Goal: Task Accomplishment & Management: Manage account settings

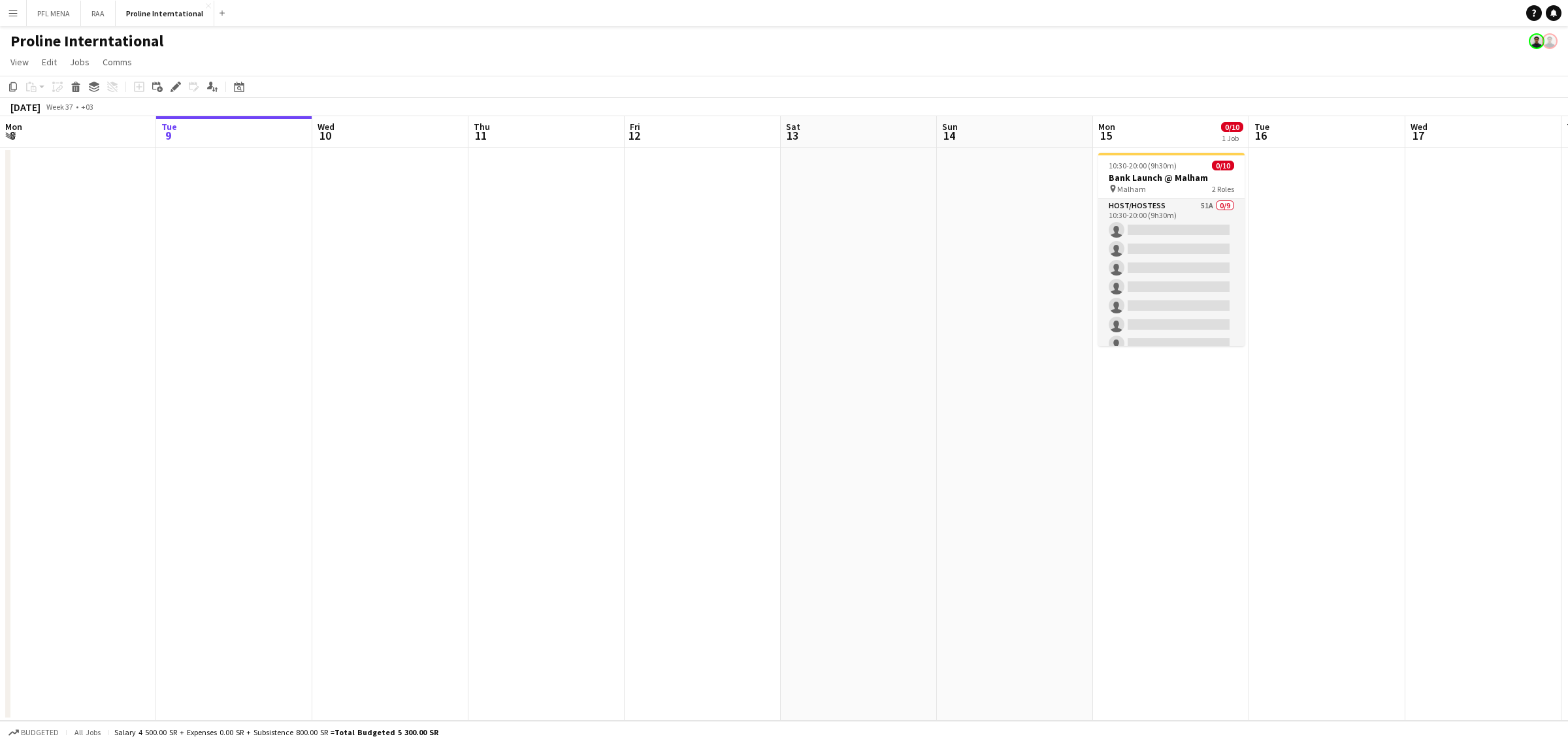
scroll to position [0, 494]
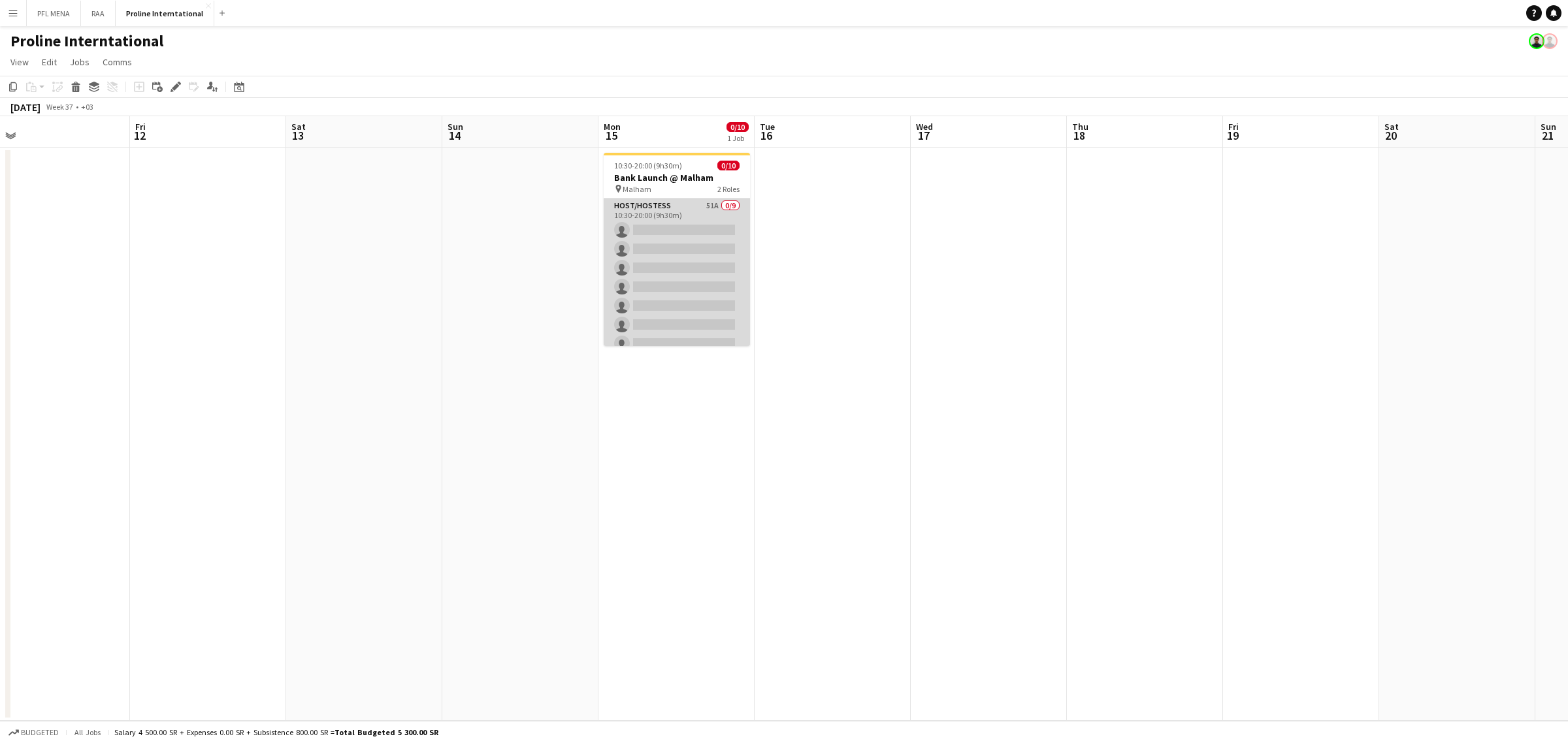
click at [647, 241] on app-card-role "Host/Hostess 51A 0/9 10:30-20:00 (9h30m) single-neutral-actions single-neutral-…" at bounding box center [677, 296] width 146 height 196
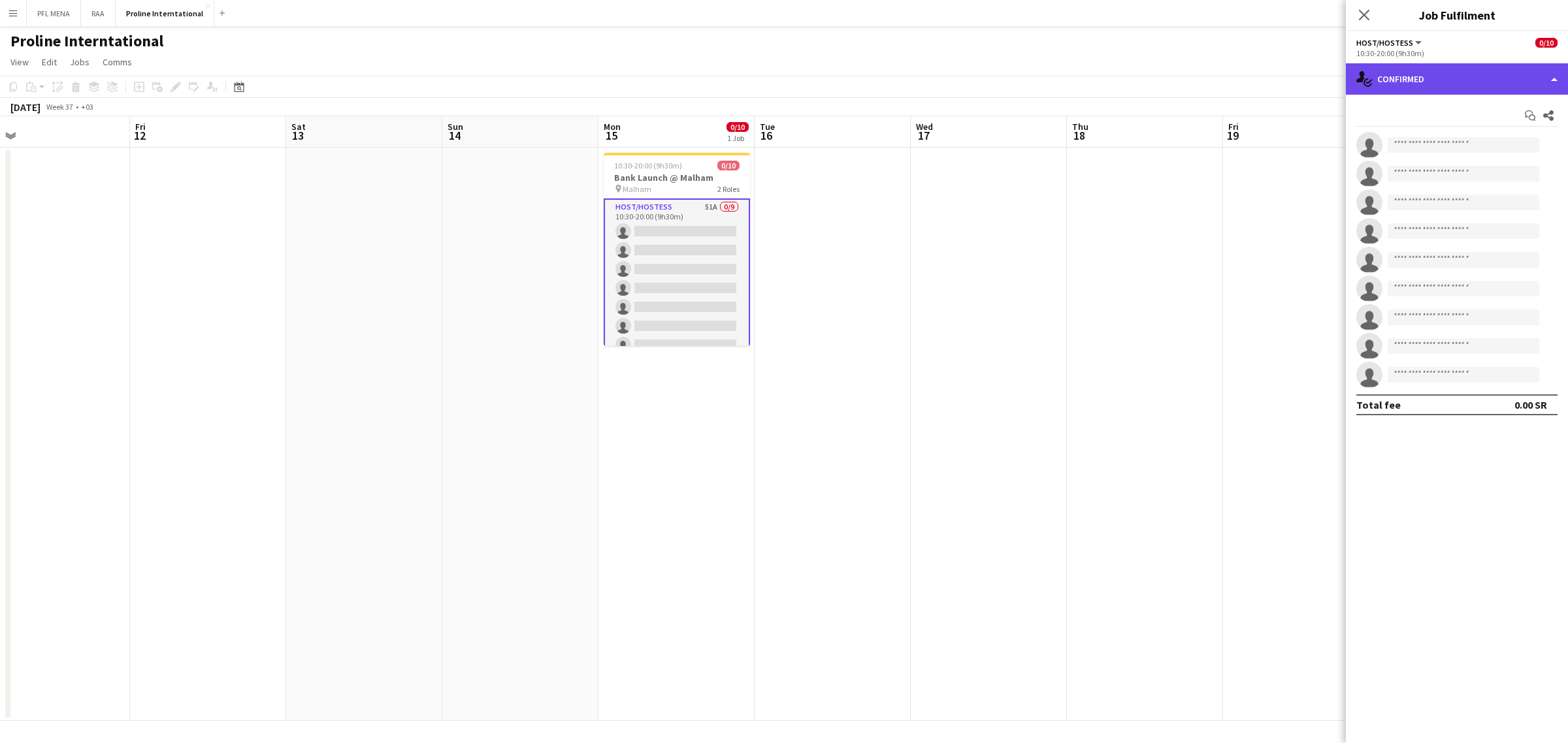
click at [1427, 83] on div "single-neutral-actions-check-2 Confirmed" at bounding box center [1456, 79] width 222 height 31
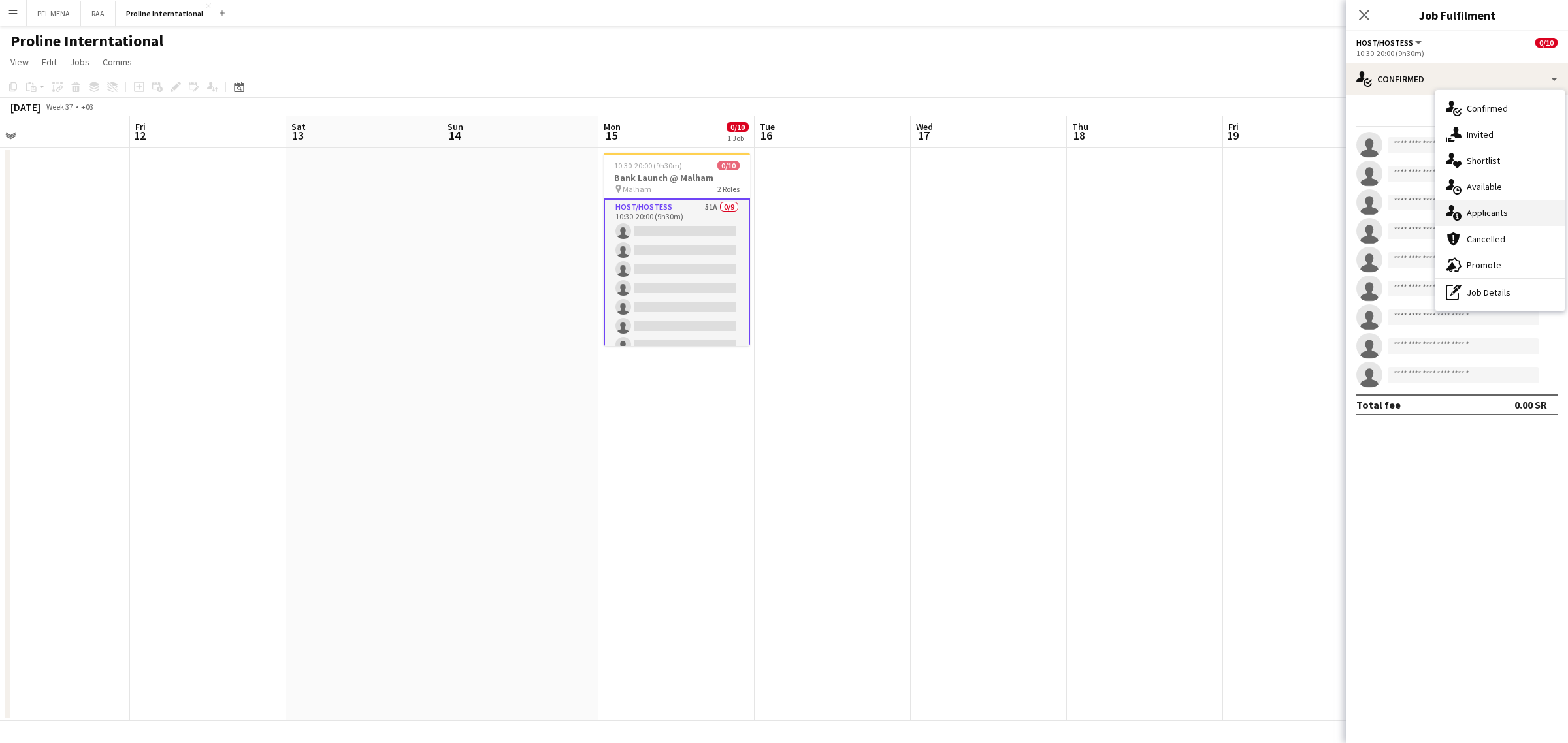
click at [1501, 205] on div "single-neutral-actions-information Applicants" at bounding box center [1500, 213] width 129 height 26
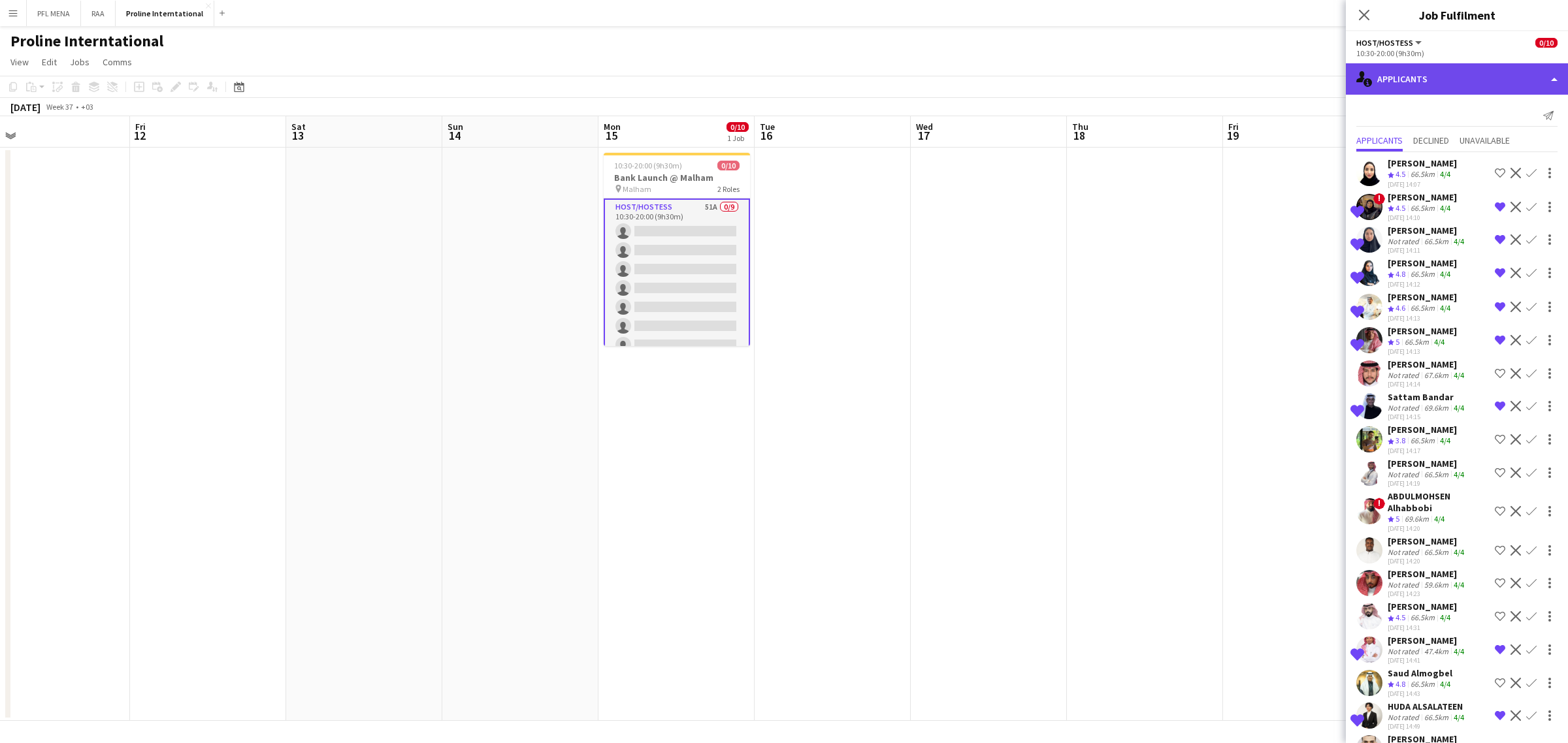
click at [1435, 84] on div "single-neutral-actions-information Applicants" at bounding box center [1456, 79] width 222 height 31
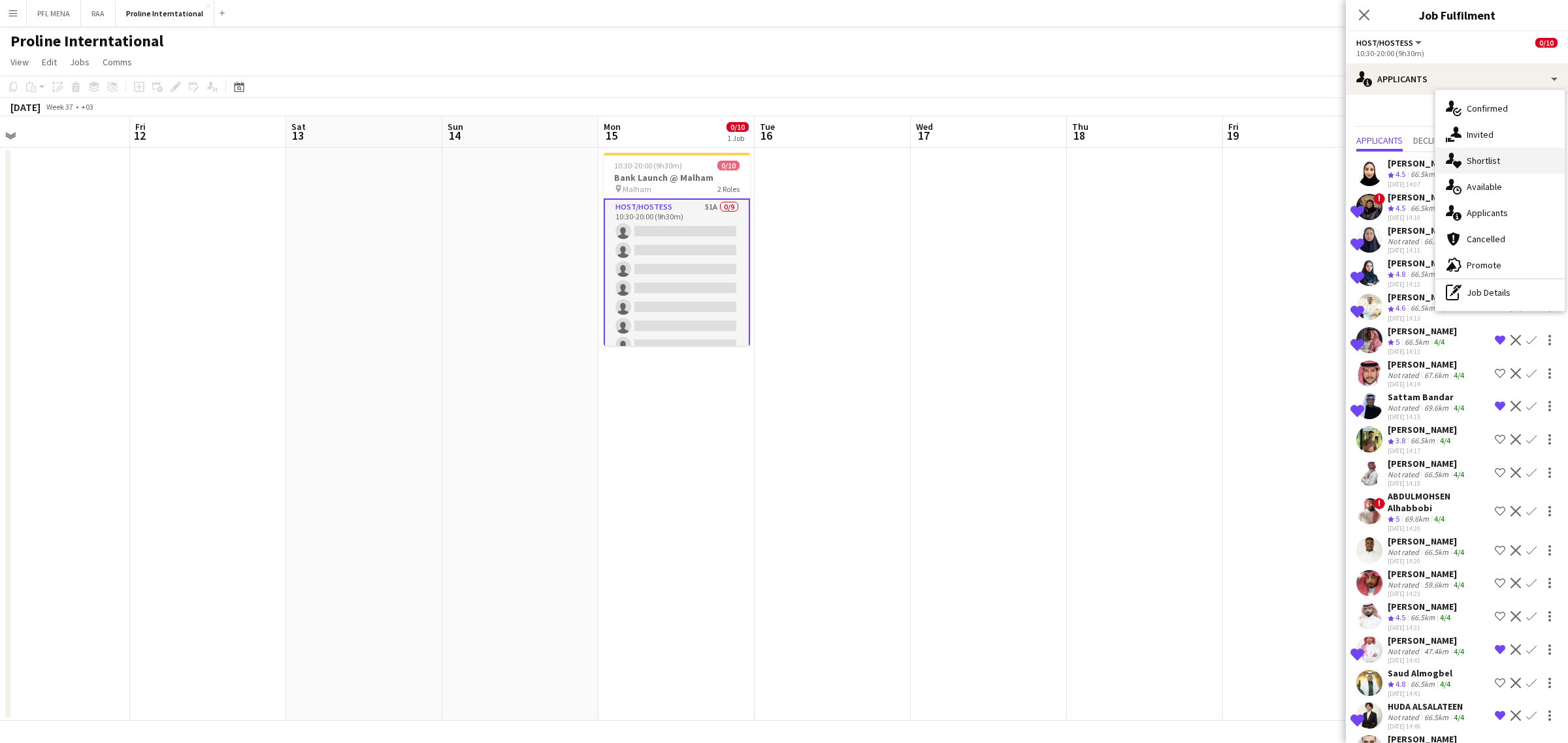
click at [1494, 161] on span "Shortlist" at bounding box center [1483, 160] width 33 height 12
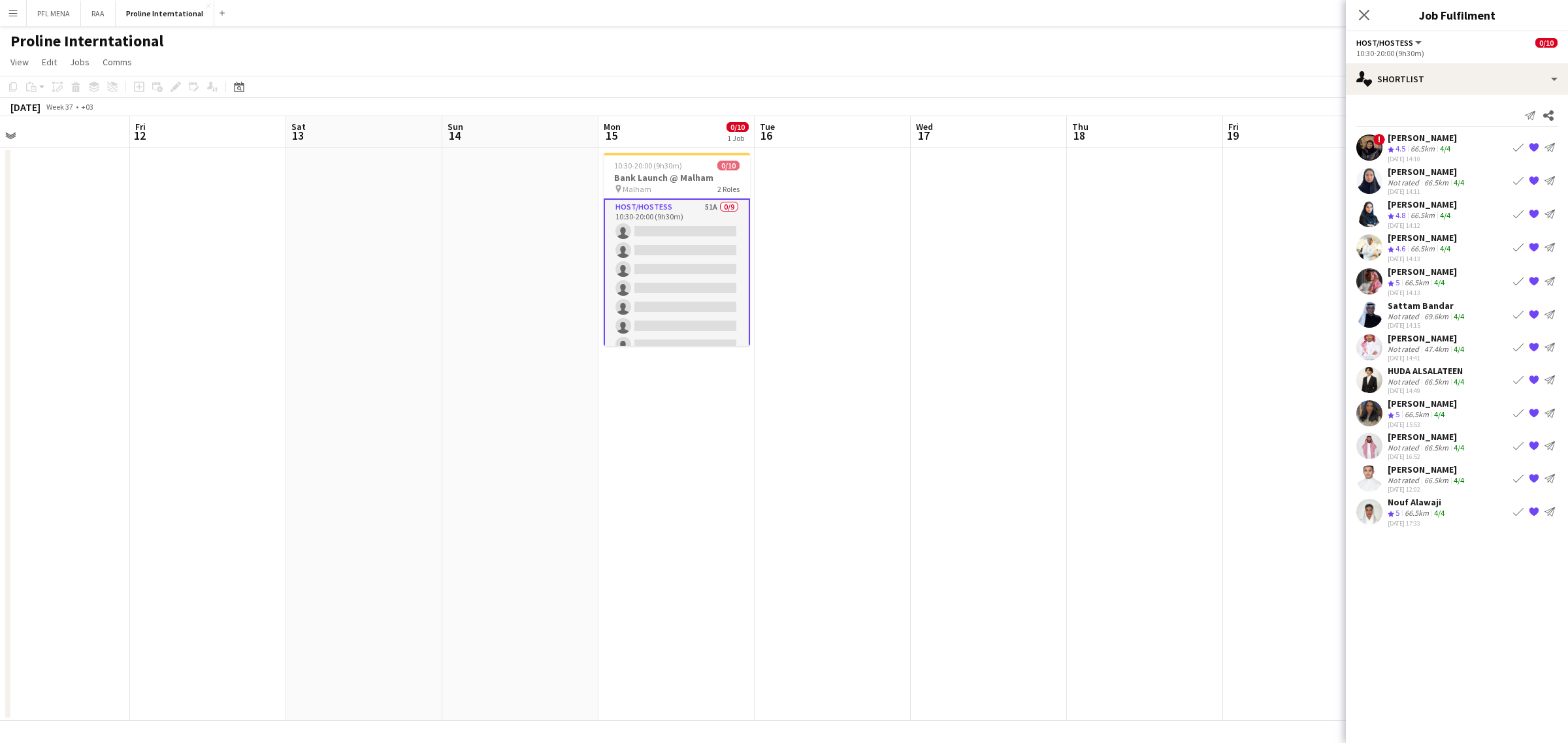
click at [1516, 149] on app-icon "Book crew" at bounding box center [1518, 147] width 10 height 10
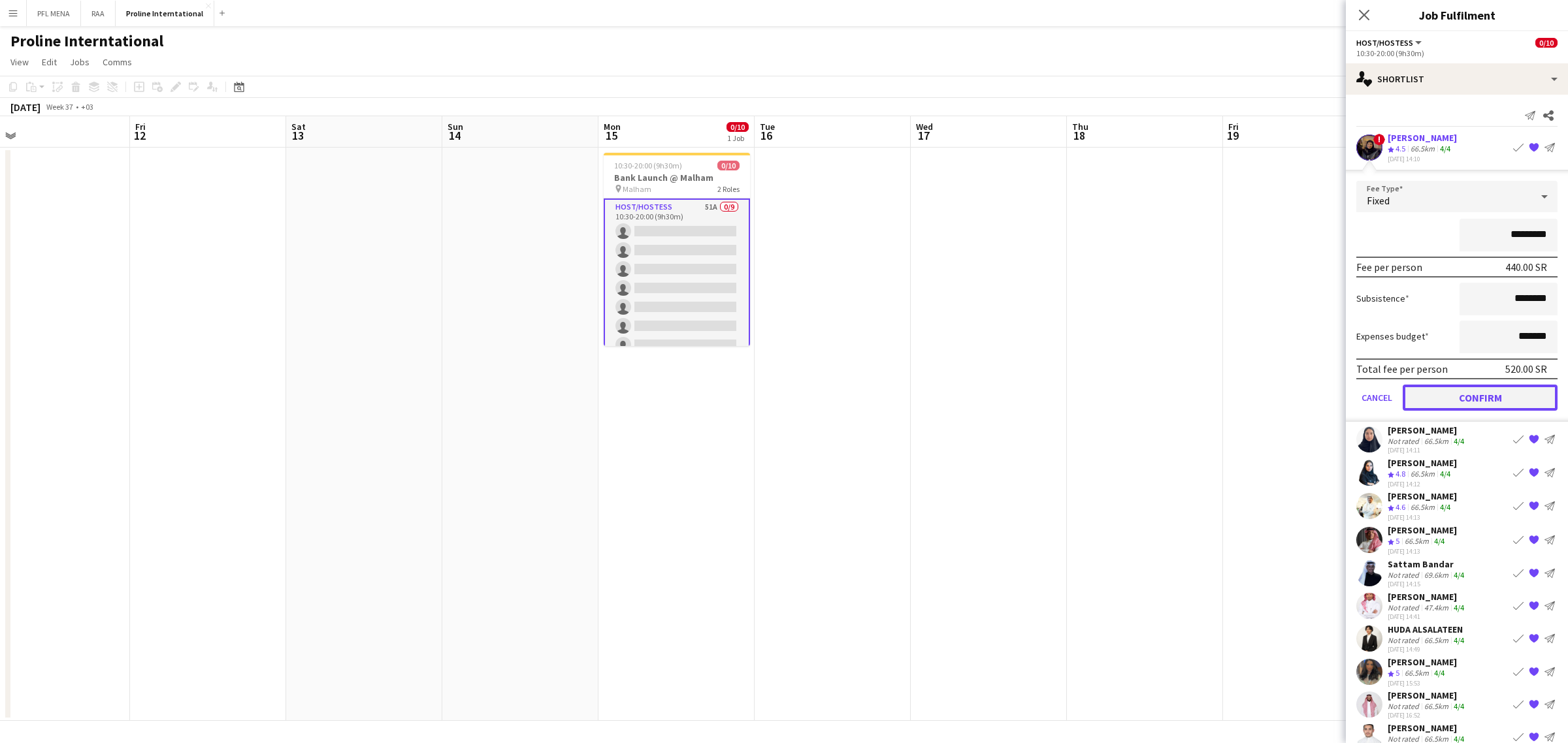
click at [1450, 399] on button "Confirm" at bounding box center [1480, 398] width 155 height 26
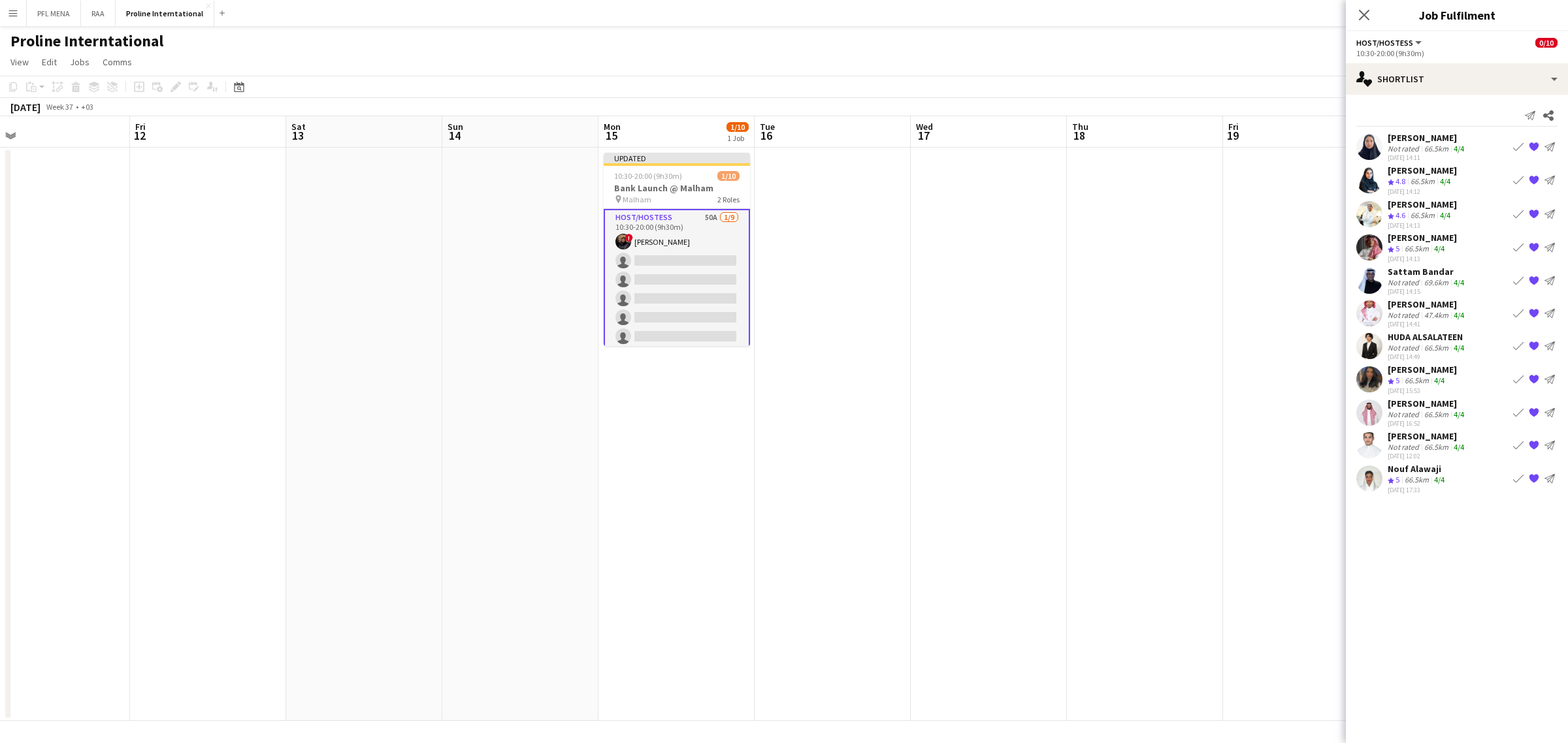
click at [1514, 148] on app-icon "Book crew" at bounding box center [1518, 146] width 10 height 10
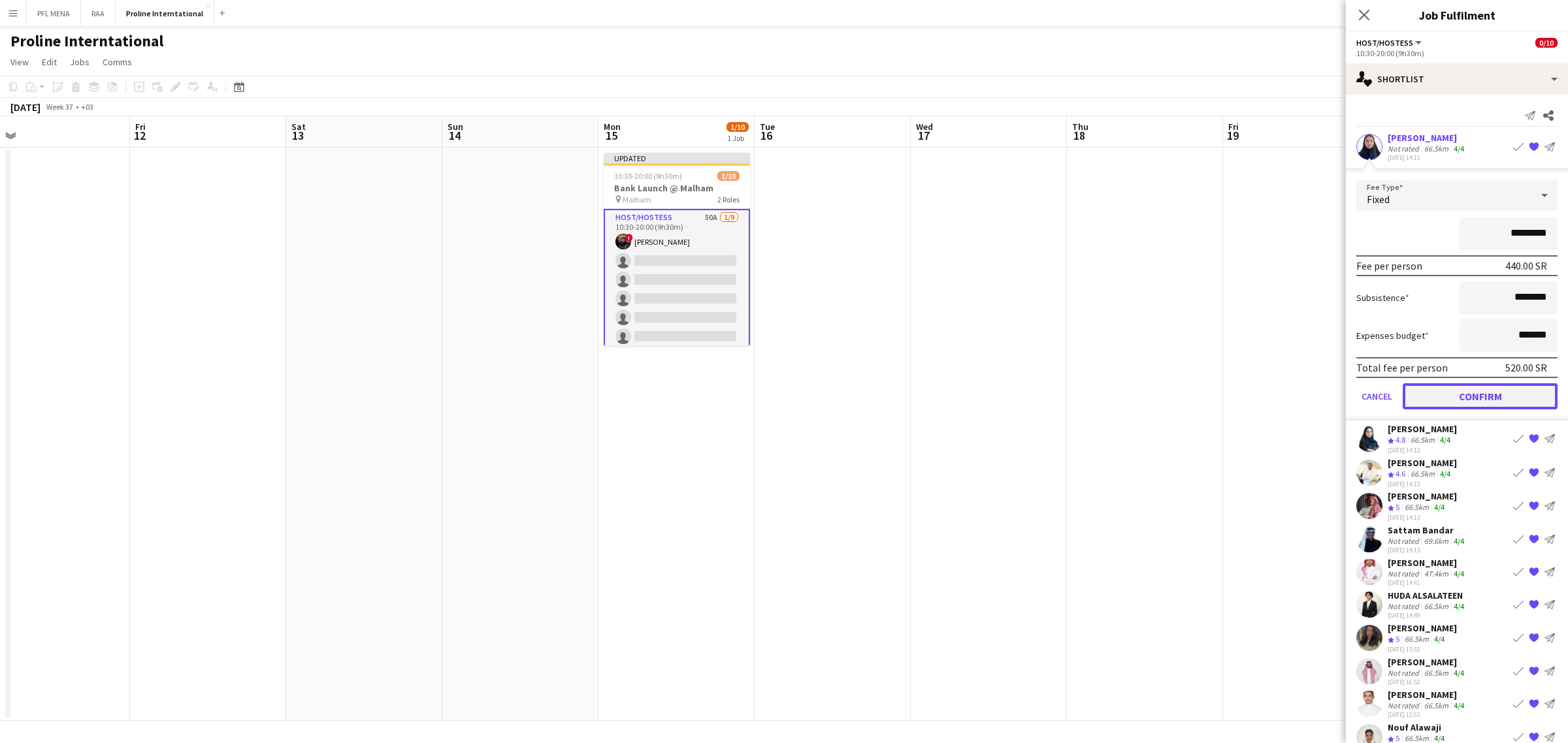
click at [1470, 386] on button "Confirm" at bounding box center [1480, 396] width 155 height 26
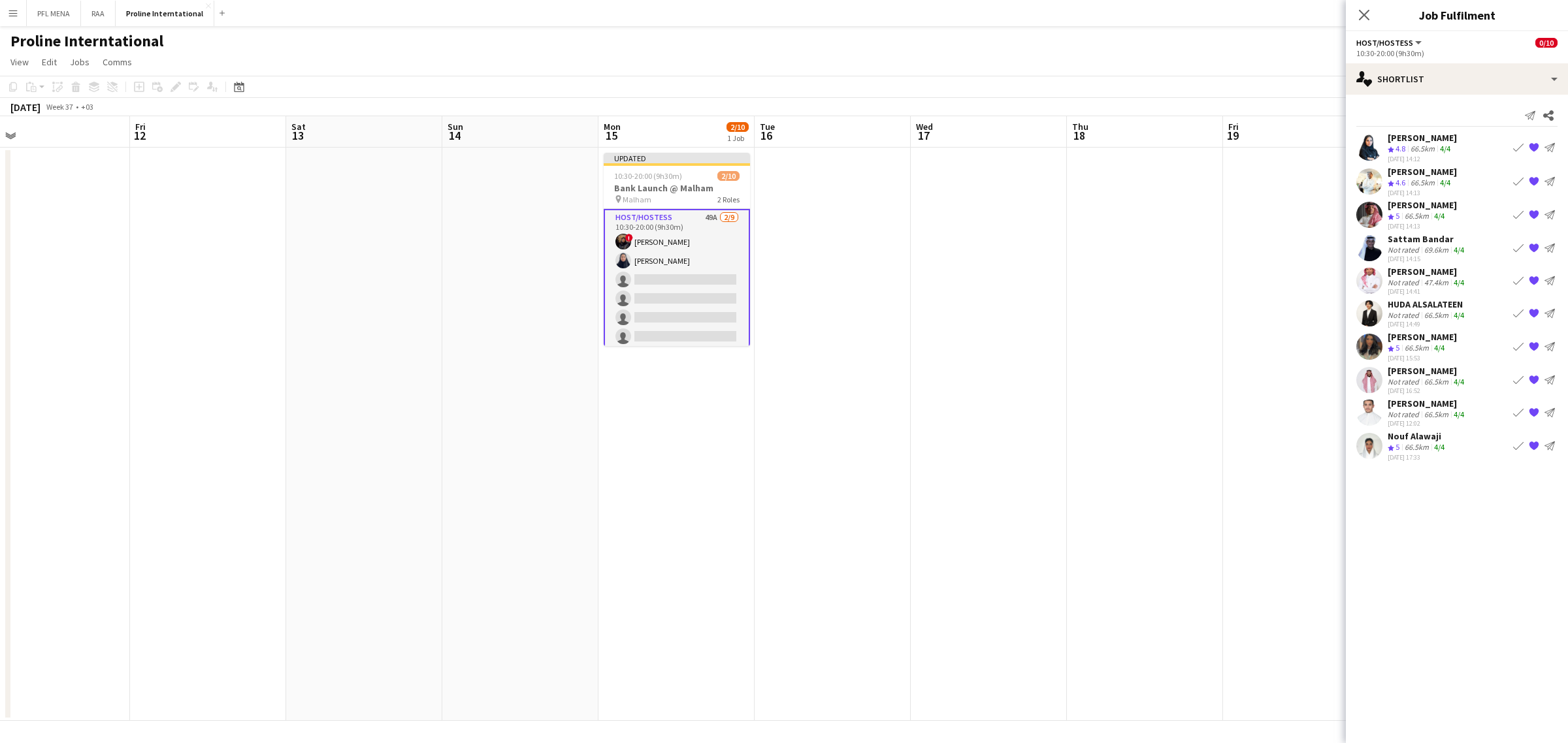
click at [1516, 148] on app-icon "Book crew" at bounding box center [1518, 147] width 10 height 10
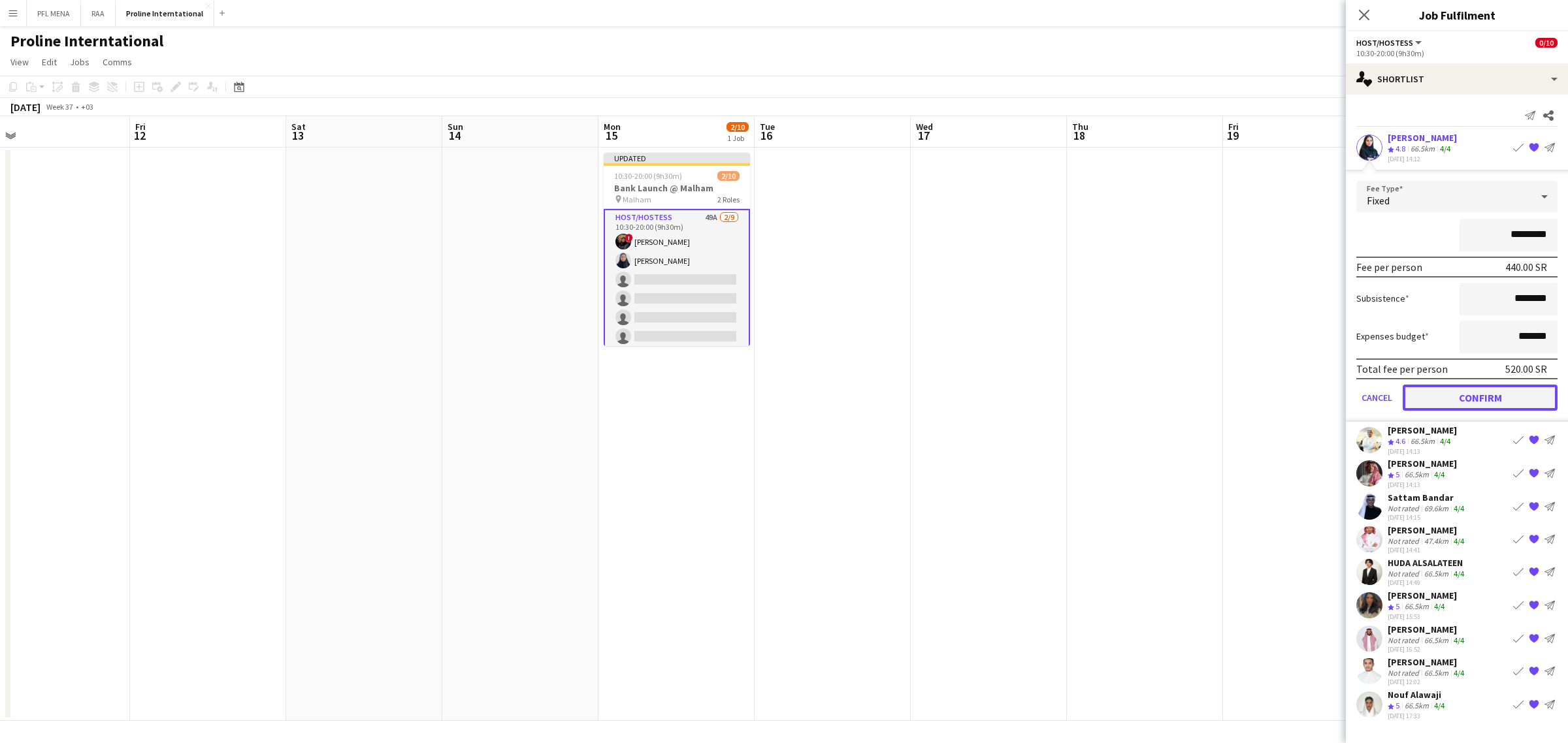
click at [1476, 387] on button "Confirm" at bounding box center [1480, 398] width 155 height 26
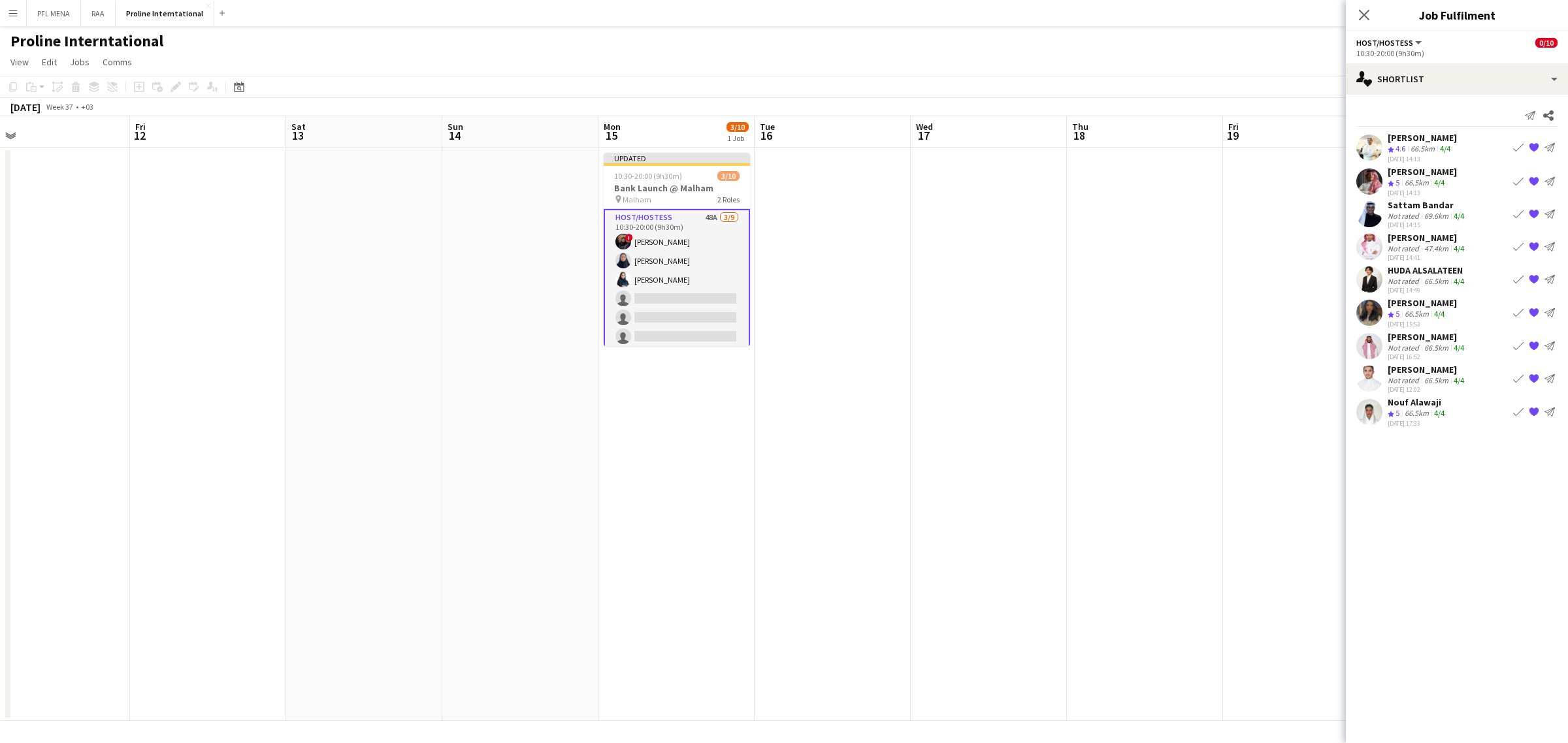
click at [1519, 145] on app-icon "Book crew" at bounding box center [1518, 147] width 10 height 10
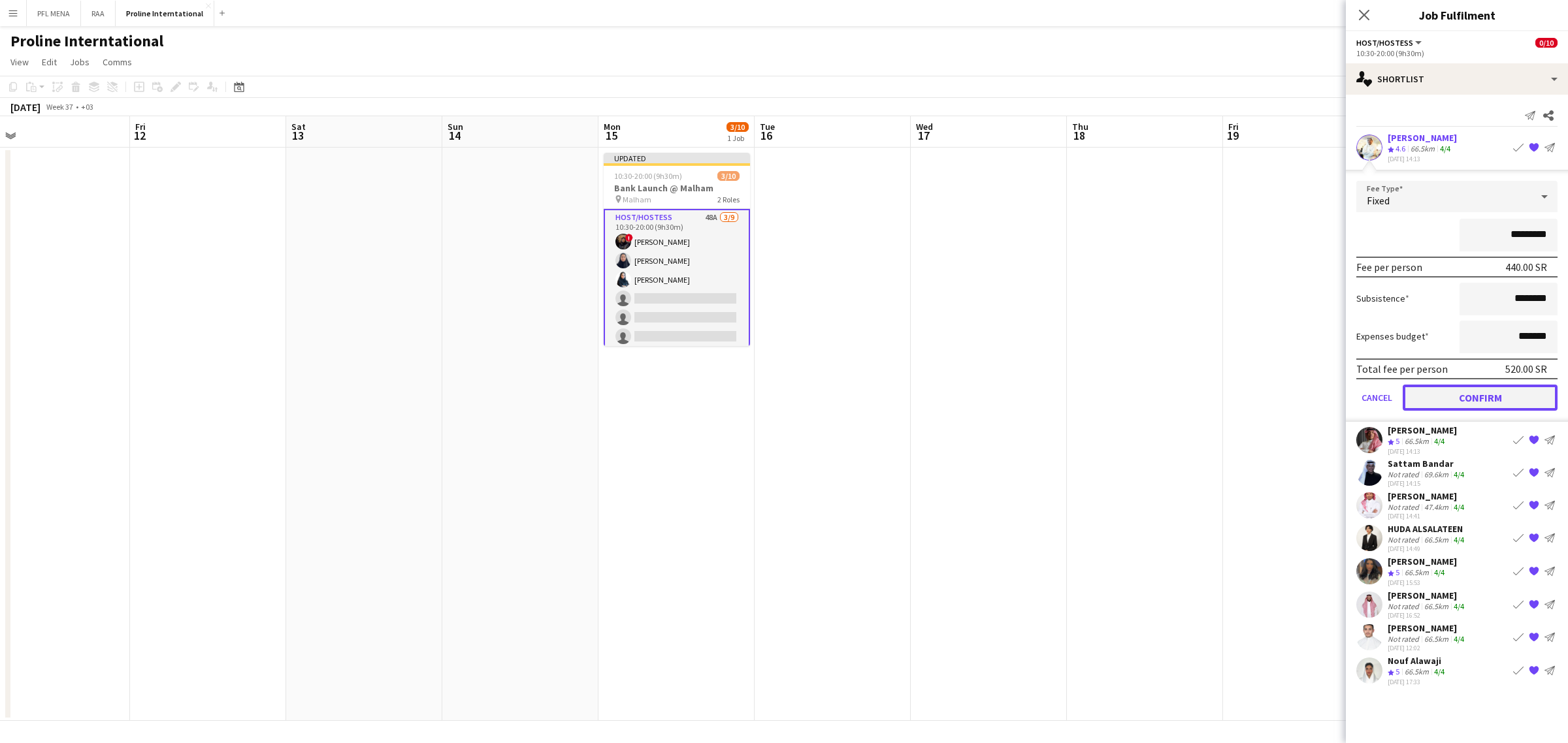
click at [1485, 400] on button "Confirm" at bounding box center [1480, 398] width 155 height 26
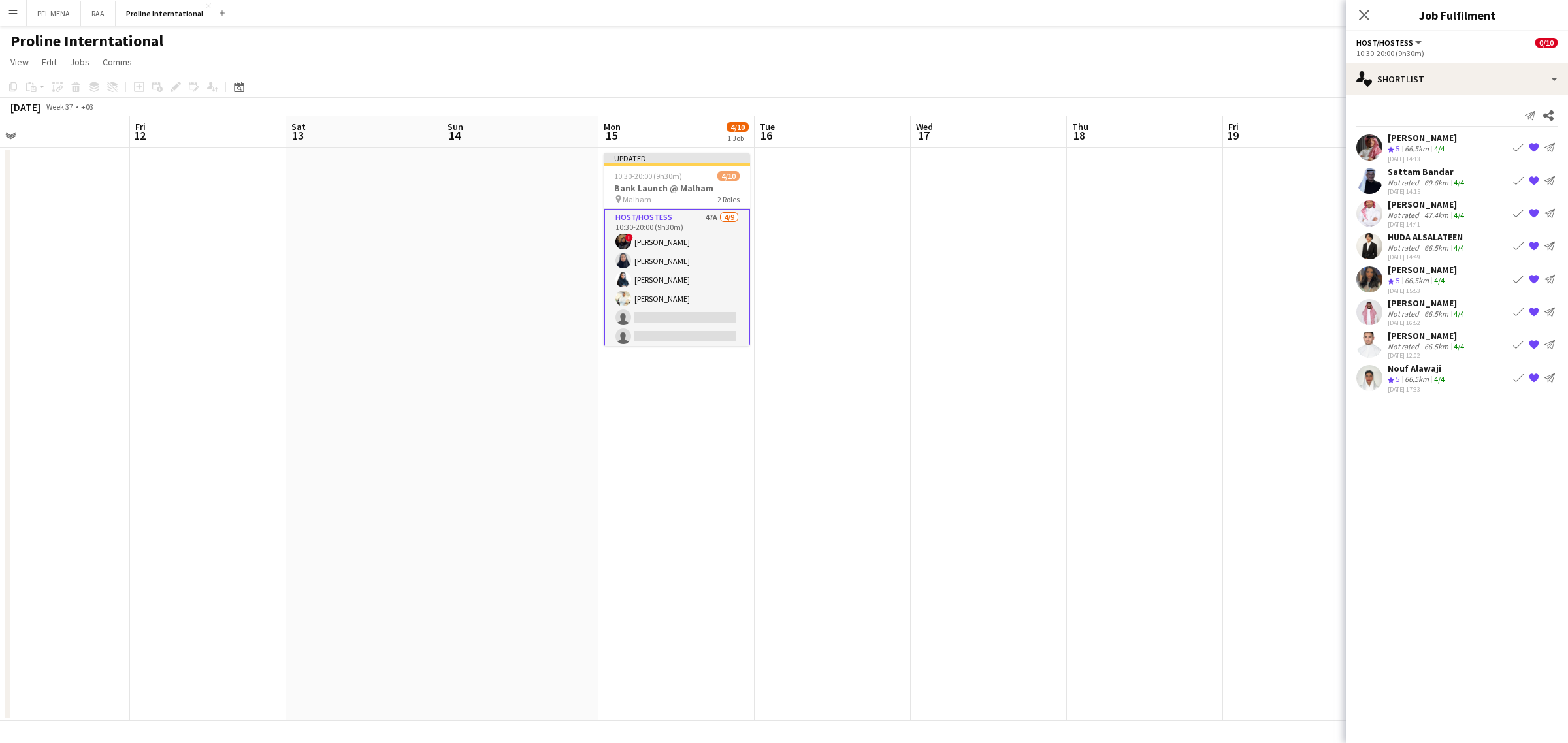
click at [1514, 179] on app-icon "Book crew" at bounding box center [1518, 180] width 10 height 10
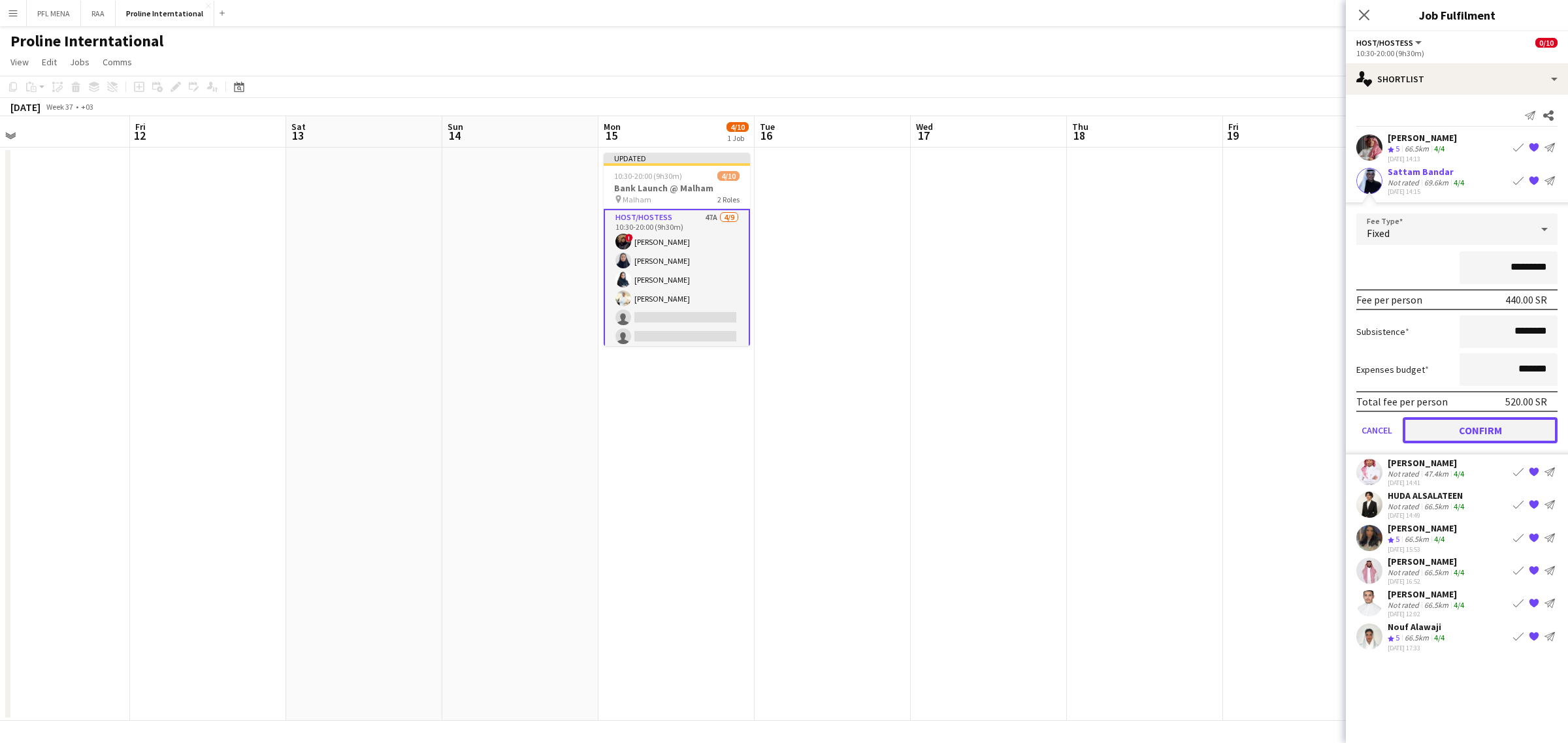
click at [1474, 434] on button "Confirm" at bounding box center [1480, 430] width 155 height 26
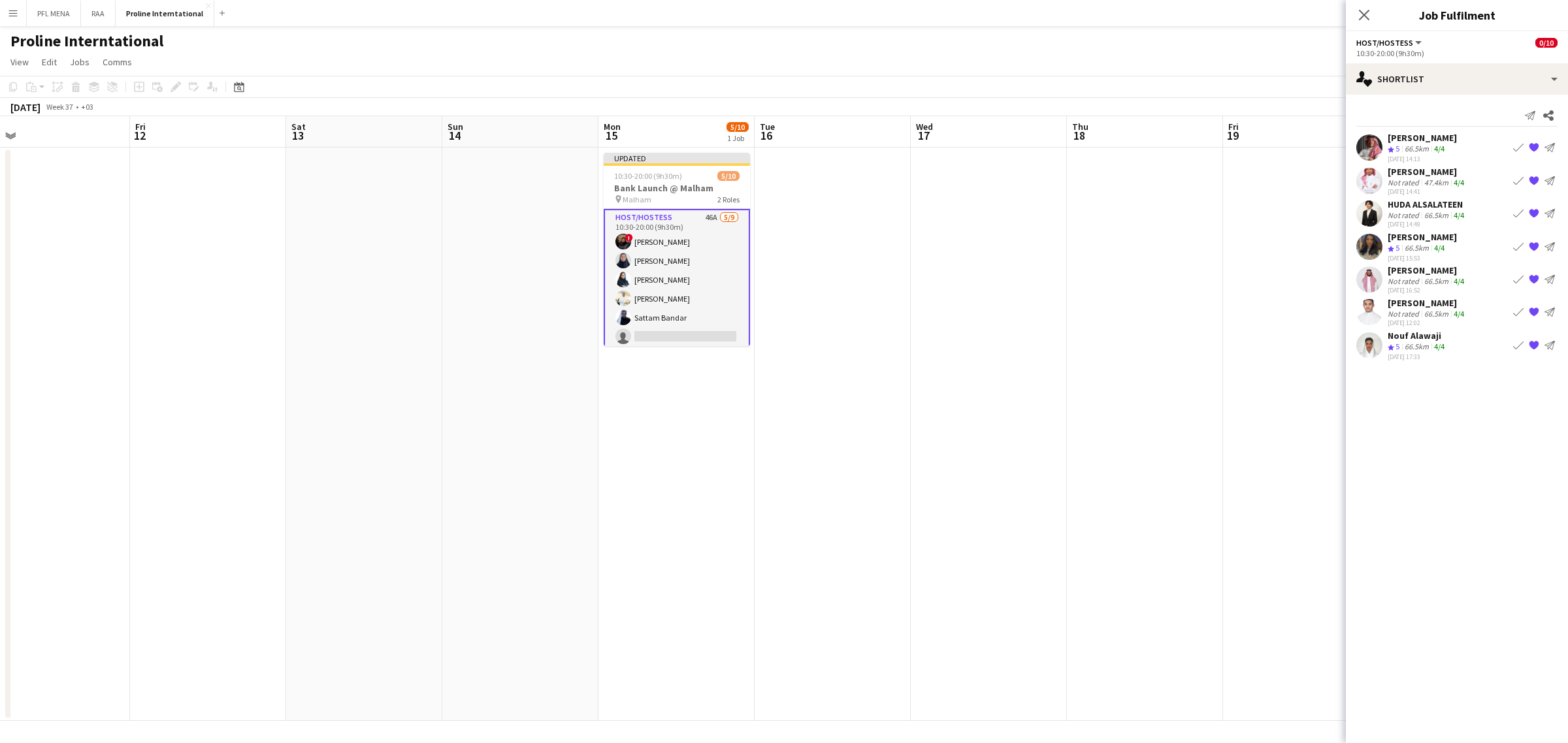
click at [1516, 178] on app-icon "Book crew" at bounding box center [1518, 180] width 10 height 10
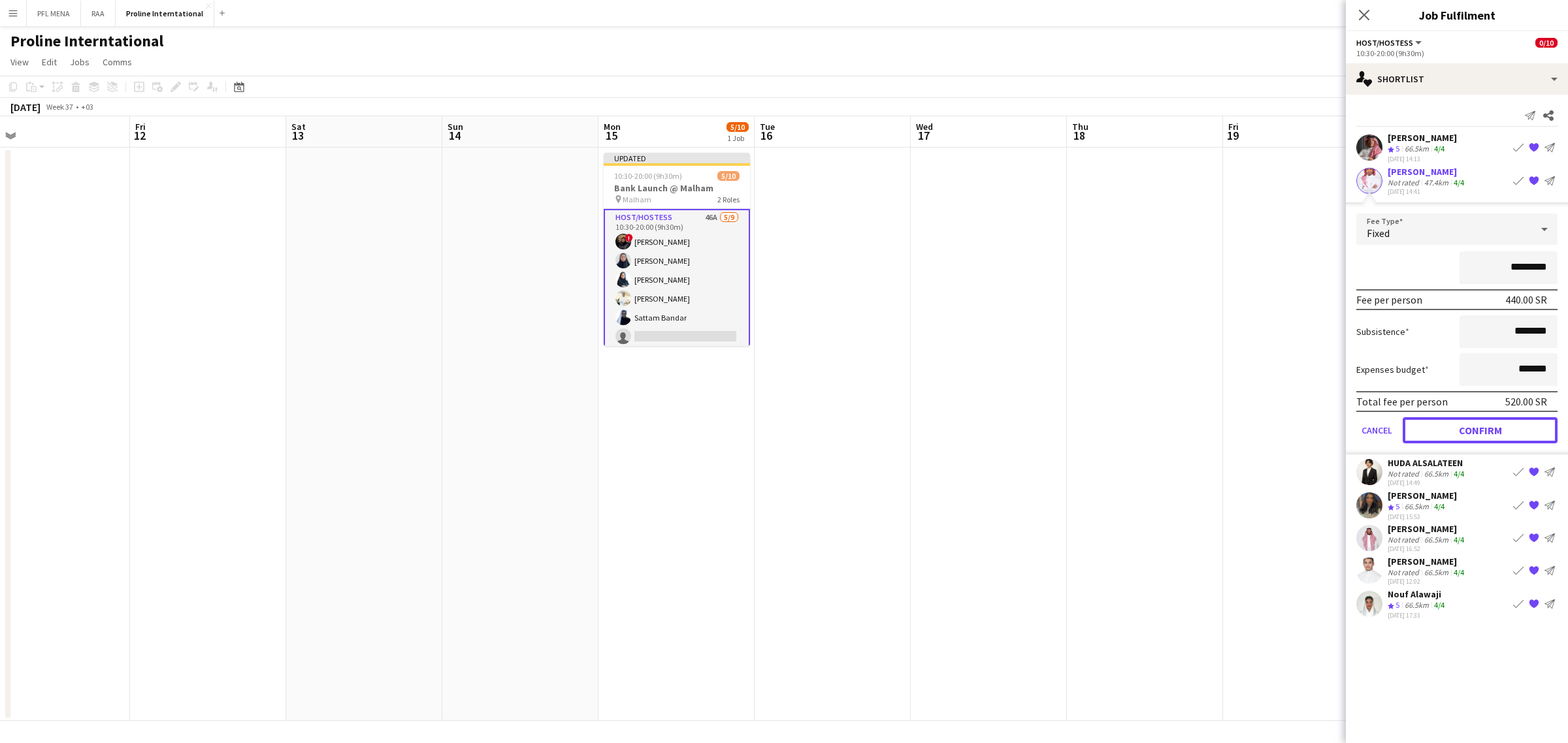
click at [1447, 420] on button "Confirm" at bounding box center [1480, 430] width 155 height 26
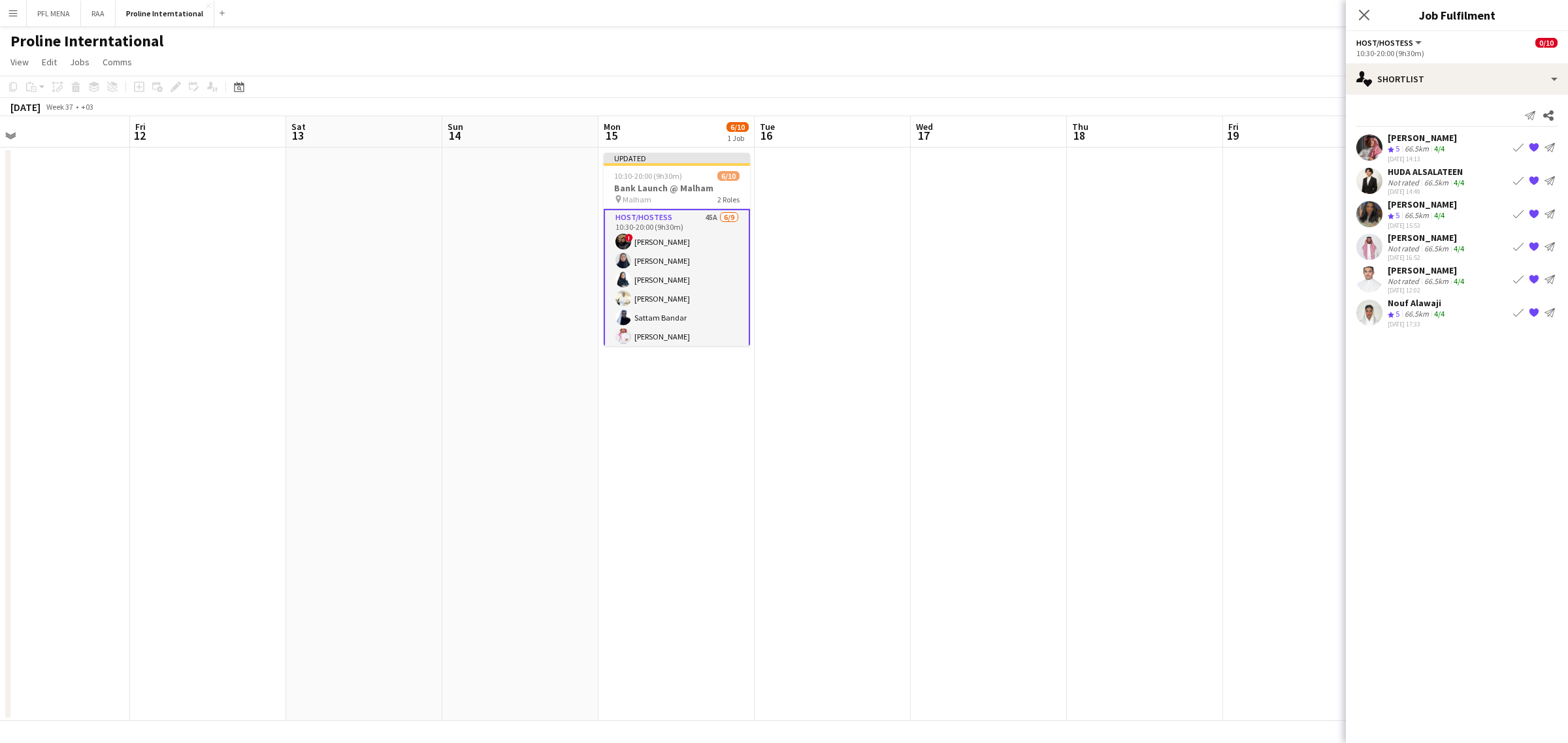
click at [1516, 213] on app-icon "Book crew" at bounding box center [1518, 213] width 10 height 10
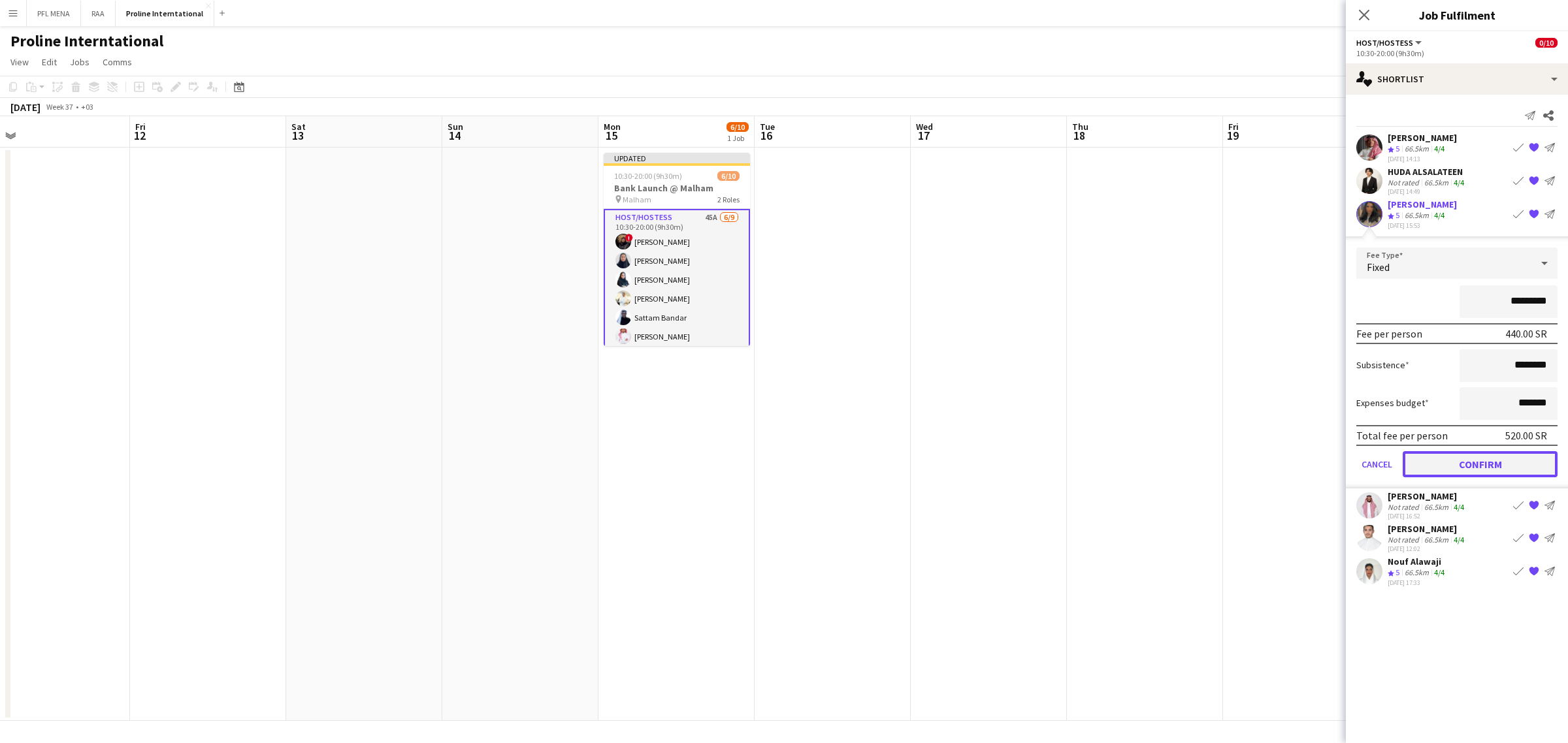
click at [1463, 462] on button "Confirm" at bounding box center [1480, 464] width 155 height 26
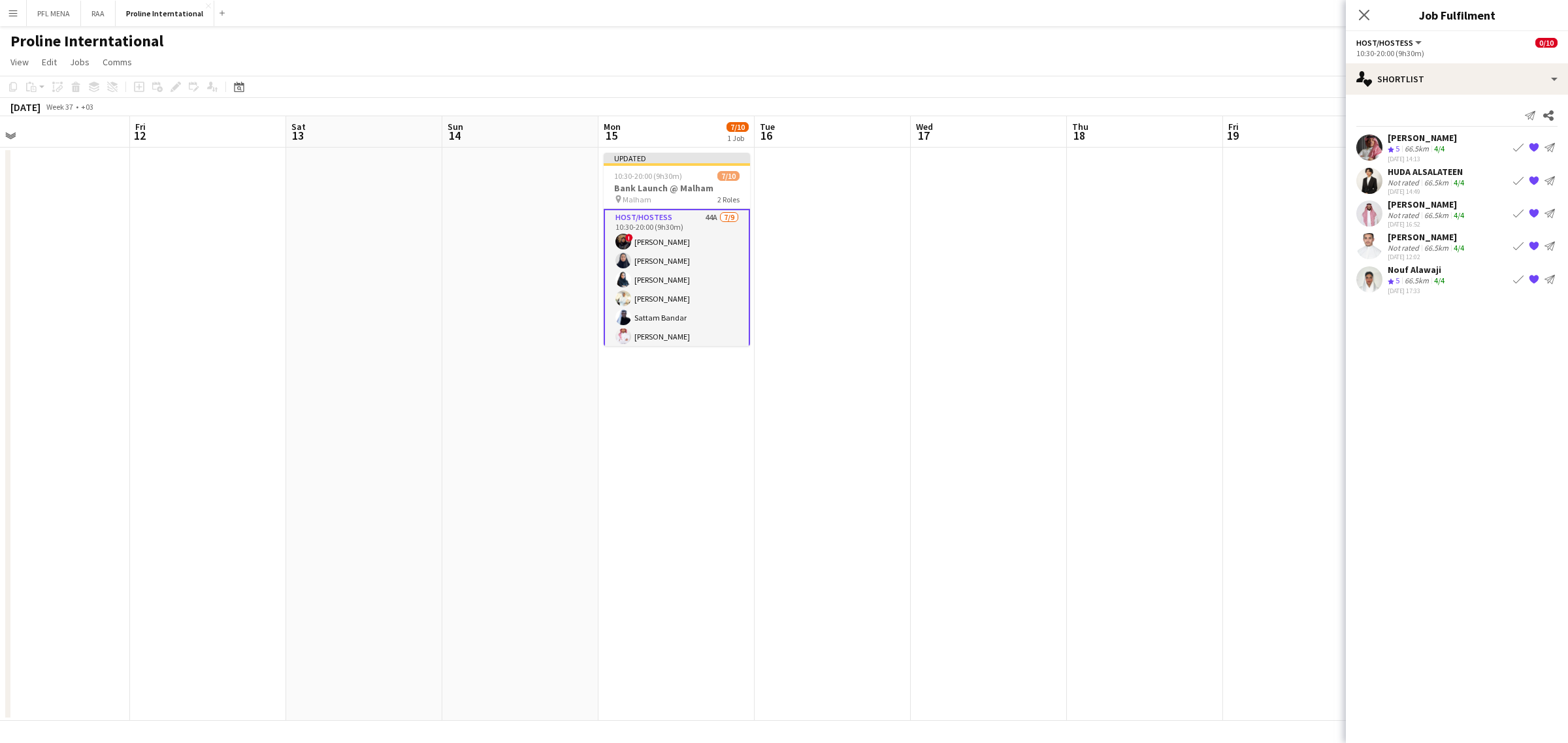
click at [1513, 218] on app-icon "Book crew" at bounding box center [1518, 213] width 10 height 10
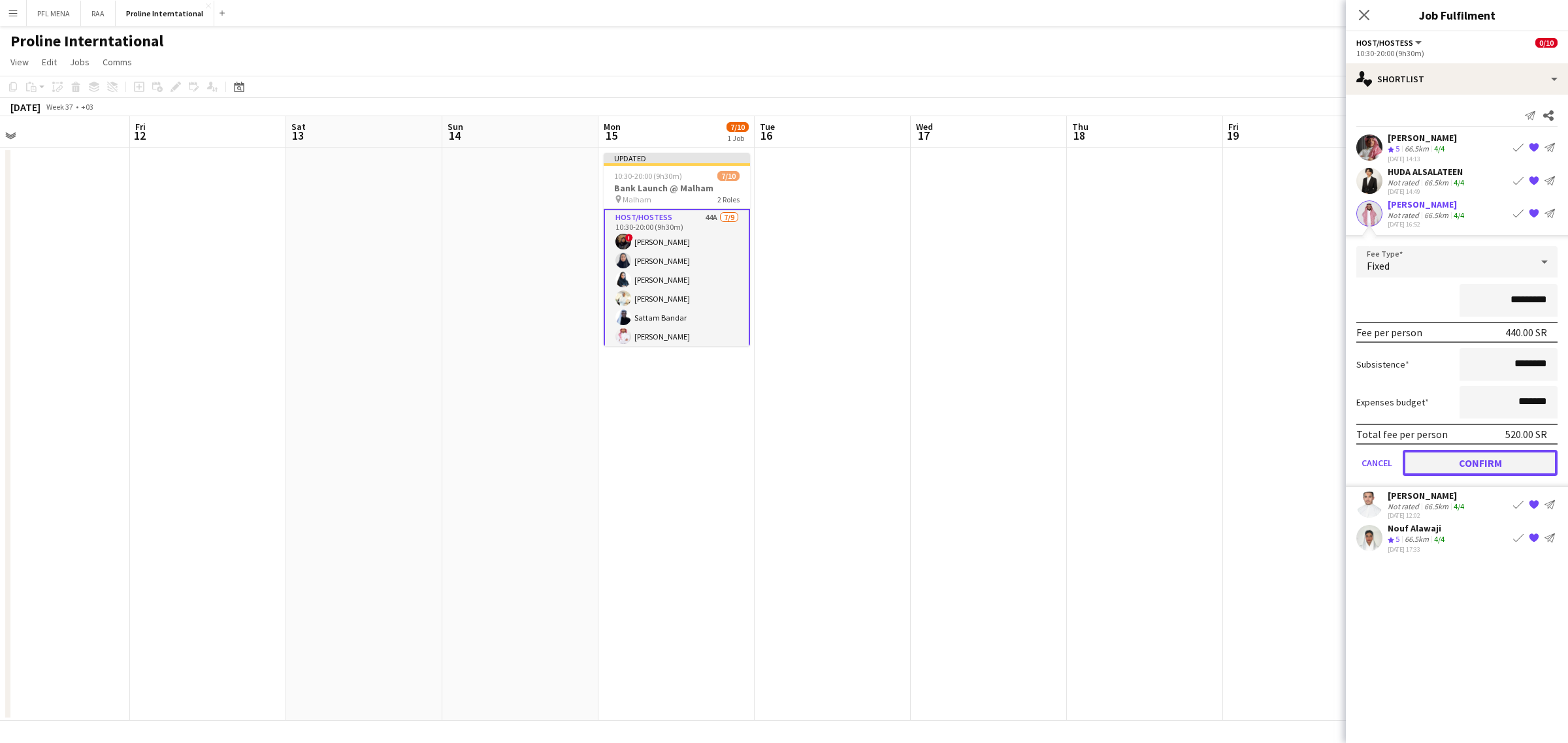
click at [1490, 459] on button "Confirm" at bounding box center [1480, 463] width 155 height 26
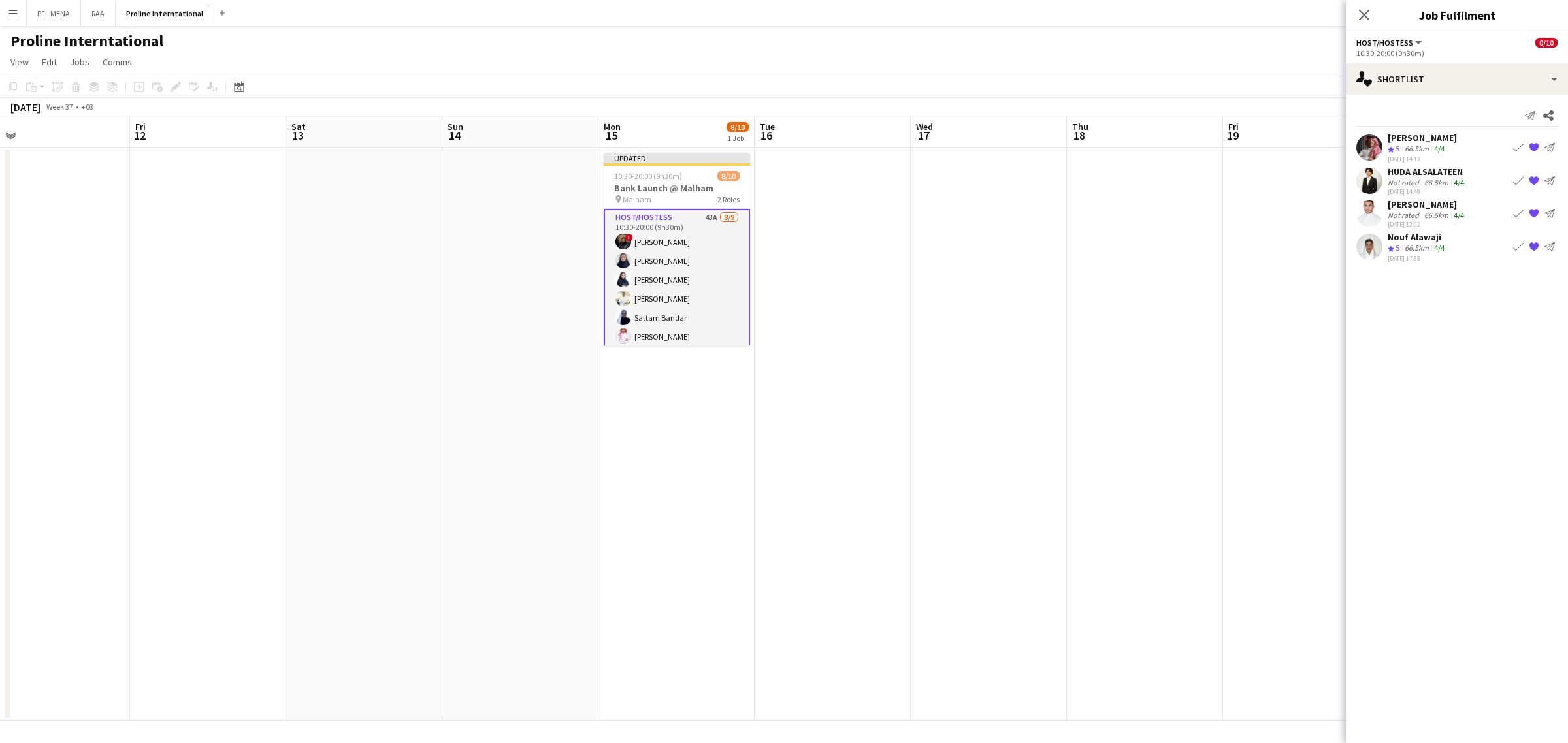
click at [1516, 214] on app-icon "Book crew" at bounding box center [1518, 213] width 10 height 10
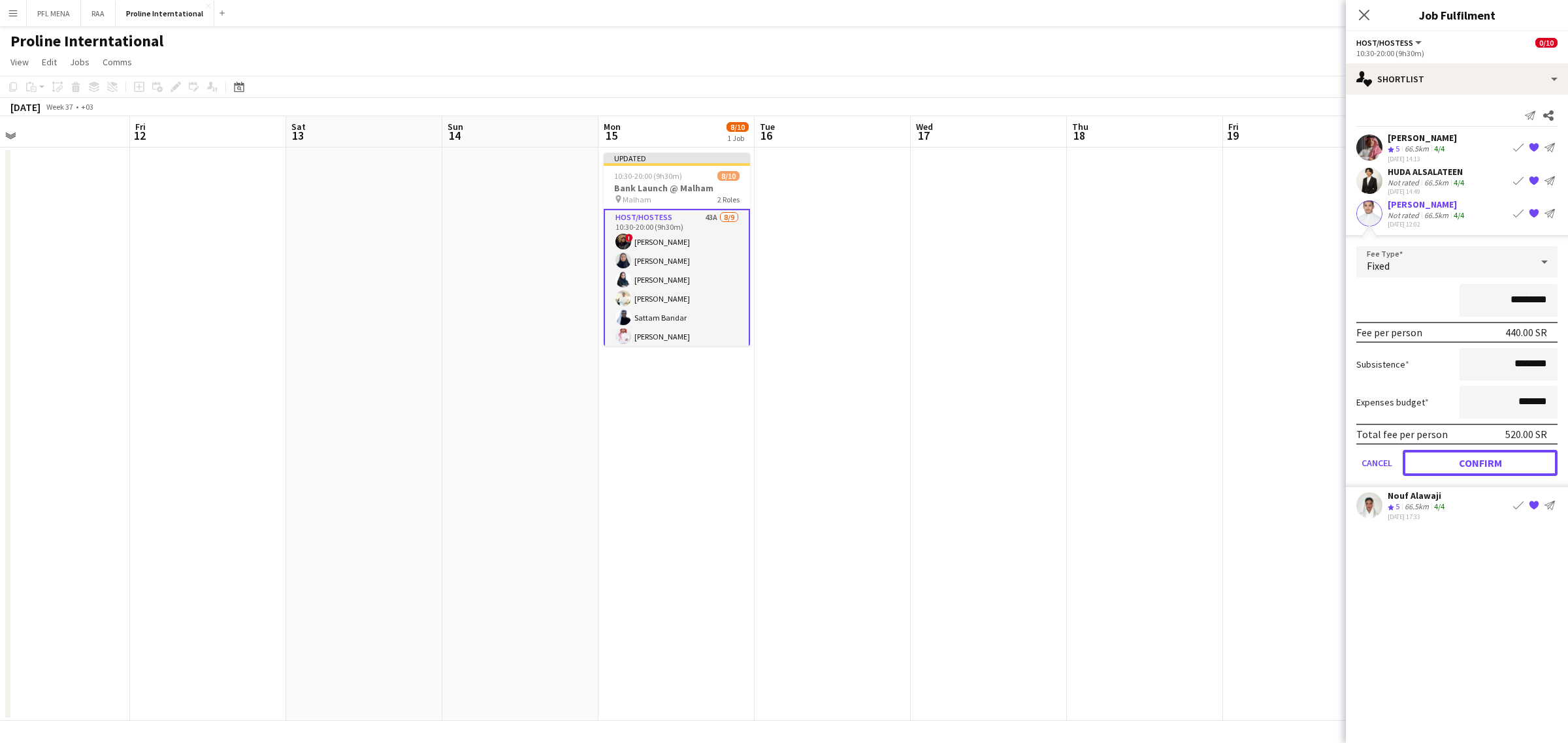
click at [1477, 460] on button "Confirm" at bounding box center [1480, 463] width 155 height 26
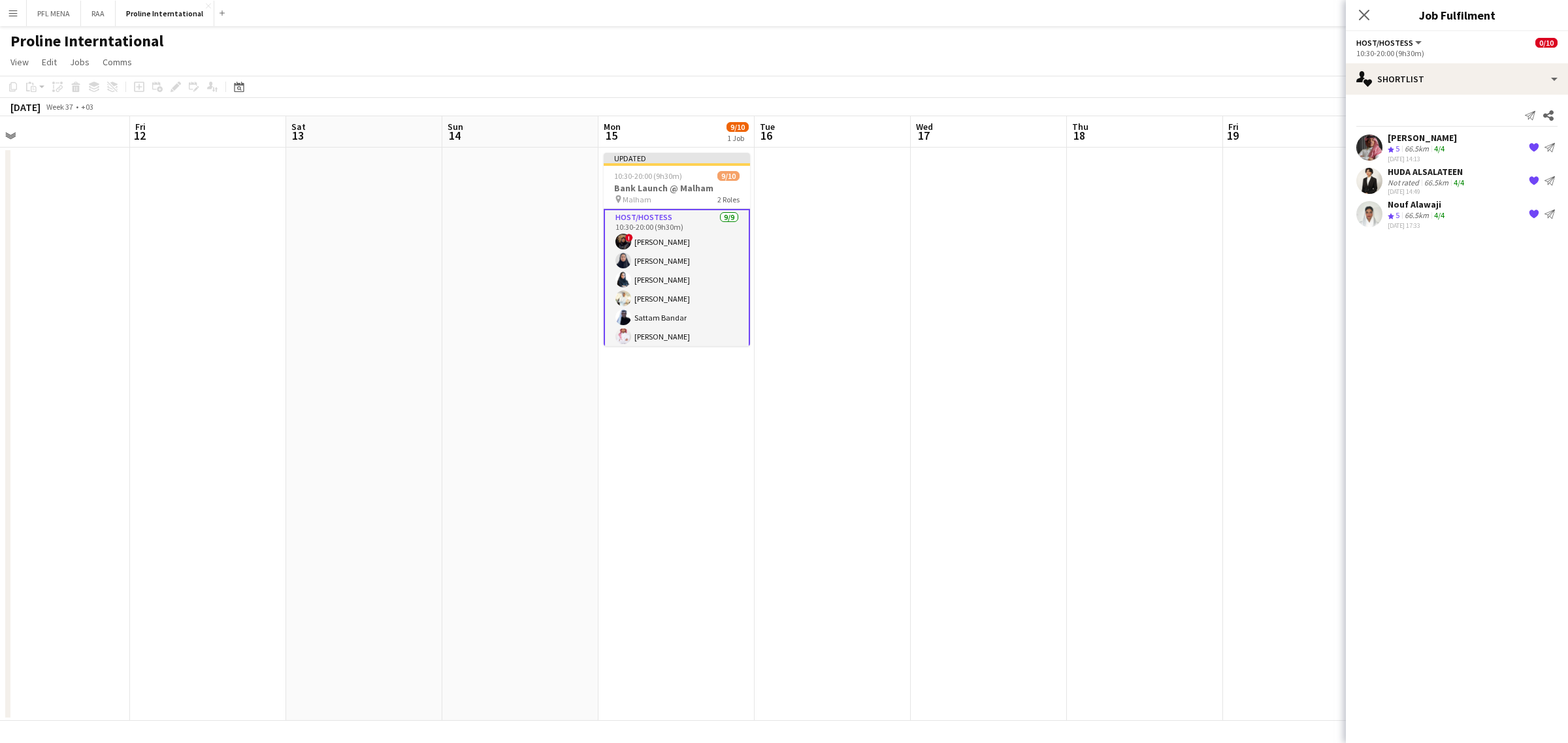
click at [1477, 213] on div "Nouf Alawaji Crew rating 5 66.5km 4/4 08-09-2025 17:33 {{ spriteTitle }} Send n…" at bounding box center [1456, 214] width 222 height 31
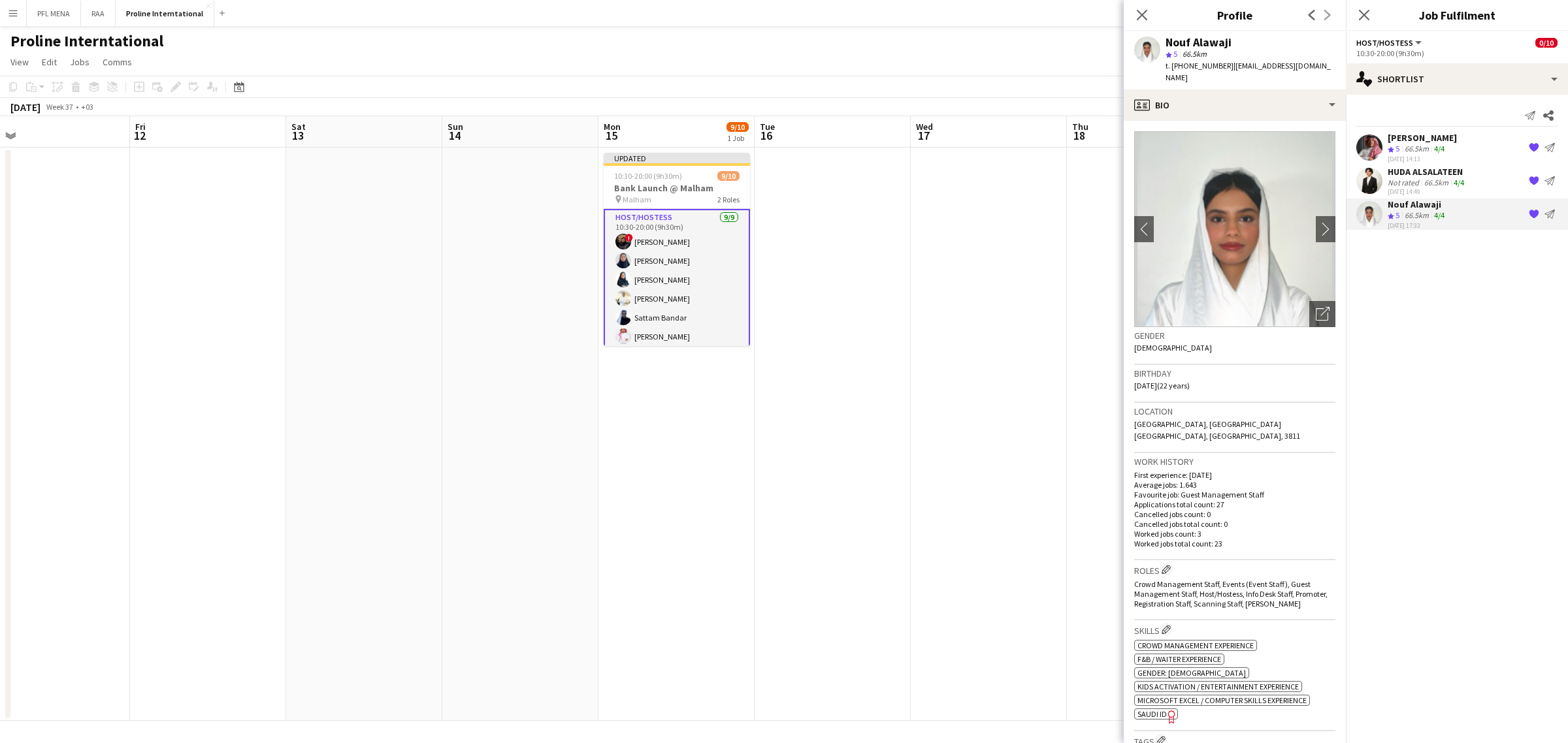
click at [655, 277] on app-card-role "Host/Hostess 9/9 10:30-20:00 (9h30m) ! Ghada Albarrak Albandari Sharaf Rina Ala…" at bounding box center [677, 308] width 146 height 198
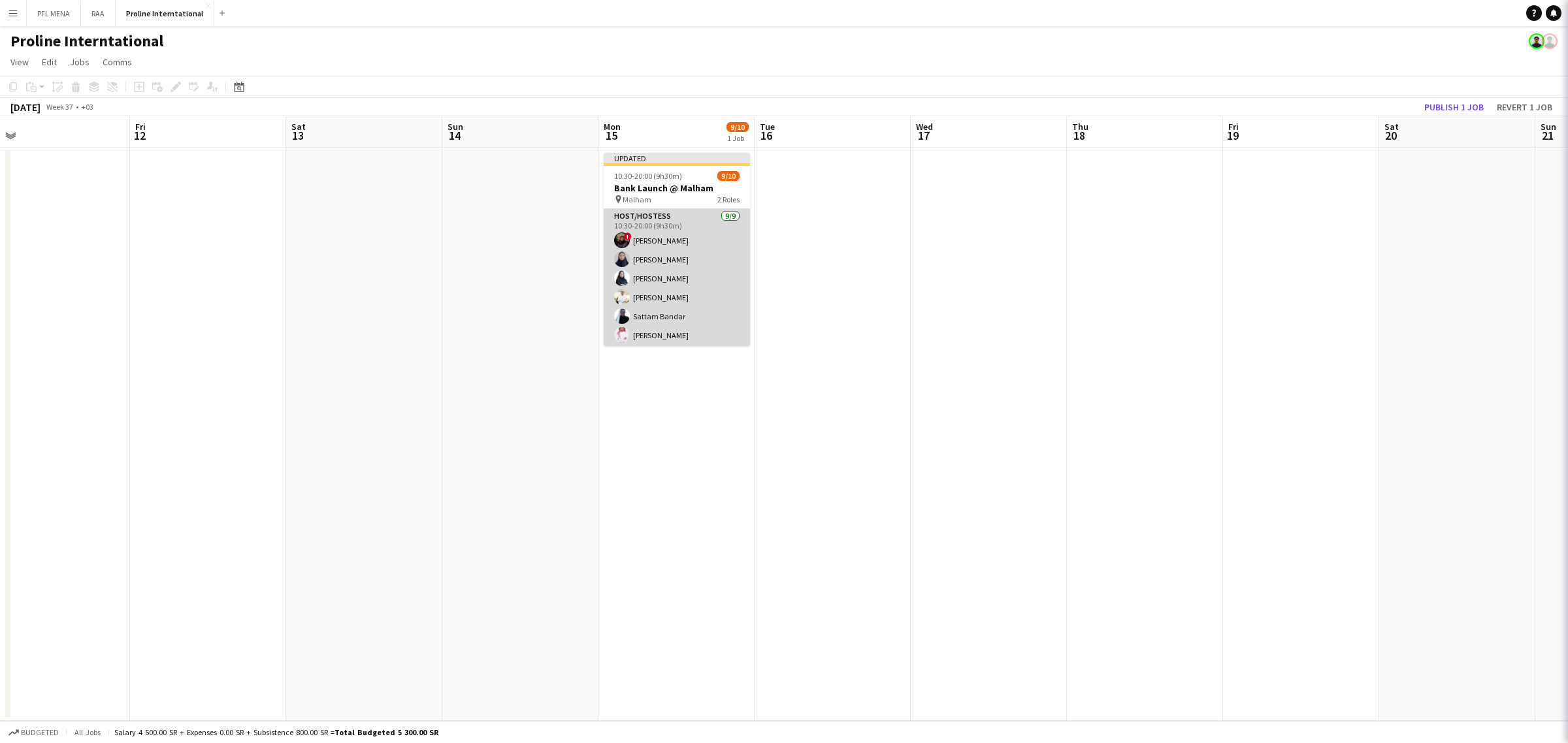
click at [655, 277] on app-card-role "Host/Hostess 9/9 10:30-20:00 (9h30m) ! Ghada Albarrak Albandari Sharaf Rina Ala…" at bounding box center [677, 307] width 146 height 196
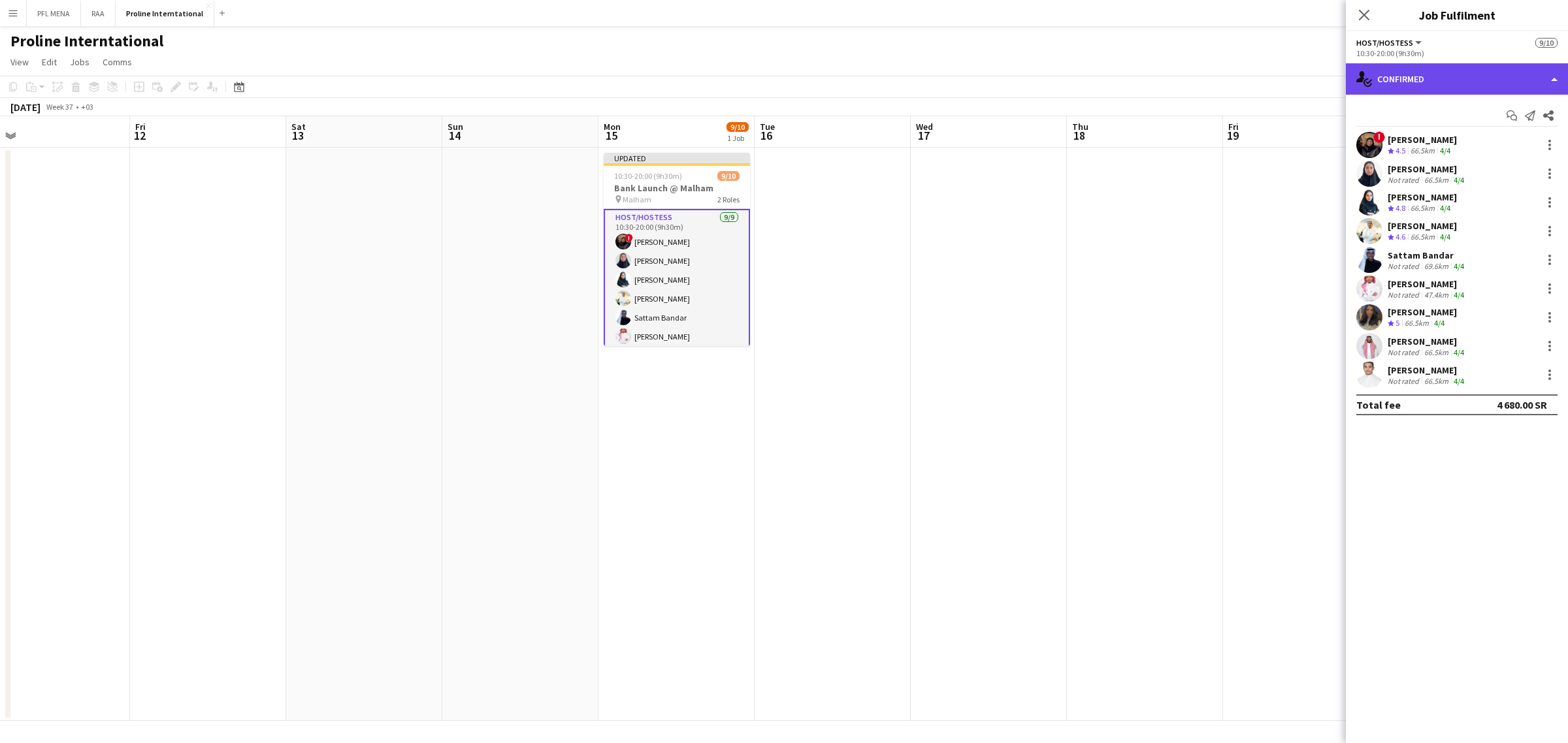
click at [1481, 73] on div "single-neutral-actions-check-2 Confirmed" at bounding box center [1456, 79] width 222 height 31
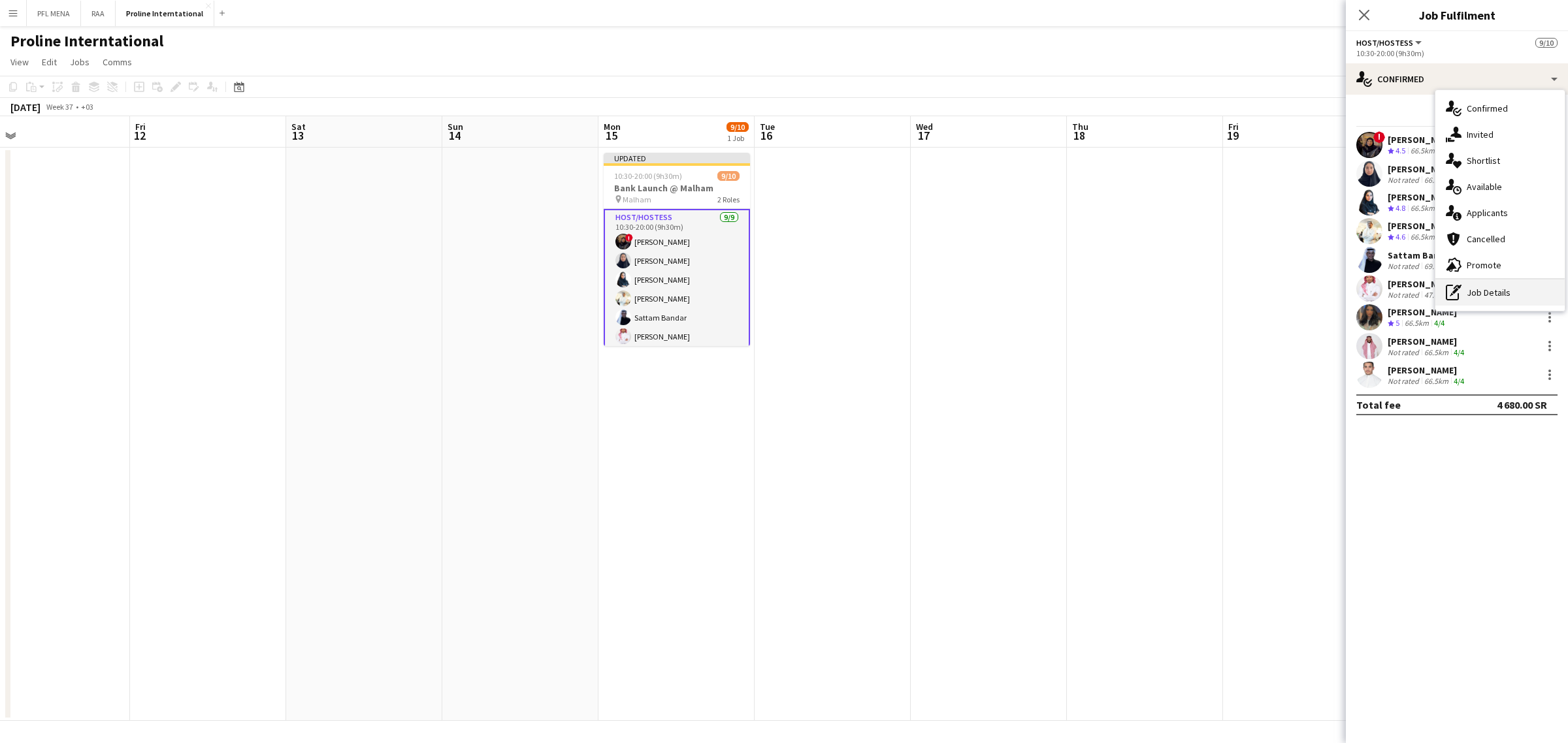
click at [1485, 288] on div "pen-write Job Details" at bounding box center [1500, 292] width 129 height 26
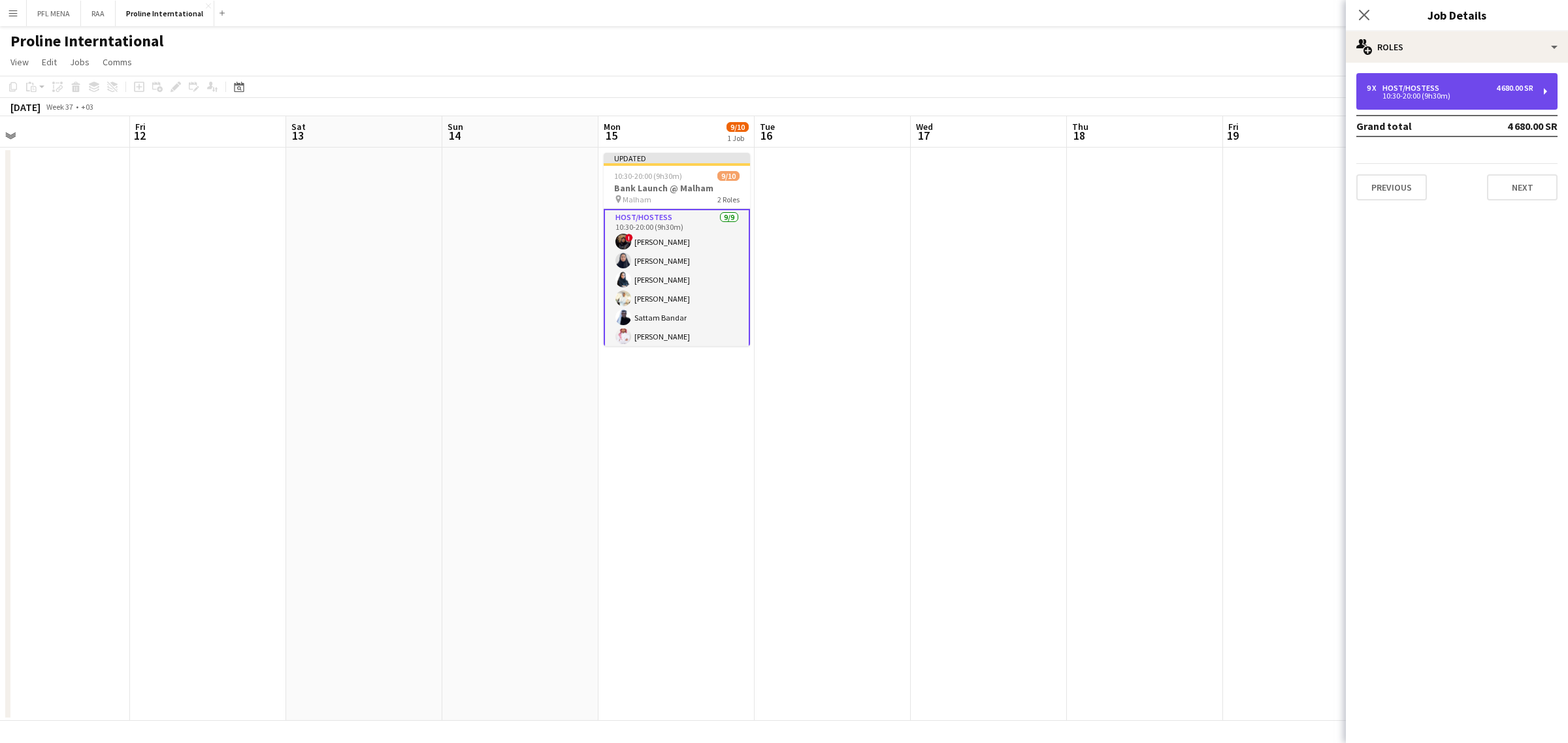
click at [1444, 99] on div "10:30-20:00 (9h30m)" at bounding box center [1450, 96] width 167 height 7
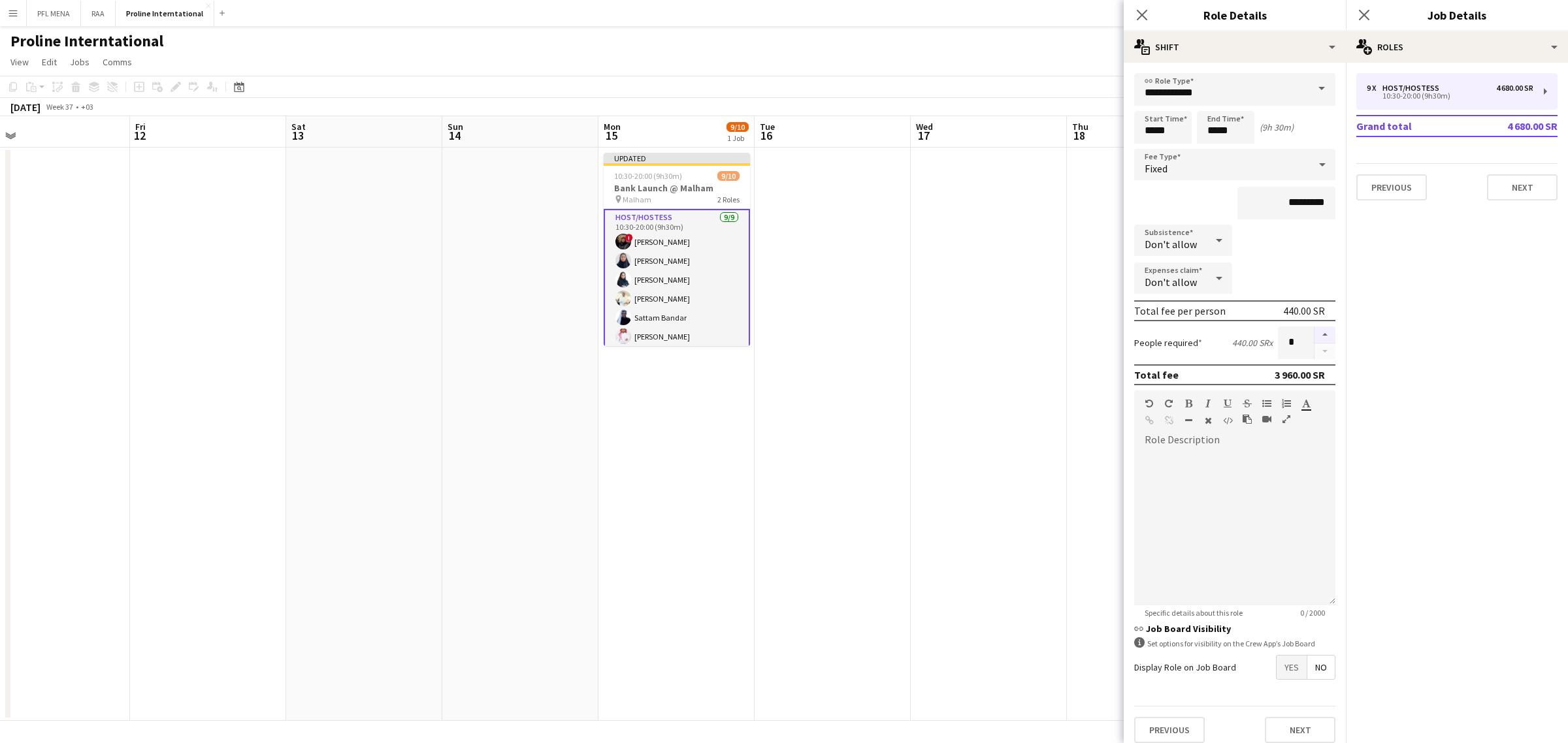
click at [1314, 332] on button "button" at bounding box center [1325, 334] width 21 height 17
type input "**"
click at [998, 288] on app-date-cell at bounding box center [989, 434] width 156 height 573
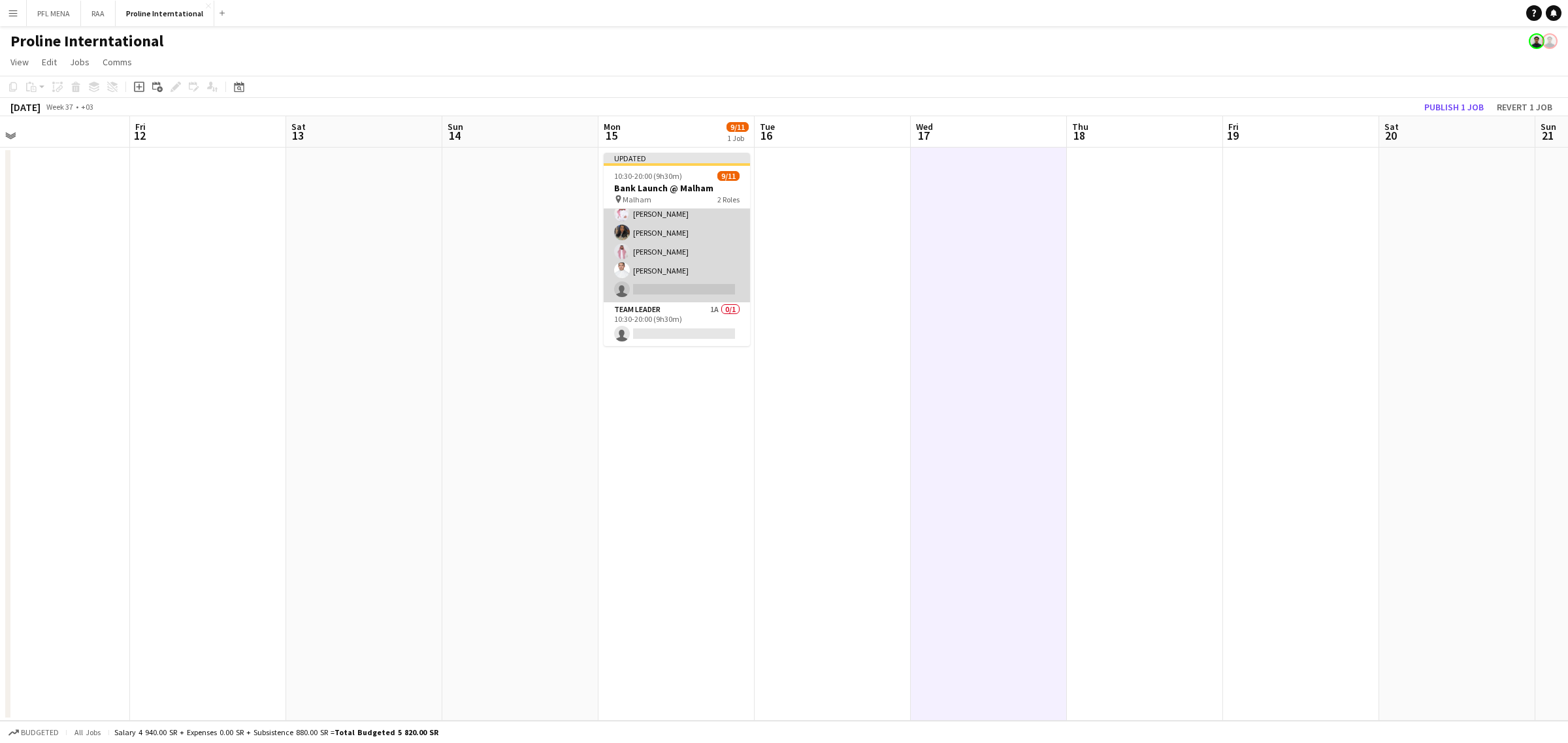
scroll to position [122, 0]
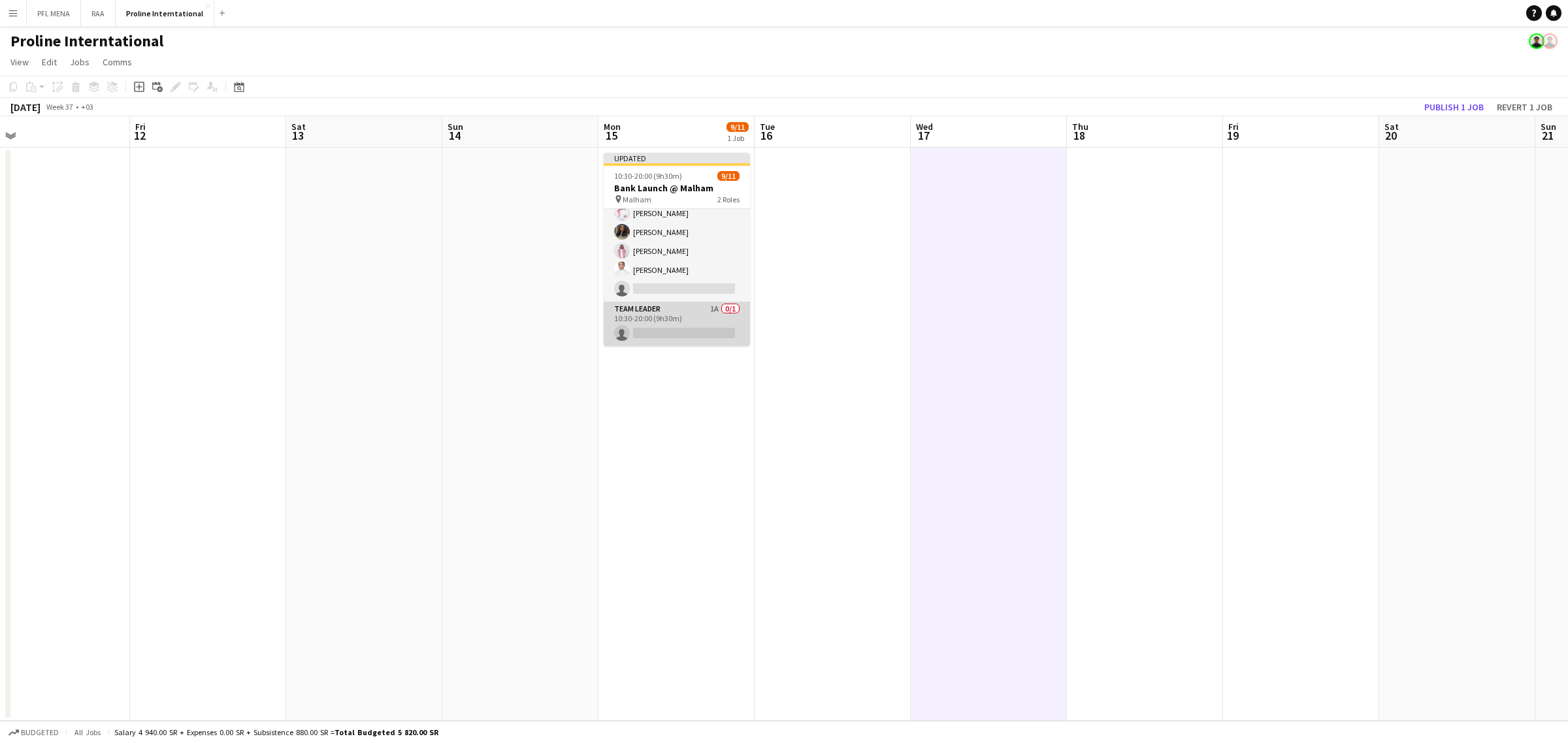
click at [721, 317] on app-card-role "Team Leader 1A 0/1 10:30-20:00 (9h30m) single-neutral-actions" at bounding box center [677, 324] width 146 height 44
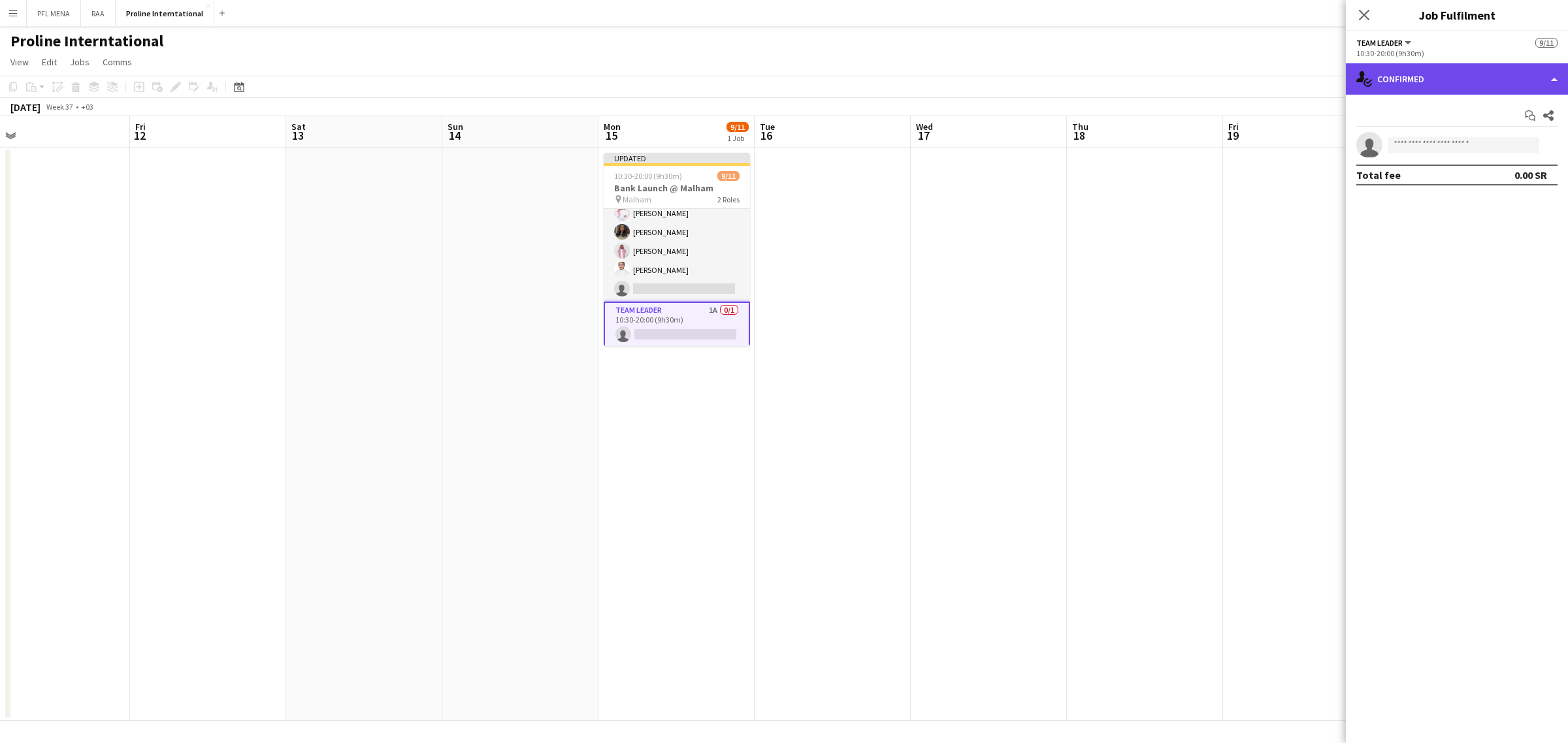
click at [1517, 87] on div "single-neutral-actions-check-2 Confirmed" at bounding box center [1456, 79] width 222 height 31
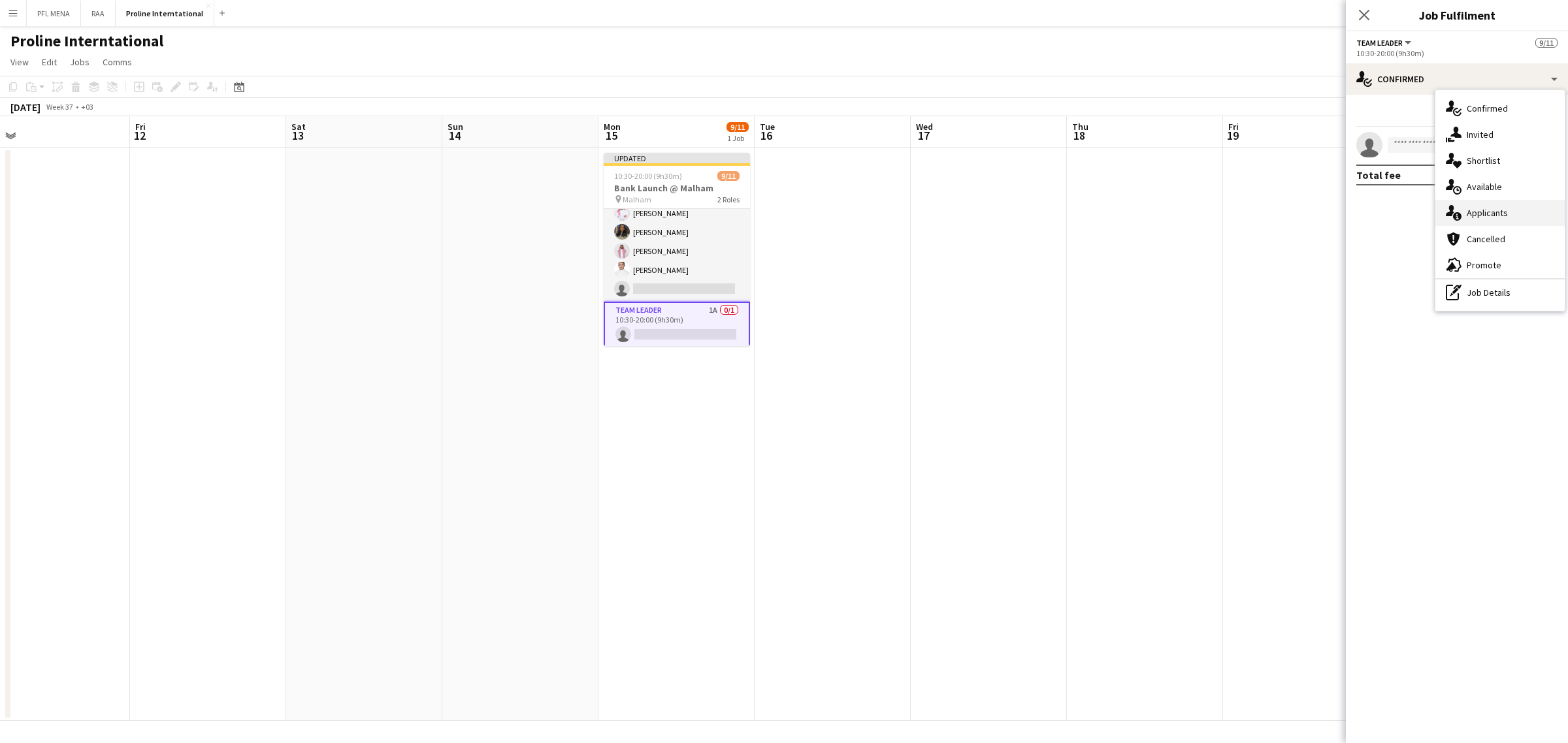
drag, startPoint x: 1495, startPoint y: 207, endPoint x: 1526, endPoint y: 196, distance: 32.9
click at [1522, 200] on div "single-neutral-actions-information Applicants" at bounding box center [1500, 213] width 129 height 26
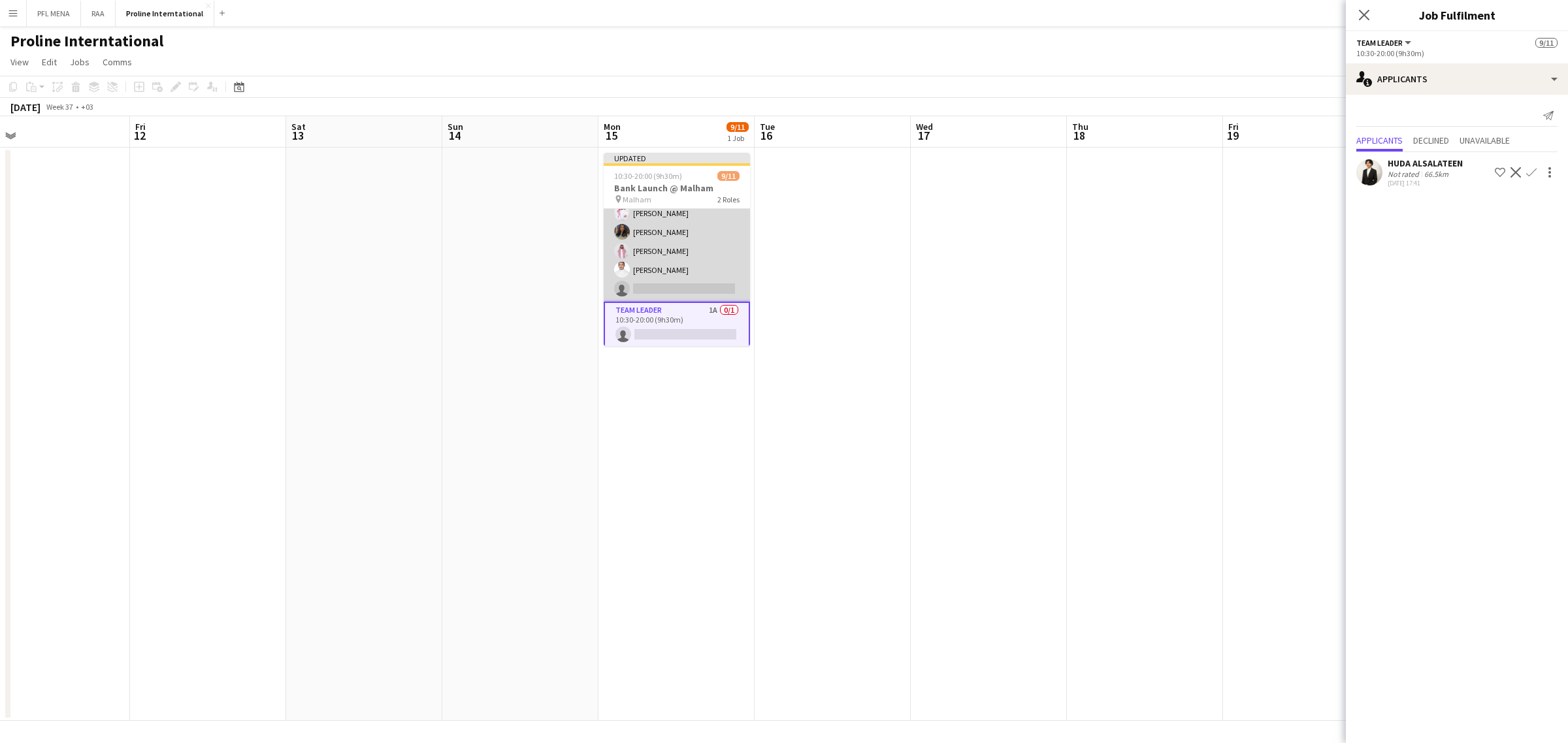
click at [672, 272] on app-card-role "Host/Hostess 42A 9/10 10:30-20:00 (9h30m) ! Ghada Albarrak Albandari Sharaf Rin…" at bounding box center [677, 194] width 146 height 215
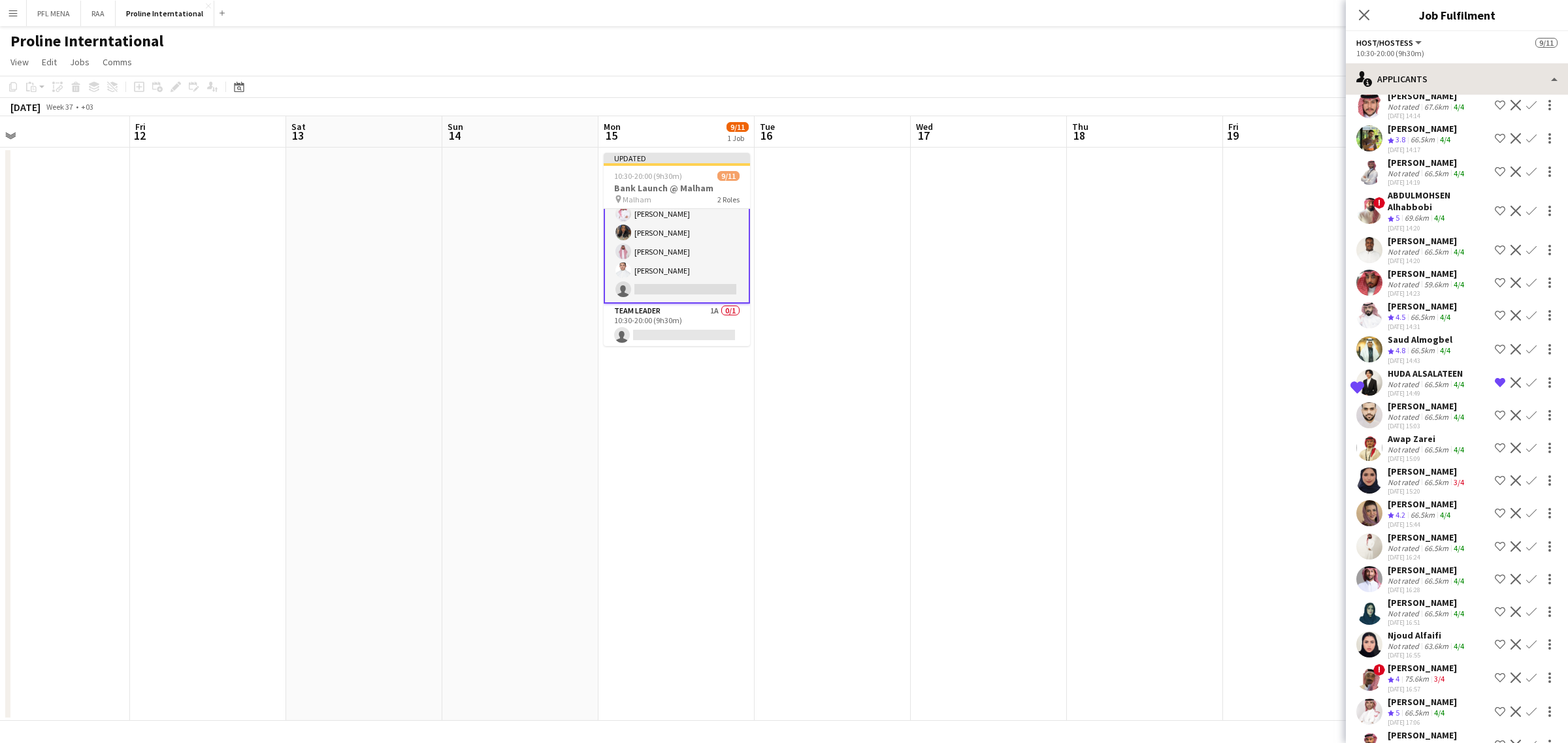
scroll to position [0, 0]
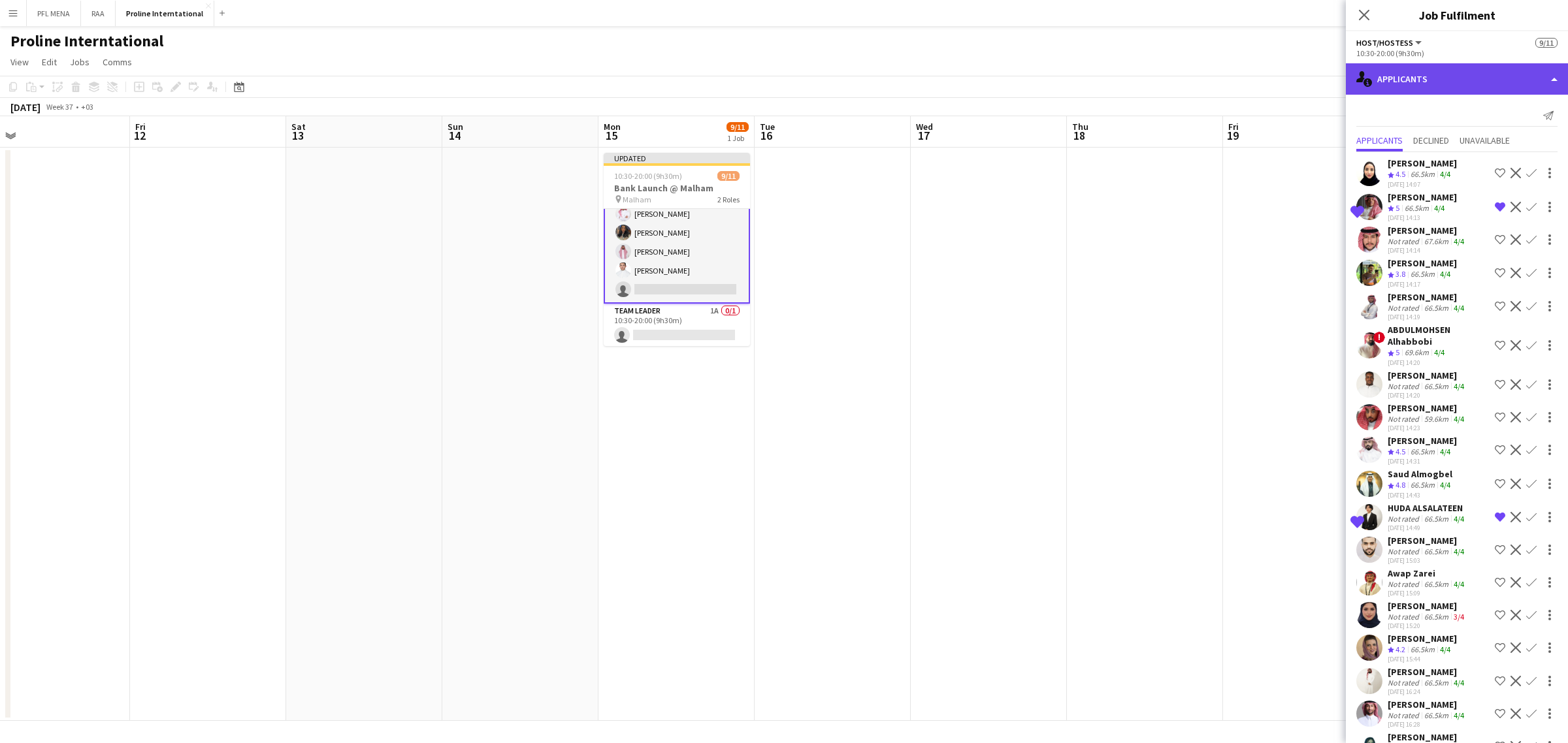
click at [1461, 90] on div "single-neutral-actions-information Applicants" at bounding box center [1456, 79] width 222 height 31
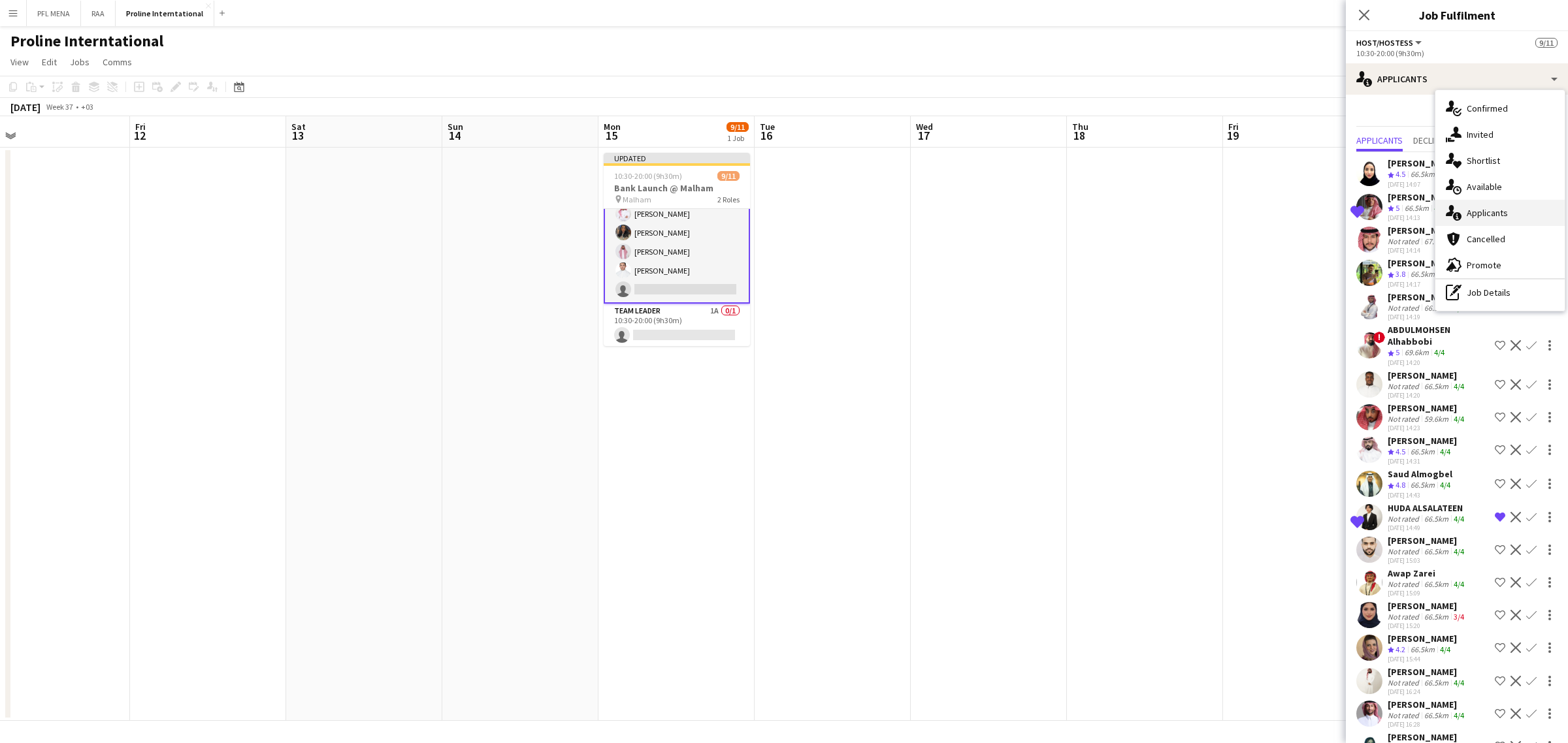
click at [1501, 215] on span "Applicants" at bounding box center [1487, 213] width 41 height 12
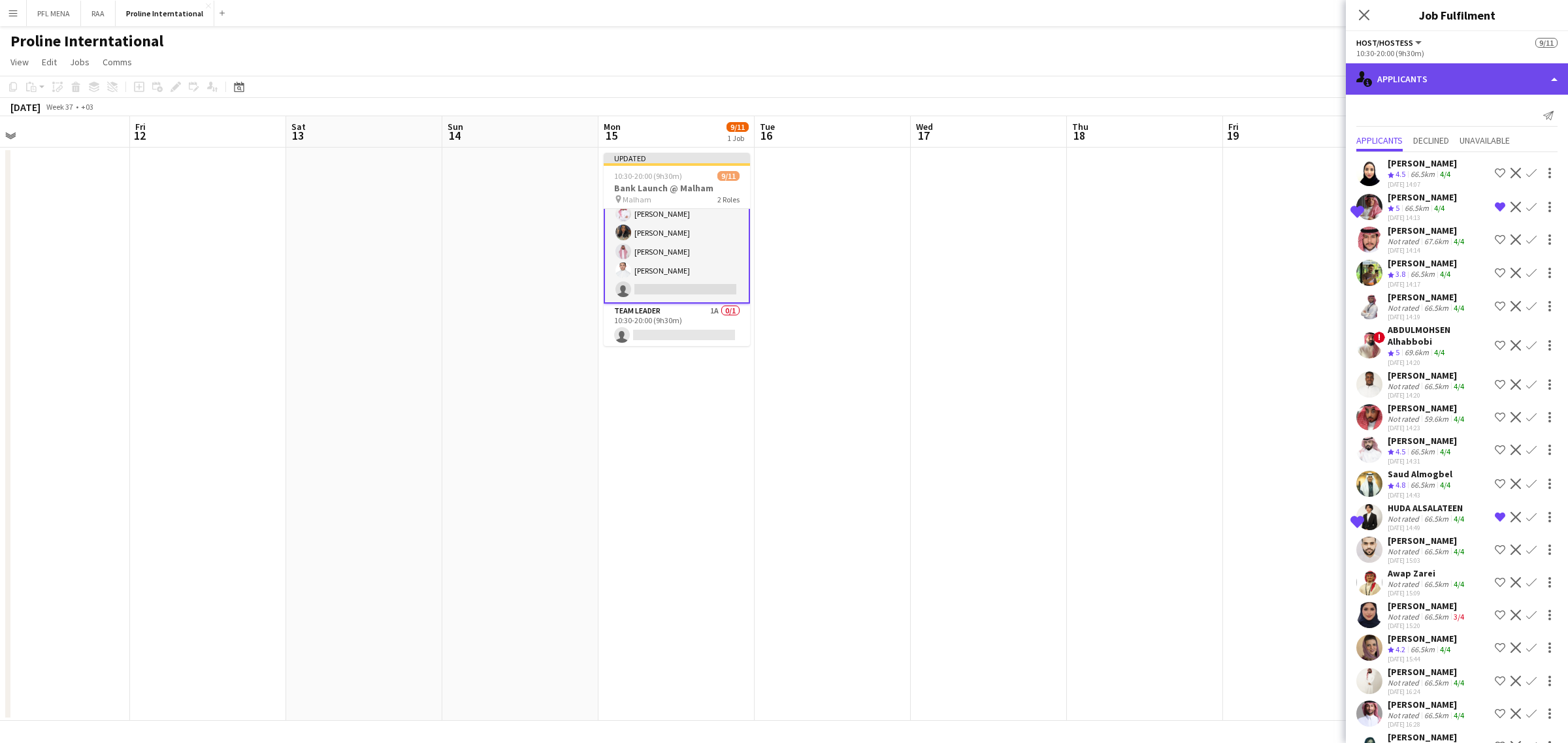
click at [1454, 79] on div "single-neutral-actions-information Applicants" at bounding box center [1456, 79] width 222 height 31
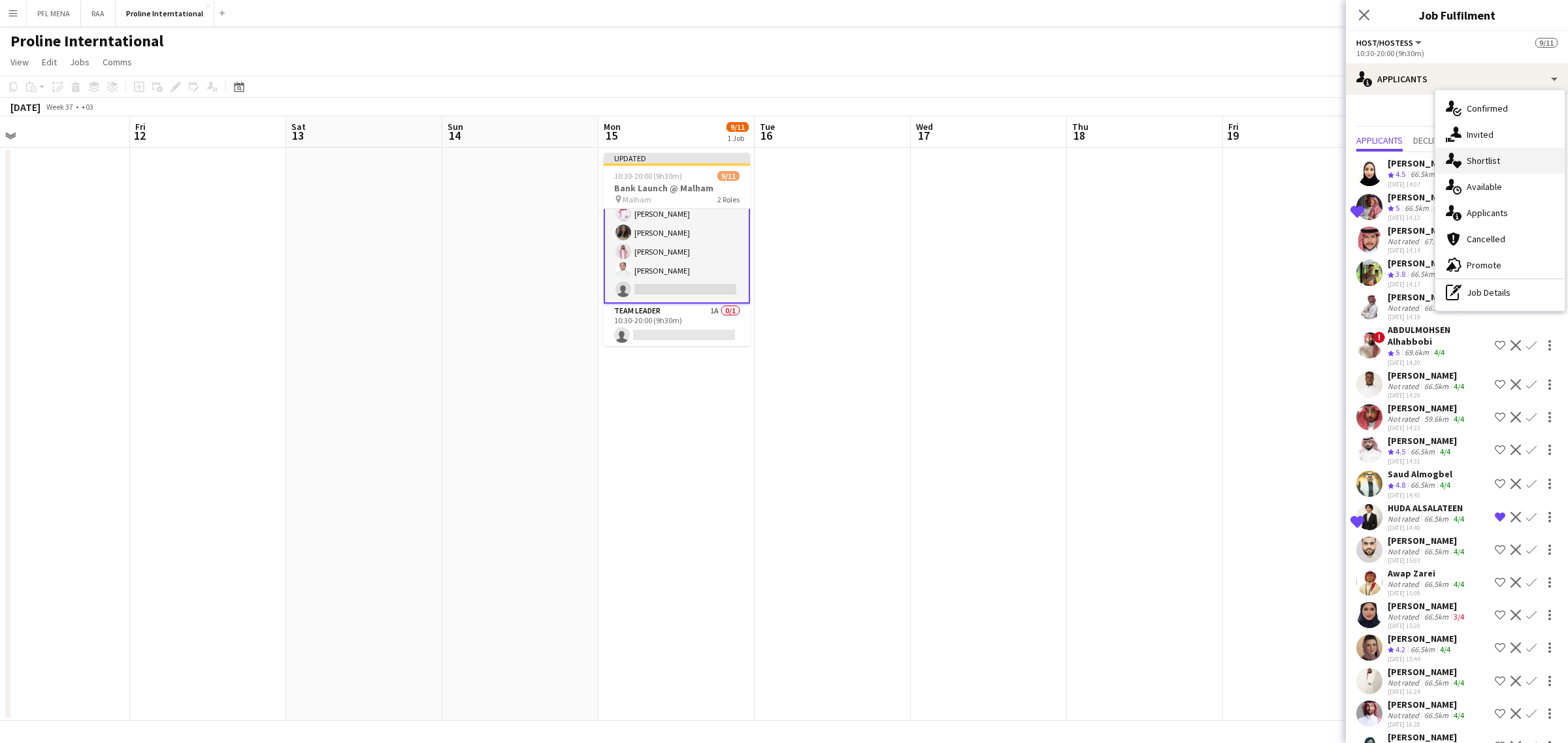
click at [1483, 165] on span "Shortlist" at bounding box center [1483, 160] width 33 height 12
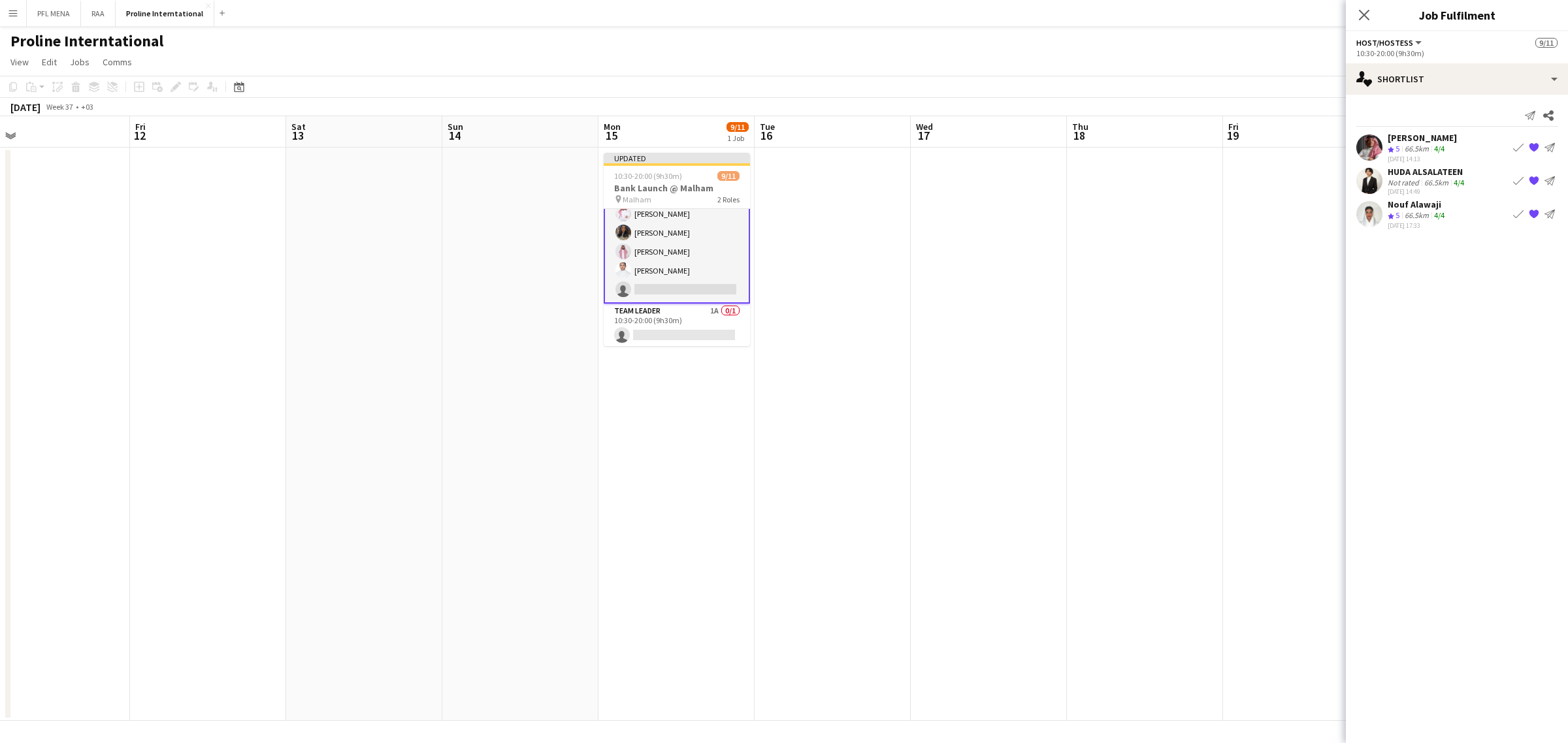
click at [1516, 215] on app-icon "Book crew" at bounding box center [1518, 213] width 10 height 10
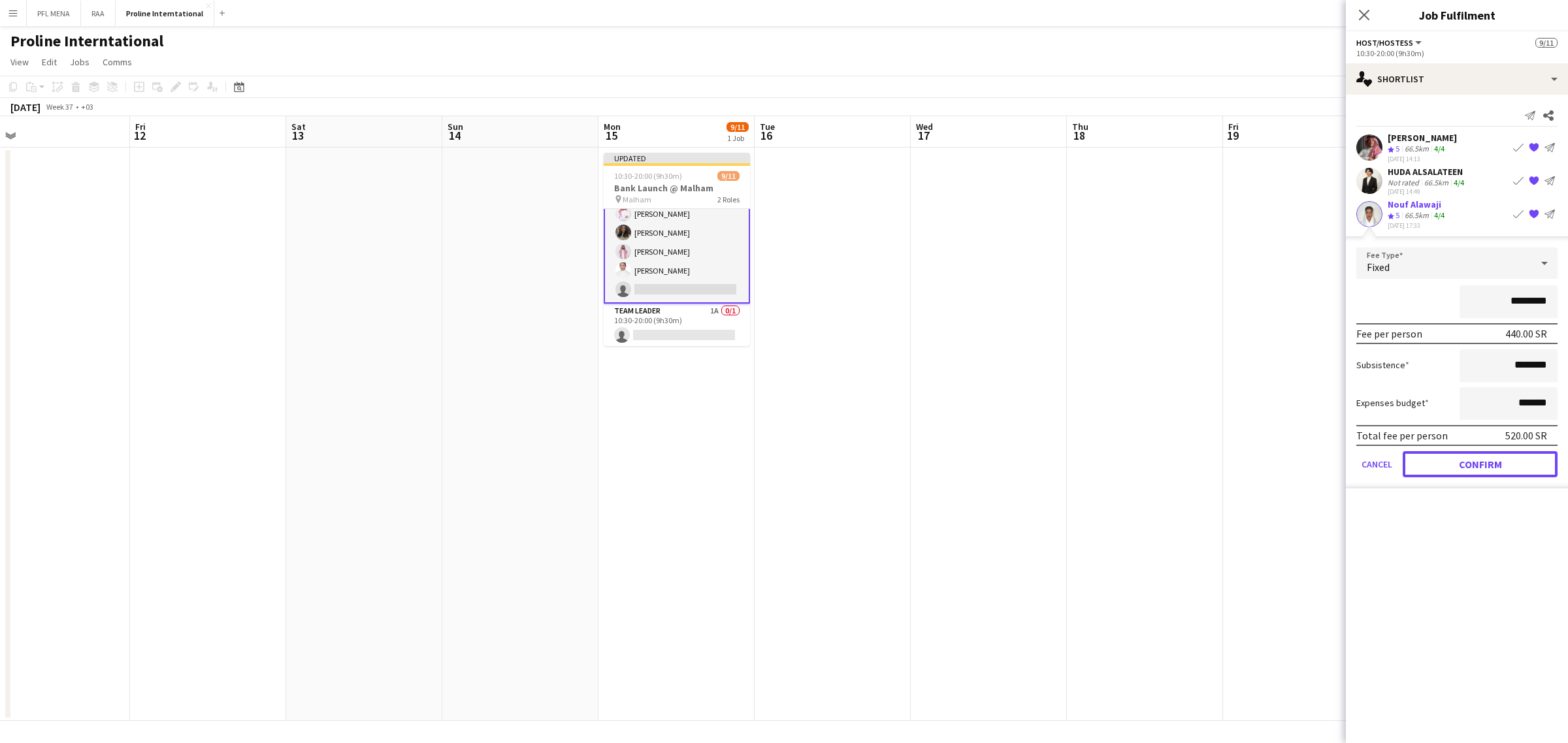
click at [1442, 455] on button "Confirm" at bounding box center [1480, 464] width 155 height 26
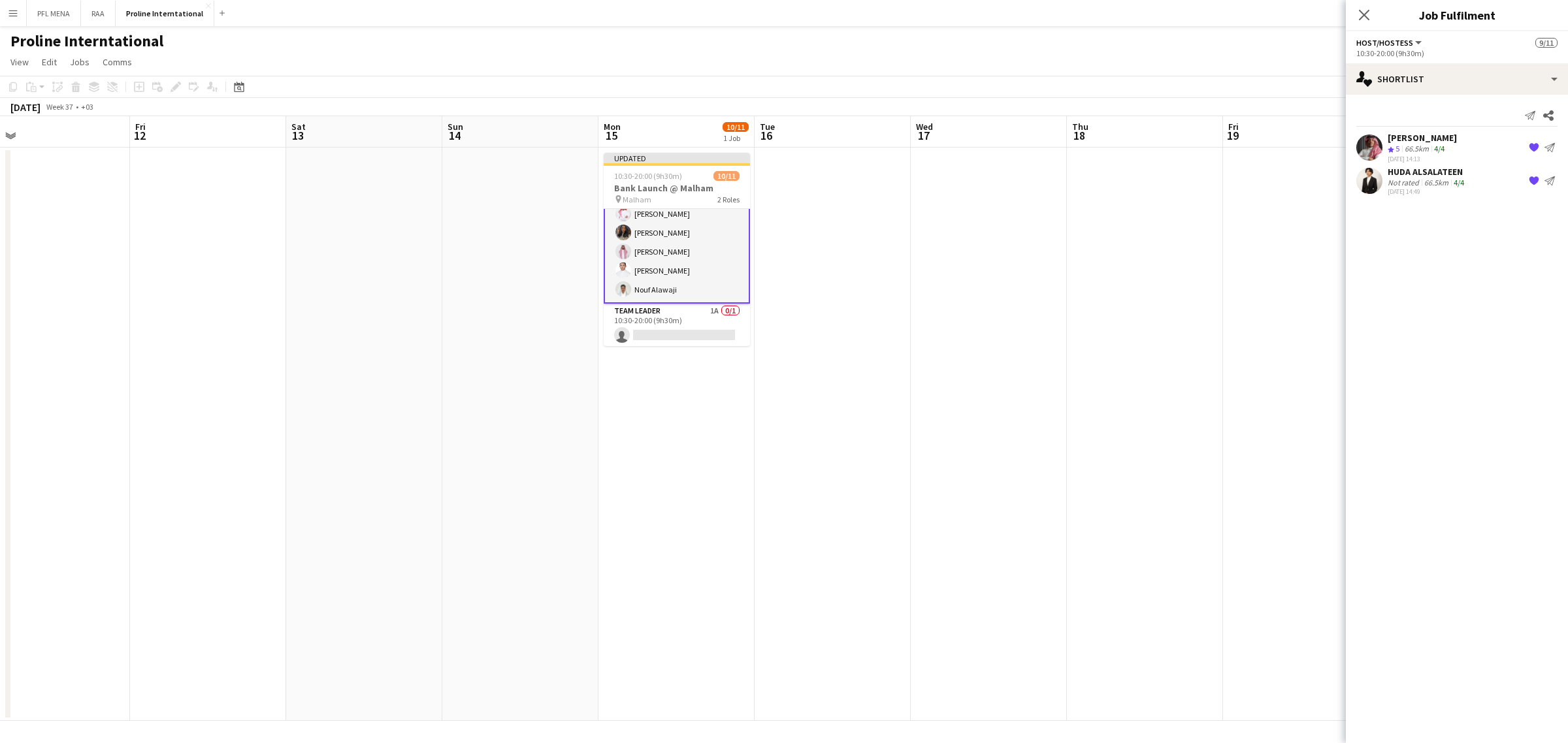
click at [688, 292] on app-card-role "Host/Hostess 10/10 10:30-20:00 (9h30m) ! Ghada Albarrak Albandari Sharaf Rina A…" at bounding box center [677, 195] width 146 height 218
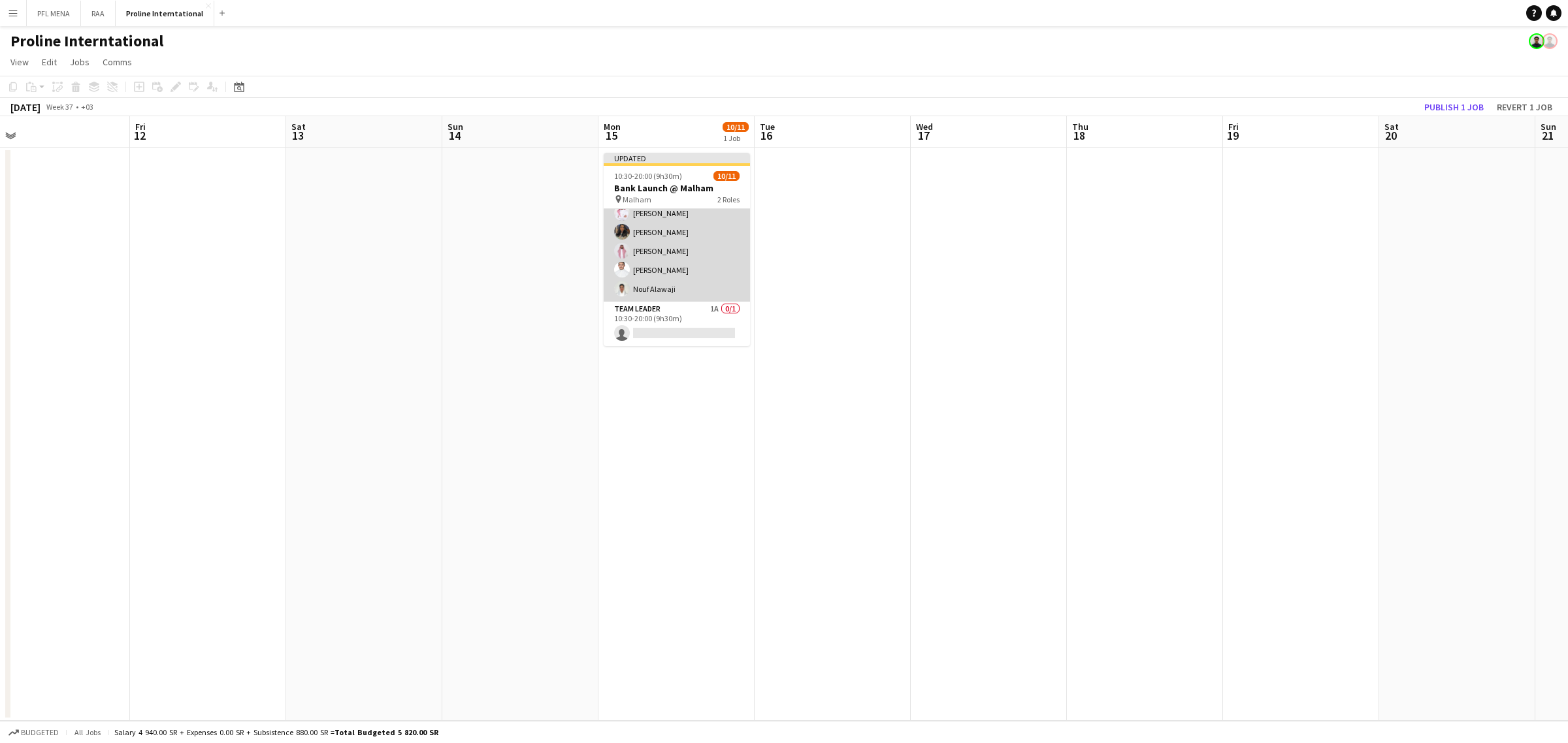
click at [688, 292] on app-card-role "Host/Hostess 10/10 10:30-20:00 (9h30m) ! Ghada Albarrak Albandari Sharaf Rina A…" at bounding box center [677, 194] width 146 height 215
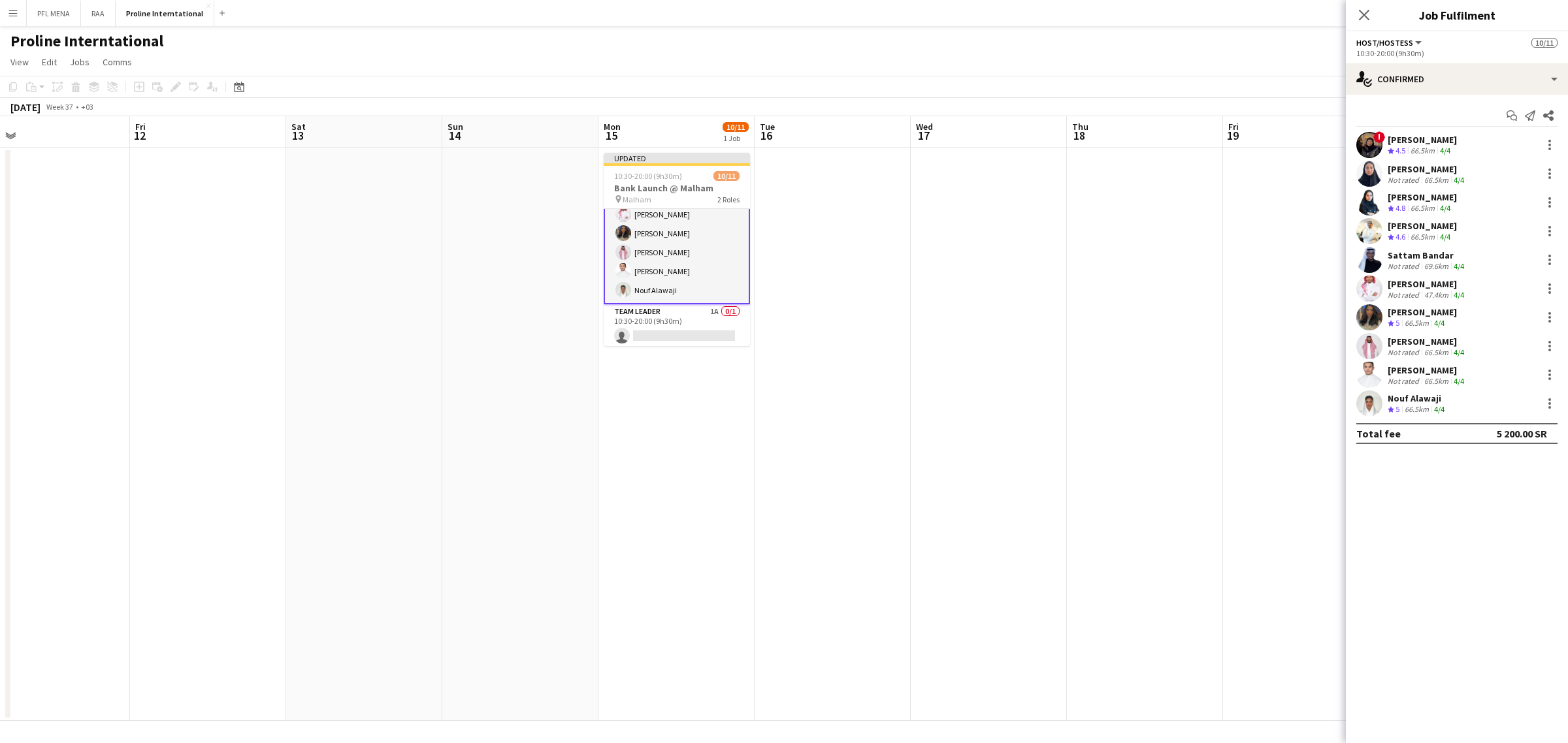
scroll to position [123, 0]
click at [653, 237] on app-card-role "Host/Hostess 10/10 10:30-20:00 (9h30m) ! Ghada Albarrak Albandari Sharaf Rina A…" at bounding box center [677, 195] width 146 height 218
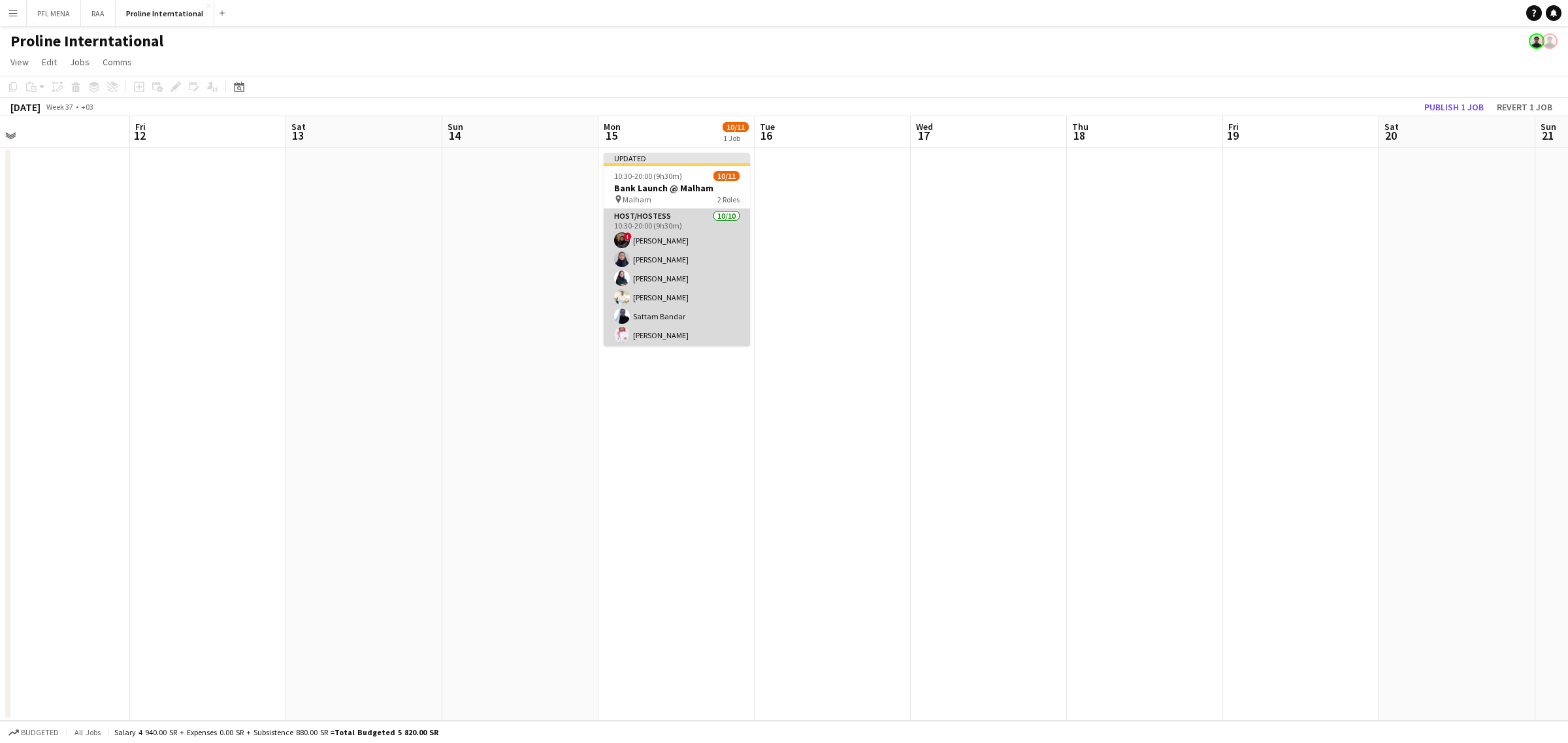
scroll to position [122, 0]
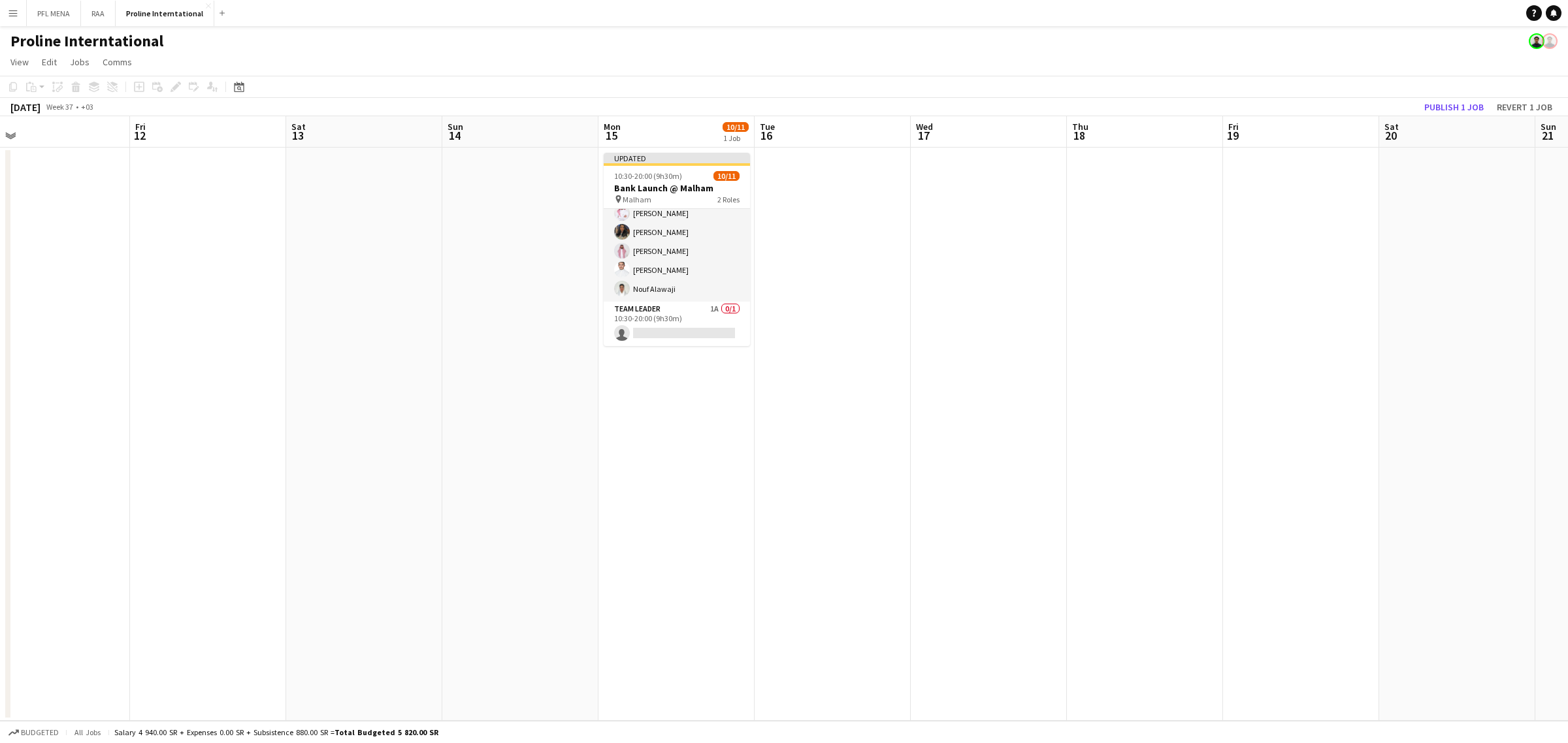
click at [795, 324] on app-date-cell at bounding box center [833, 434] width 156 height 573
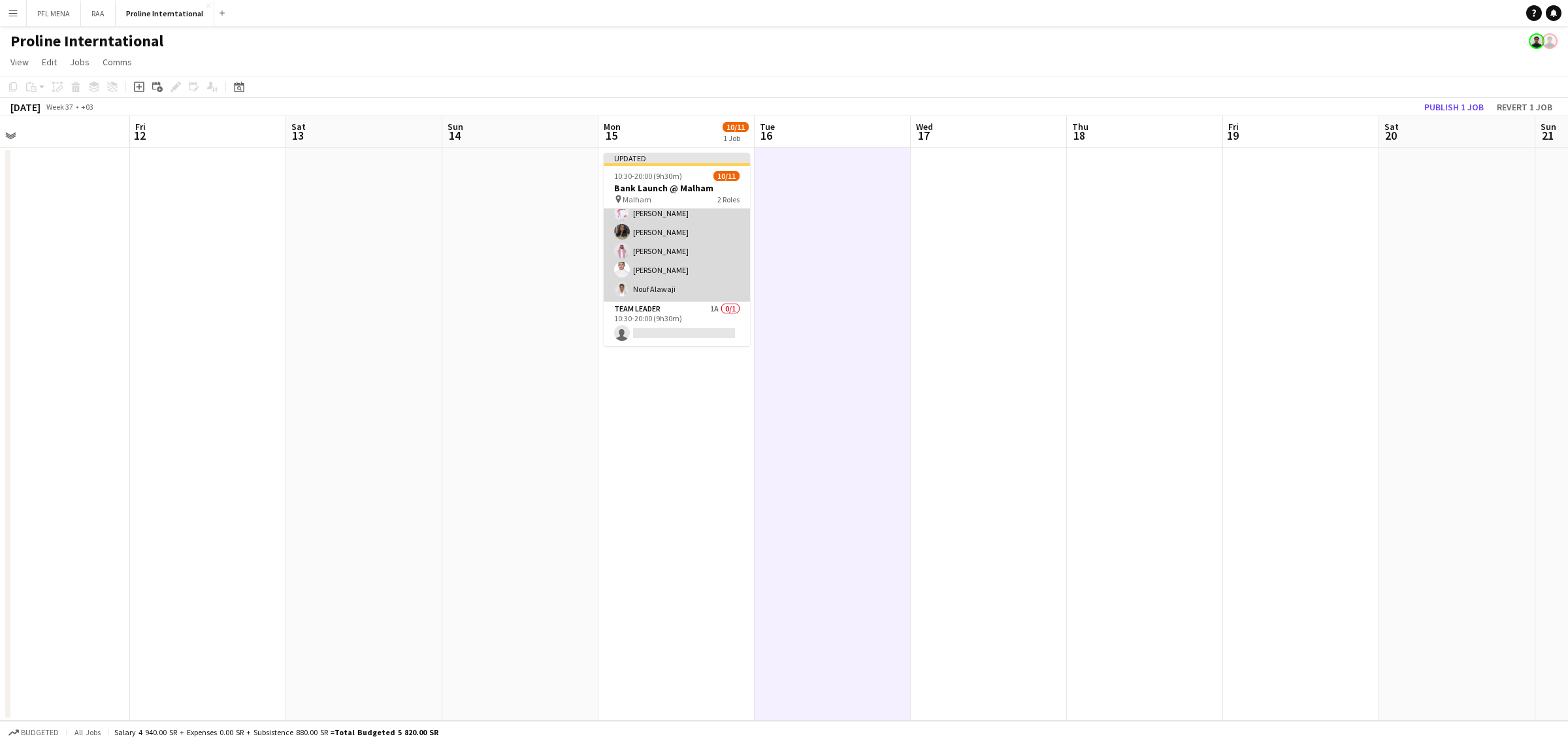
click at [694, 239] on app-card-role "Host/Hostess 10/10 10:30-20:00 (9h30m) ! Ghada Albarrak Albandari Sharaf Rina A…" at bounding box center [677, 194] width 146 height 215
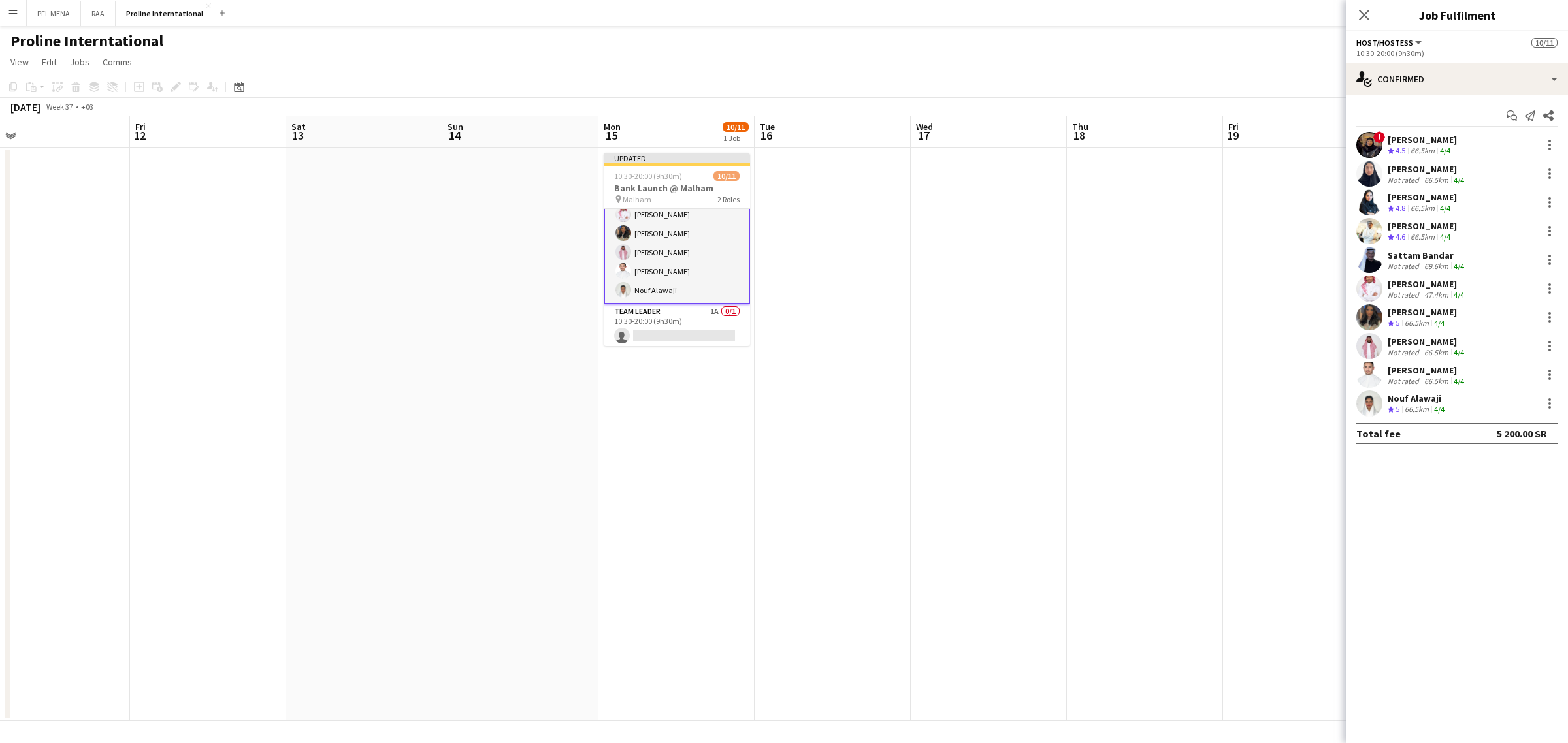
scroll to position [123, 0]
click at [1419, 223] on div "Ibrahim Alaqeel" at bounding box center [1422, 226] width 69 height 12
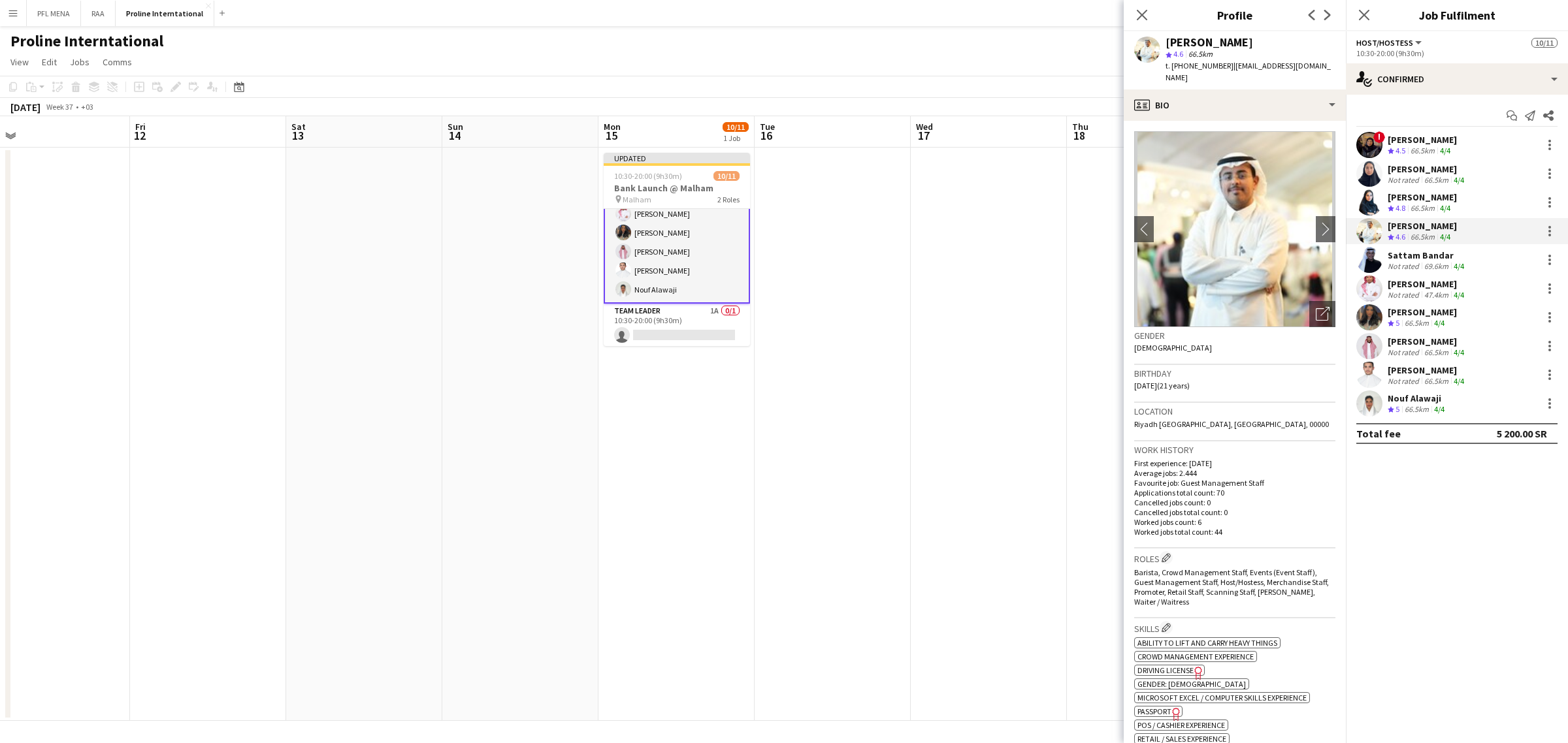
click at [1444, 213] on div "Rina Alamoudi Crew rating 4.8 66.5km 4/4" at bounding box center [1456, 203] width 222 height 26
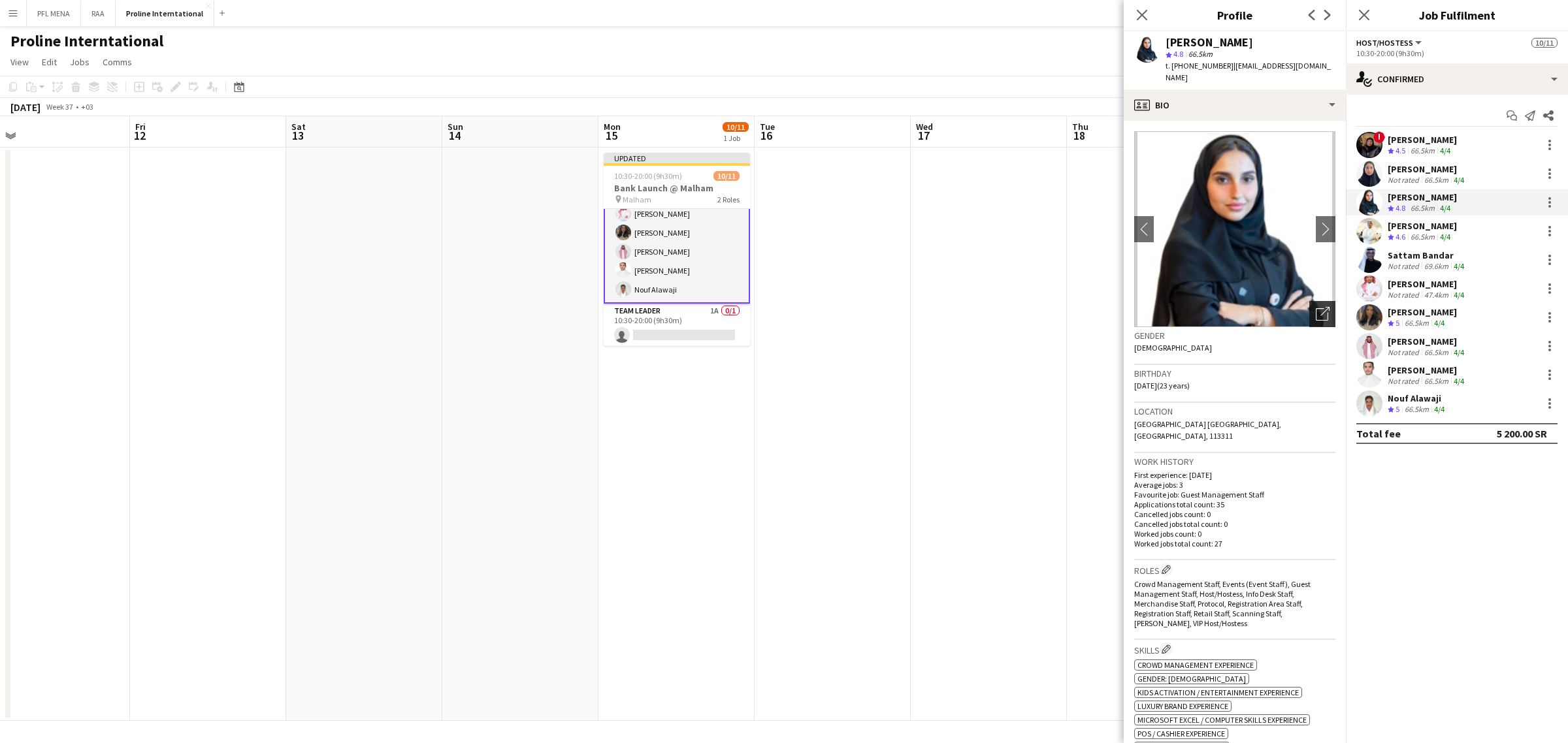
click at [1316, 307] on icon "Open photos pop-in" at bounding box center [1323, 314] width 14 height 14
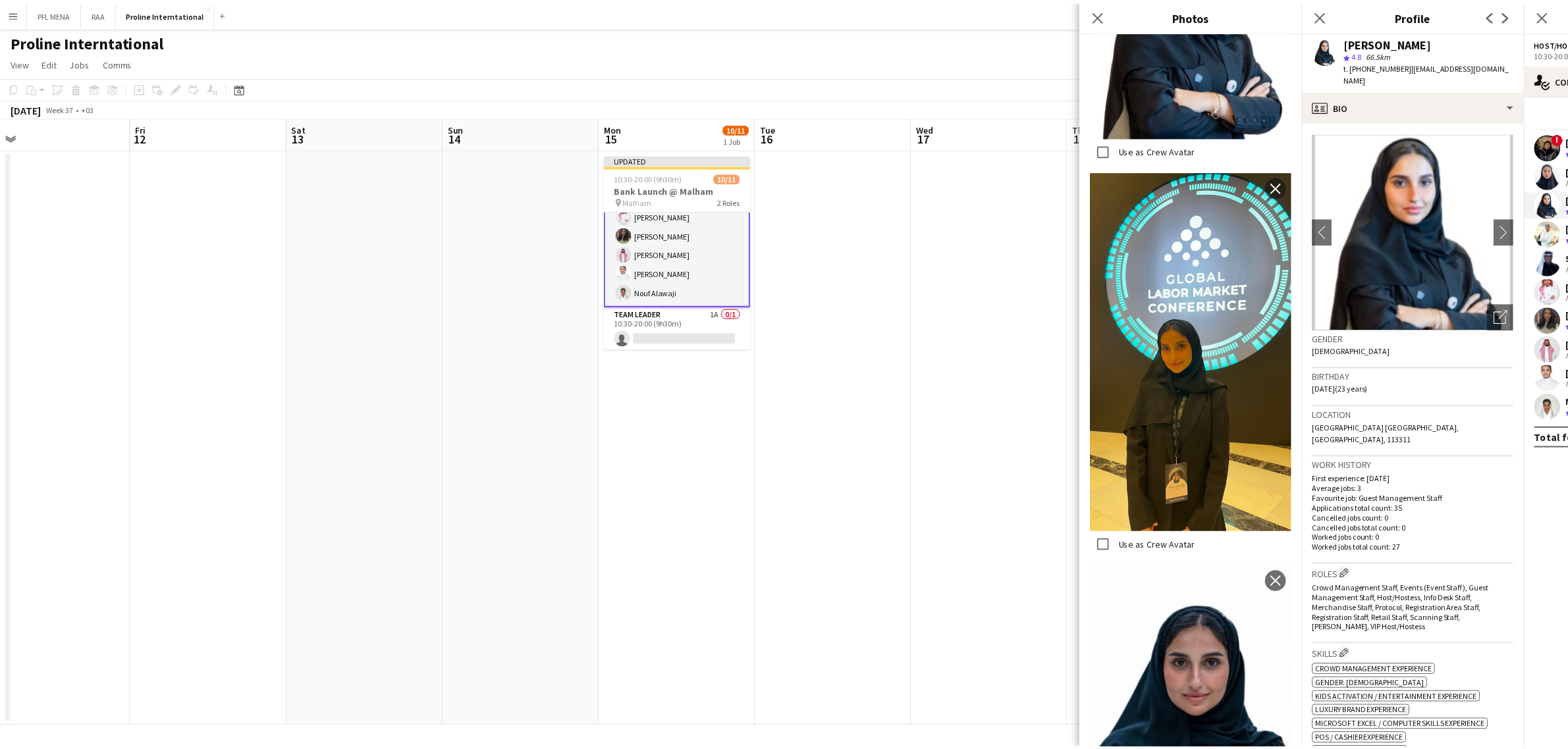
scroll to position [436, 0]
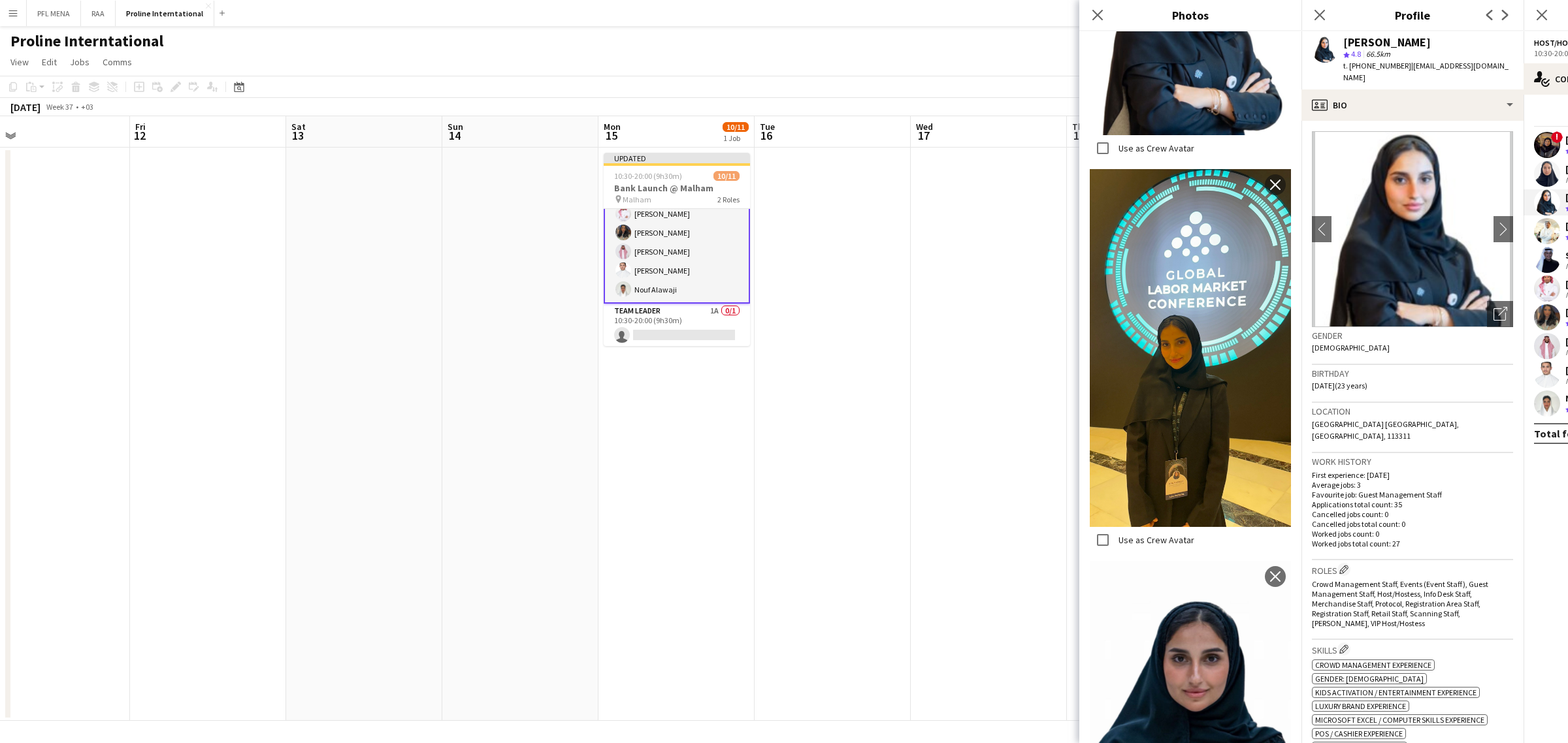
click at [1405, 470] on p "First experience: 20-05-2024" at bounding box center [1412, 475] width 201 height 10
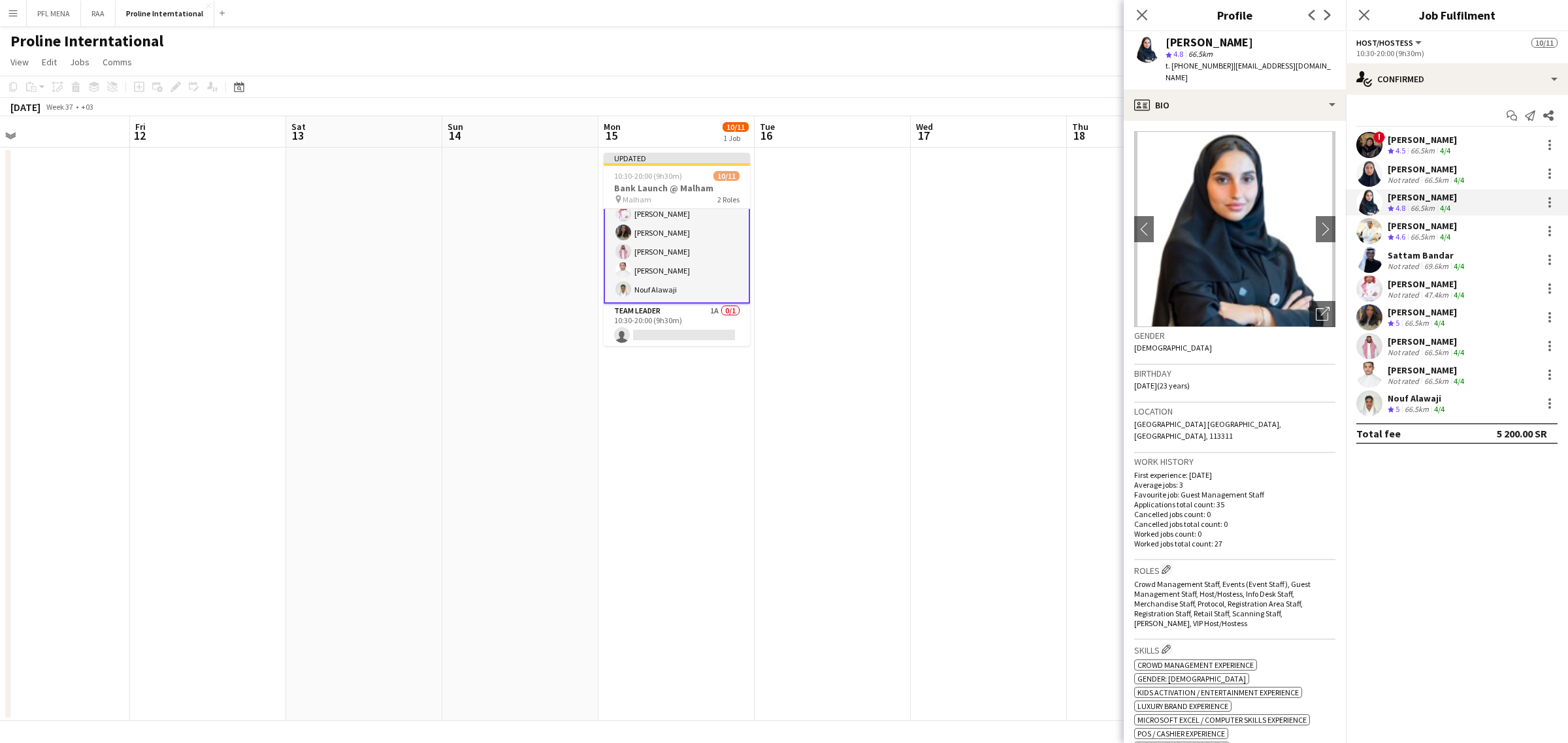
click at [1442, 226] on div "Ibrahim Alaqeel" at bounding box center [1422, 226] width 69 height 12
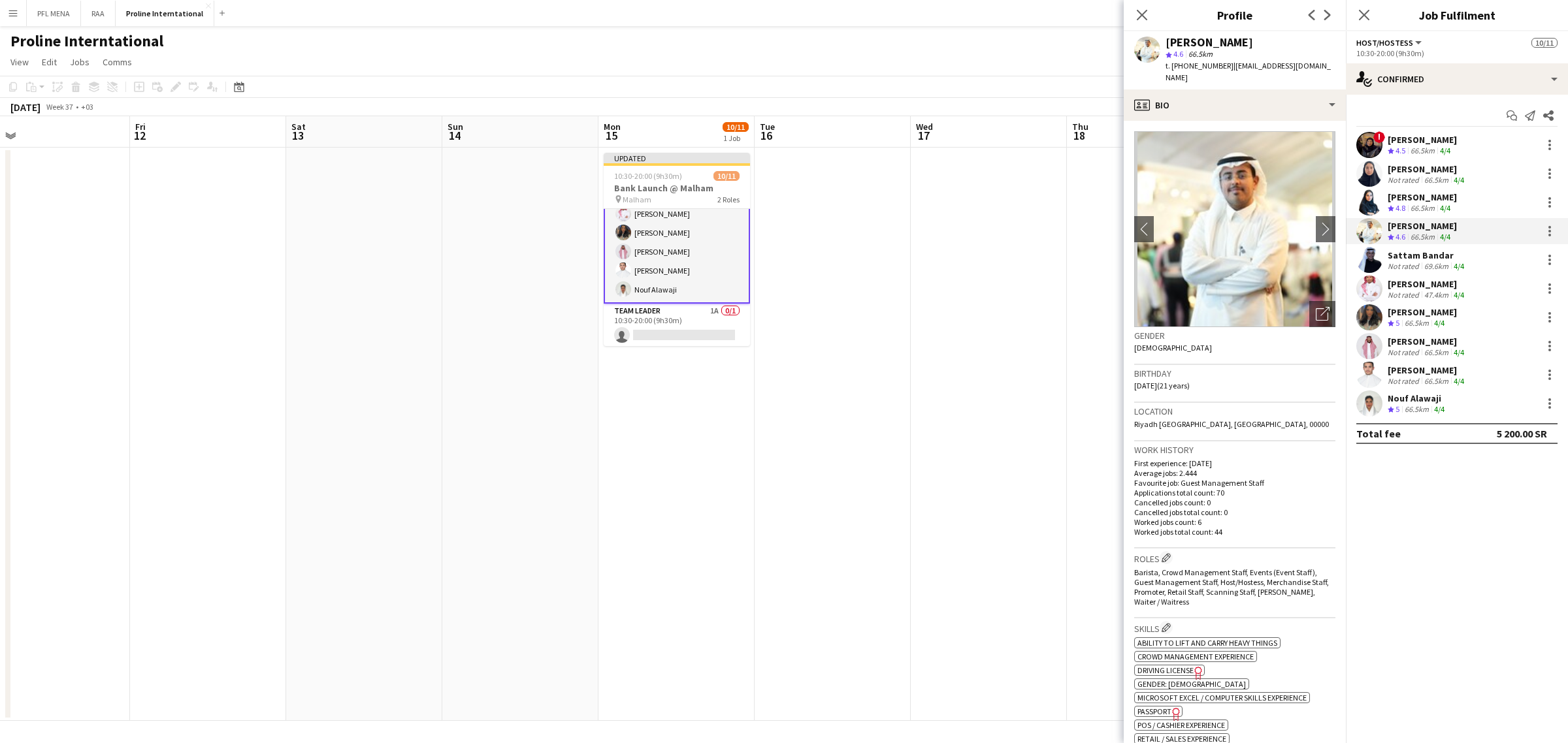
click at [1421, 175] on div "66.5km" at bounding box center [1435, 179] width 29 height 10
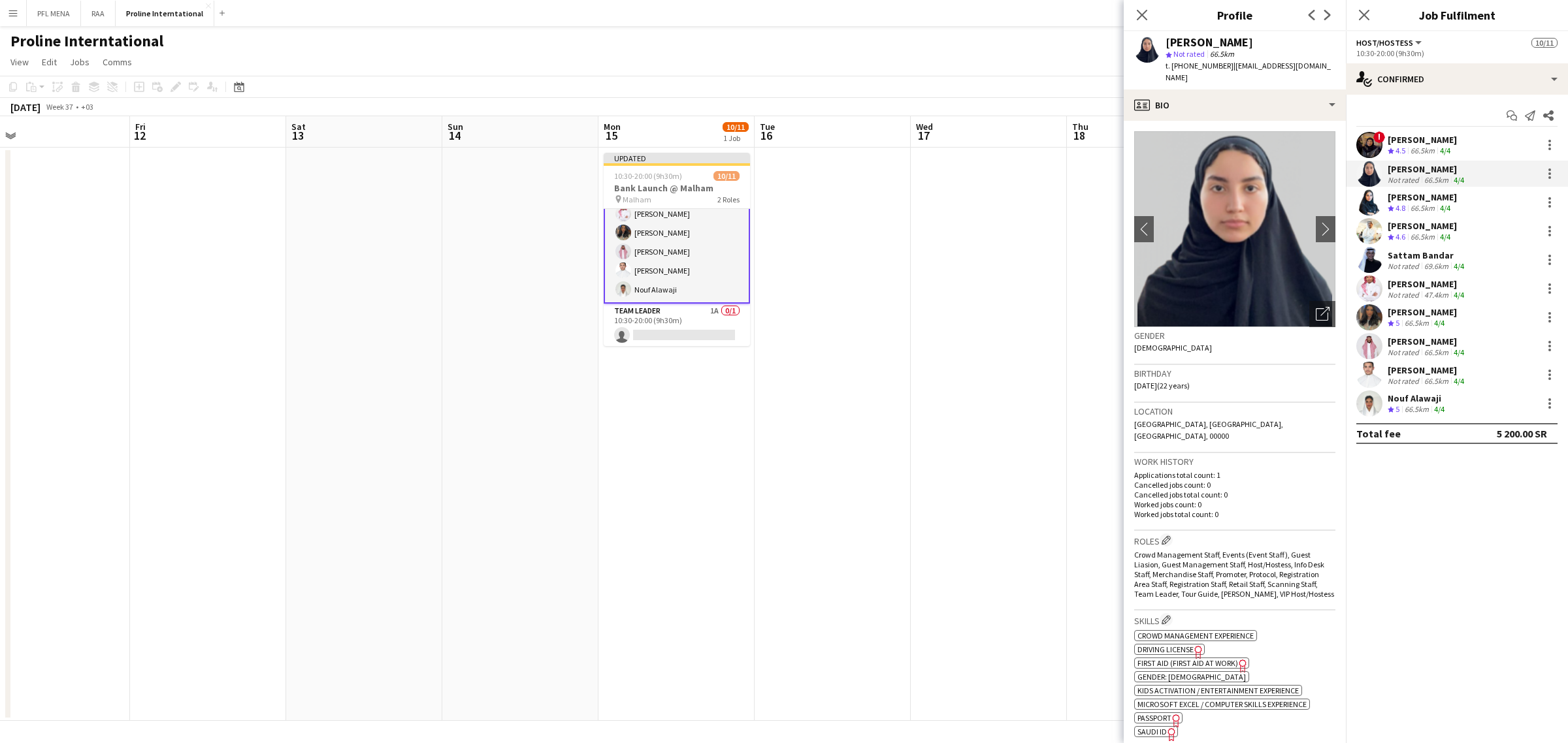
click at [1416, 235] on div "66.5km" at bounding box center [1422, 237] width 29 height 11
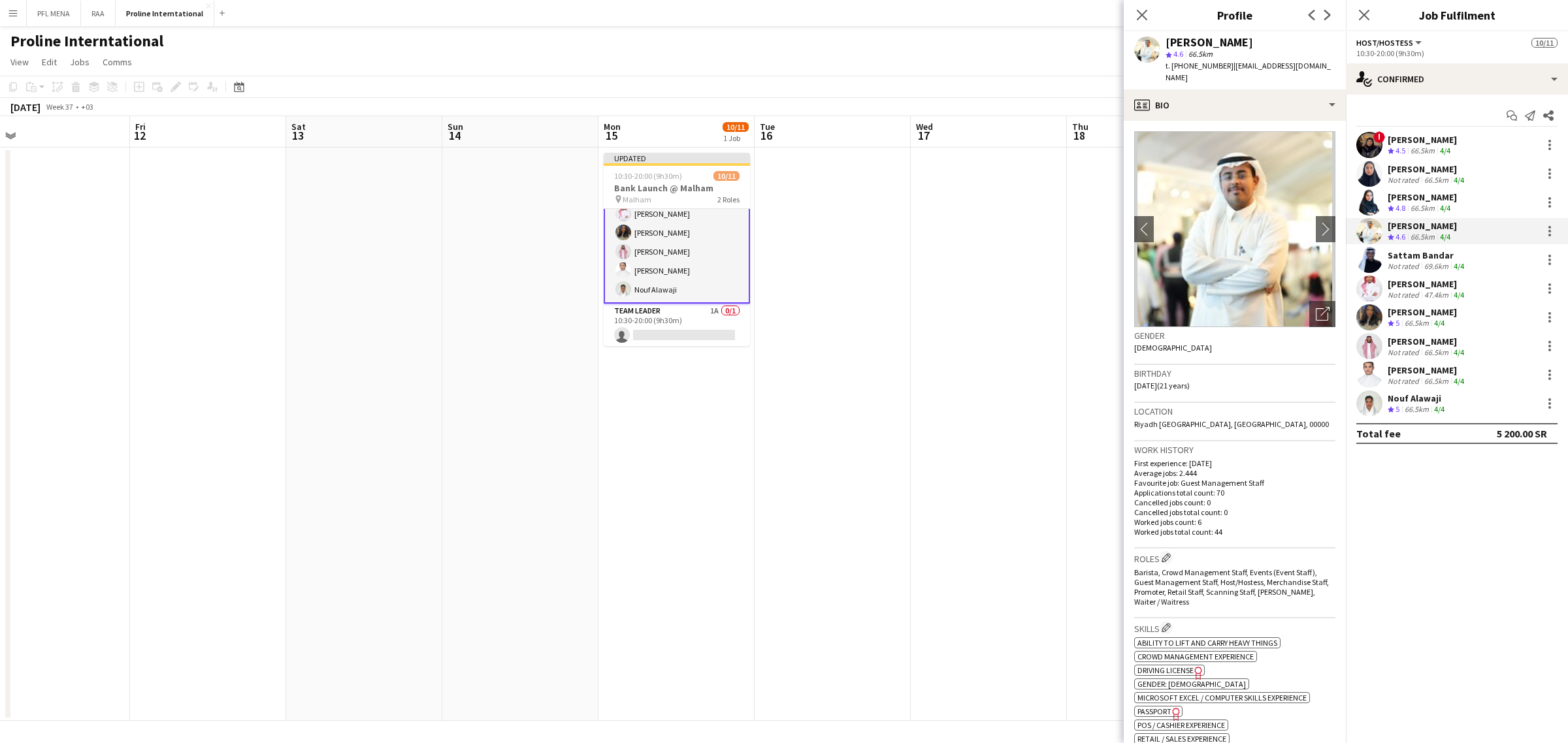
click at [1414, 214] on div "Rina Alamoudi Crew rating 4.8 66.5km 4/4" at bounding box center [1456, 203] width 222 height 26
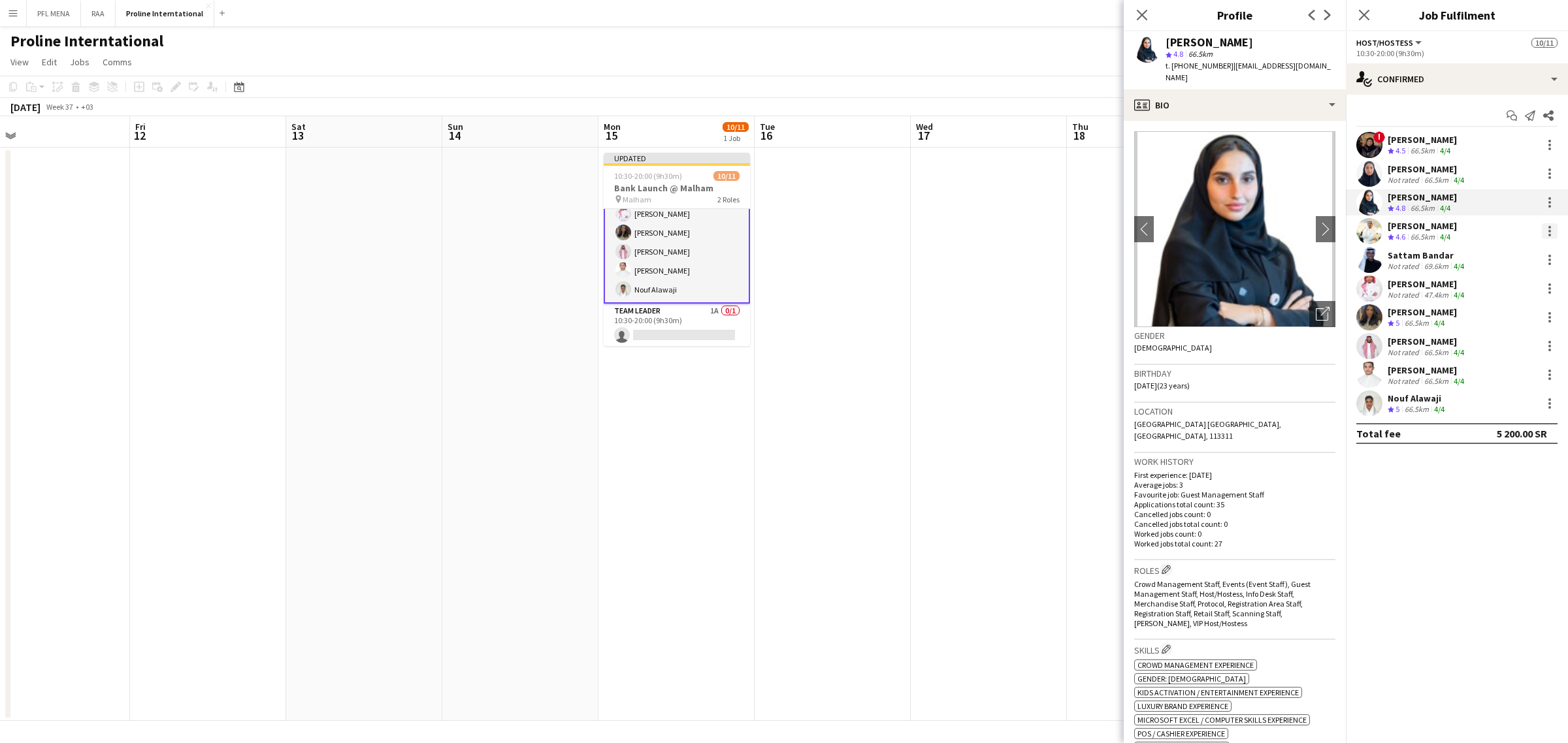
click at [1550, 228] on div at bounding box center [1549, 231] width 16 height 16
click at [1507, 288] on span "Switch crew" at bounding box center [1494, 286] width 56 height 11
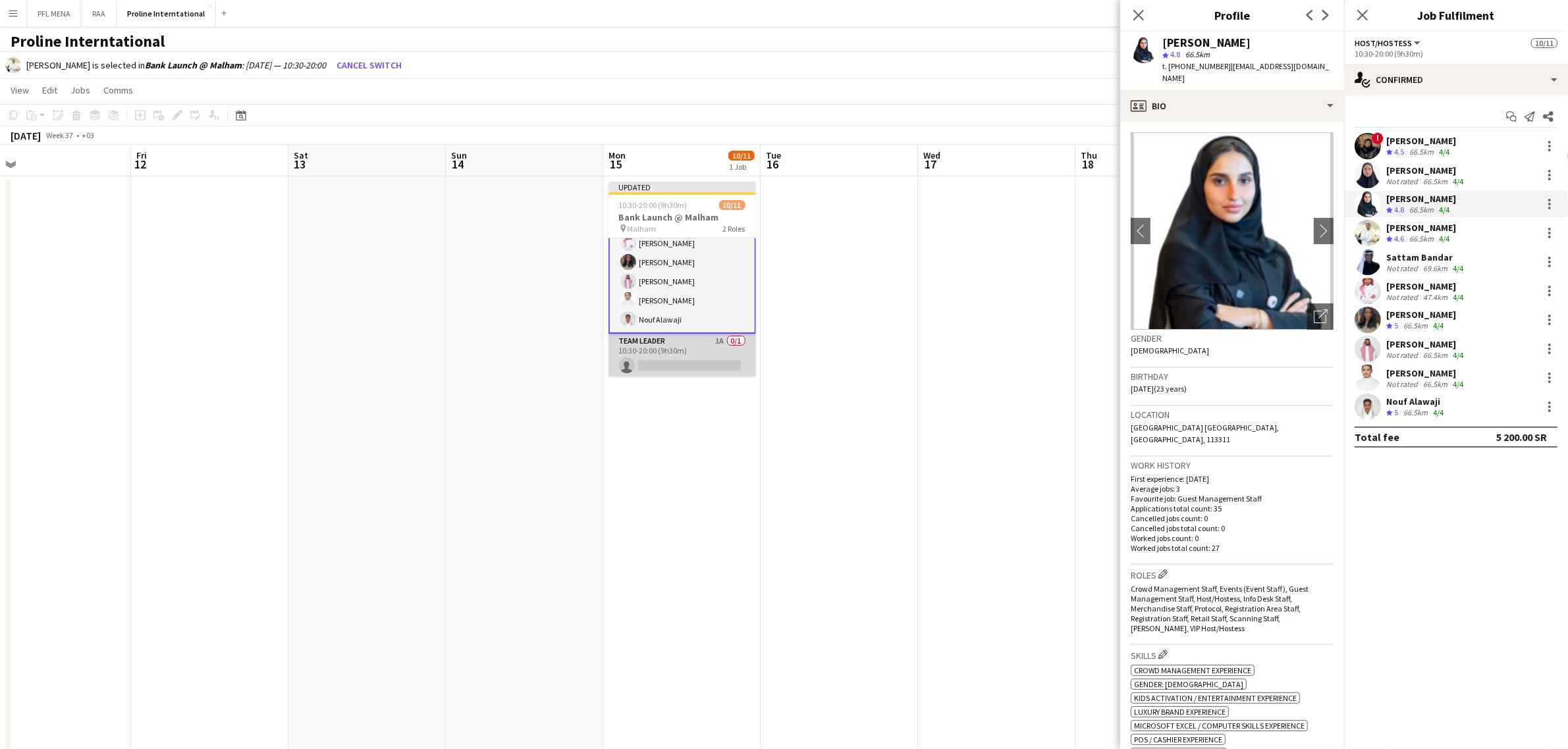
click at [712, 370] on app-card-role "Team Leader 1A 0/1 10:30-20:00 (9h30m) single-neutral-actions" at bounding box center [682, 356] width 147 height 45
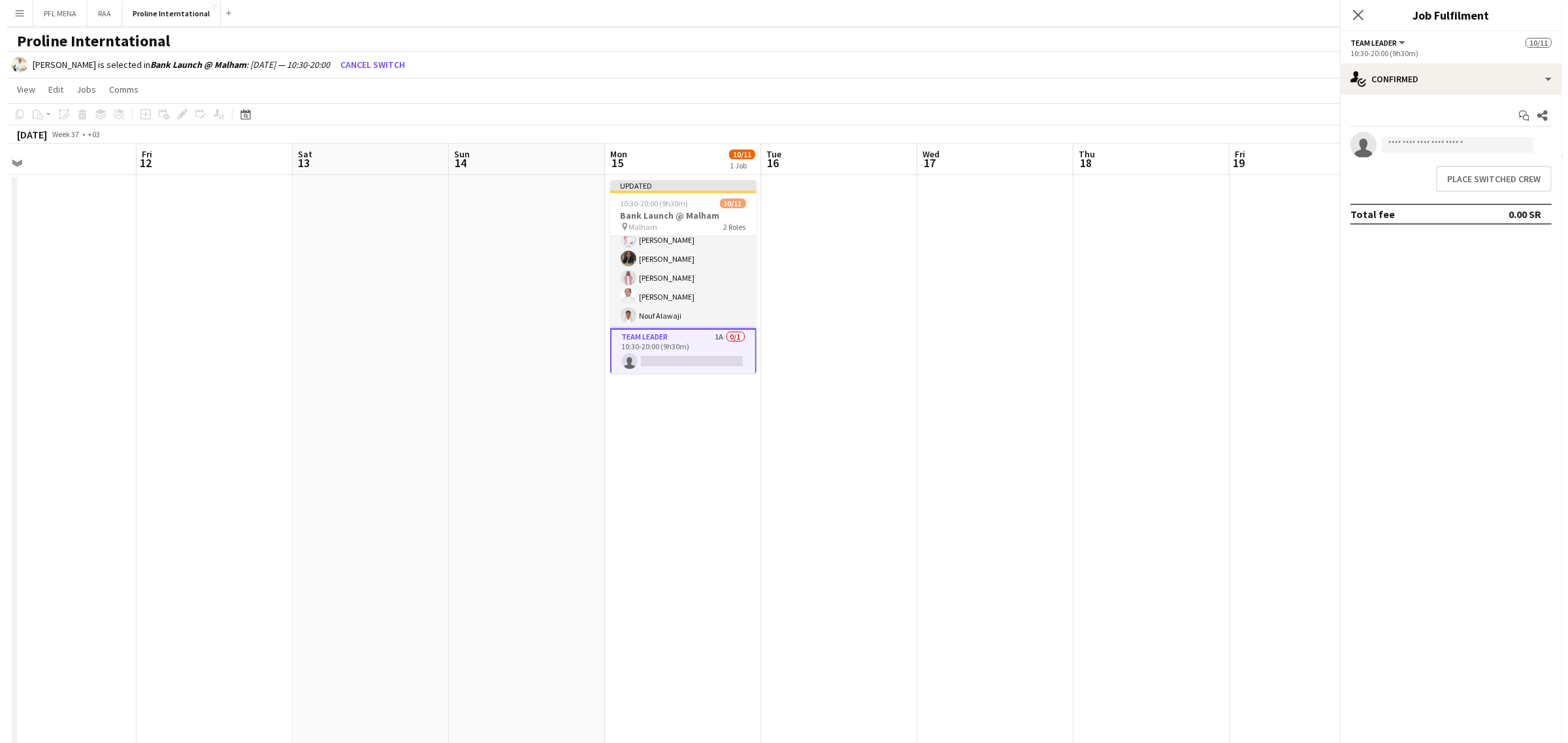
scroll to position [122, 0]
click at [1473, 175] on button "Place switched crew" at bounding box center [1487, 179] width 116 height 26
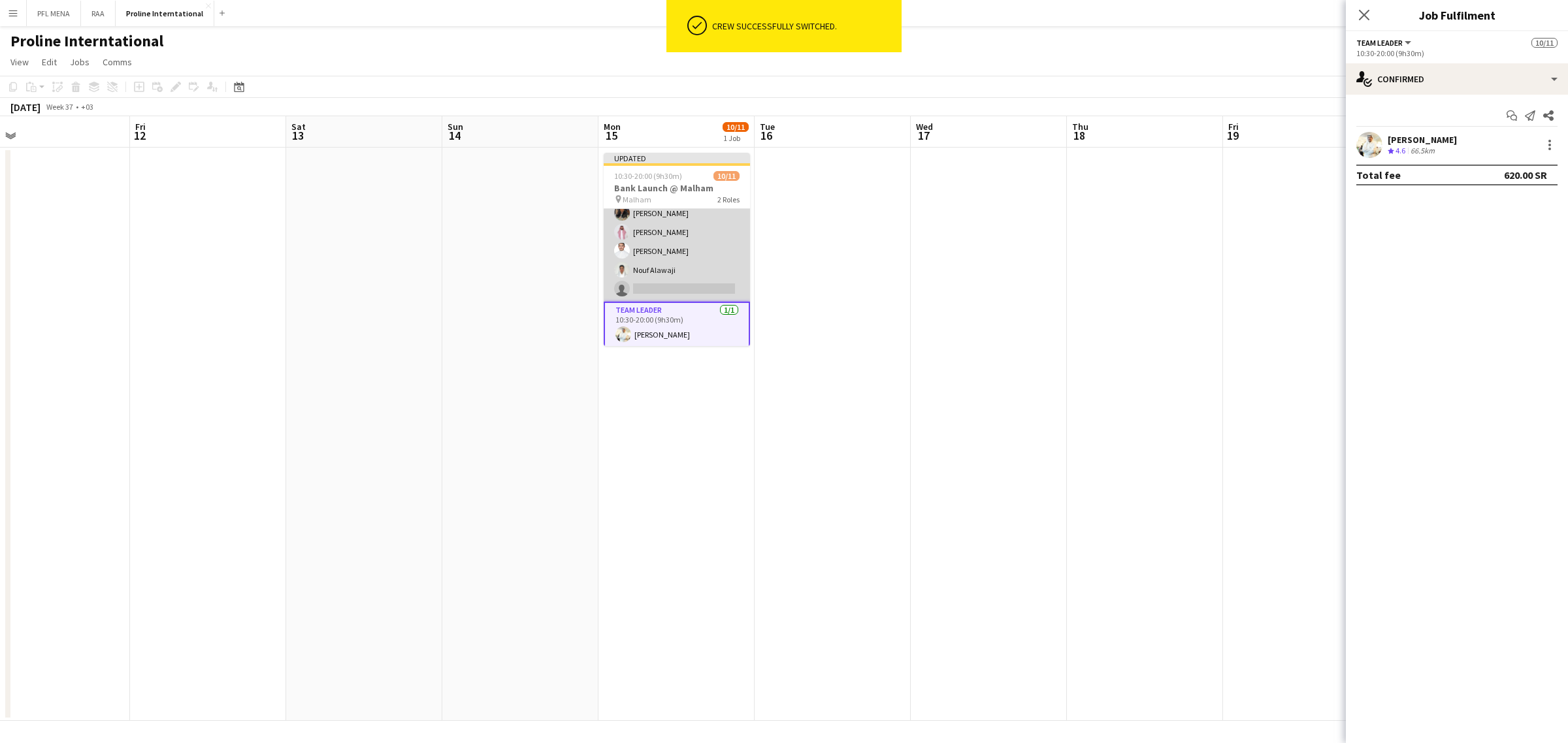
click at [679, 281] on app-card-role "Host/Hostess 41A 9/10 10:30-20:00 (9h30m) ! Ghada Albarrak Albandari Sharaf Rin…" at bounding box center [677, 194] width 146 height 215
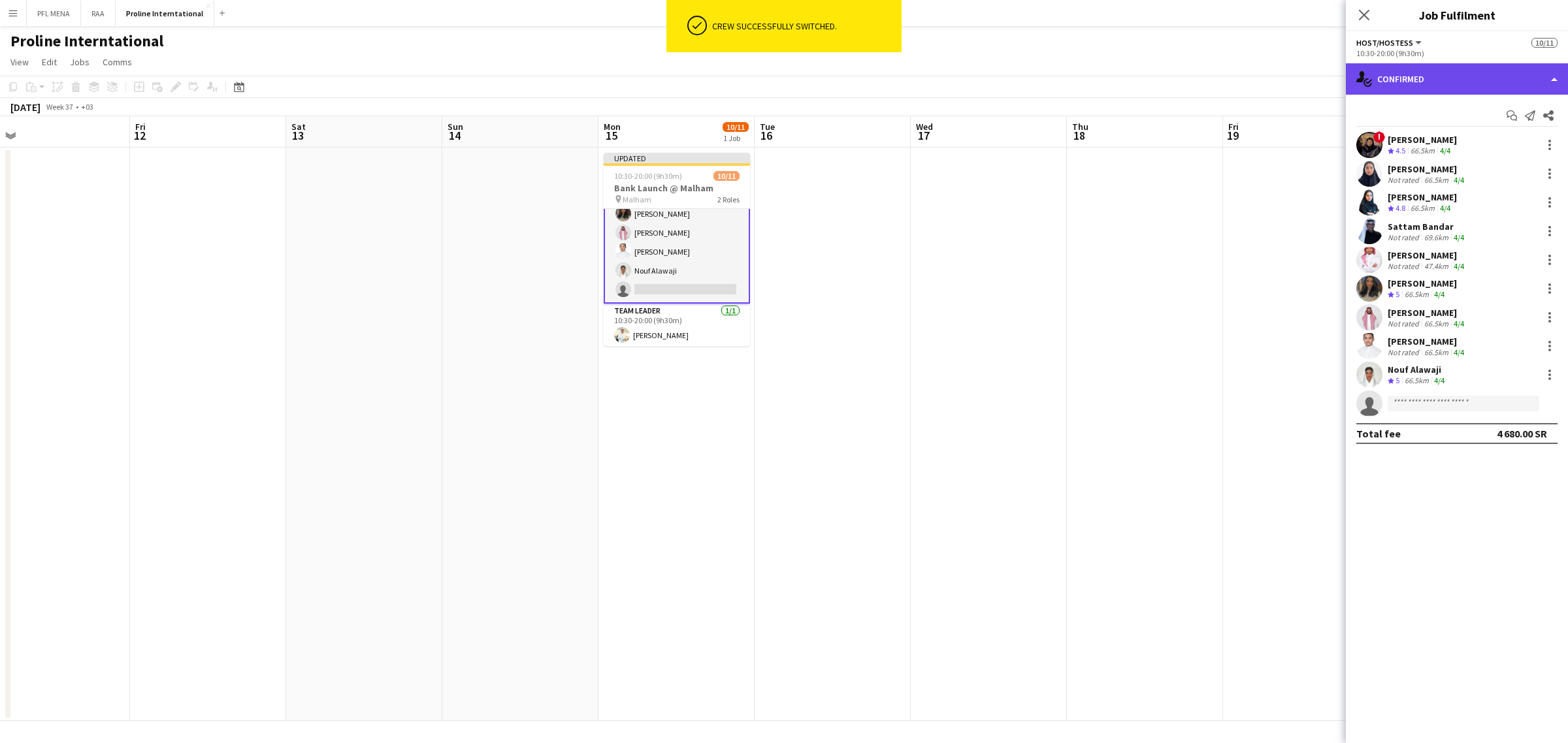
click at [1447, 88] on div "single-neutral-actions-check-2 Confirmed" at bounding box center [1456, 79] width 222 height 31
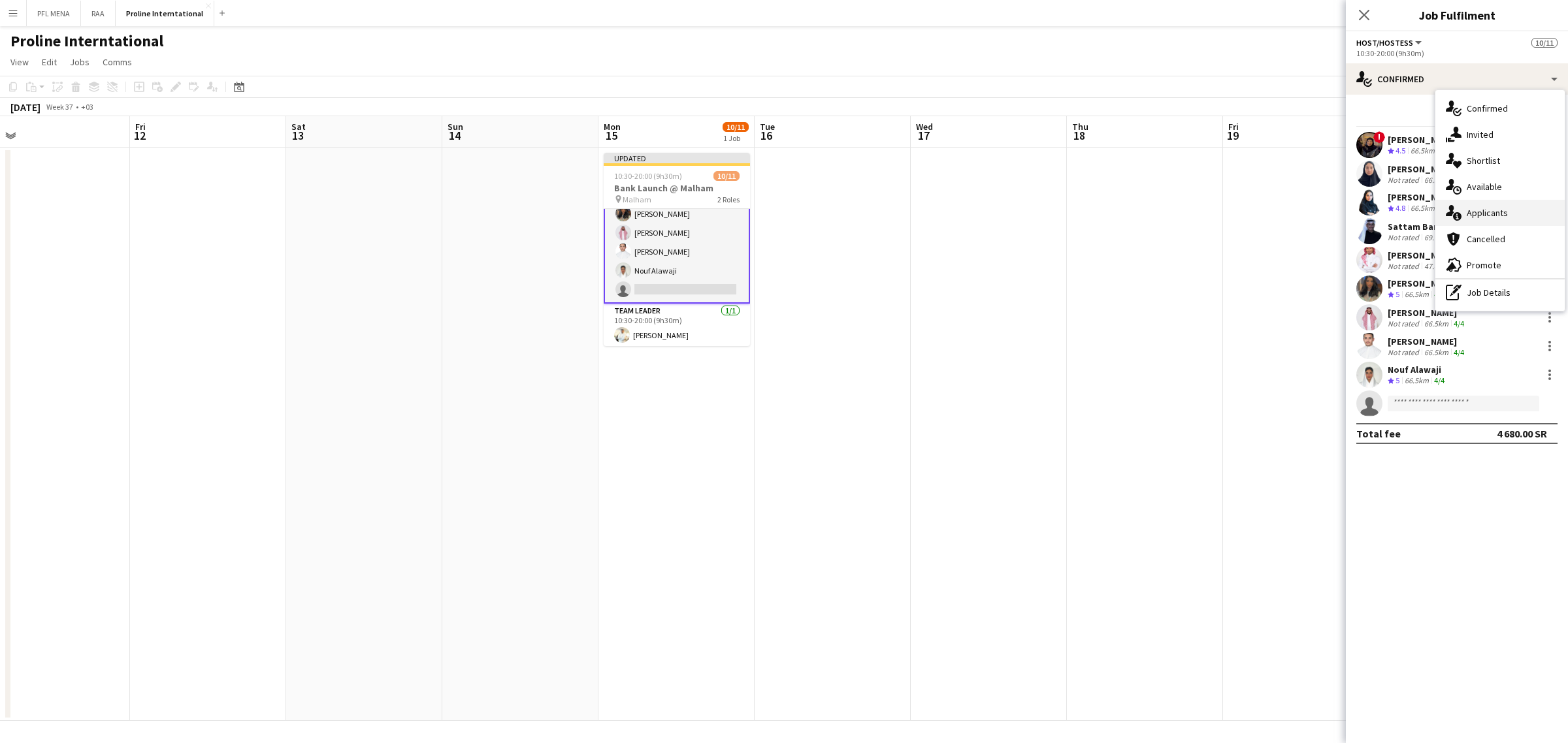
click at [1498, 215] on span "Applicants" at bounding box center [1487, 213] width 41 height 12
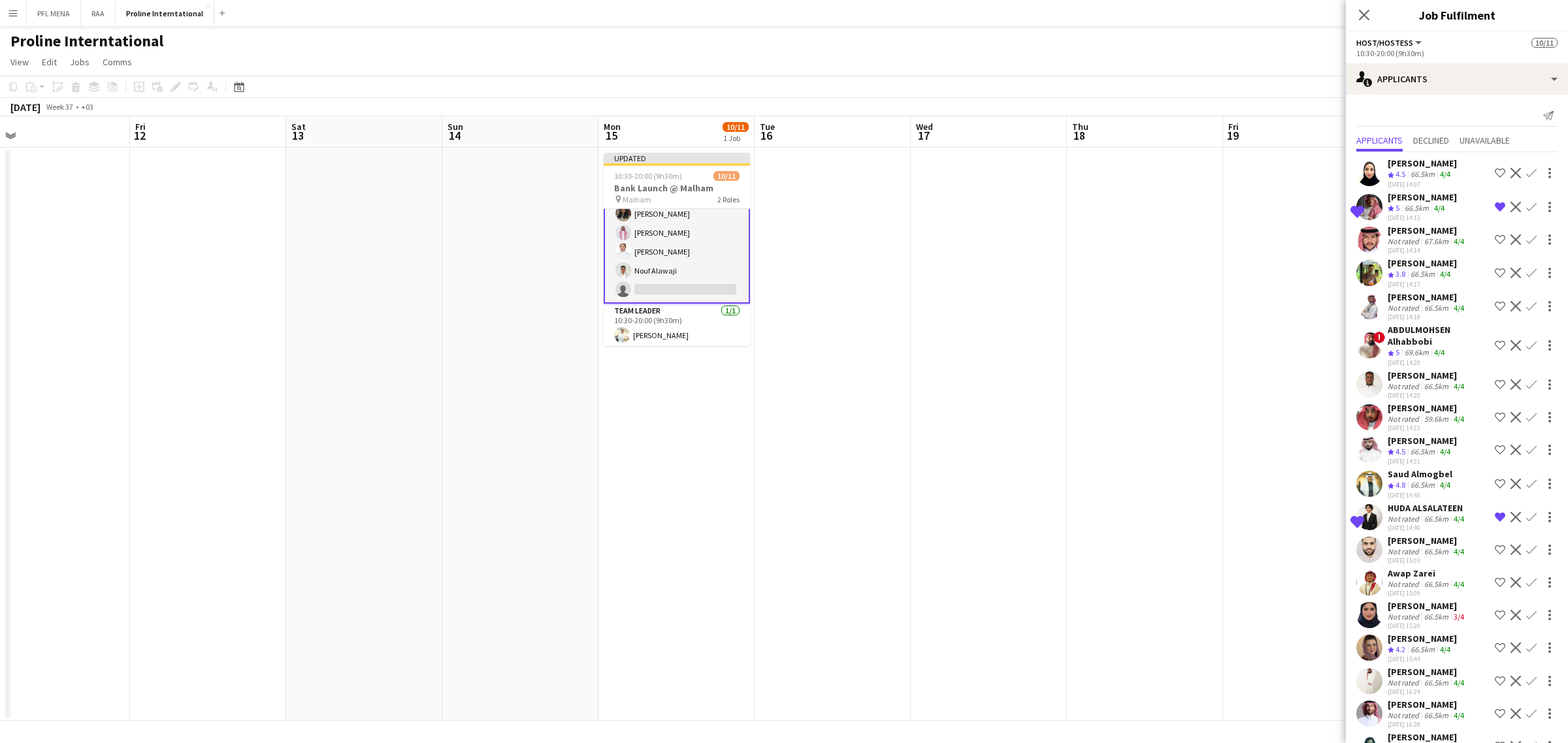
click at [1478, 89] on div "single-neutral-actions-information Applicants" at bounding box center [1456, 79] width 222 height 31
click at [1493, 107] on span "Confirmed" at bounding box center [1487, 108] width 41 height 12
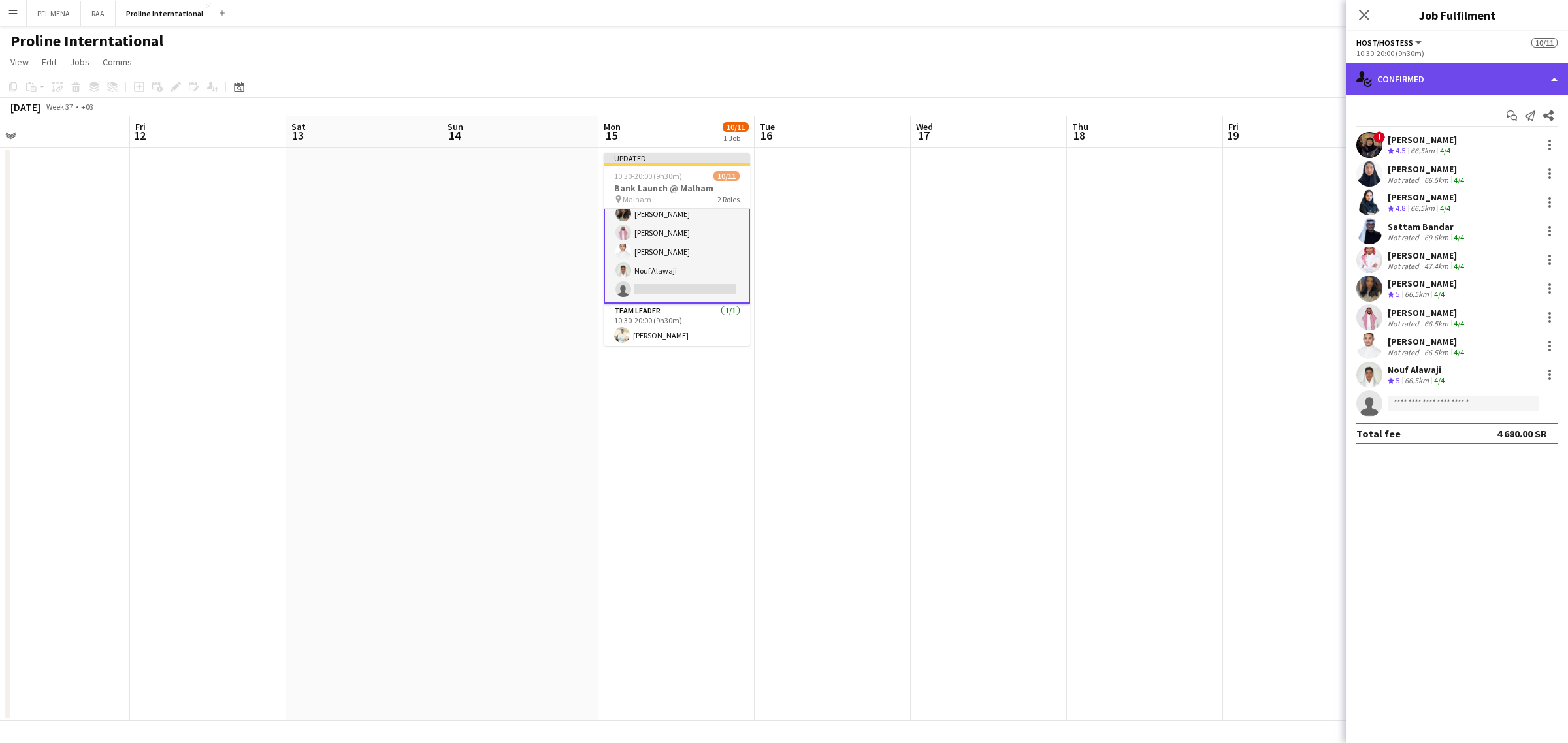
click at [1490, 85] on div "single-neutral-actions-check-2 Confirmed" at bounding box center [1456, 79] width 222 height 31
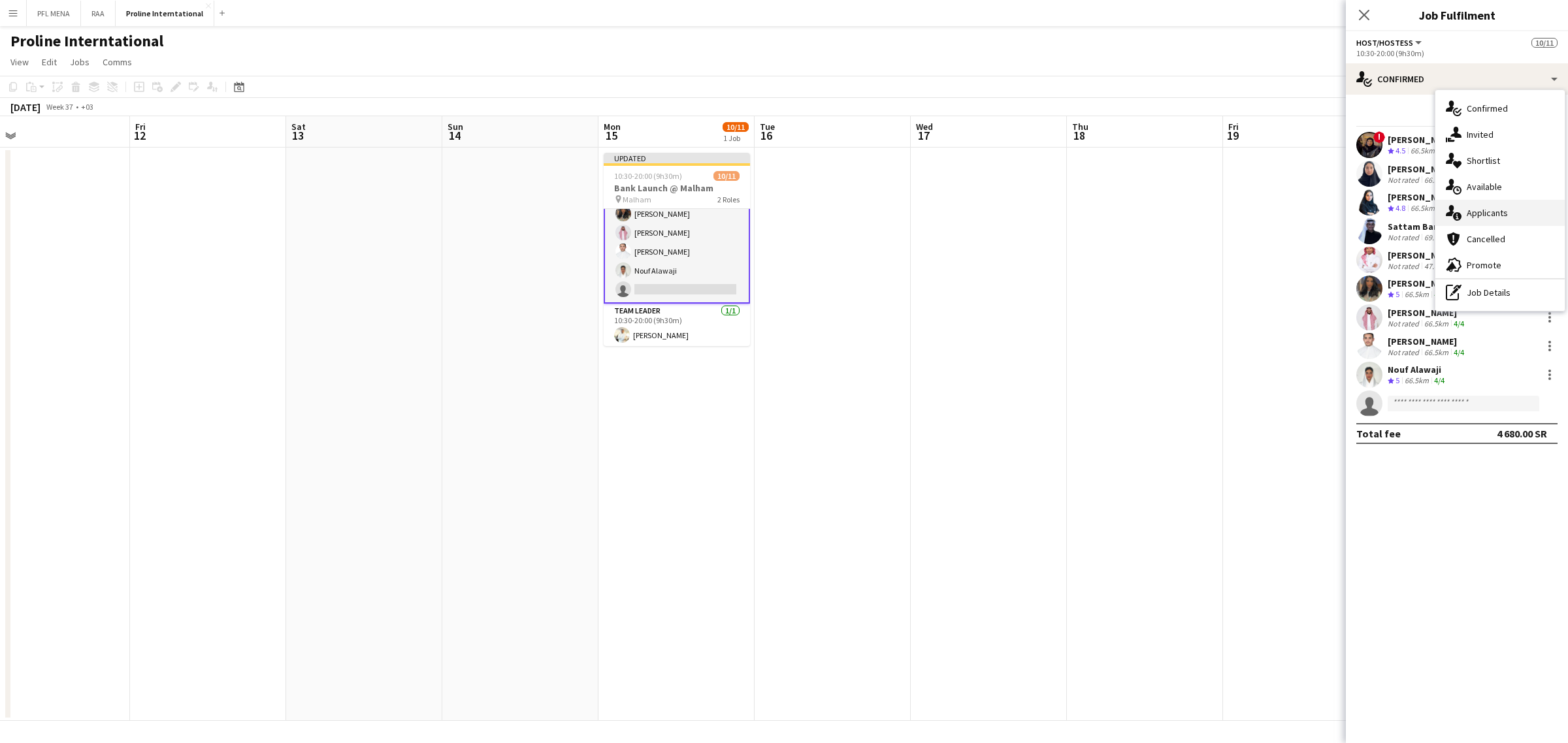
click at [1501, 217] on span "Applicants" at bounding box center [1487, 213] width 41 height 12
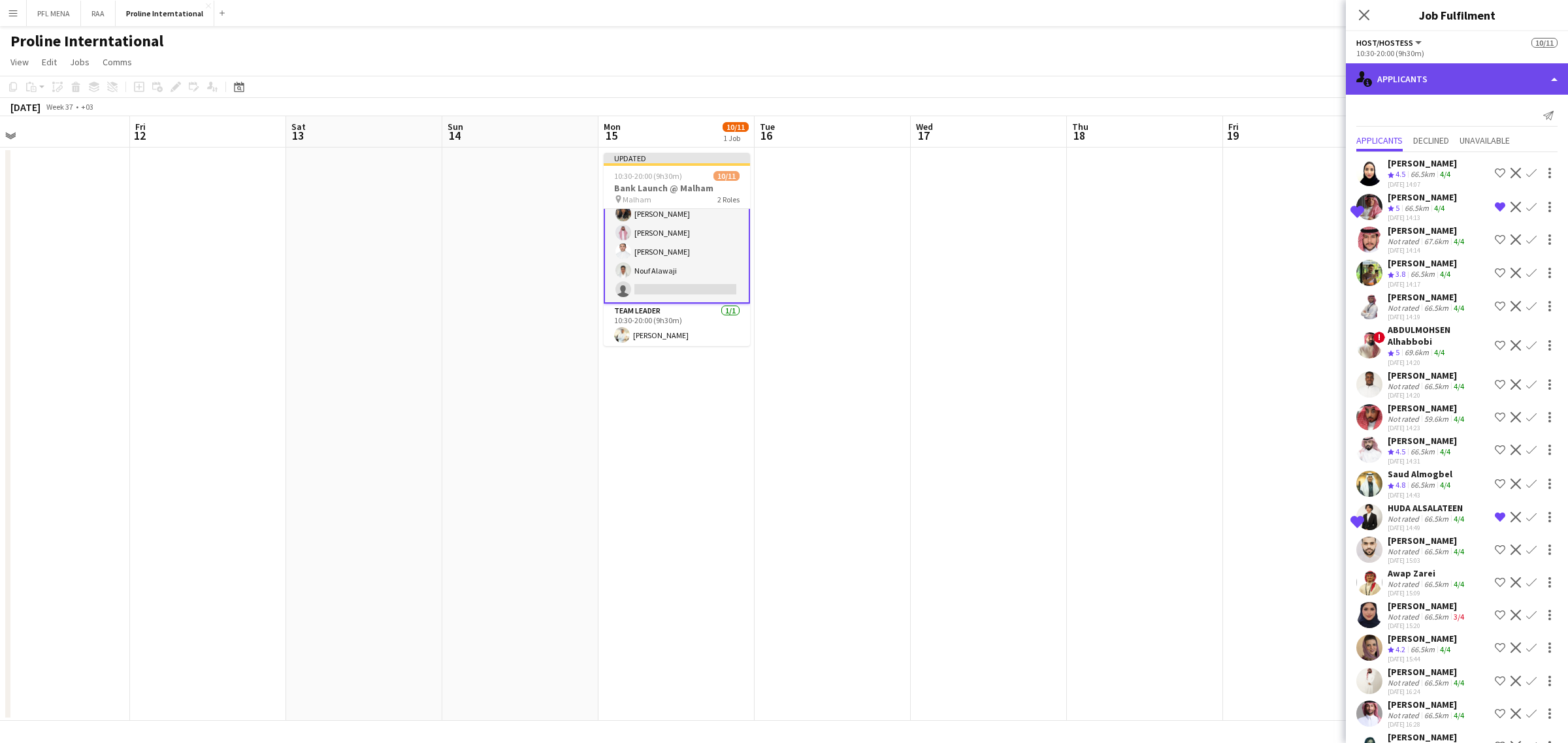
click at [1475, 88] on div "single-neutral-actions-information Applicants" at bounding box center [1456, 79] width 222 height 31
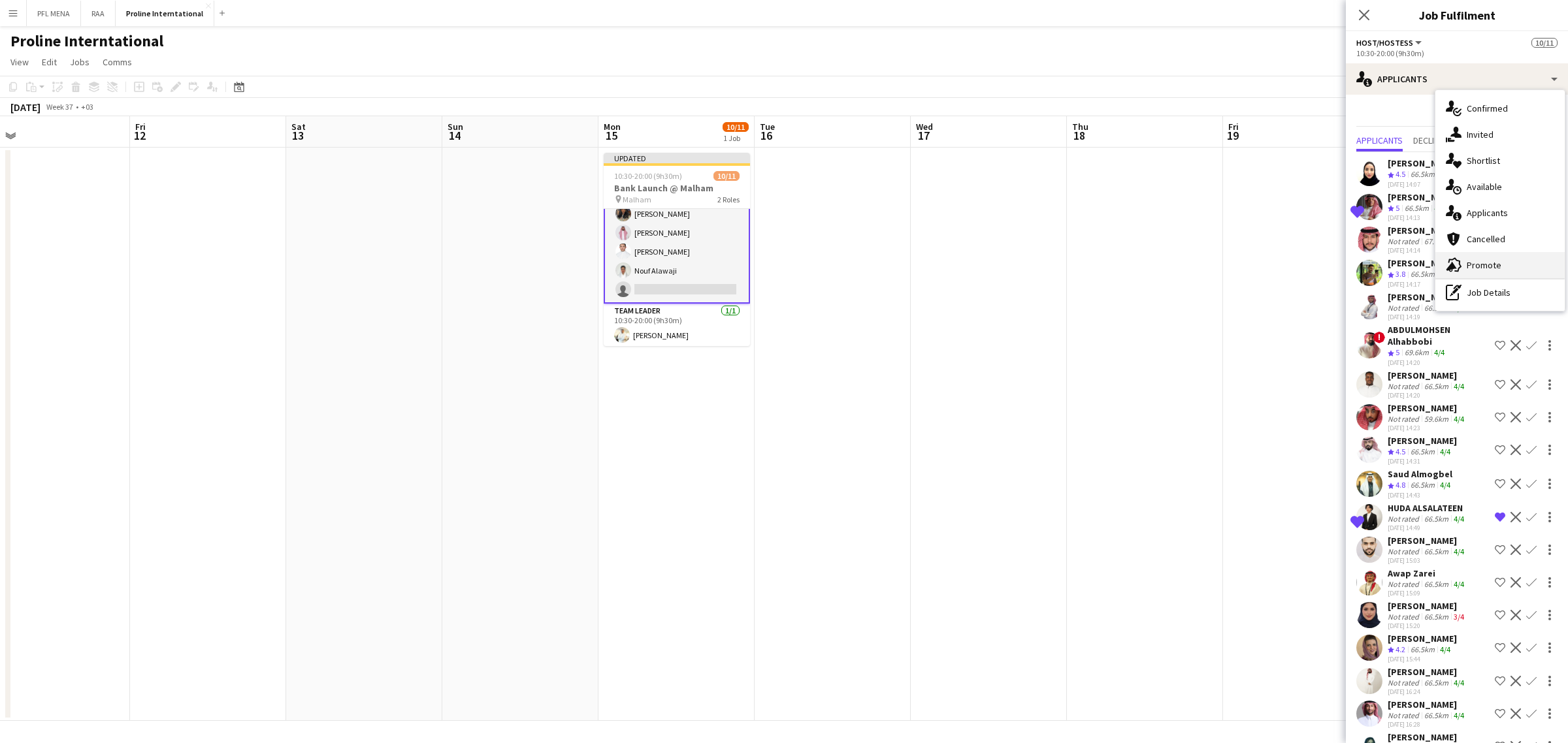
click at [1504, 261] on div "advertising-megaphone Promote" at bounding box center [1500, 265] width 129 height 26
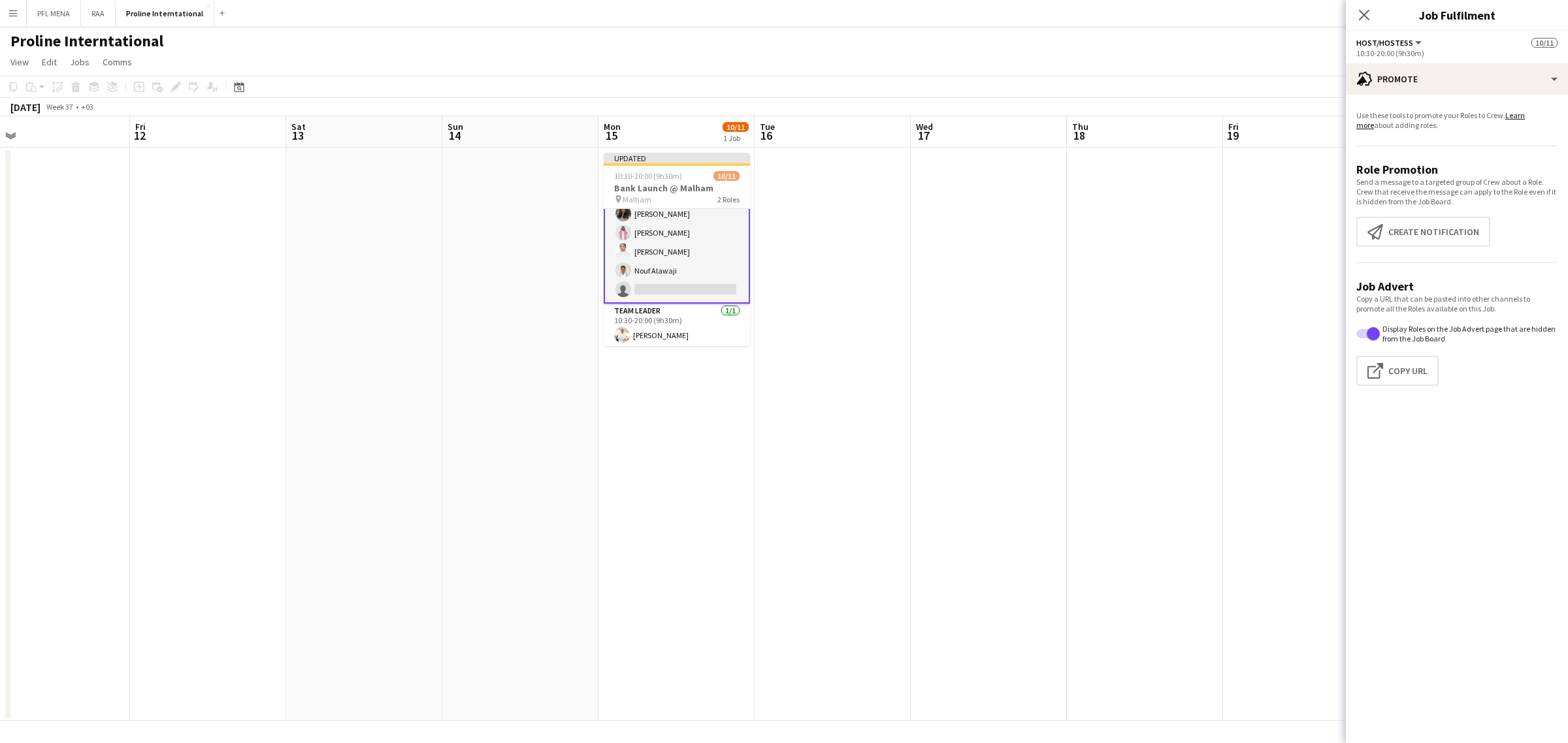
click at [1474, 97] on div "Use these tools to promote your Roles to Crew. Learn more about adding roles. R…" at bounding box center [1456, 253] width 222 height 317
click at [1486, 93] on div "advertising-megaphone Promote" at bounding box center [1456, 79] width 222 height 31
click at [1486, 305] on div "single-neutral-actions-check-2 Confirmed single-neutral-actions-share-1 Invited…" at bounding box center [1500, 201] width 129 height 221
click at [1477, 70] on div "advertising-megaphone Promote" at bounding box center [1456, 79] width 222 height 31
click at [1493, 288] on div "pen-write Job Details" at bounding box center [1500, 292] width 129 height 26
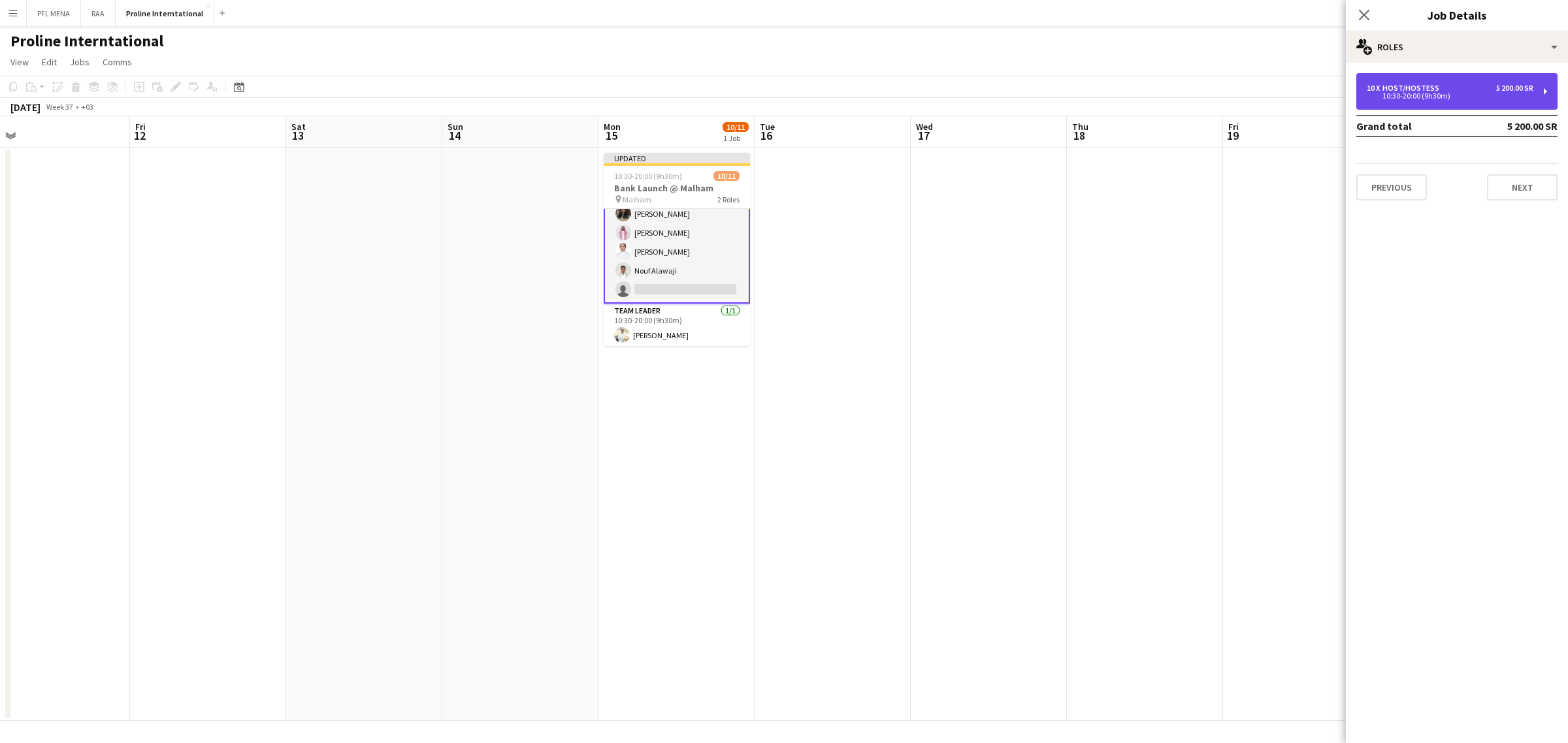
click at [1461, 96] on div "10:30-20:00 (9h30m)" at bounding box center [1450, 96] width 167 height 7
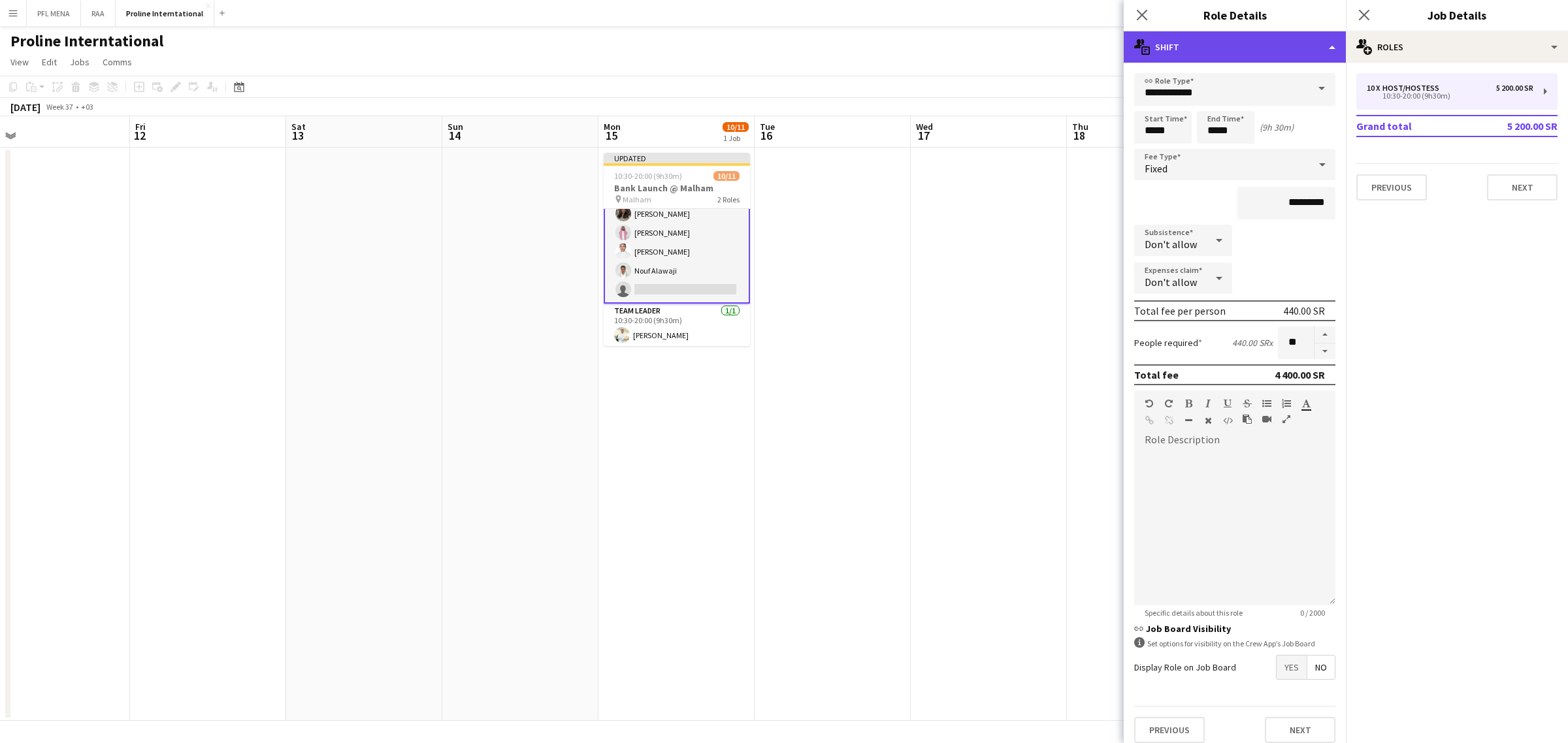
click at [1254, 61] on div "multiple-actions-text Shift" at bounding box center [1234, 47] width 222 height 31
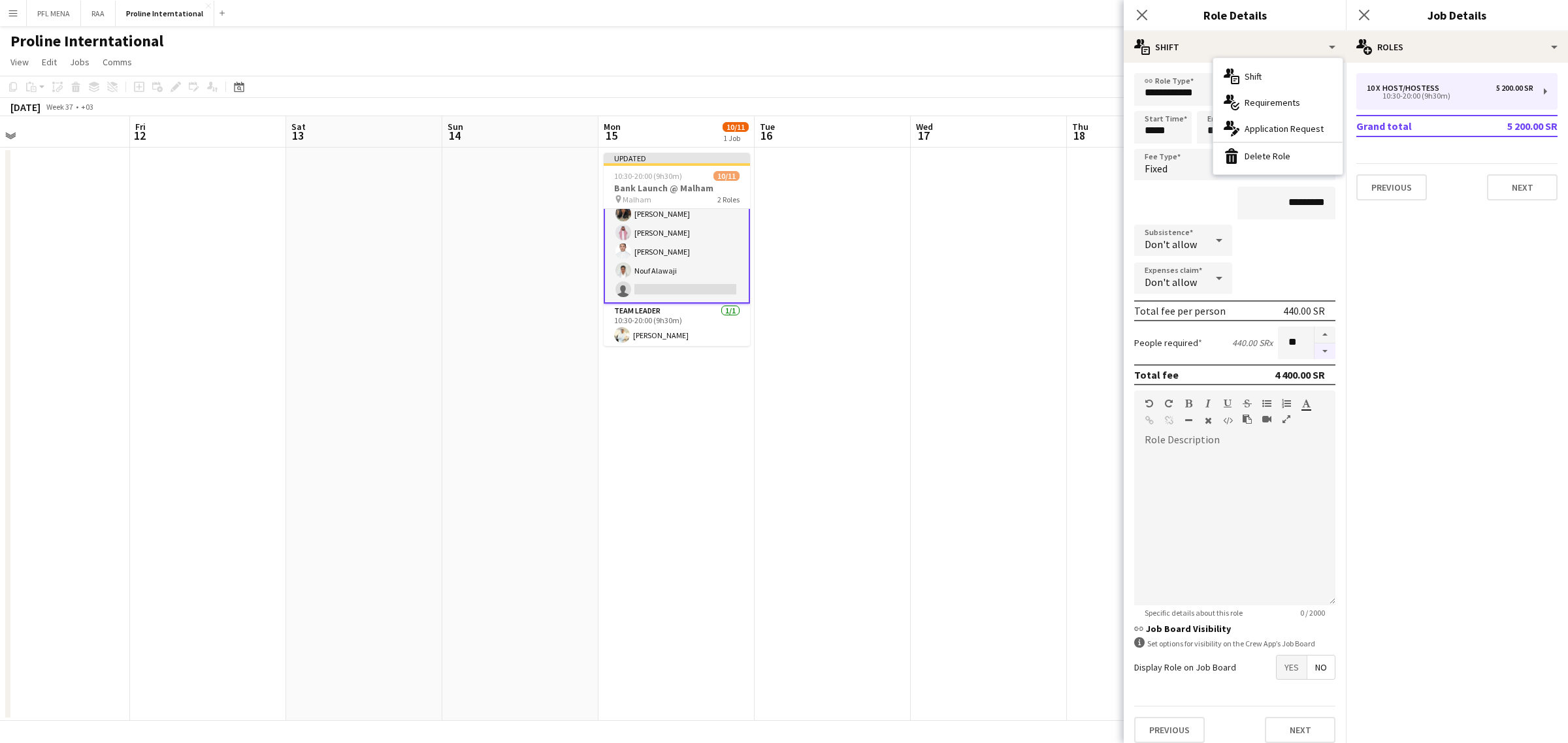
click at [1314, 353] on button "button" at bounding box center [1325, 351] width 21 height 16
type input "*"
click at [1076, 331] on app-date-cell at bounding box center [1145, 434] width 156 height 573
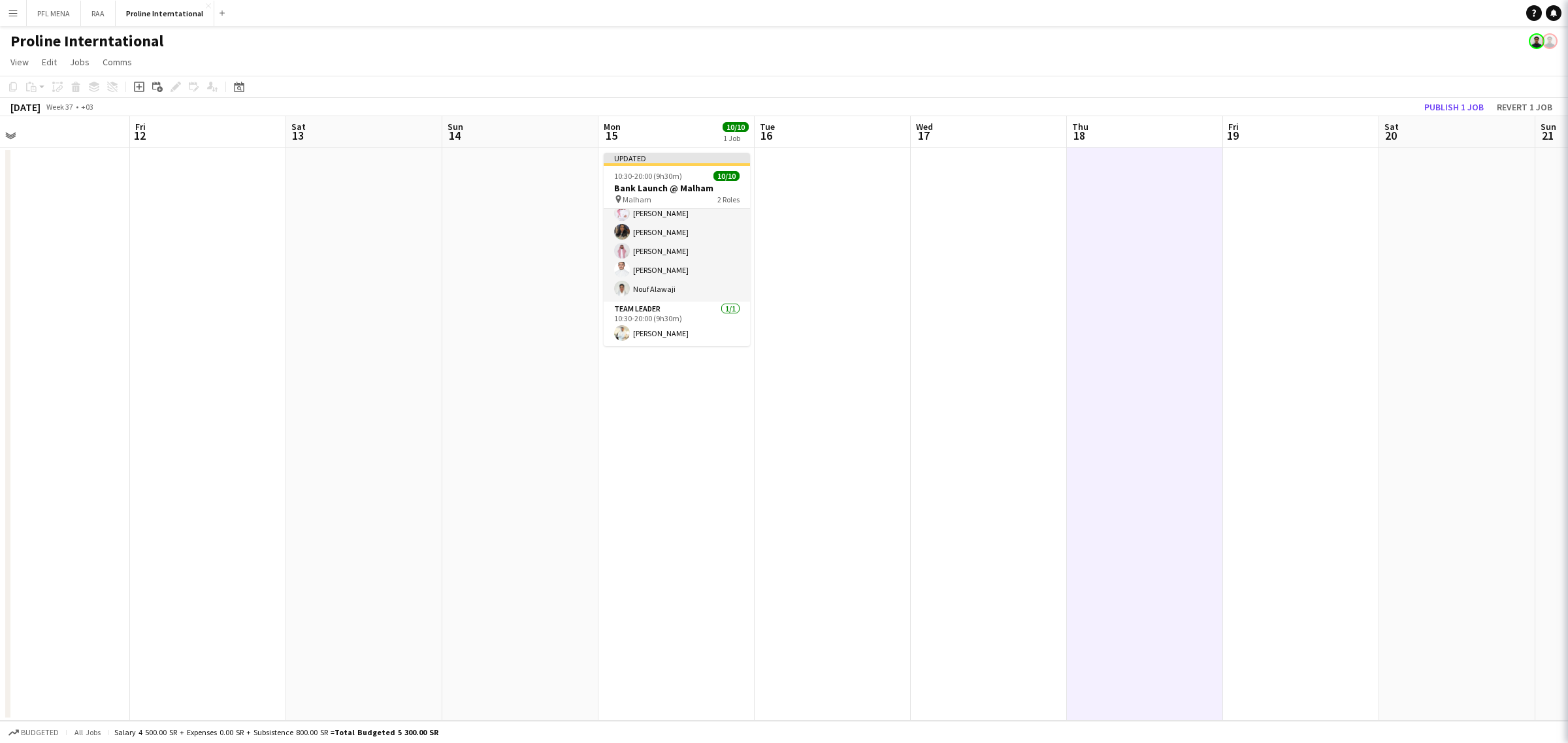
scroll to position [103, 0]
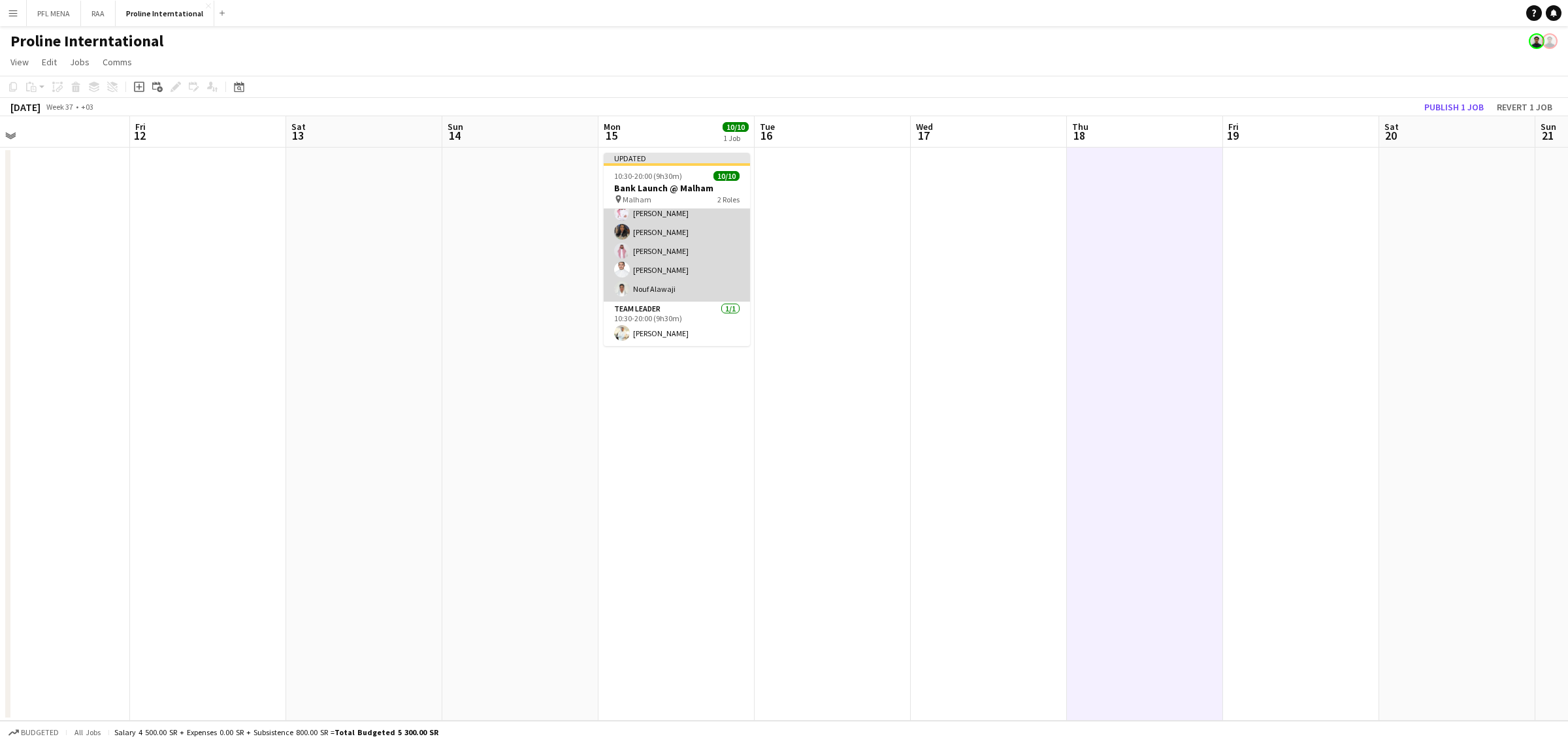
click at [702, 241] on app-card-role "Host/Hostess 9/9 10:30-20:00 (9h30m) ! Ghada Albarrak Albandari Sharaf Rina Ala…" at bounding box center [677, 204] width 146 height 196
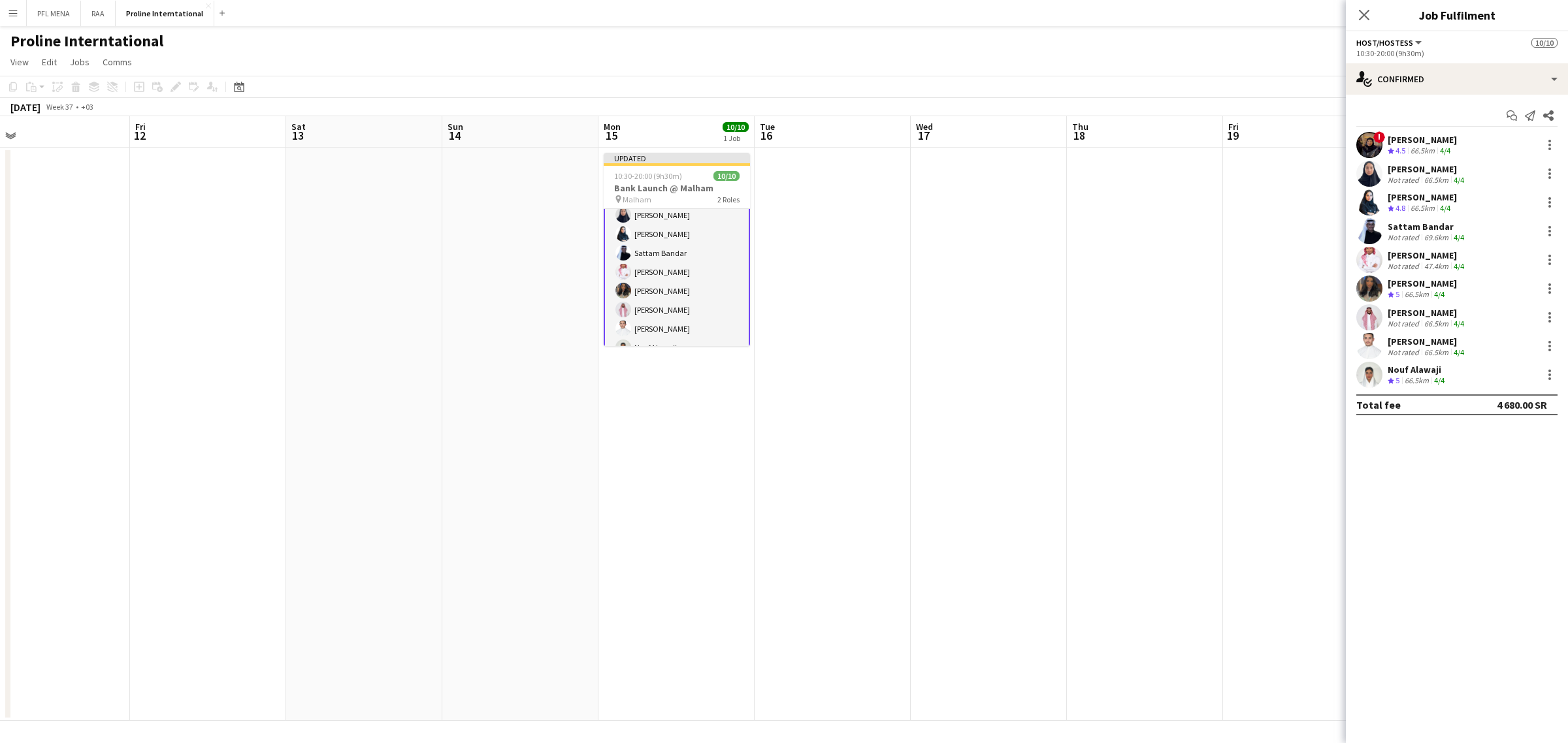
scroll to position [0, 0]
click at [692, 245] on app-card-role "Host/Hostess 9/9 10:30-20:00 (9h30m) ! Ghada Albarrak Albandari Sharaf Rina Ala…" at bounding box center [677, 308] width 146 height 198
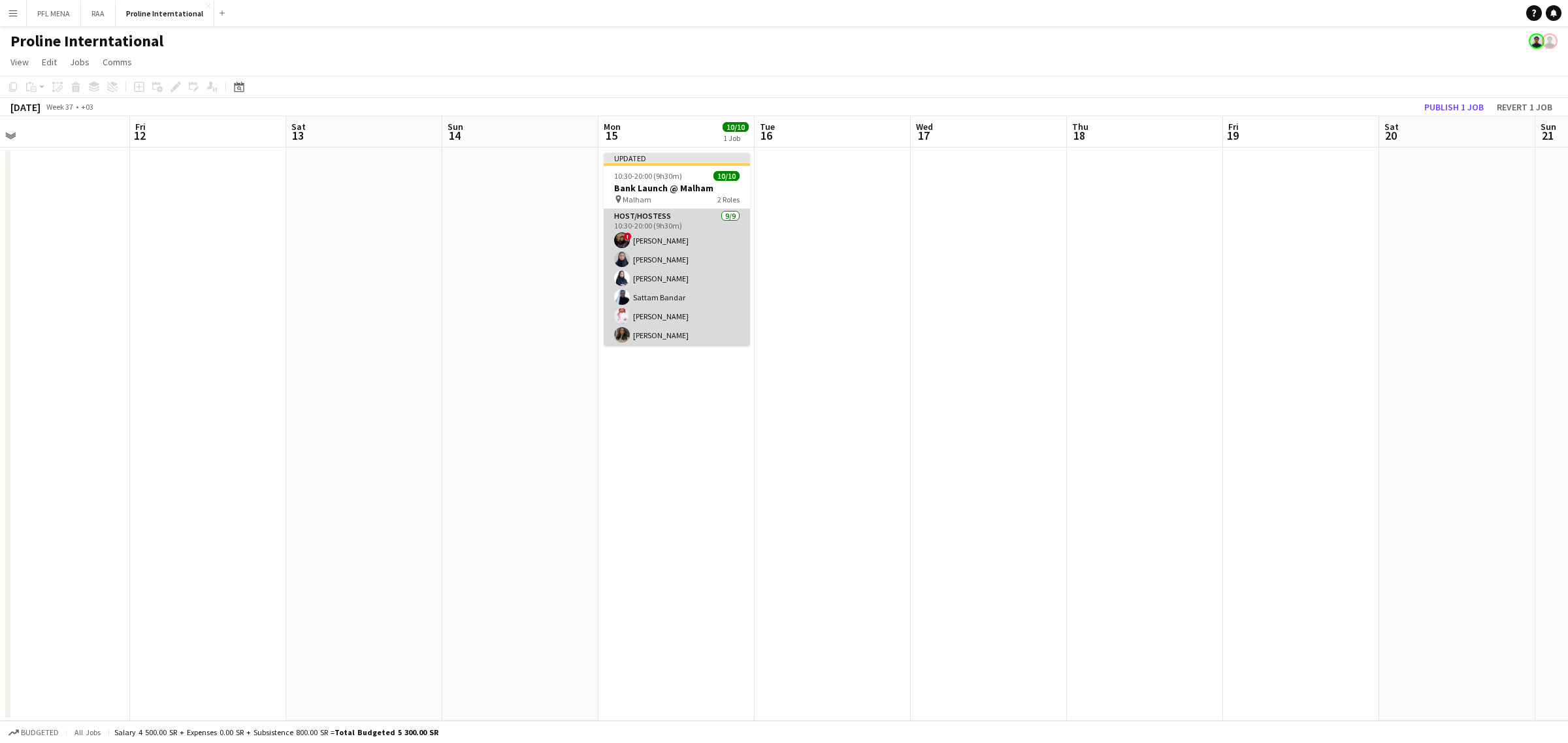
click at [690, 243] on app-card-role "Host/Hostess 9/9 10:30-20:00 (9h30m) ! Ghada Albarrak Albandari Sharaf Rina Ala…" at bounding box center [677, 307] width 146 height 196
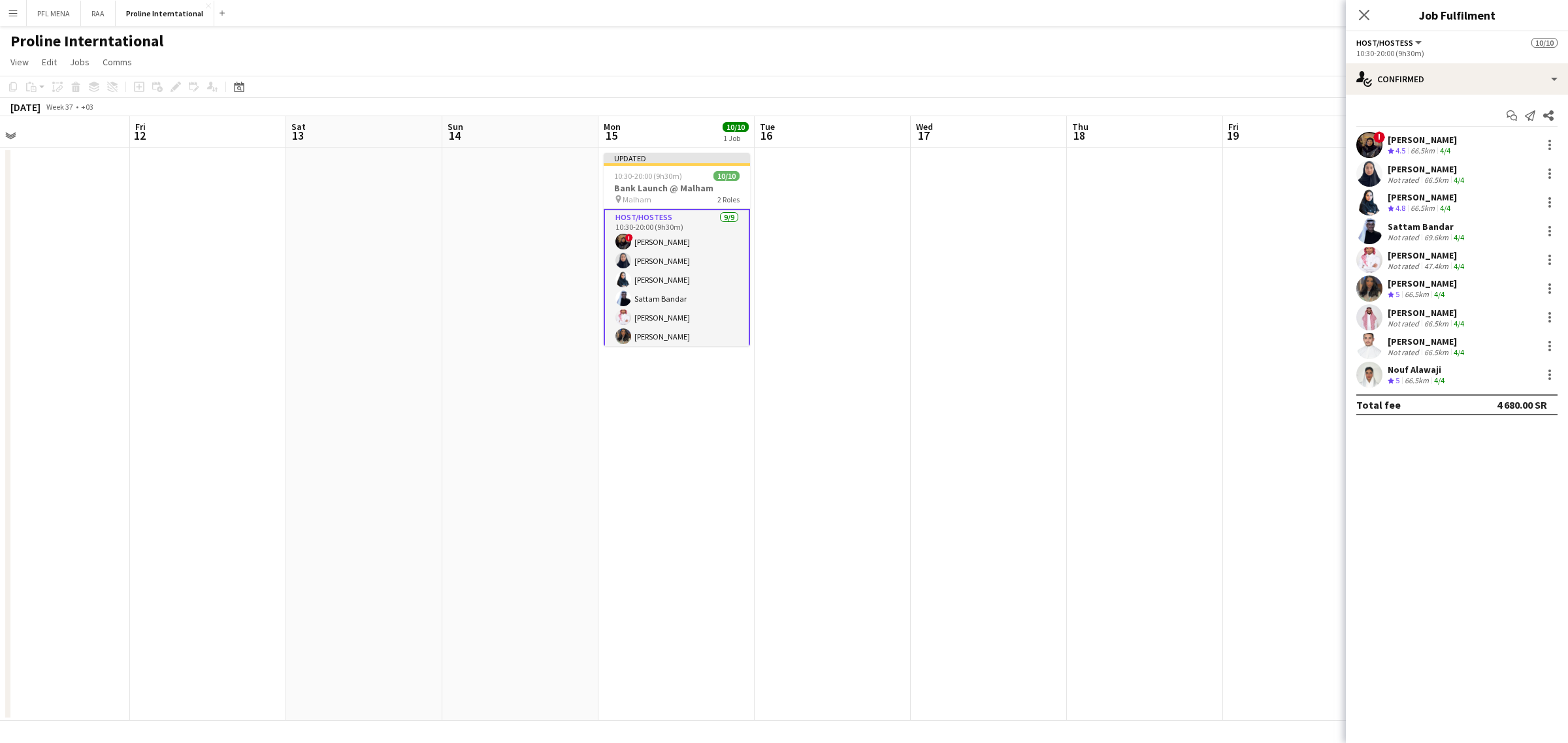
click at [1401, 207] on span "4.8" at bounding box center [1400, 208] width 10 height 10
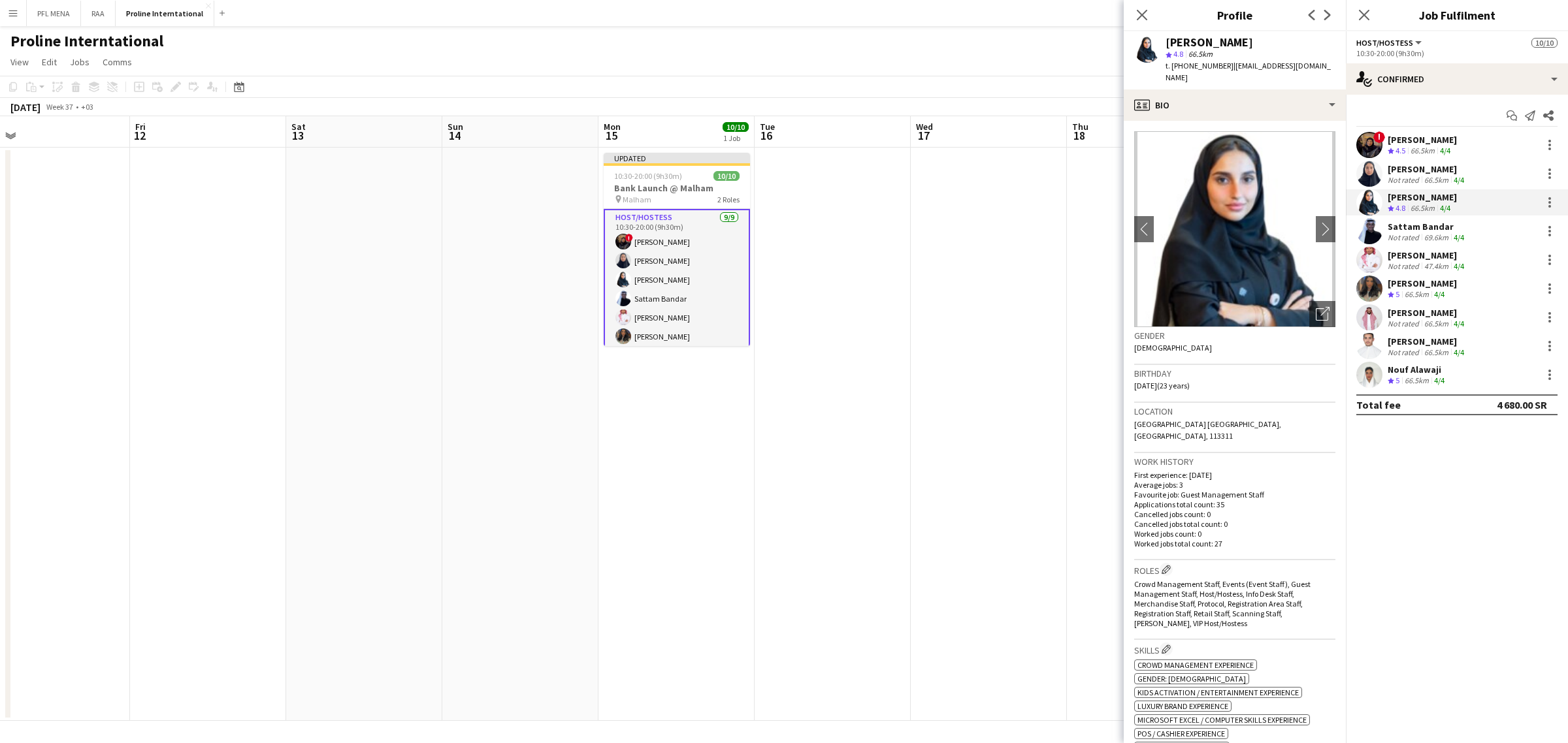
click at [1408, 232] on div "Not rated" at bounding box center [1404, 237] width 34 height 10
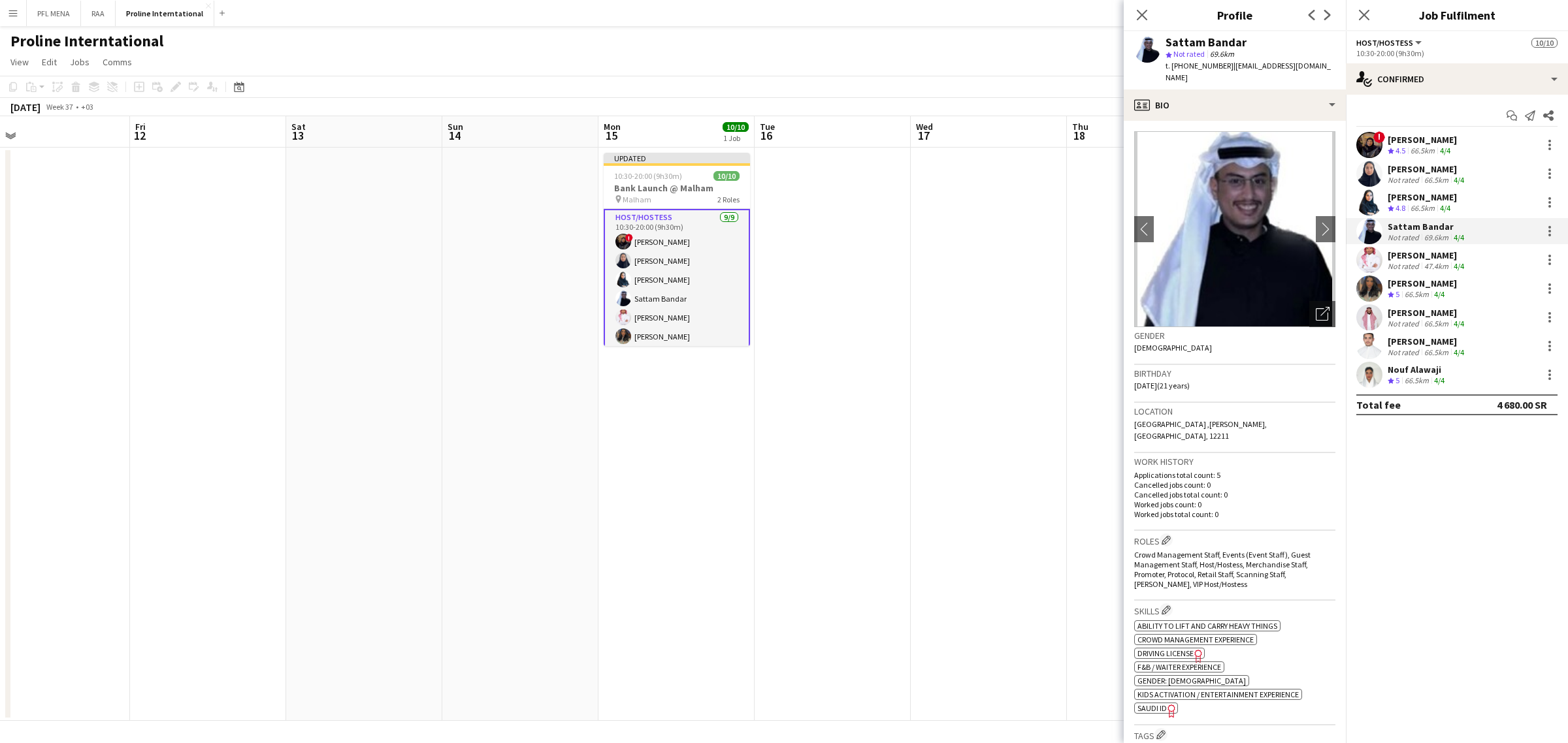
click at [1393, 268] on div "Not rated" at bounding box center [1404, 266] width 34 height 10
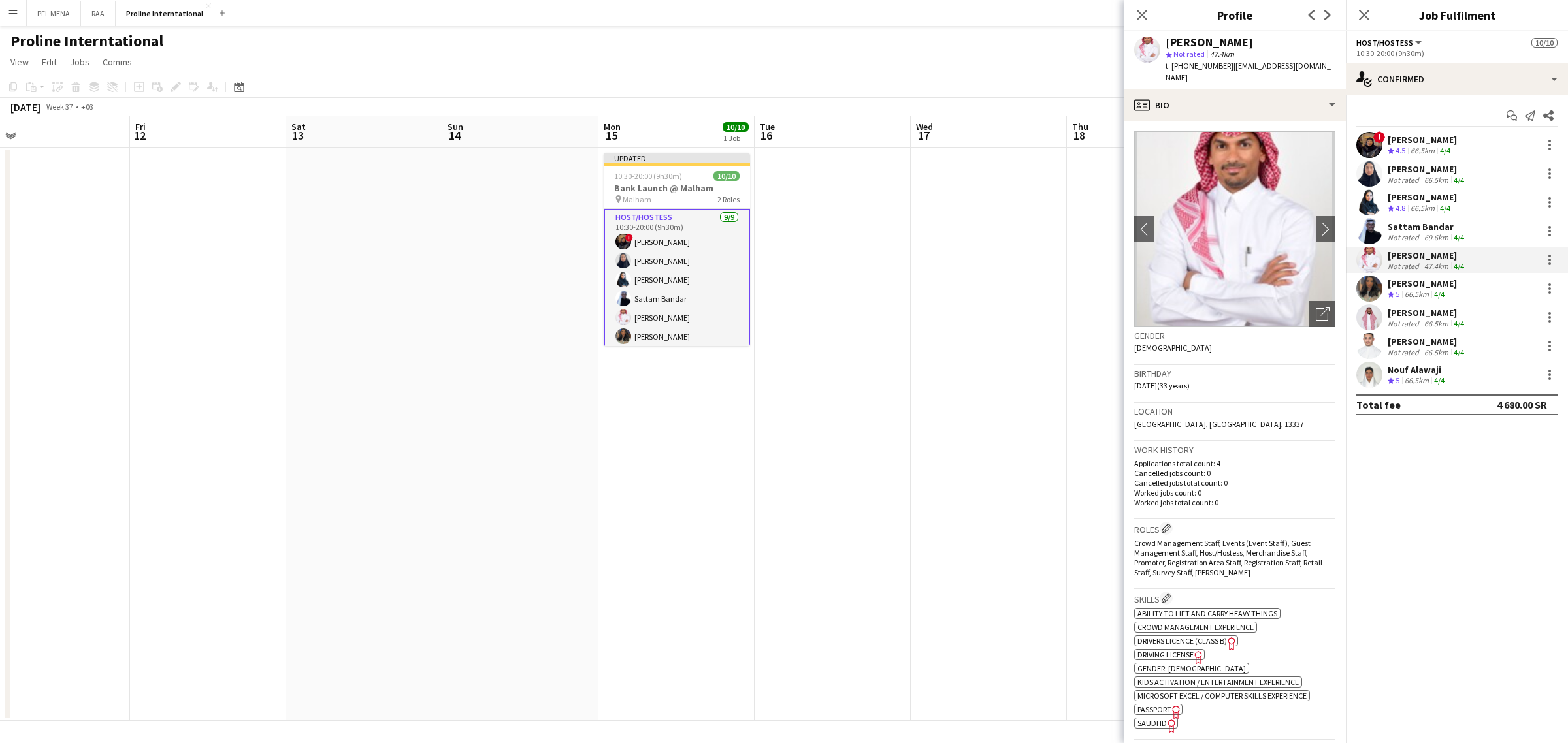
click at [1452, 285] on div "Shouq Tariq Crew rating 5 66.5km 4/4" at bounding box center [1456, 288] width 222 height 26
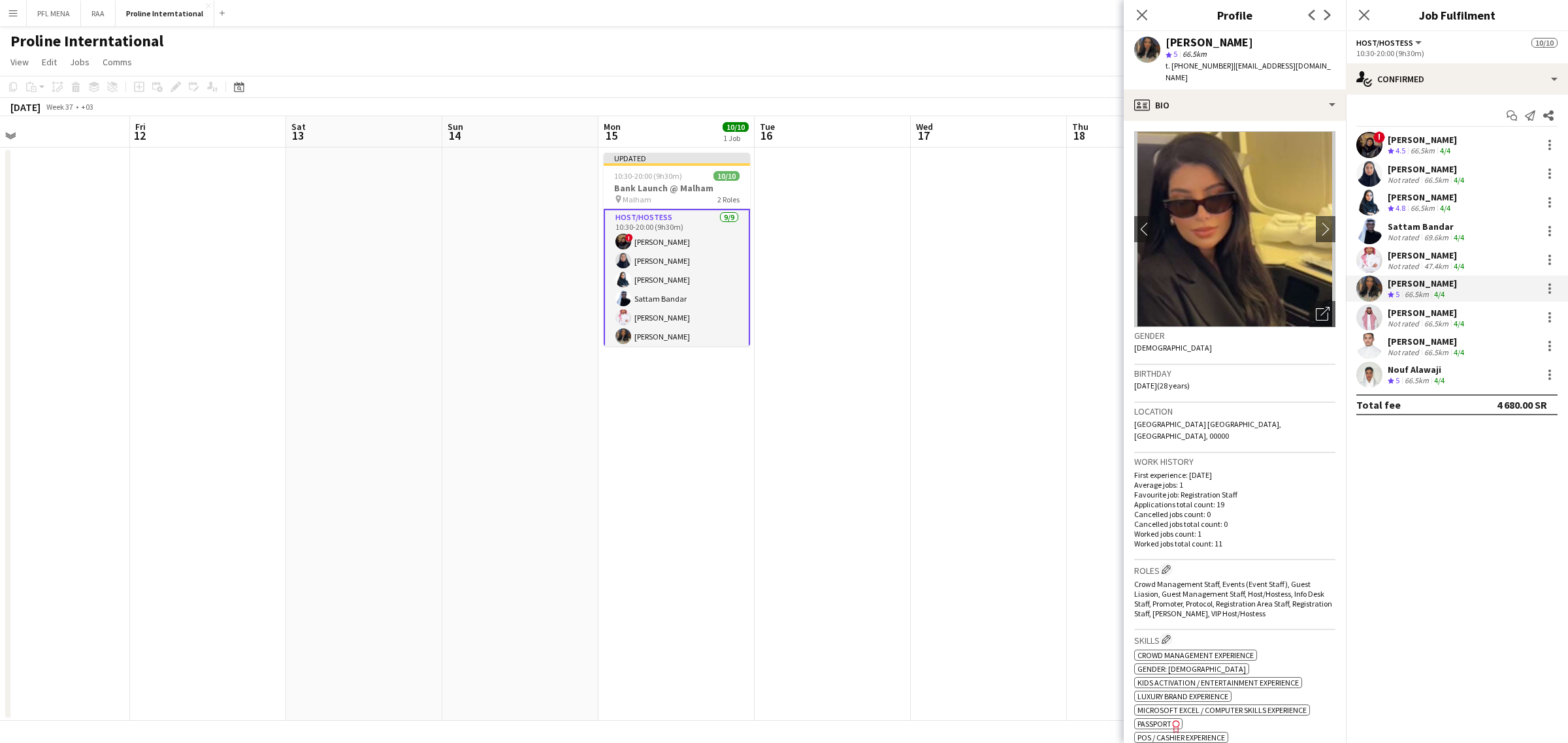
click at [1454, 317] on div "Sultan Alhumaied" at bounding box center [1427, 313] width 79 height 12
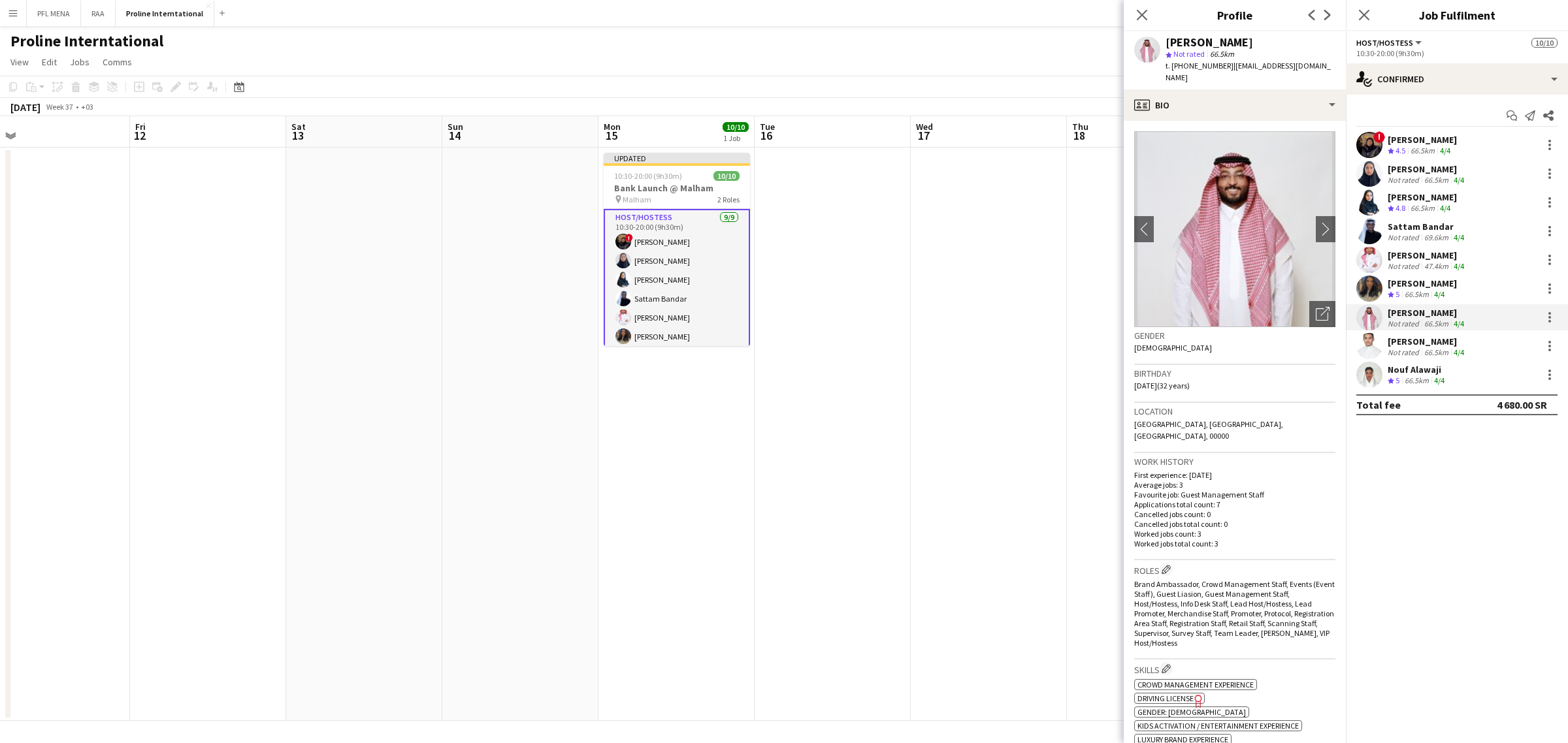
click at [1437, 340] on div "Majed Alshammari" at bounding box center [1427, 341] width 79 height 12
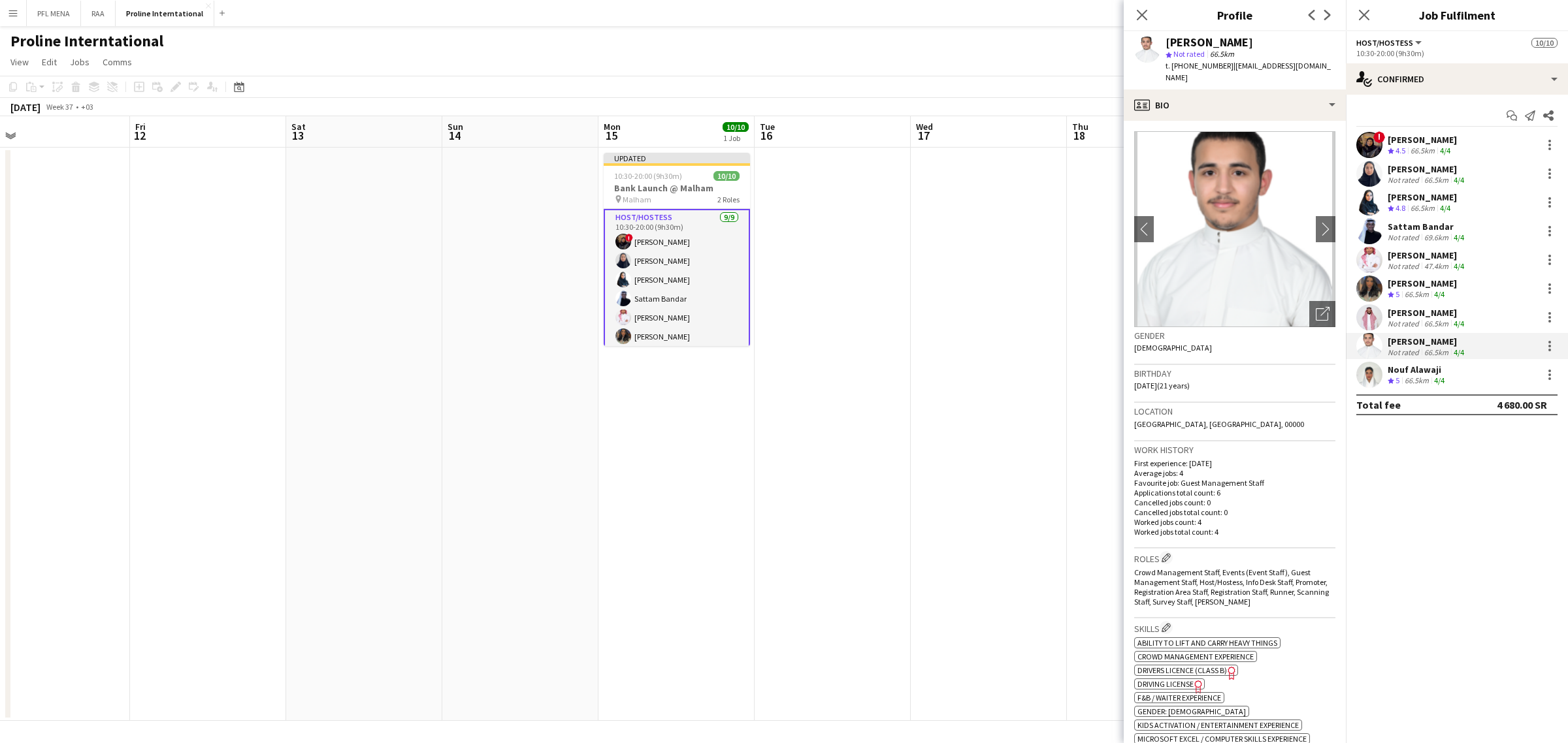
click at [1421, 383] on div "66.5km" at bounding box center [1416, 381] width 29 height 11
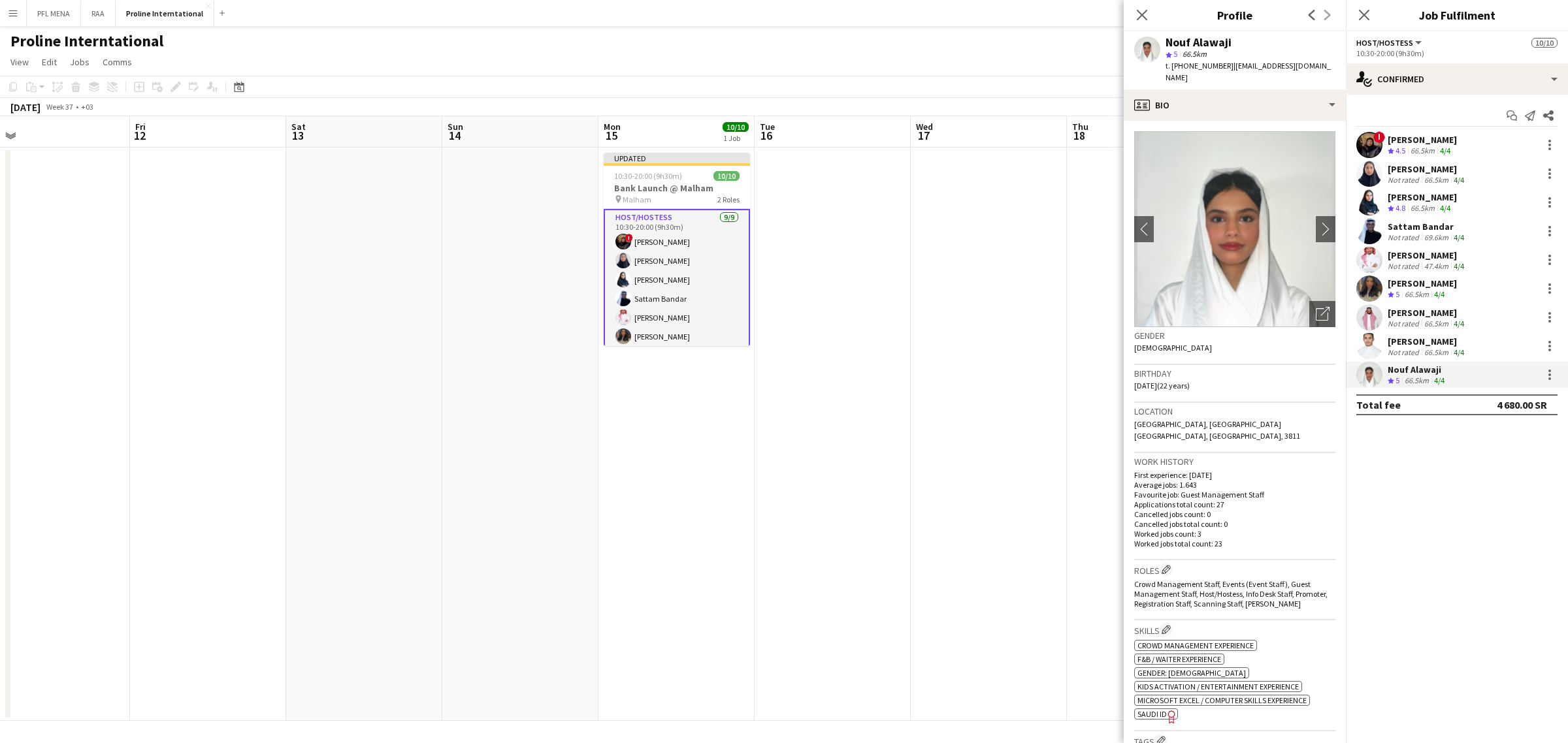
scroll to position [105, 0]
click at [872, 194] on app-date-cell at bounding box center [833, 434] width 156 height 573
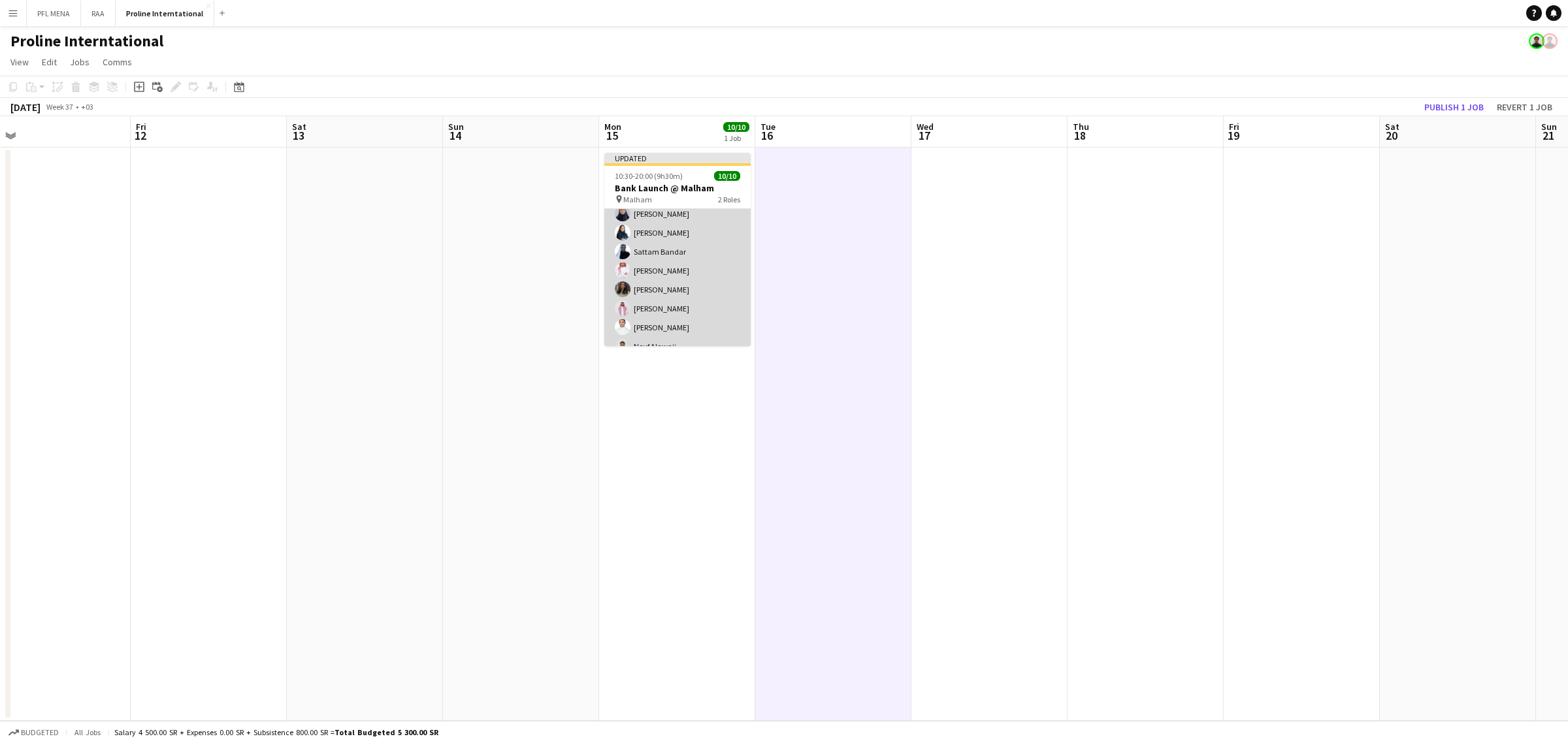
scroll to position [0, 0]
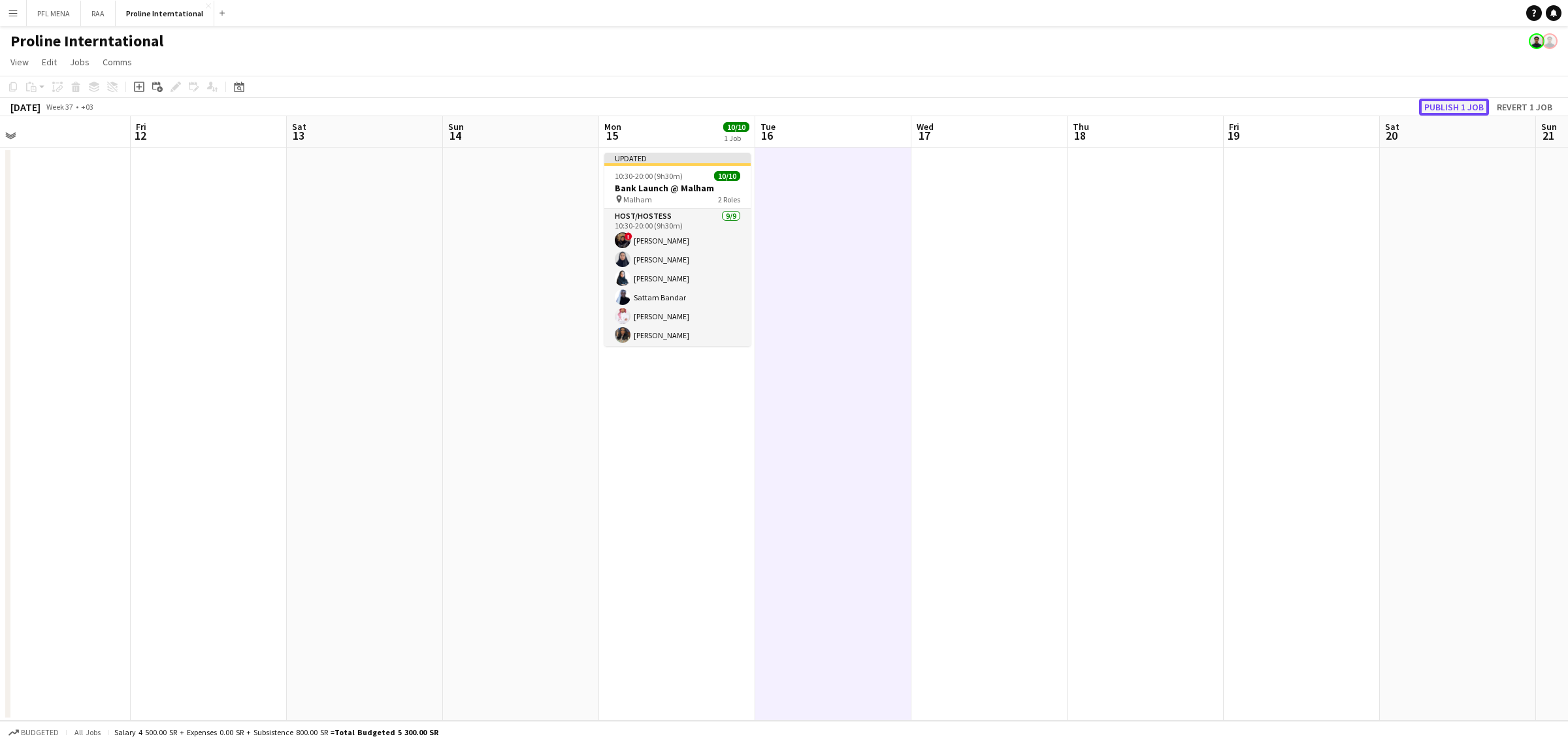
click at [1451, 99] on button "Publish 1 job" at bounding box center [1454, 107] width 70 height 17
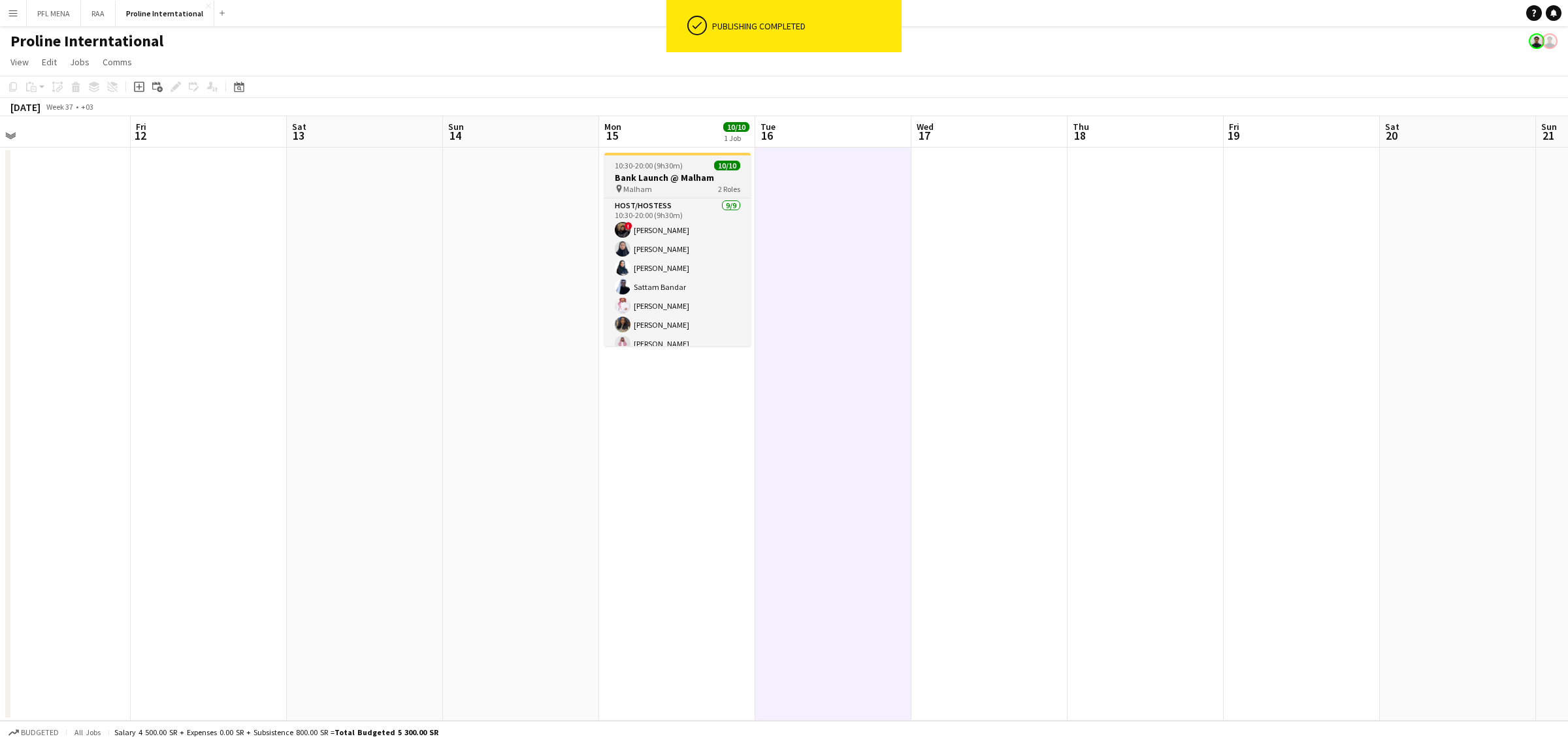
click at [704, 187] on div "pin Malham 2 Roles" at bounding box center [677, 188] width 146 height 10
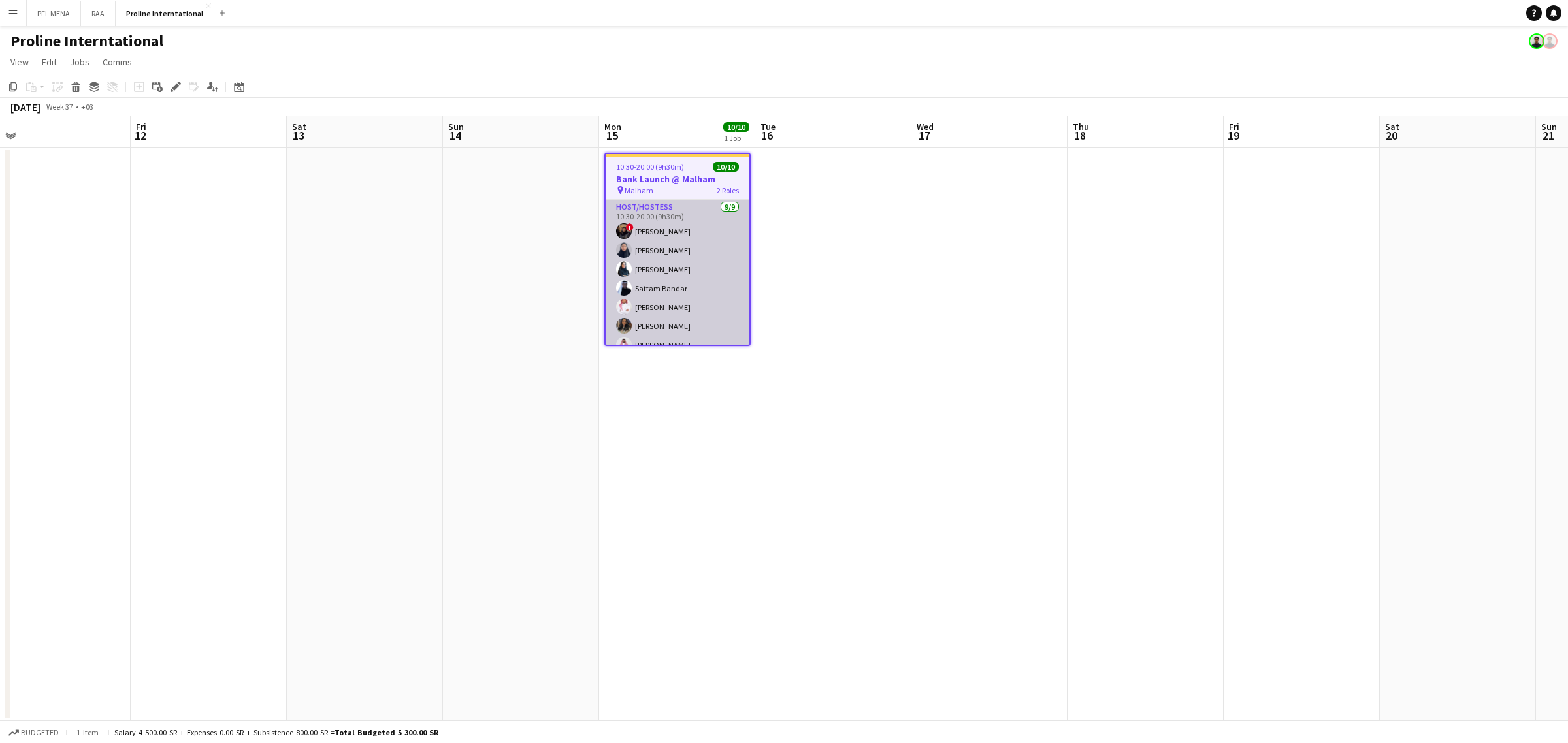
click at [698, 277] on app-card-role "Host/Hostess 9/9 10:30-20:00 (9h30m) ! Ghada Albarrak Albandari Sharaf Rina Ala…" at bounding box center [677, 298] width 143 height 196
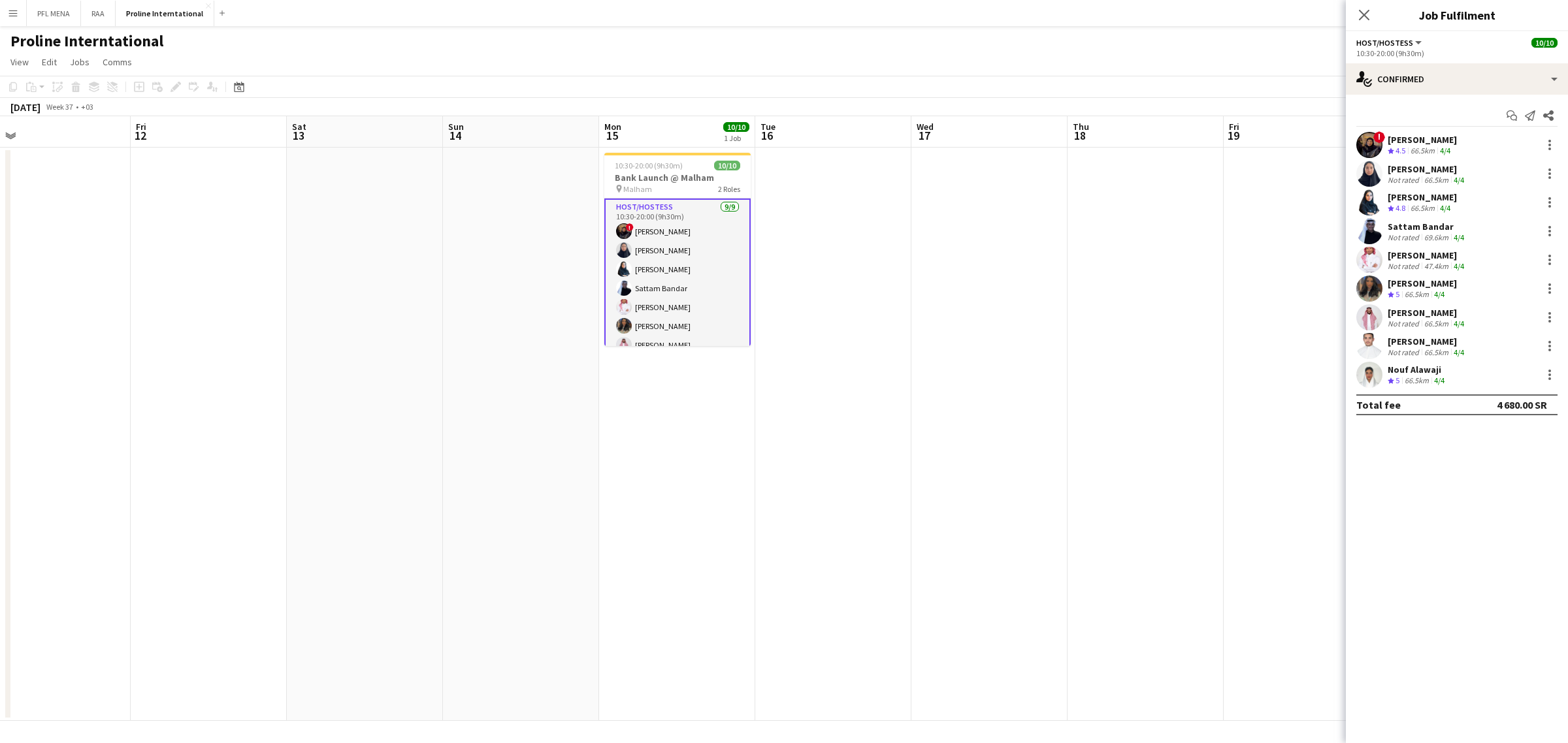
click at [1484, 137] on div "! Ghada Albarrak Crew rating 4.5 66.5km 4/4" at bounding box center [1456, 145] width 222 height 26
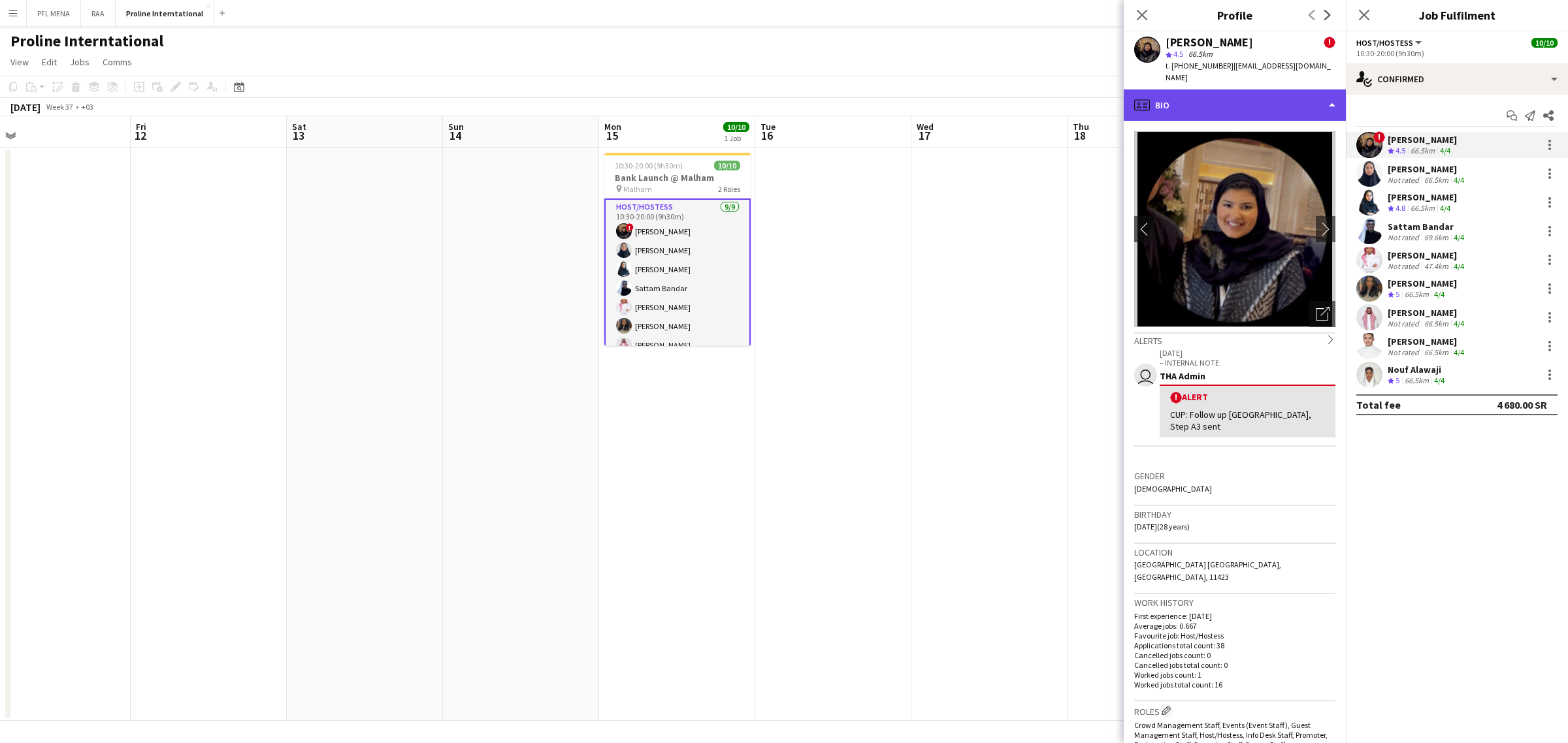
click at [1241, 99] on div "profile Bio" at bounding box center [1234, 105] width 222 height 31
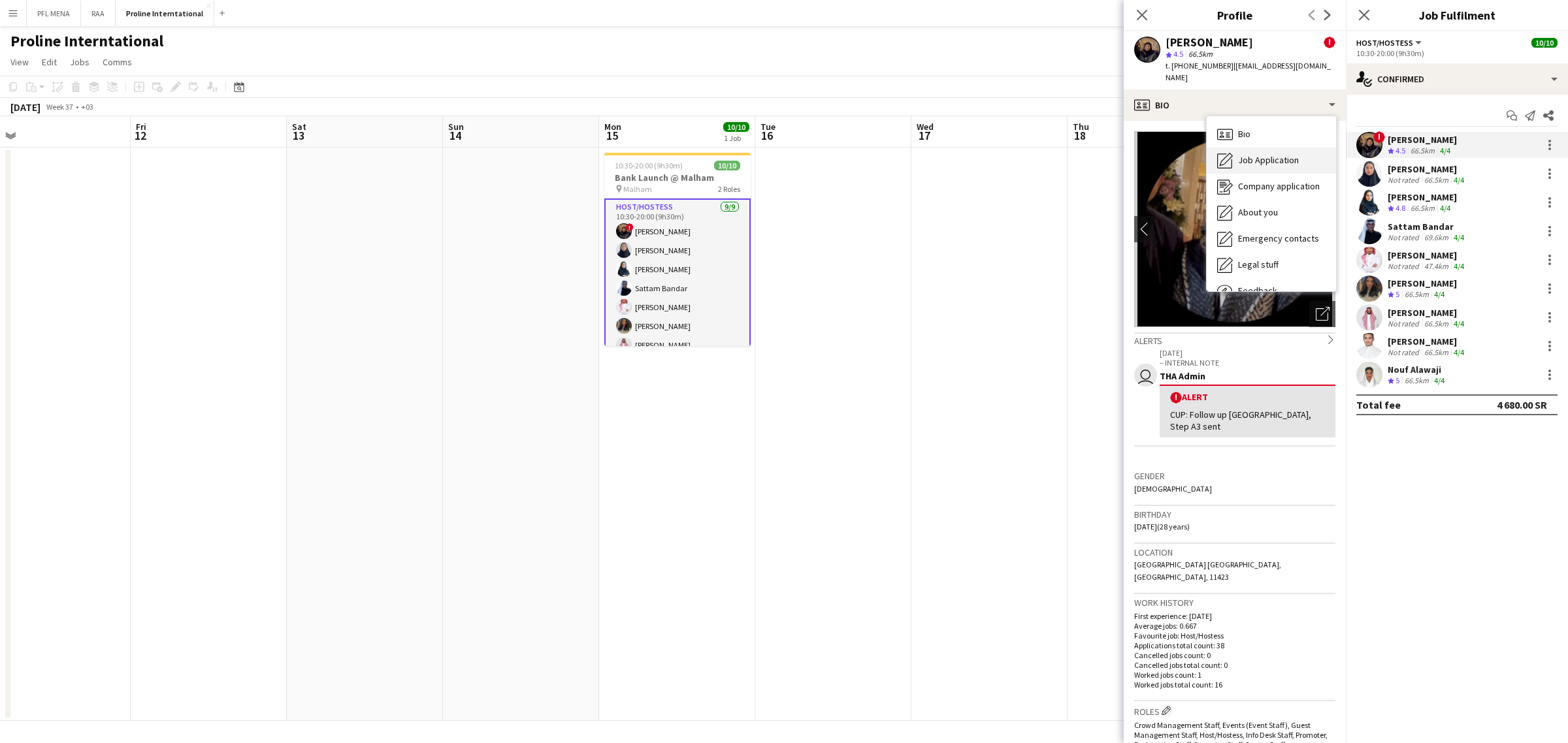
click at [1269, 154] on span "Job Application" at bounding box center [1267, 160] width 61 height 12
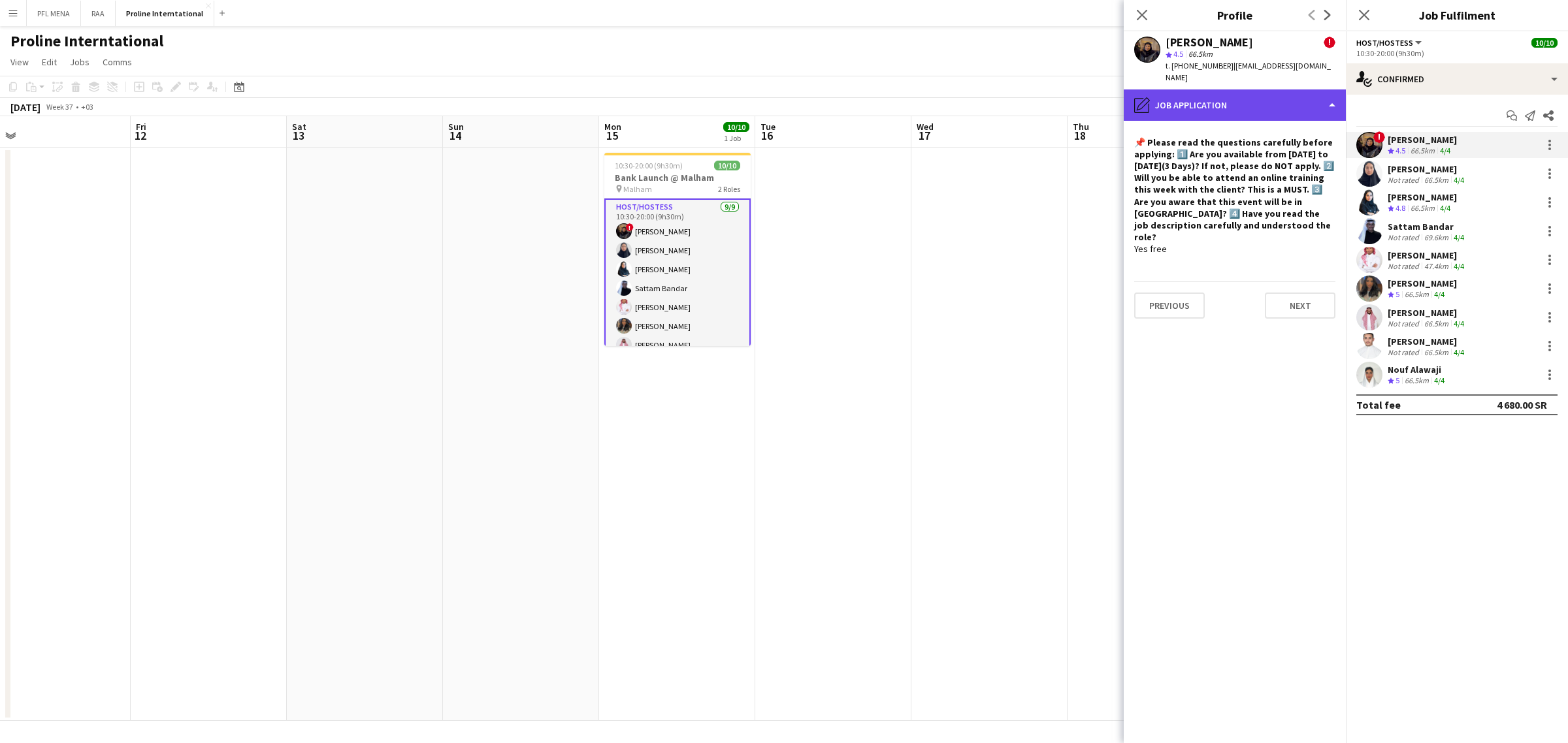
click at [1258, 98] on div "pencil4 Job Application" at bounding box center [1234, 105] width 222 height 31
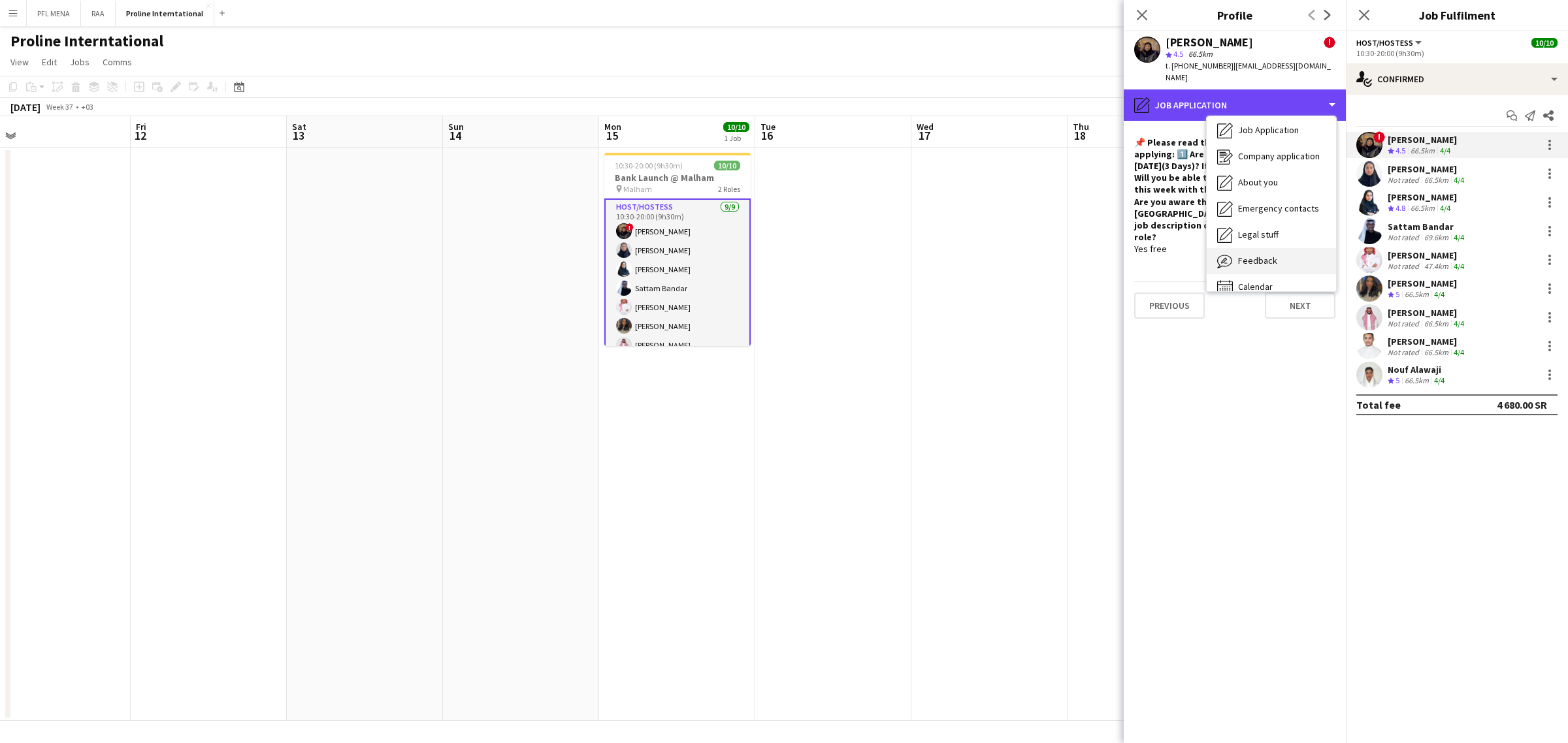
scroll to position [44, 0]
click at [1262, 241] on span "Feedback" at bounding box center [1257, 246] width 39 height 12
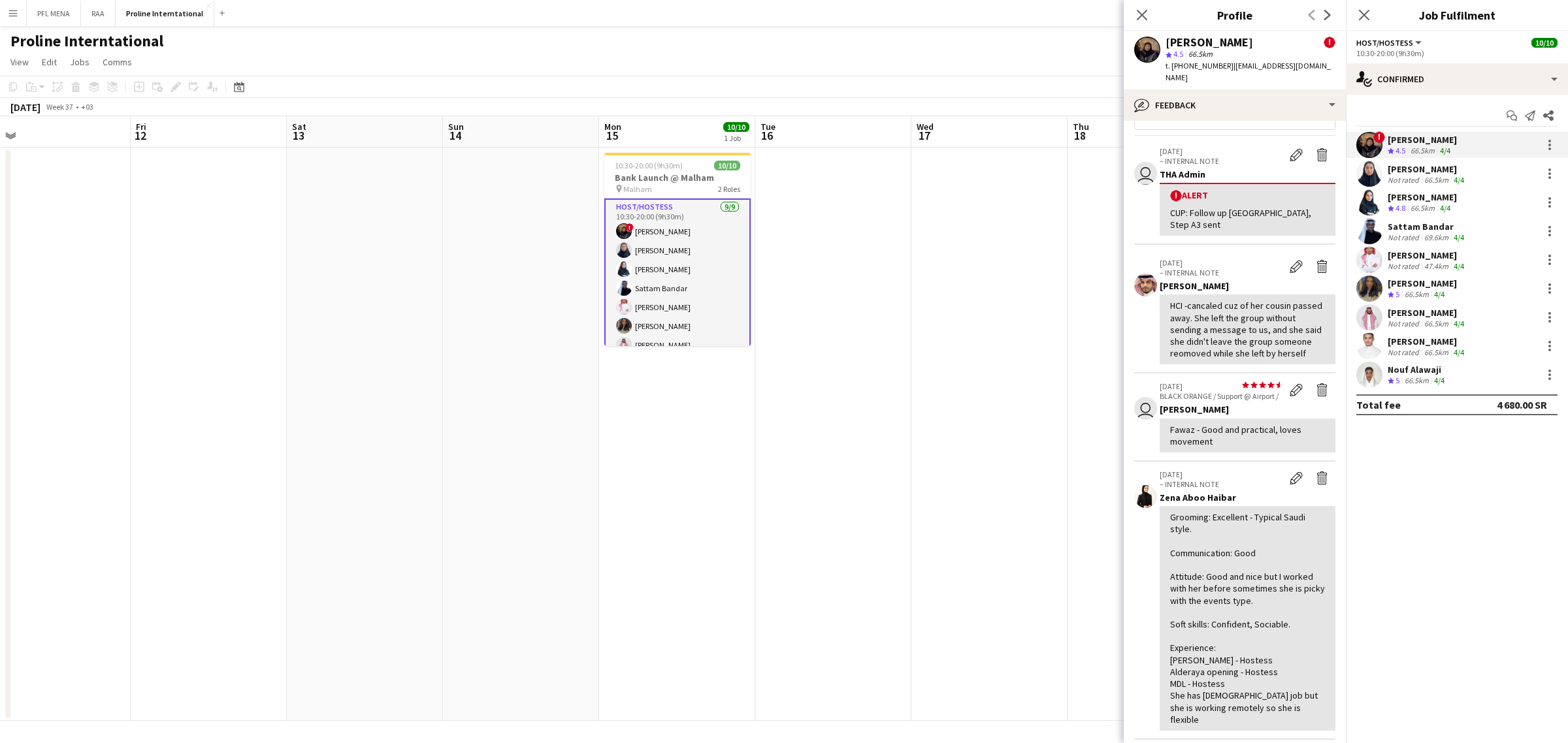
scroll to position [0, 0]
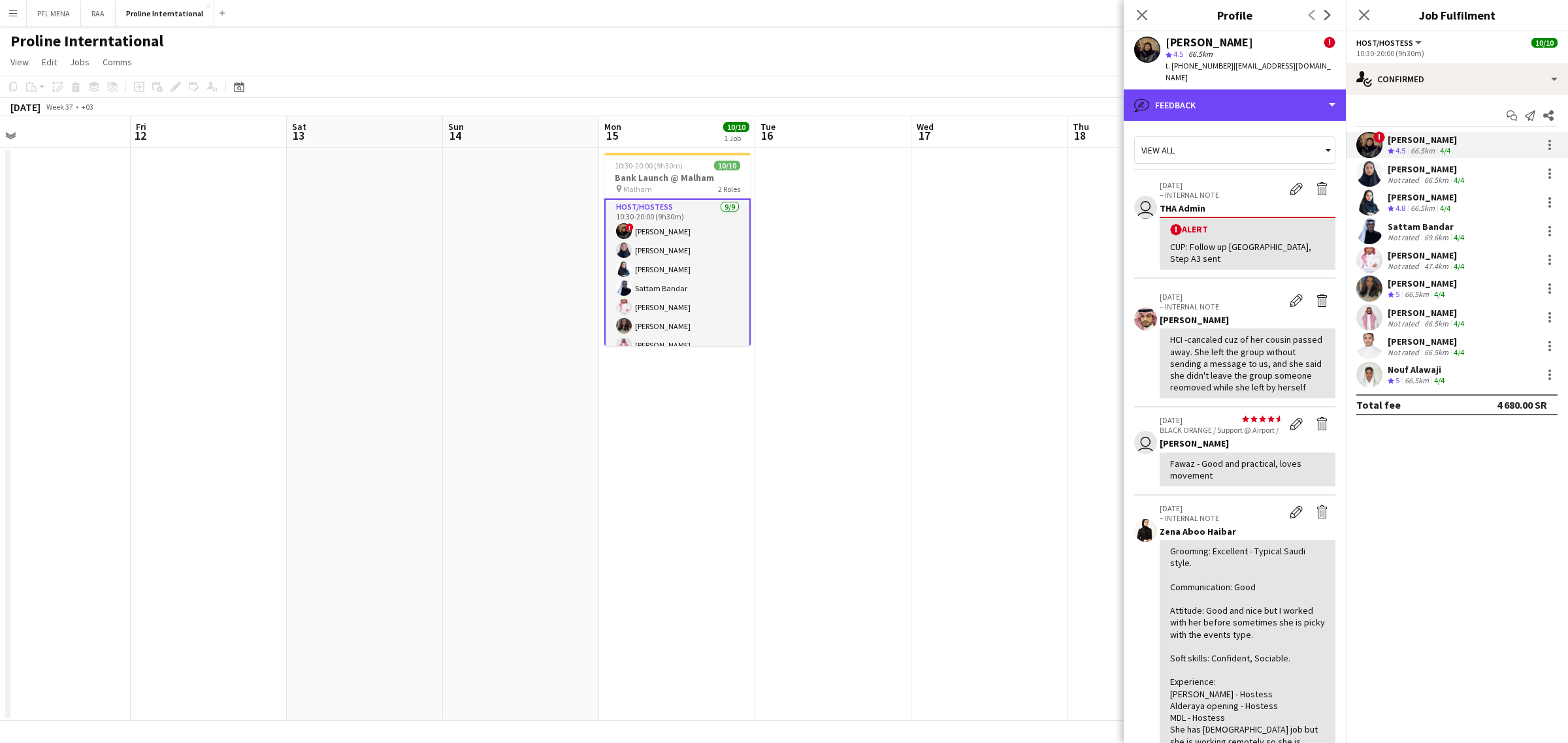
drag, startPoint x: 1253, startPoint y: 99, endPoint x: 1265, endPoint y: 105, distance: 13.4
click at [1253, 99] on div "bubble-pencil Feedback" at bounding box center [1234, 105] width 222 height 31
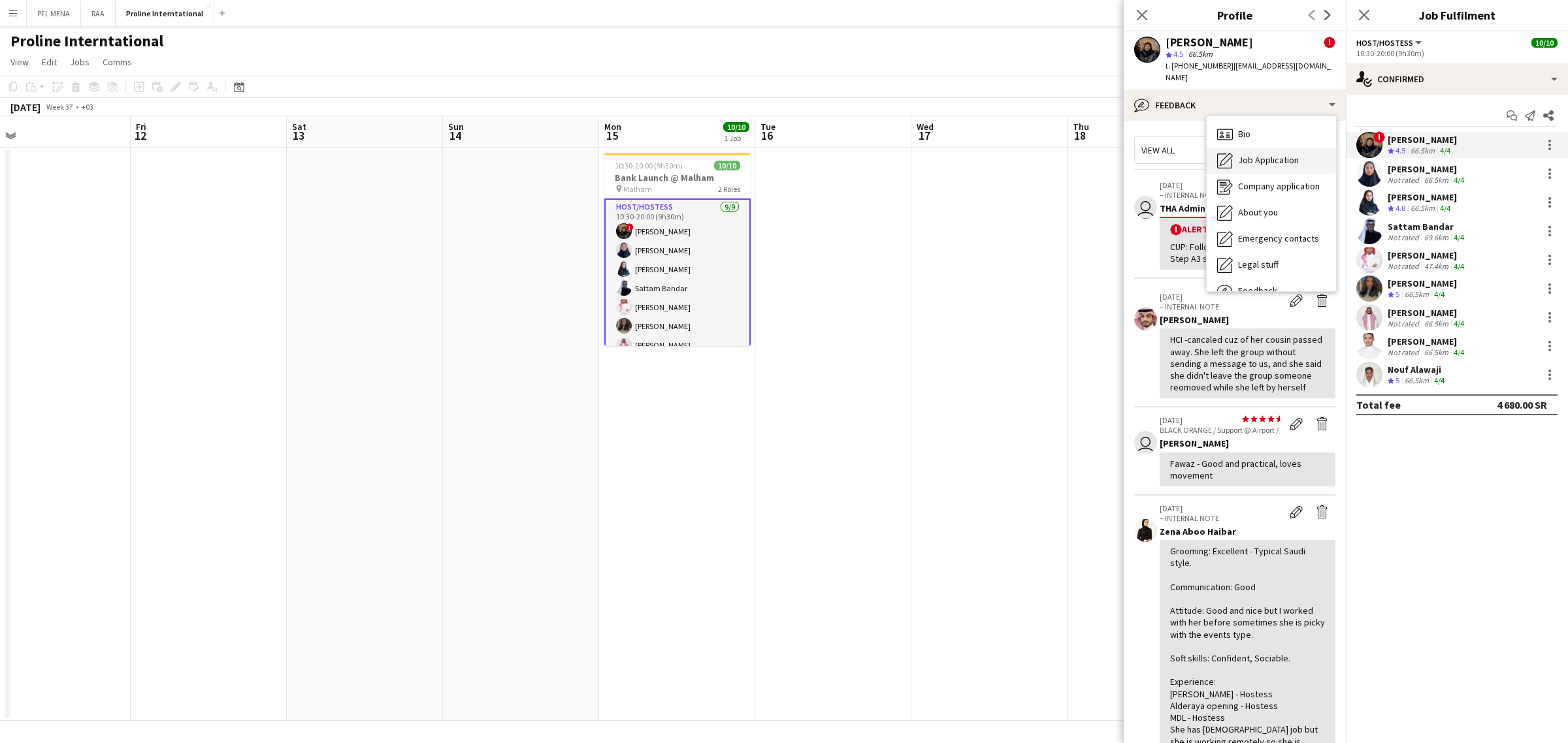
click at [1272, 154] on span "Job Application" at bounding box center [1267, 160] width 61 height 12
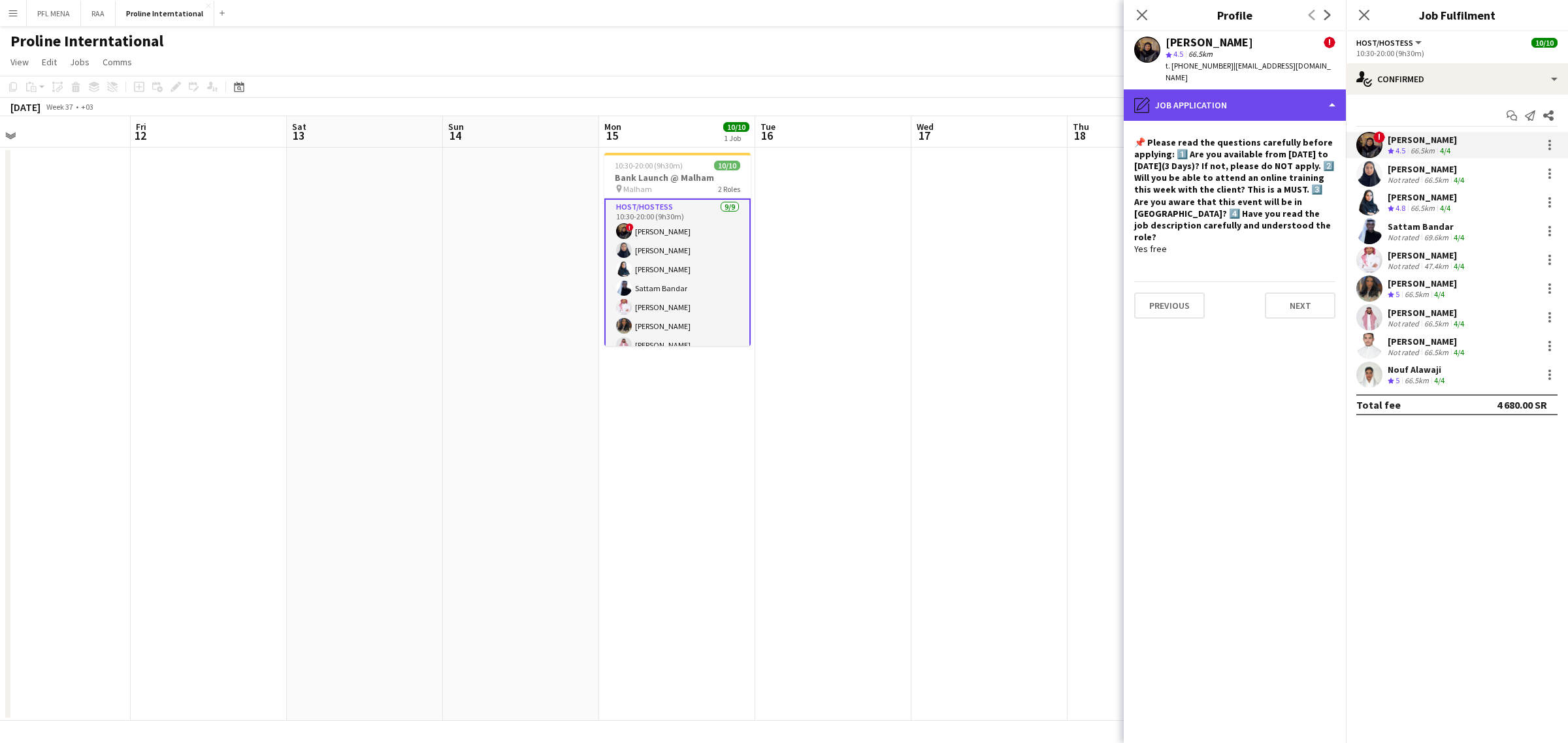
click at [1267, 98] on div "pencil4 Job Application" at bounding box center [1234, 105] width 222 height 31
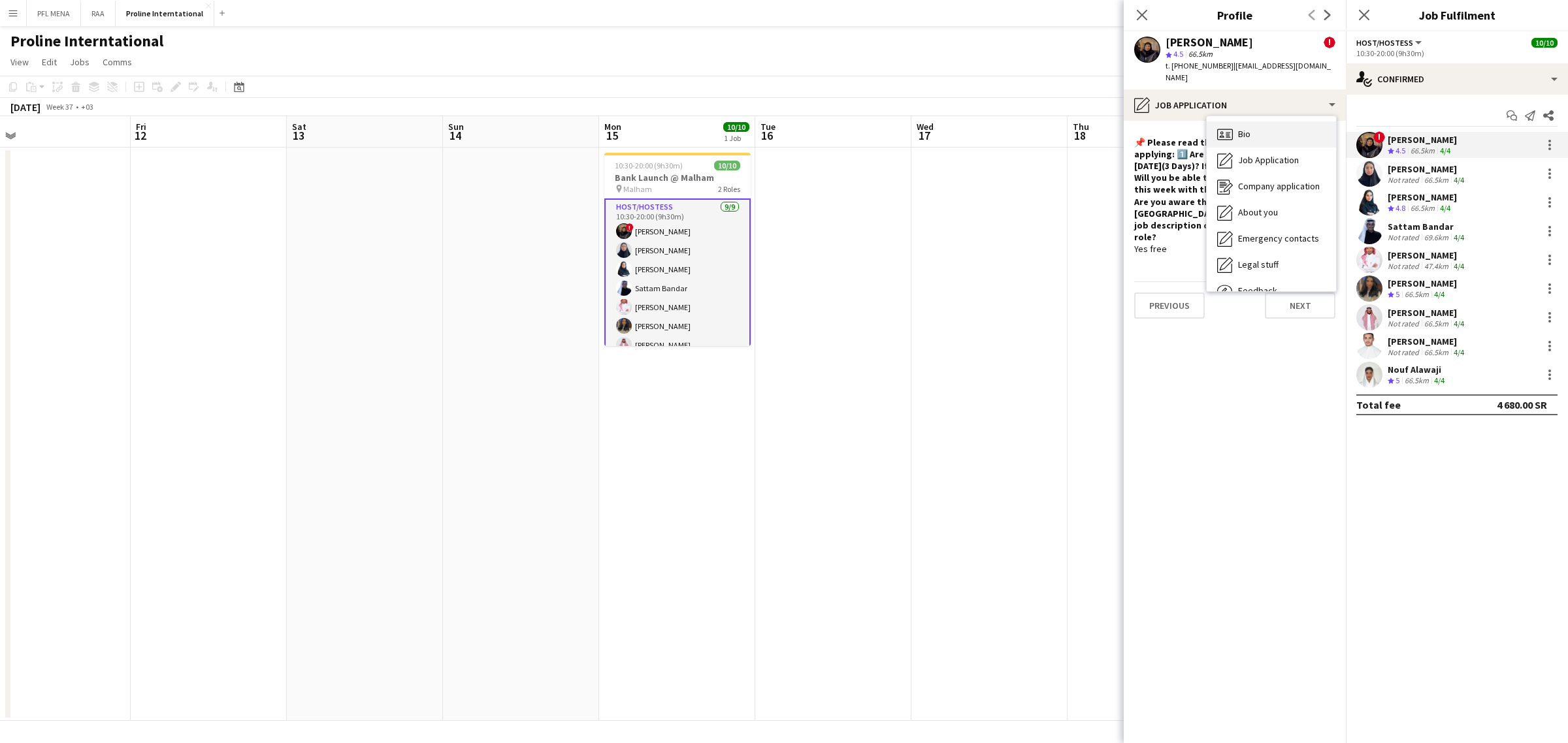
click at [1269, 122] on div "Bio Bio" at bounding box center [1271, 135] width 129 height 26
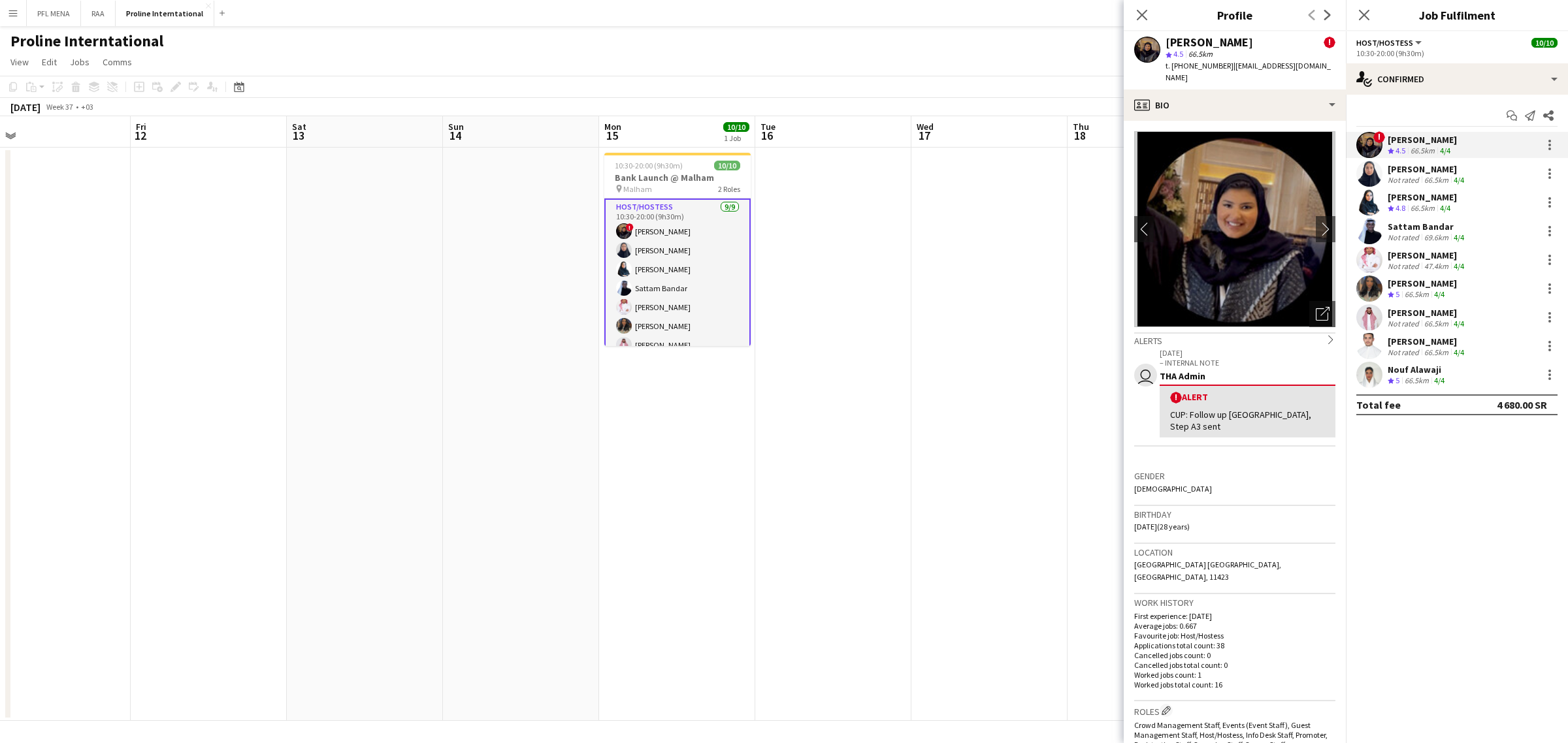
click at [872, 311] on app-date-cell at bounding box center [834, 434] width 156 height 573
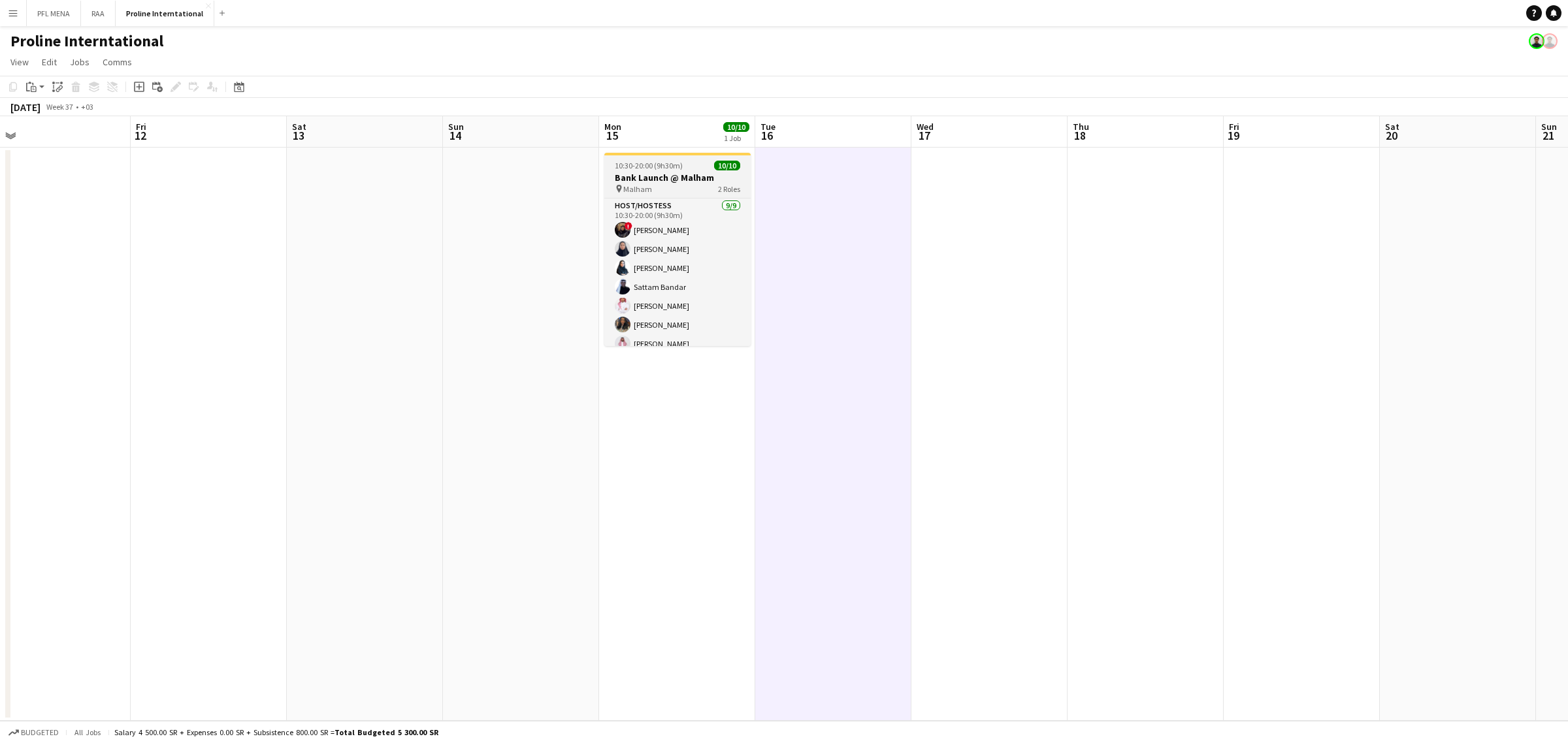
click at [687, 188] on div "pin Malham 2 Roles" at bounding box center [677, 188] width 146 height 10
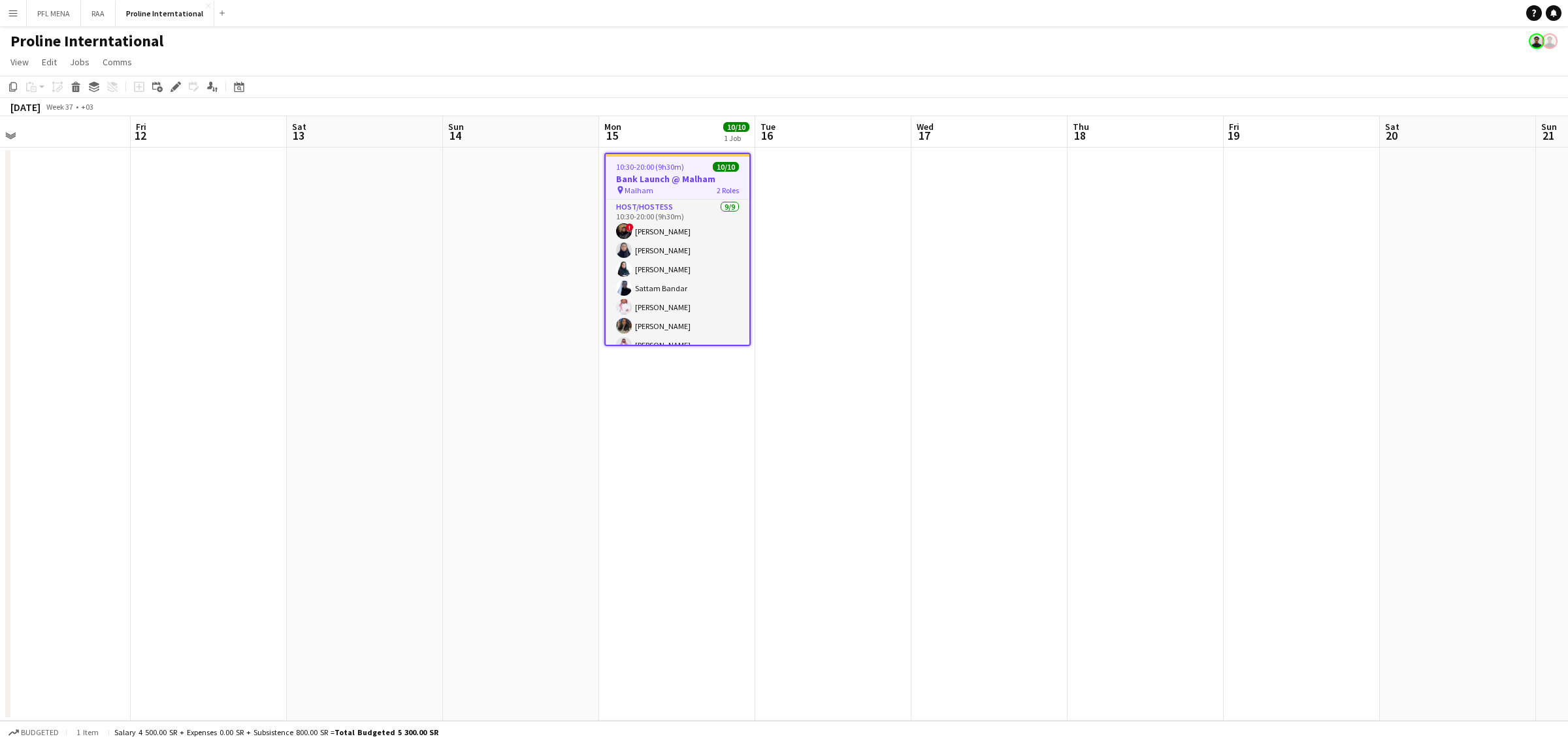
click at [770, 179] on app-date-cell at bounding box center [834, 434] width 156 height 573
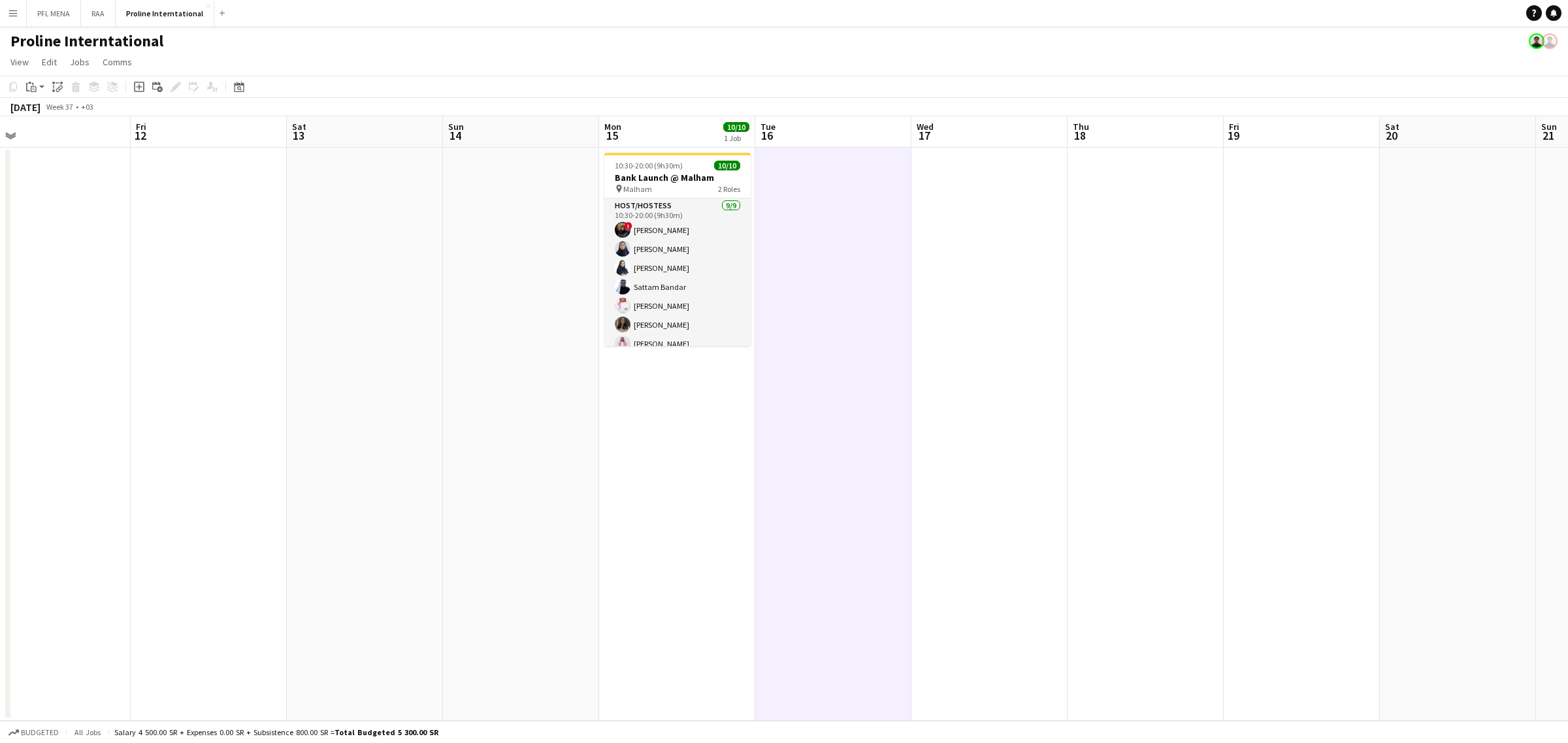
click at [984, 182] on app-date-cell at bounding box center [989, 434] width 156 height 573
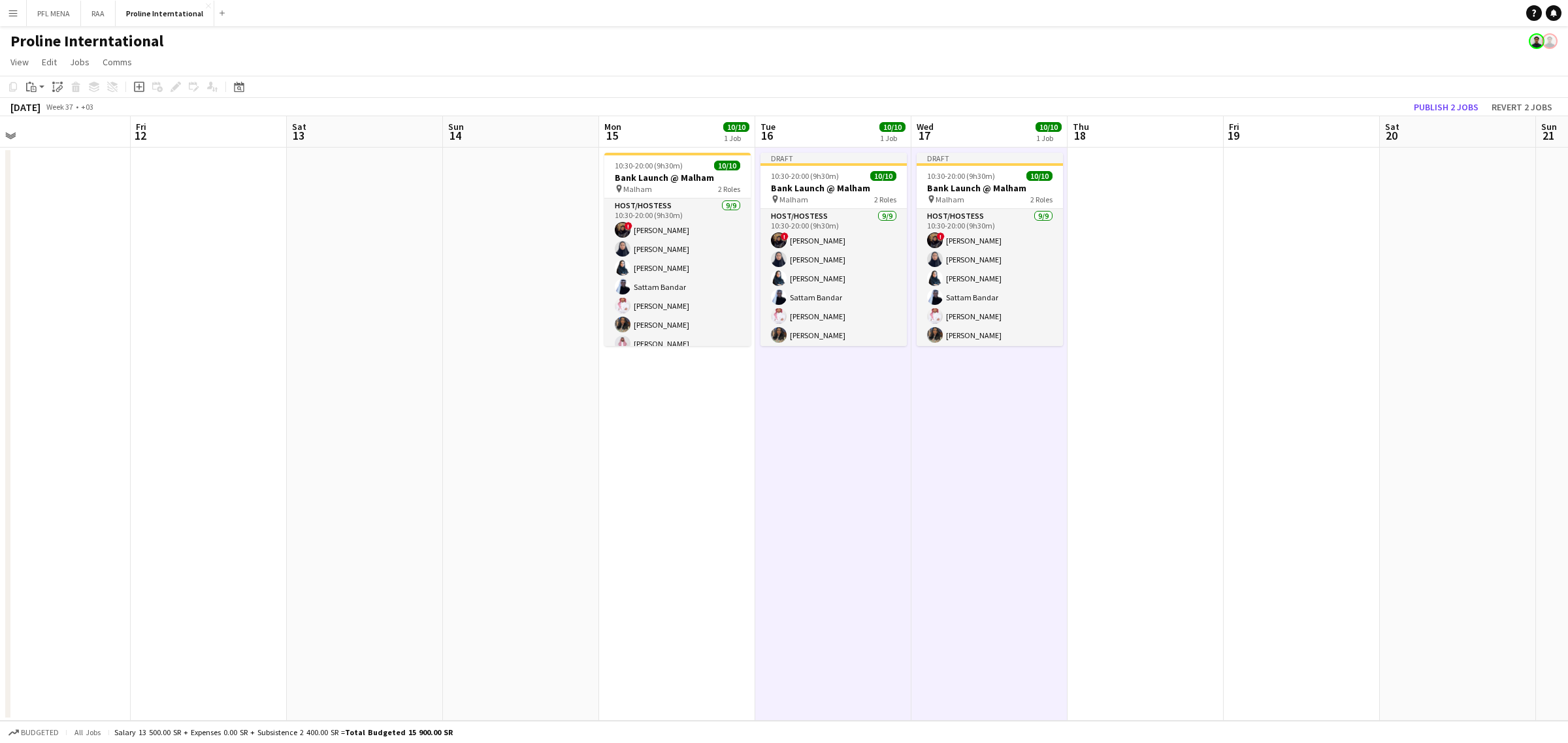
click at [1134, 207] on app-date-cell at bounding box center [1146, 434] width 156 height 573
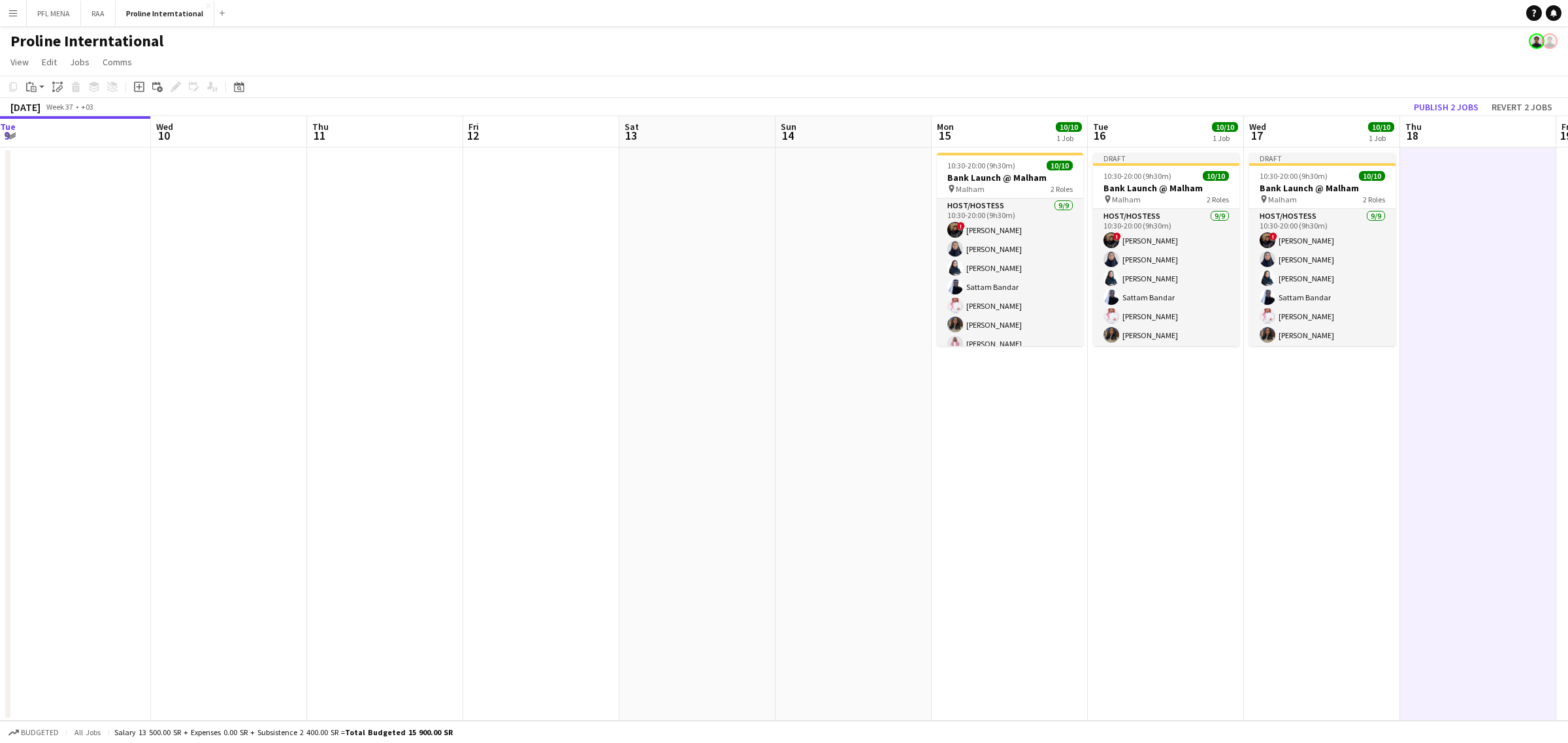
scroll to position [0, 317]
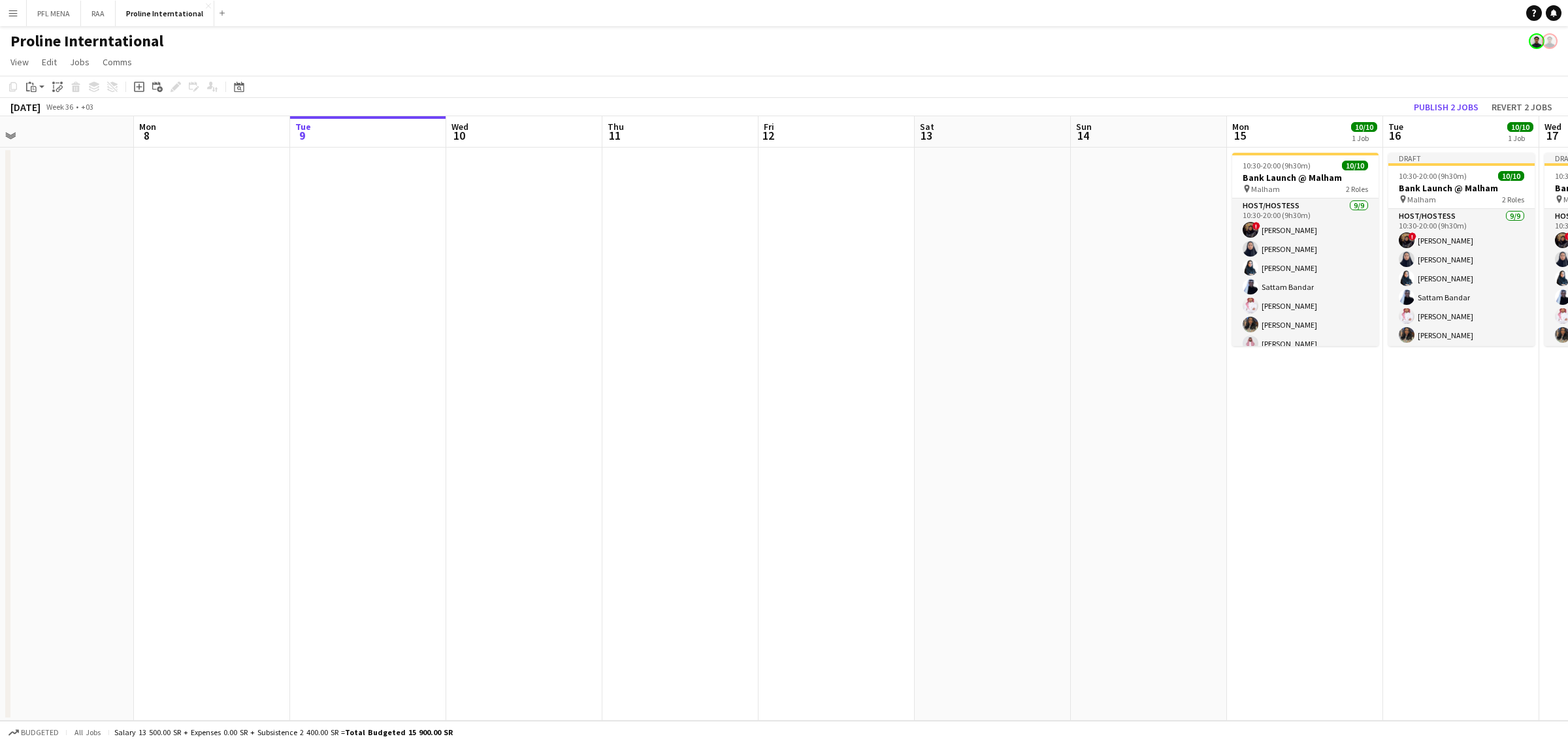
drag, startPoint x: 358, startPoint y: 236, endPoint x: 656, endPoint y: 235, distance: 298.0
click at [656, 235] on app-calendar-viewport "Fri 5 Sat 6 Sun 7 Mon 8 Tue 9 Wed 10 Thu 11 Fri 12 Sat 13 Sun 14 Mon 15 10/10 1…" at bounding box center [784, 419] width 1568 height 605
click at [554, 207] on app-date-cell at bounding box center [528, 434] width 156 height 573
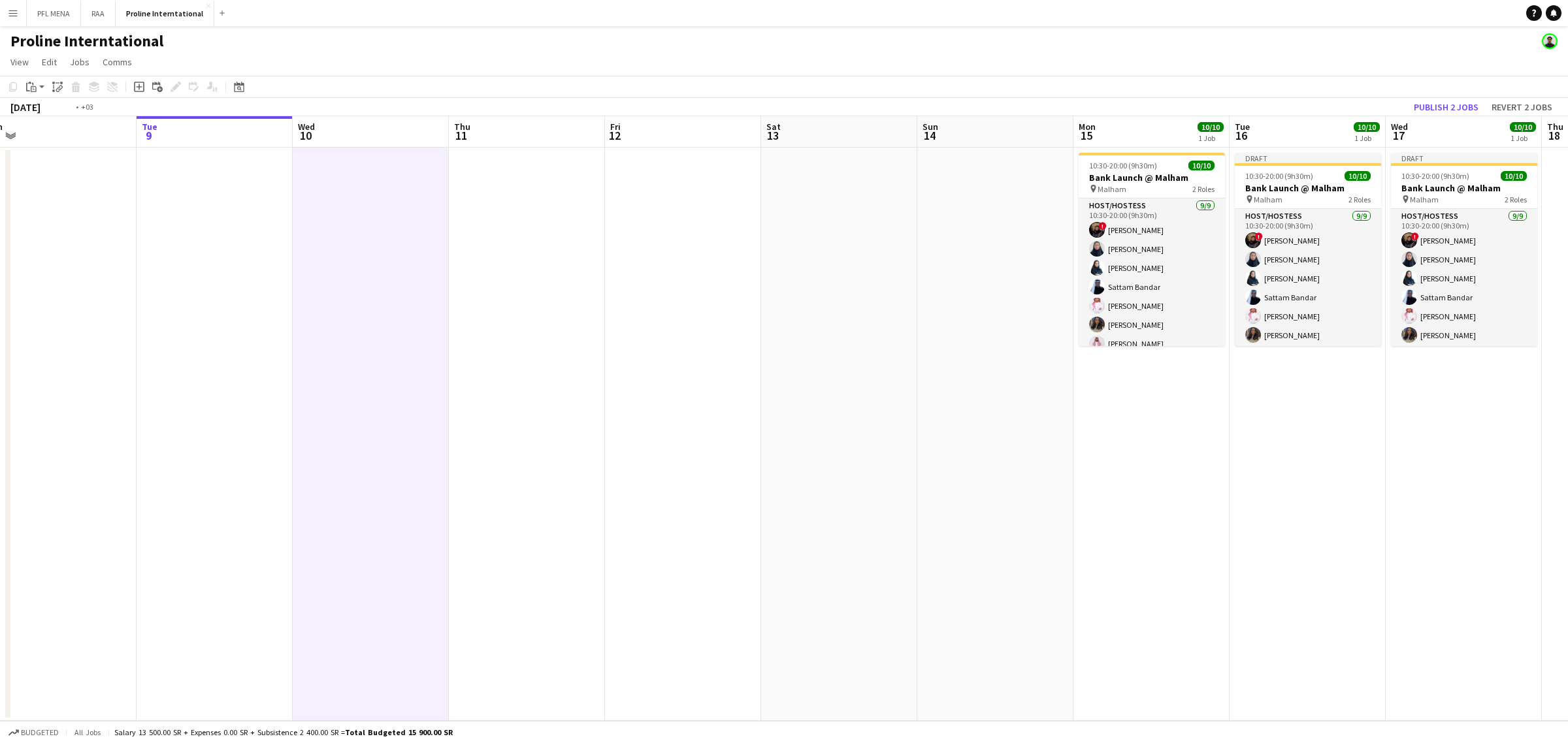
drag, startPoint x: 1102, startPoint y: 245, endPoint x: 906, endPoint y: 237, distance: 196.2
click at [906, 237] on app-calendar-viewport "Fri 5 Sat 6 Sun 7 Mon 8 Tue 9 Wed 10 Thu 11 Fri 12 Sat 13 Sun 14 Mon 15 10/10 1…" at bounding box center [784, 419] width 1568 height 605
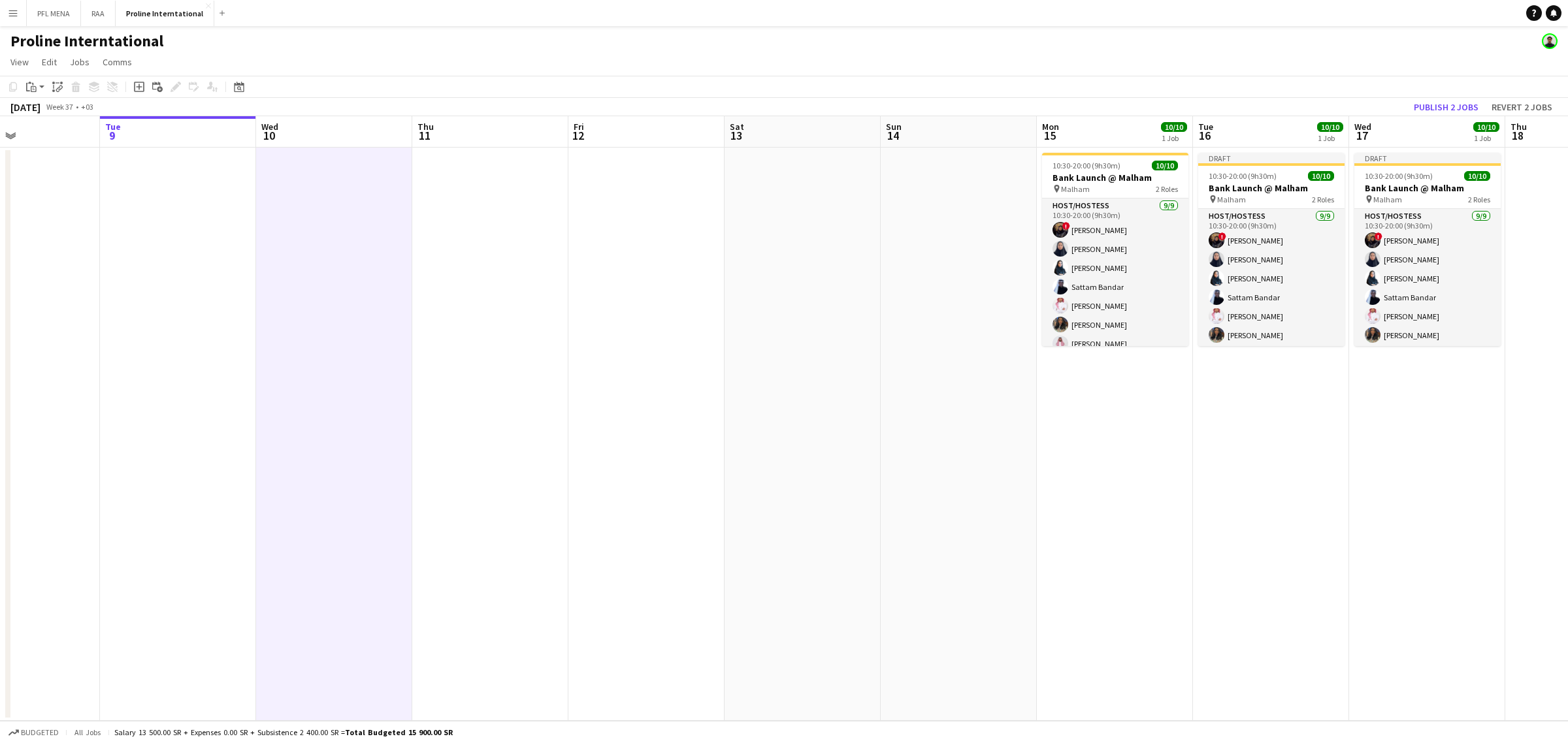
click at [369, 188] on app-date-cell at bounding box center [335, 434] width 156 height 573
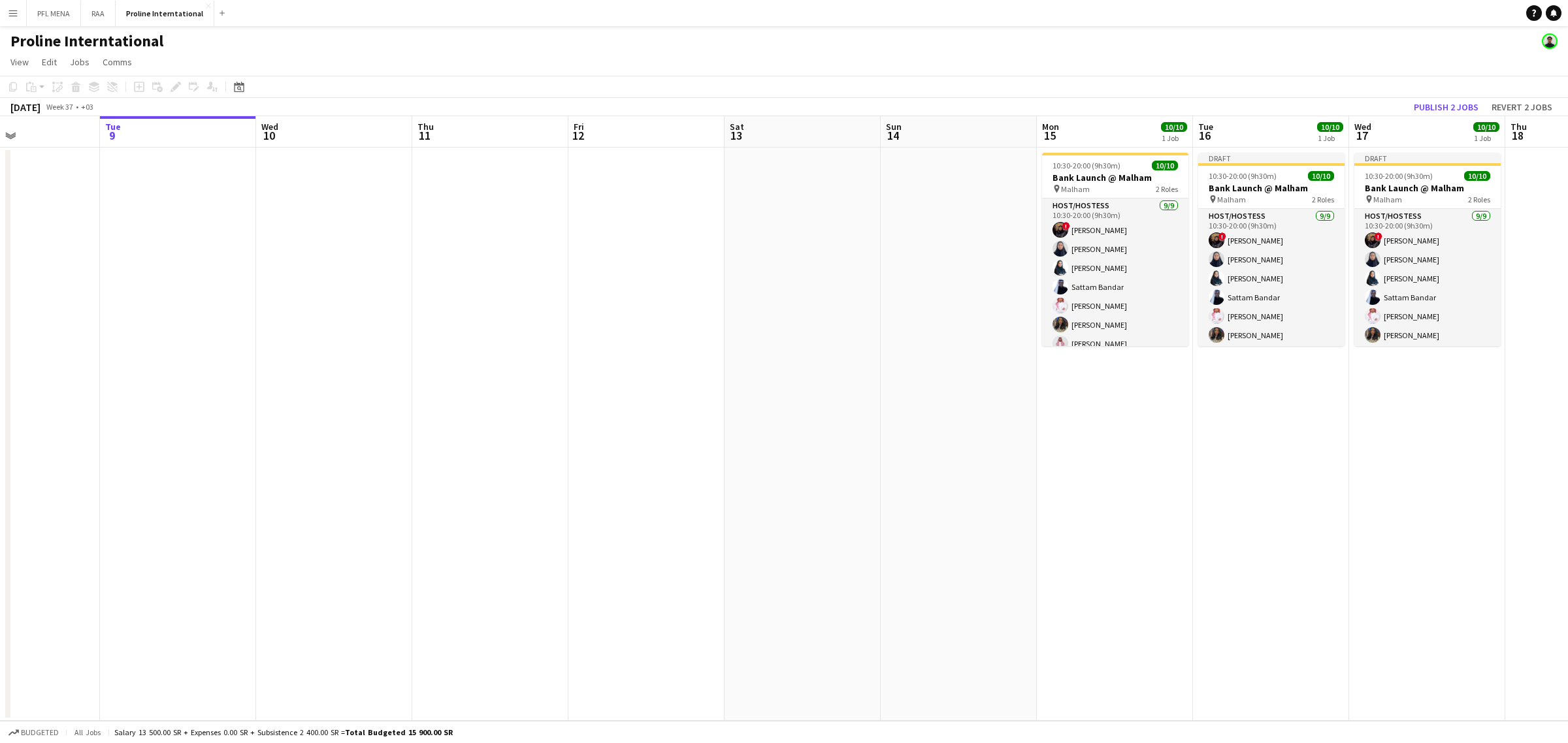
click at [369, 188] on app-date-cell at bounding box center [335, 434] width 156 height 573
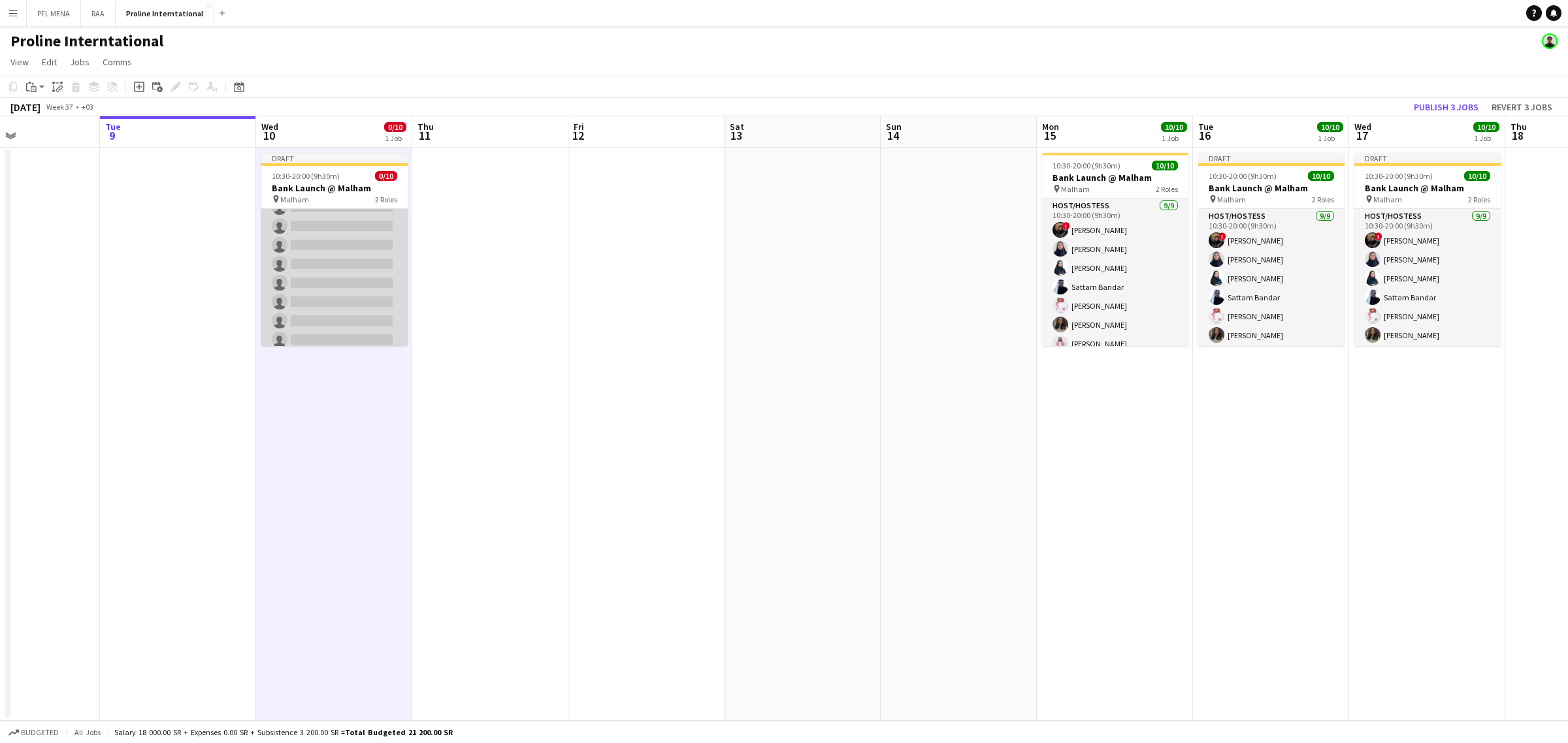
scroll to position [0, 0]
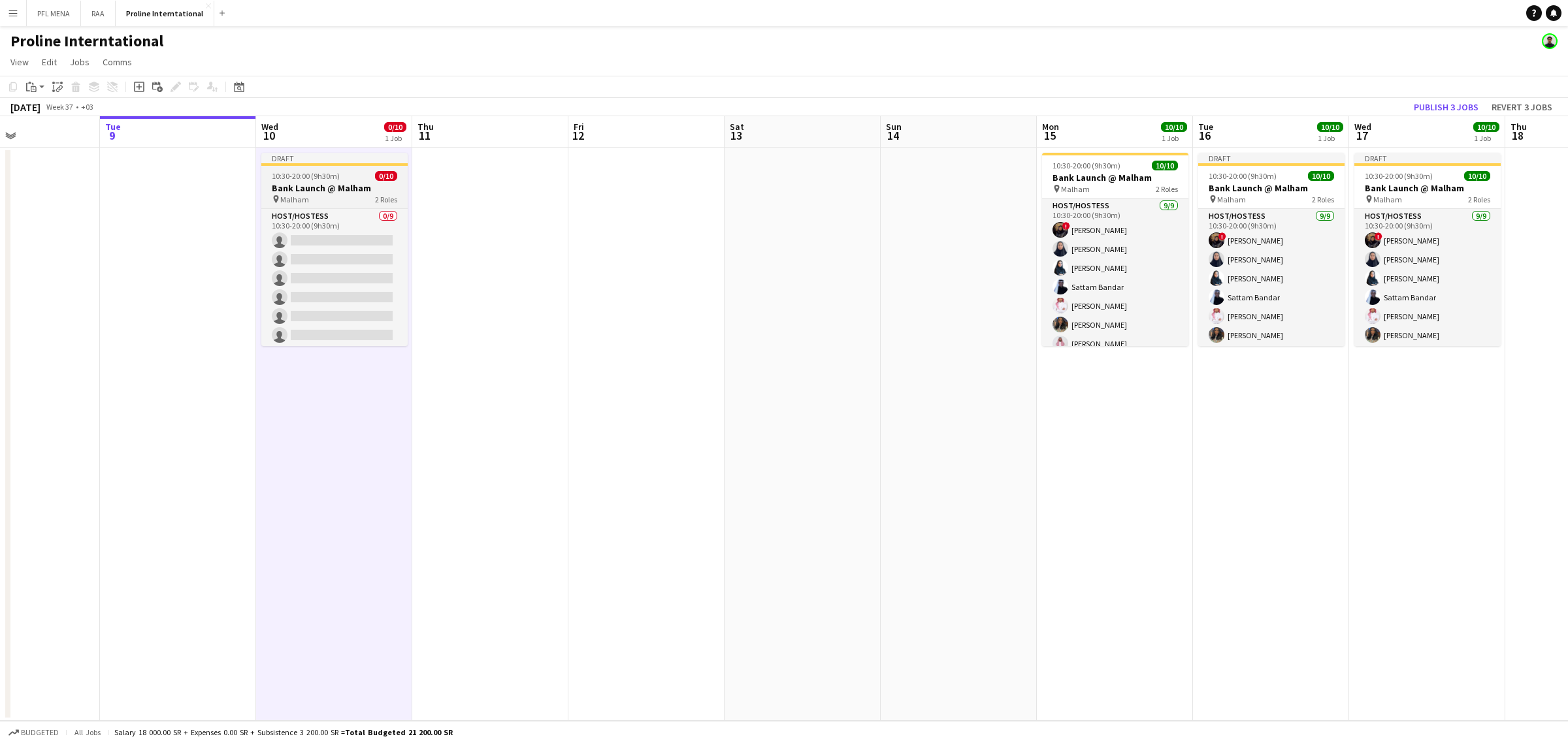
click at [357, 177] on div "10:30-20:00 (9h30m) 0/10" at bounding box center [334, 176] width 146 height 10
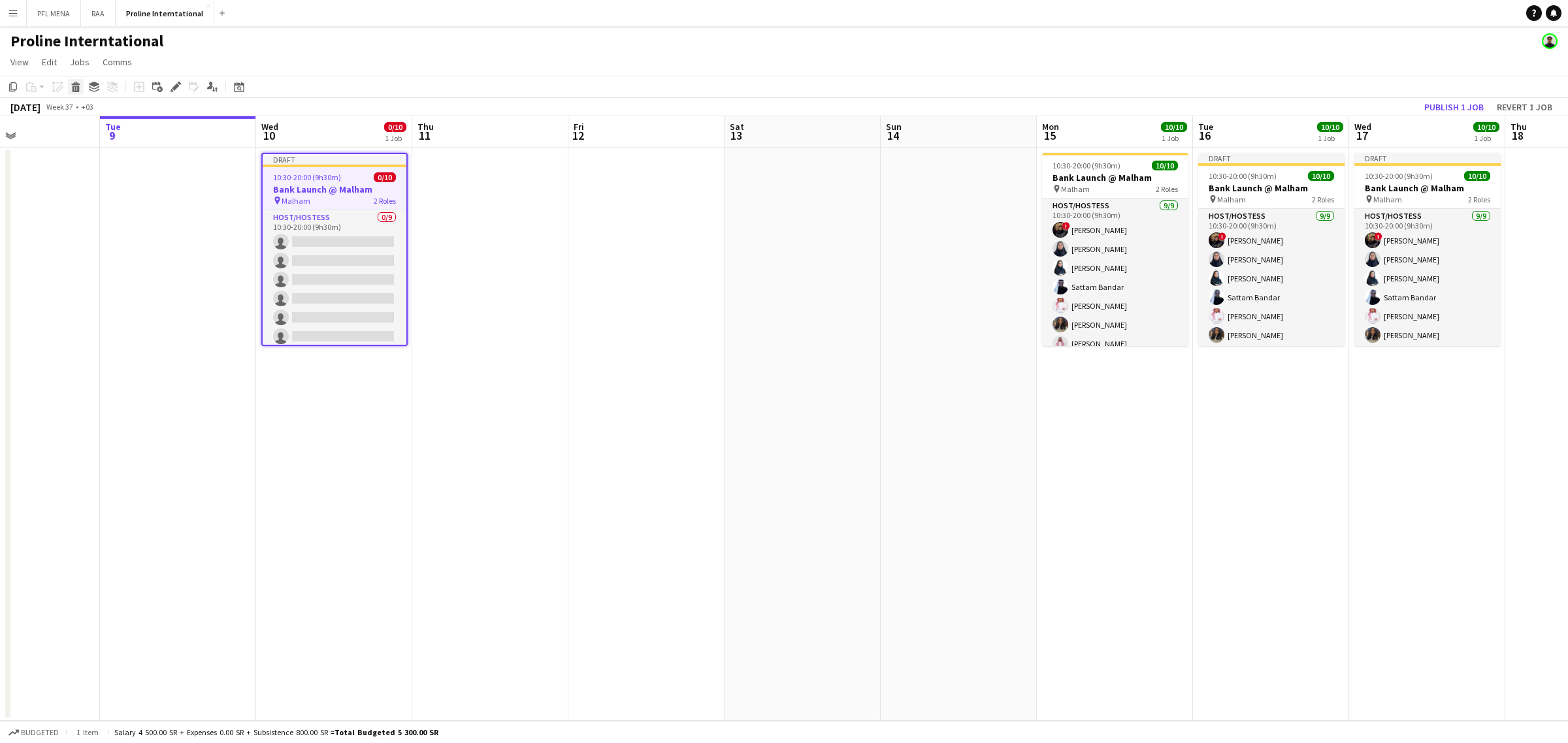
click at [77, 88] on icon at bounding box center [76, 89] width 7 height 7
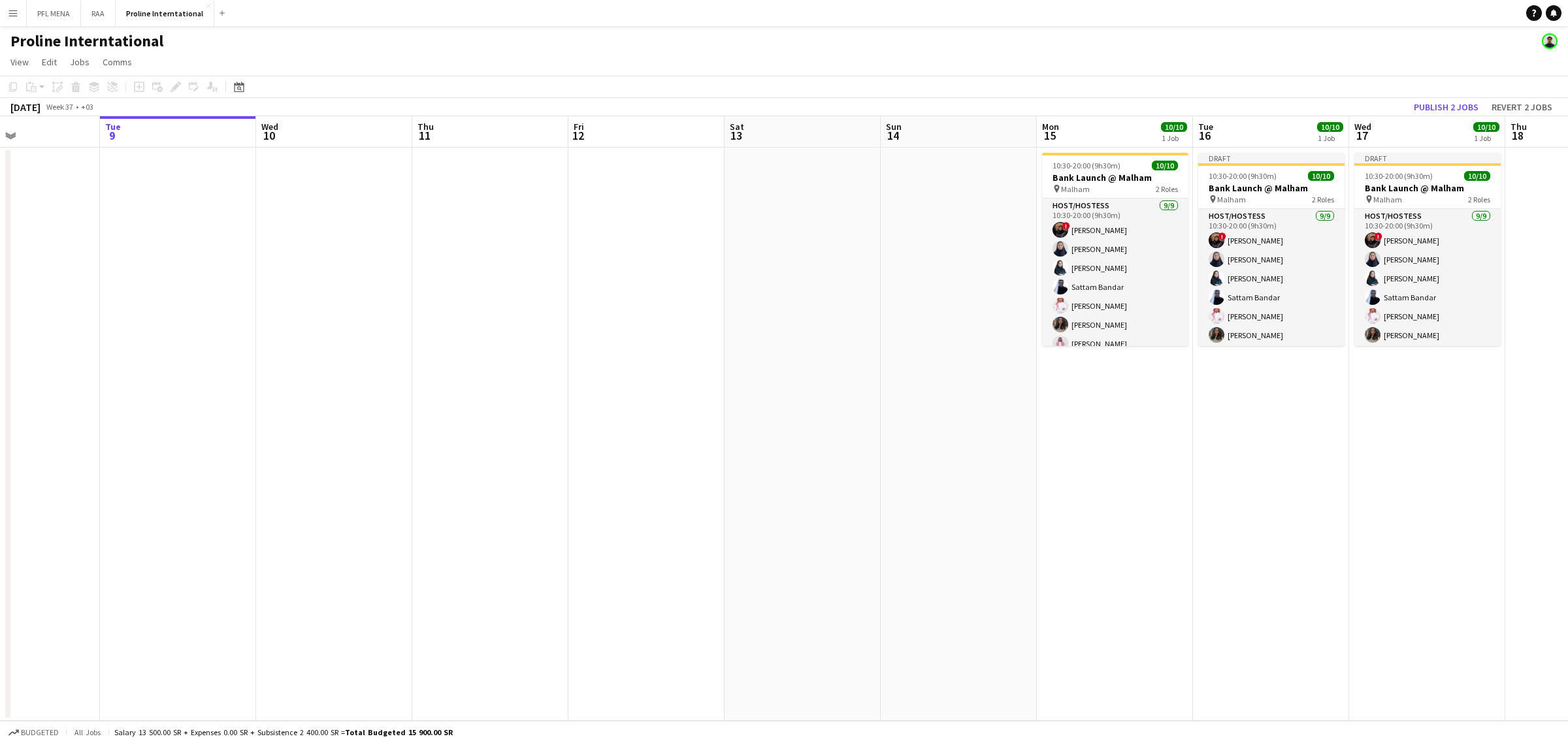
click at [328, 183] on app-date-cell at bounding box center [335, 434] width 156 height 573
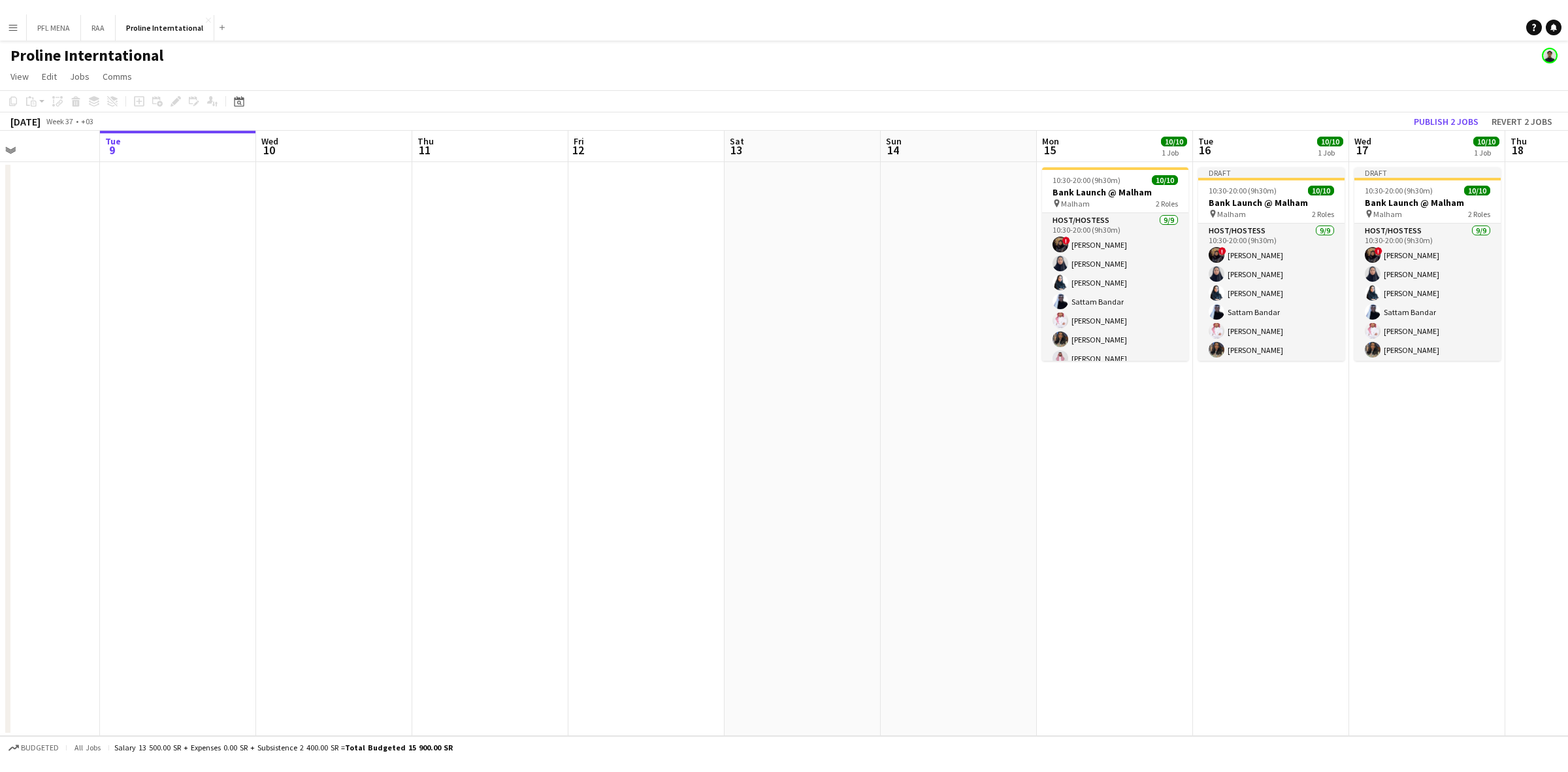
scroll to position [0, 524]
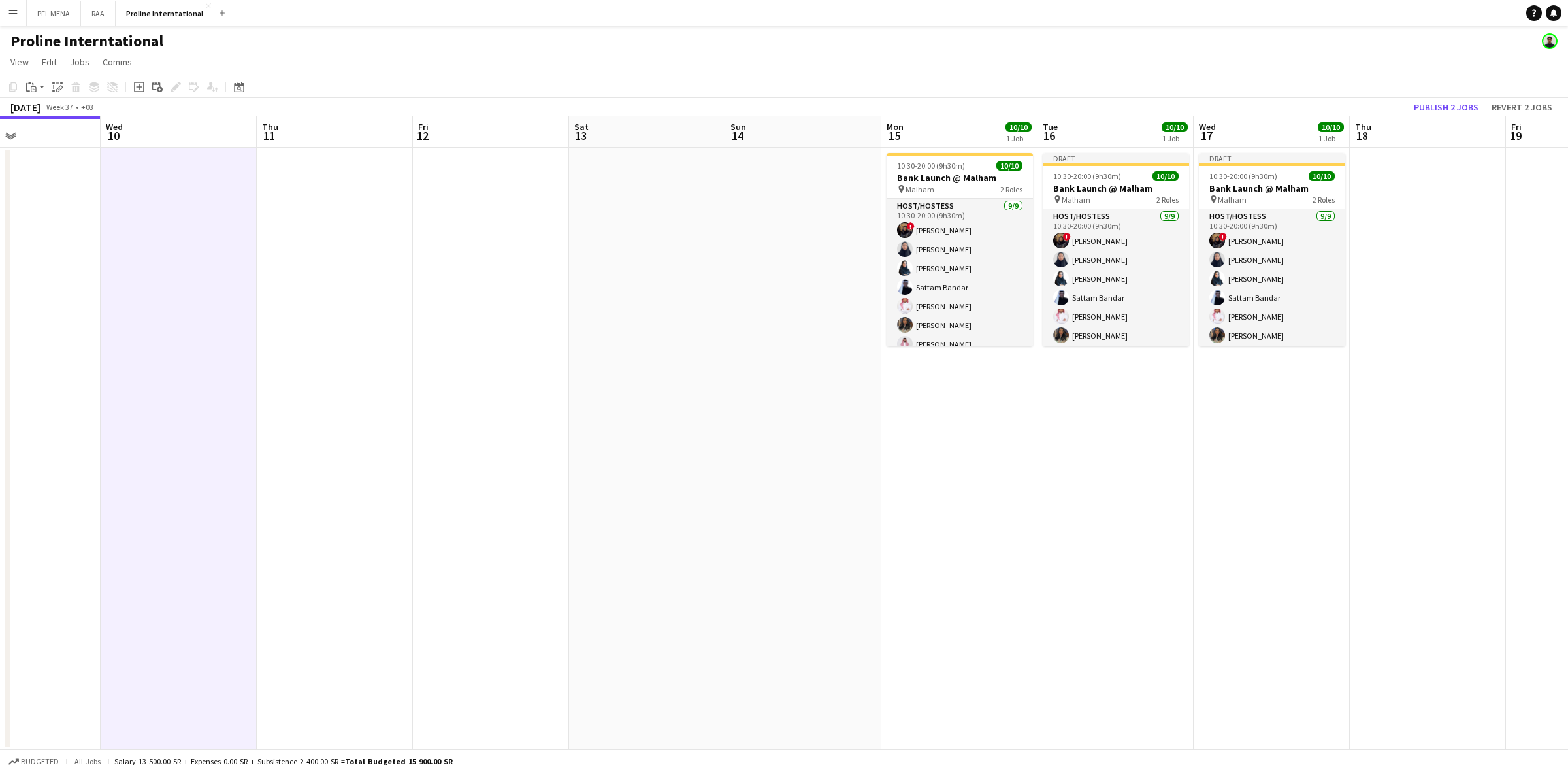
click at [310, 206] on app-date-cell at bounding box center [335, 448] width 156 height 602
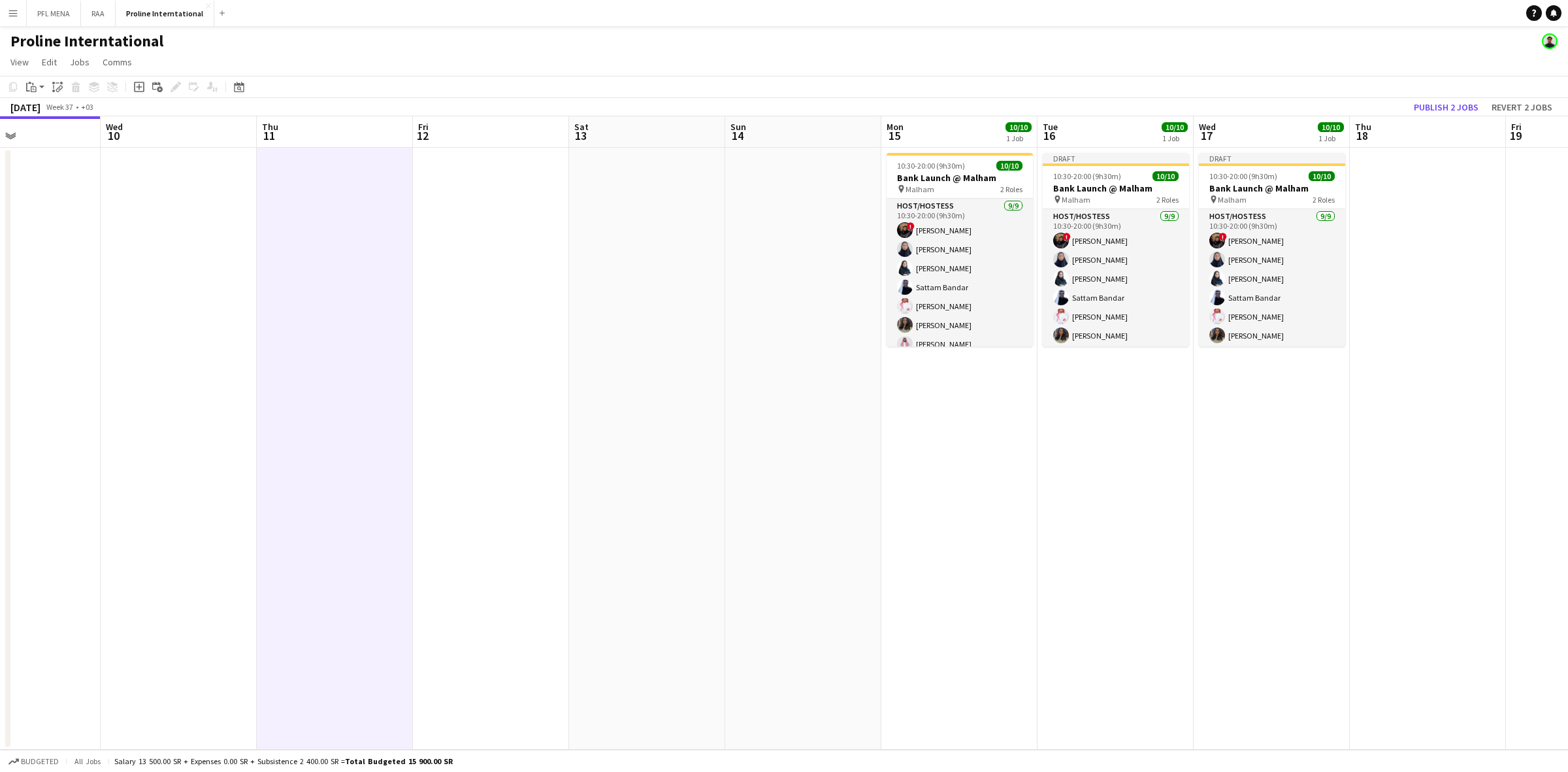
click at [143, 199] on app-date-cell at bounding box center [179, 448] width 156 height 602
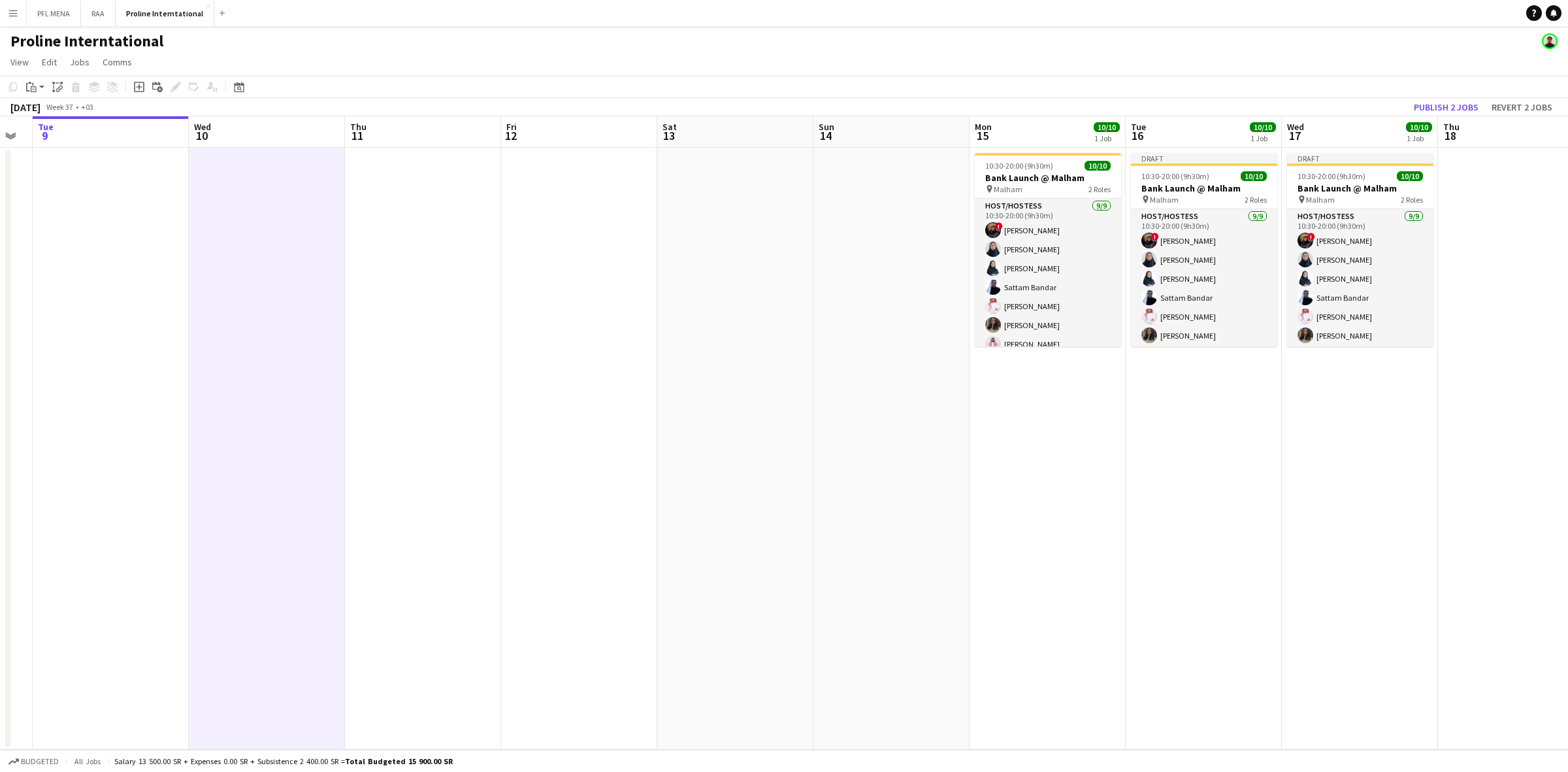
scroll to position [0, 373]
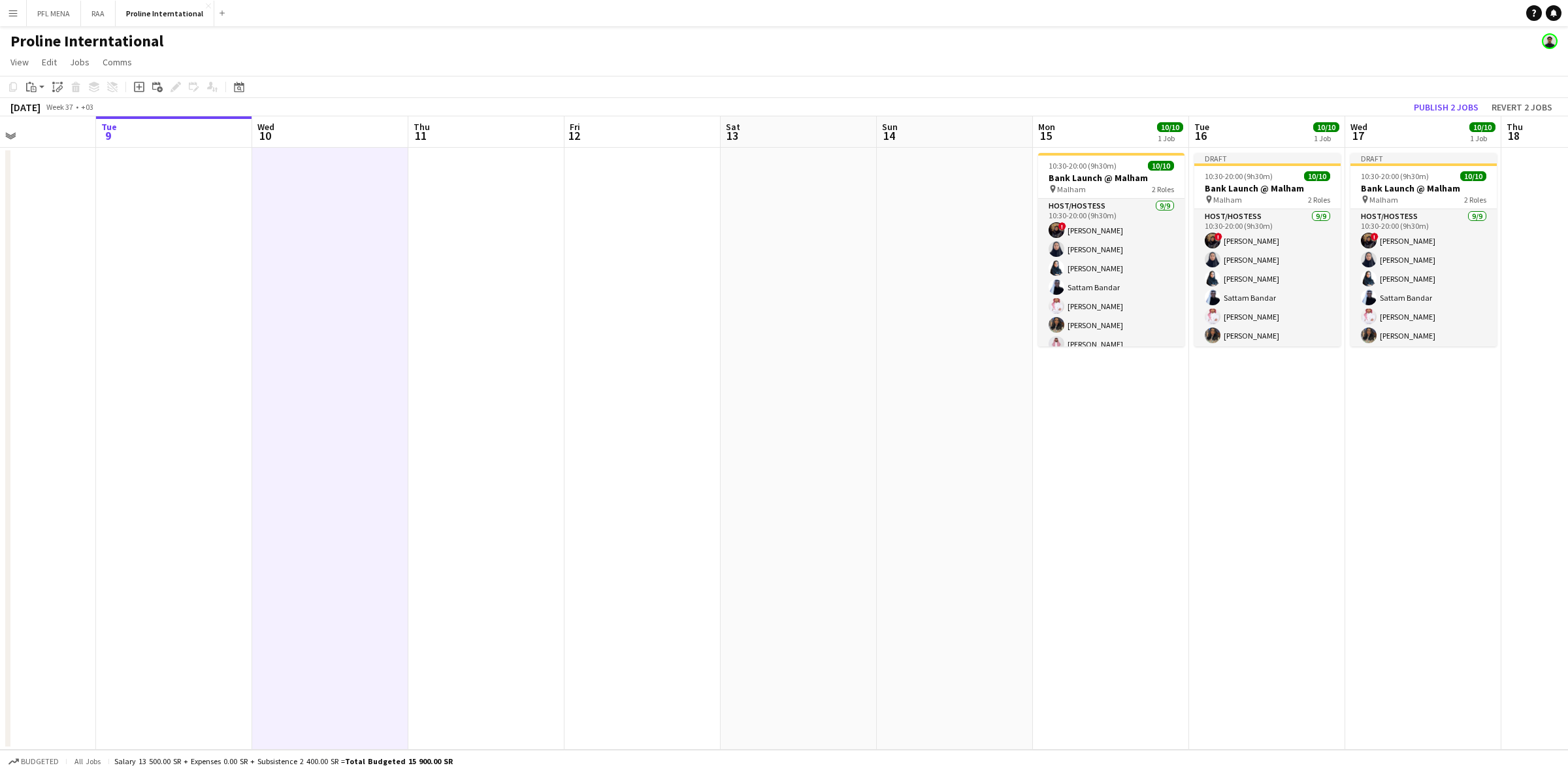
drag, startPoint x: 277, startPoint y: 190, endPoint x: 430, endPoint y: 186, distance: 153.1
click at [430, 186] on app-calendar-viewport "Sat 6 Sun 7 Mon 8 Tue 9 Wed 10 Thu 11 Fri 12 Sat 13 Sun 14 Mon 15 10/10 1 Job T…" at bounding box center [784, 433] width 1568 height 633
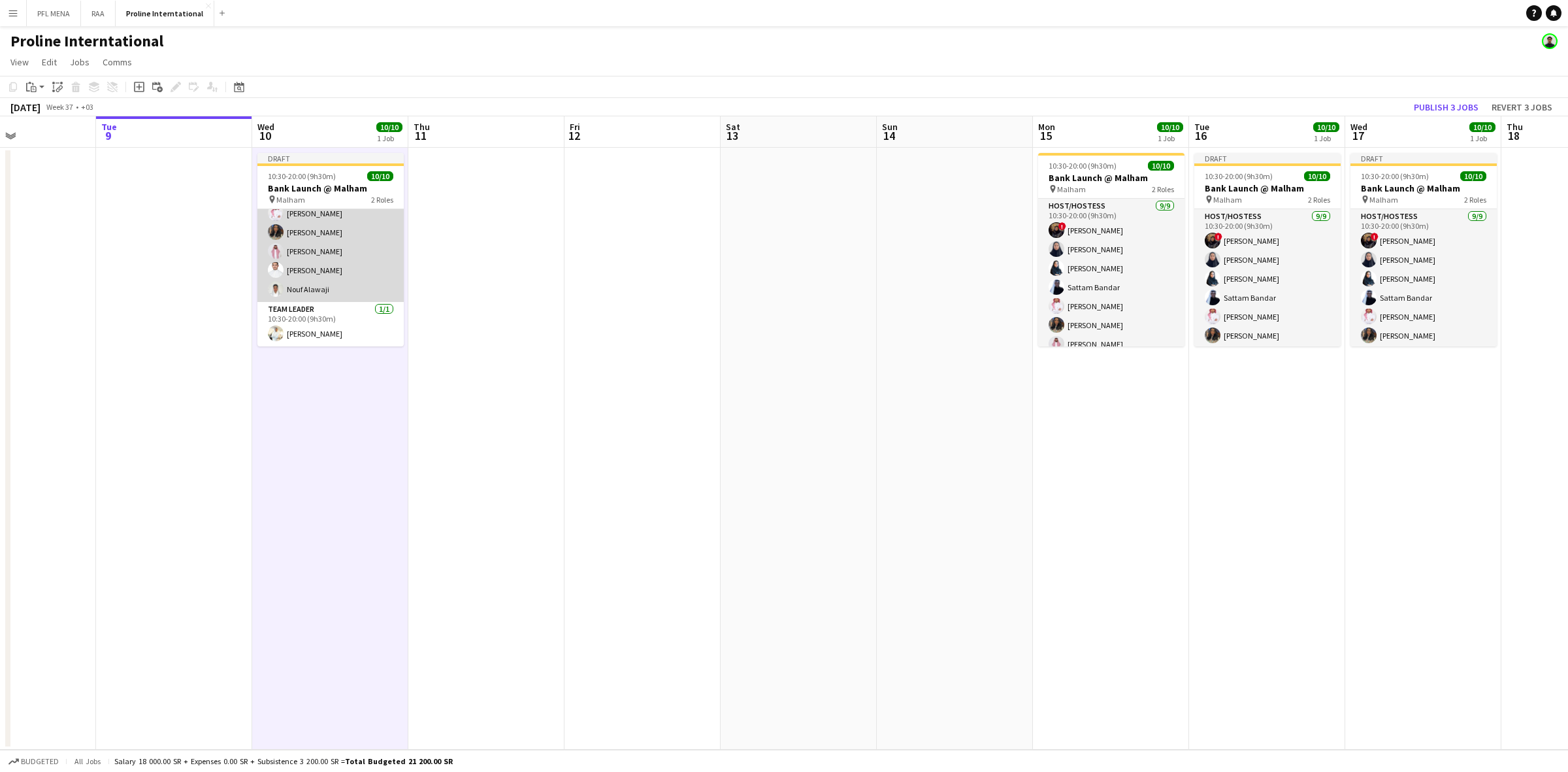
scroll to position [0, 0]
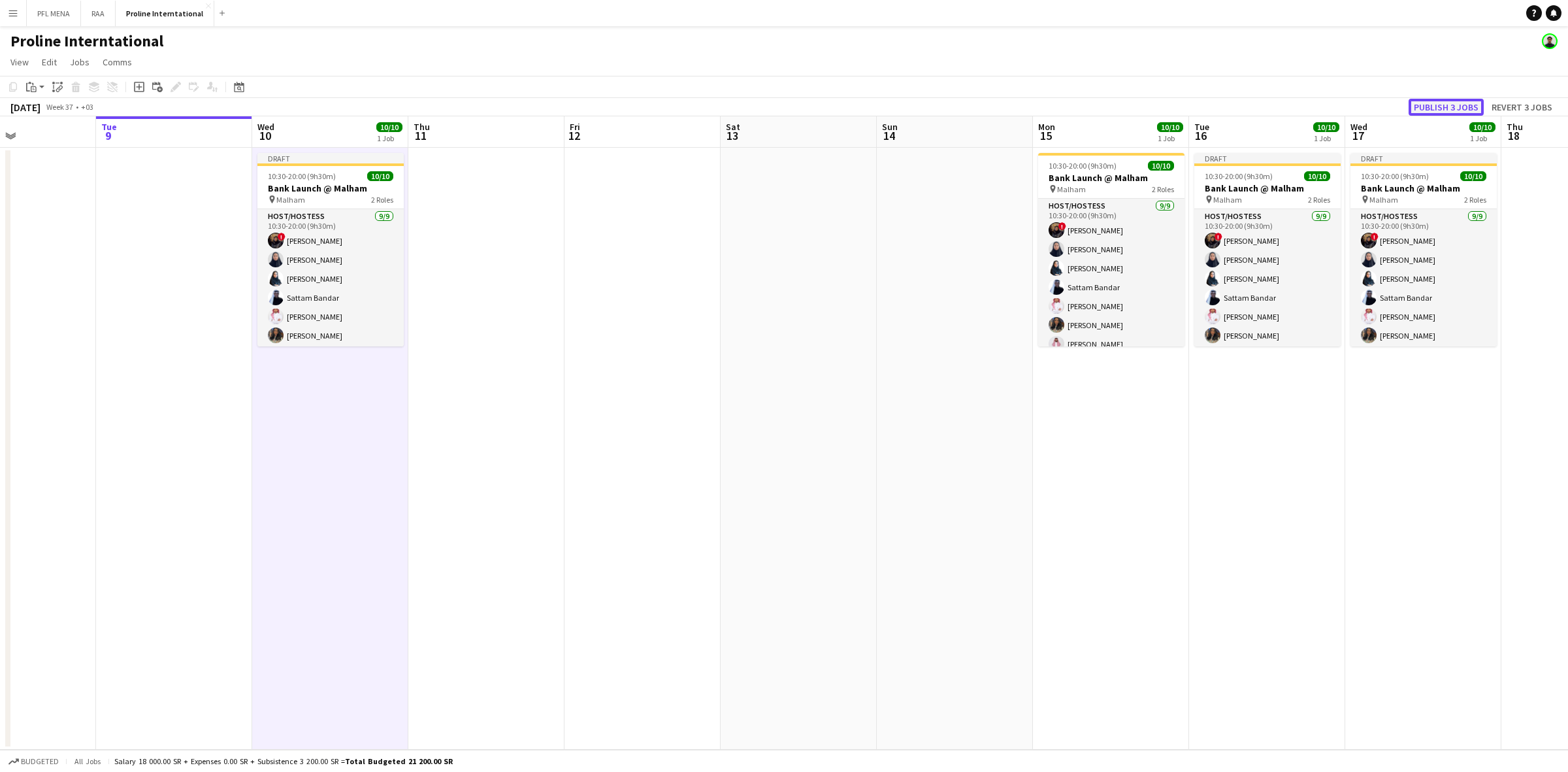
click at [1467, 105] on button "Publish 3 jobs" at bounding box center [1446, 107] width 75 height 17
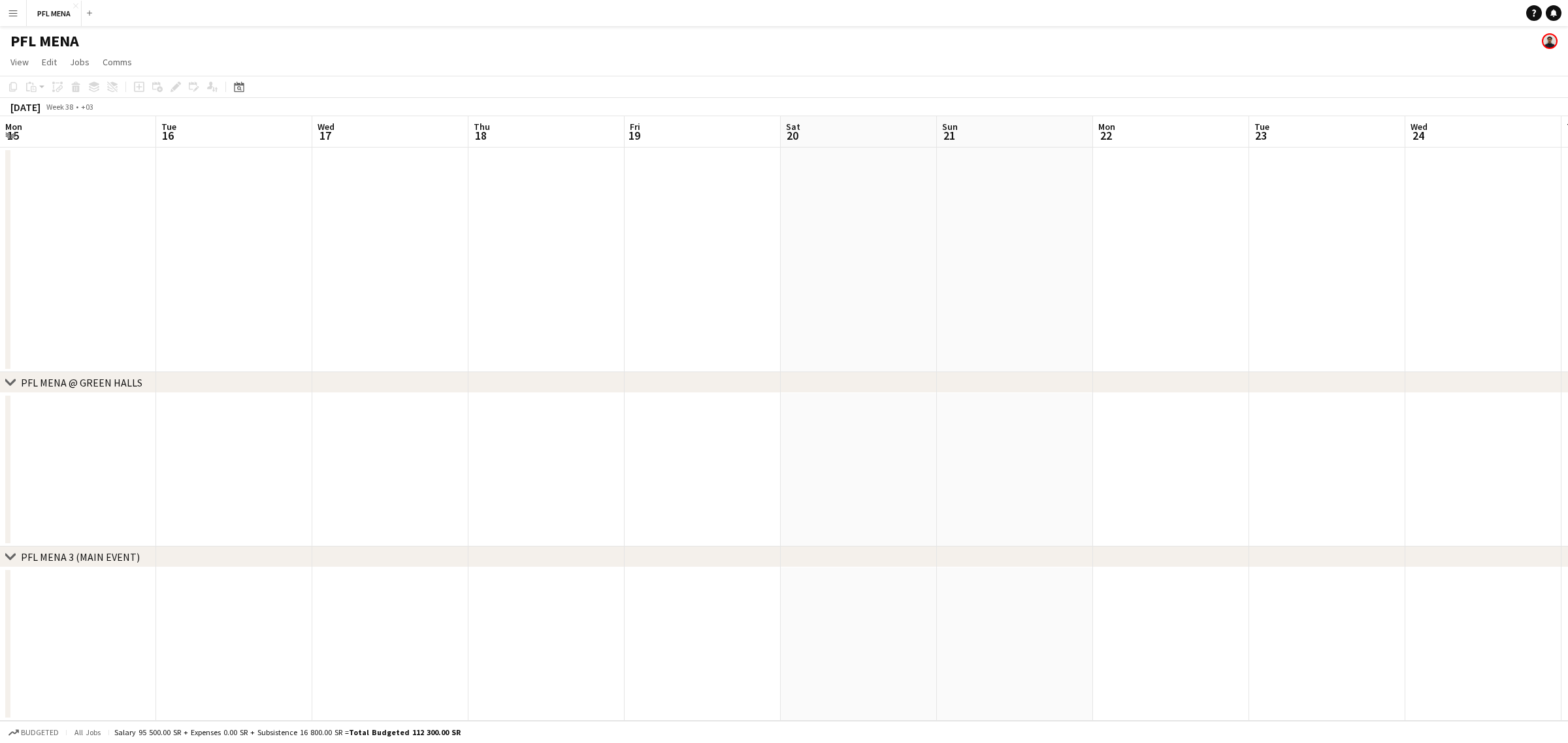
scroll to position [0, 523]
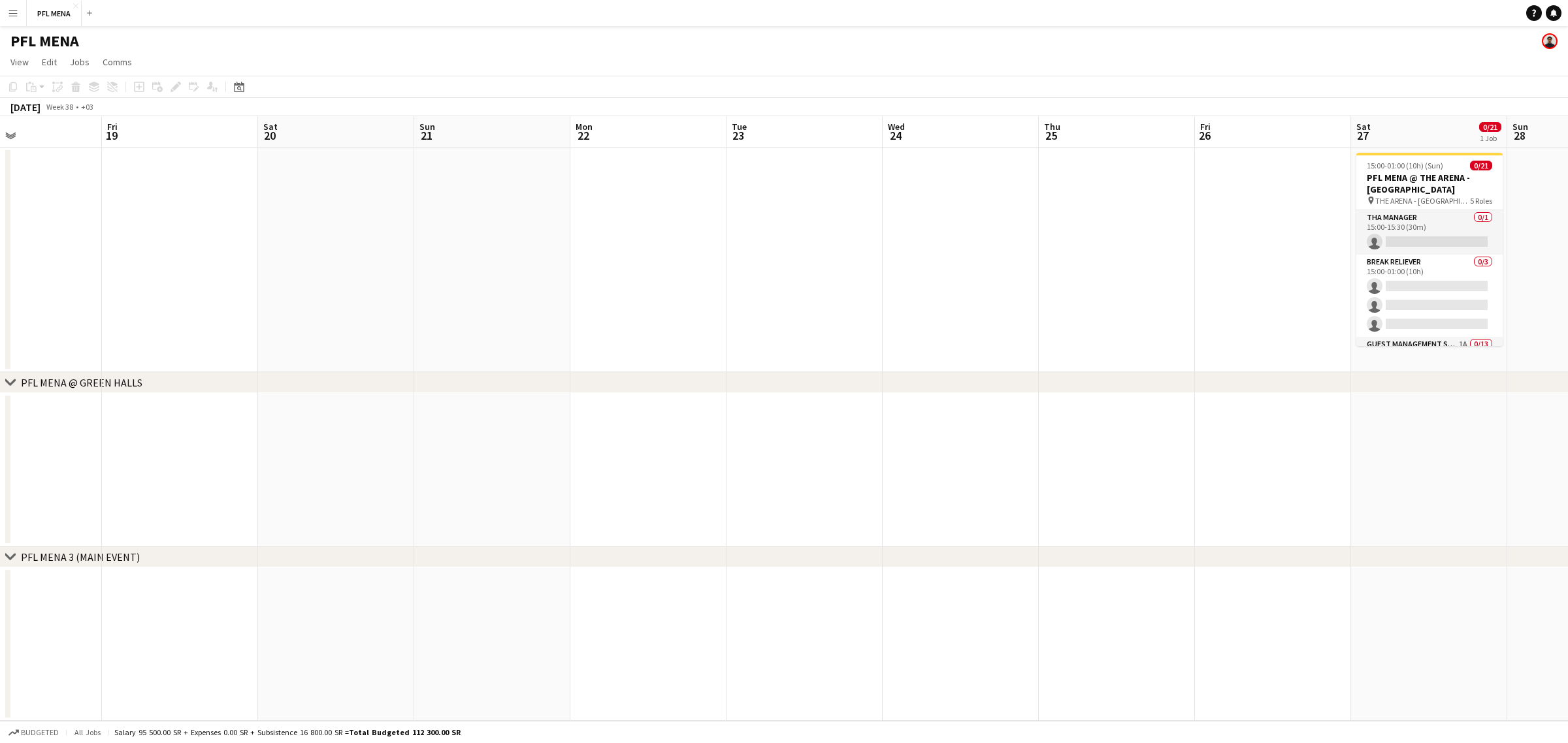
drag, startPoint x: 798, startPoint y: 288, endPoint x: 683, endPoint y: 288, distance: 115.0
click at [683, 288] on app-calendar-viewport "Mon 15 Tue 16 Wed 17 Thu 18 Fri 19 Sat 20 Sun 21 Mon 22 Tue 23 Wed 24 Thu 25 Fr…" at bounding box center [784, 419] width 1568 height 605
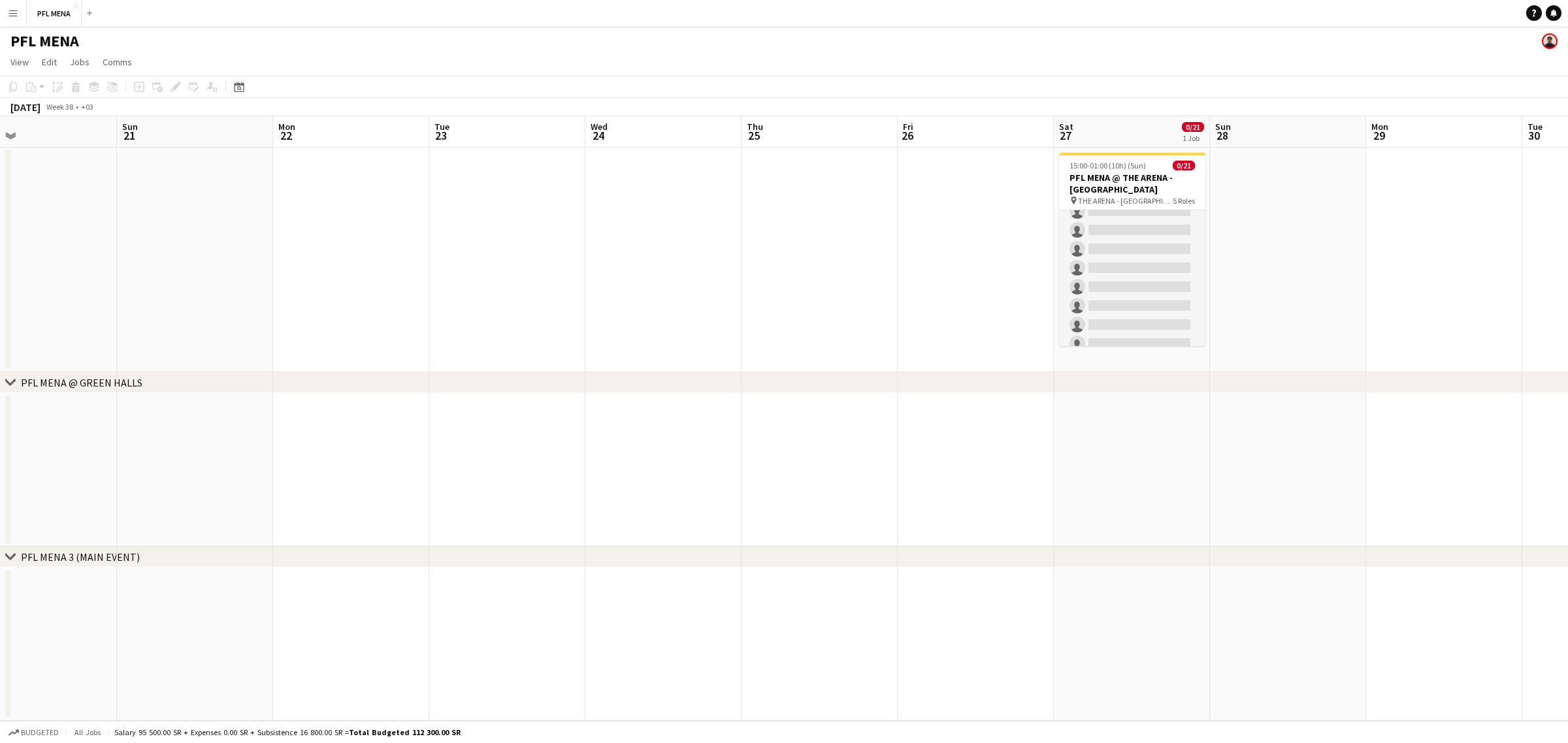
scroll to position [390, 0]
click at [1150, 298] on app-card-role "Supervisor 0/2 15:00-01:00 (10h) single-neutral-actions single-neutral-actions" at bounding box center [1131, 314] width 146 height 63
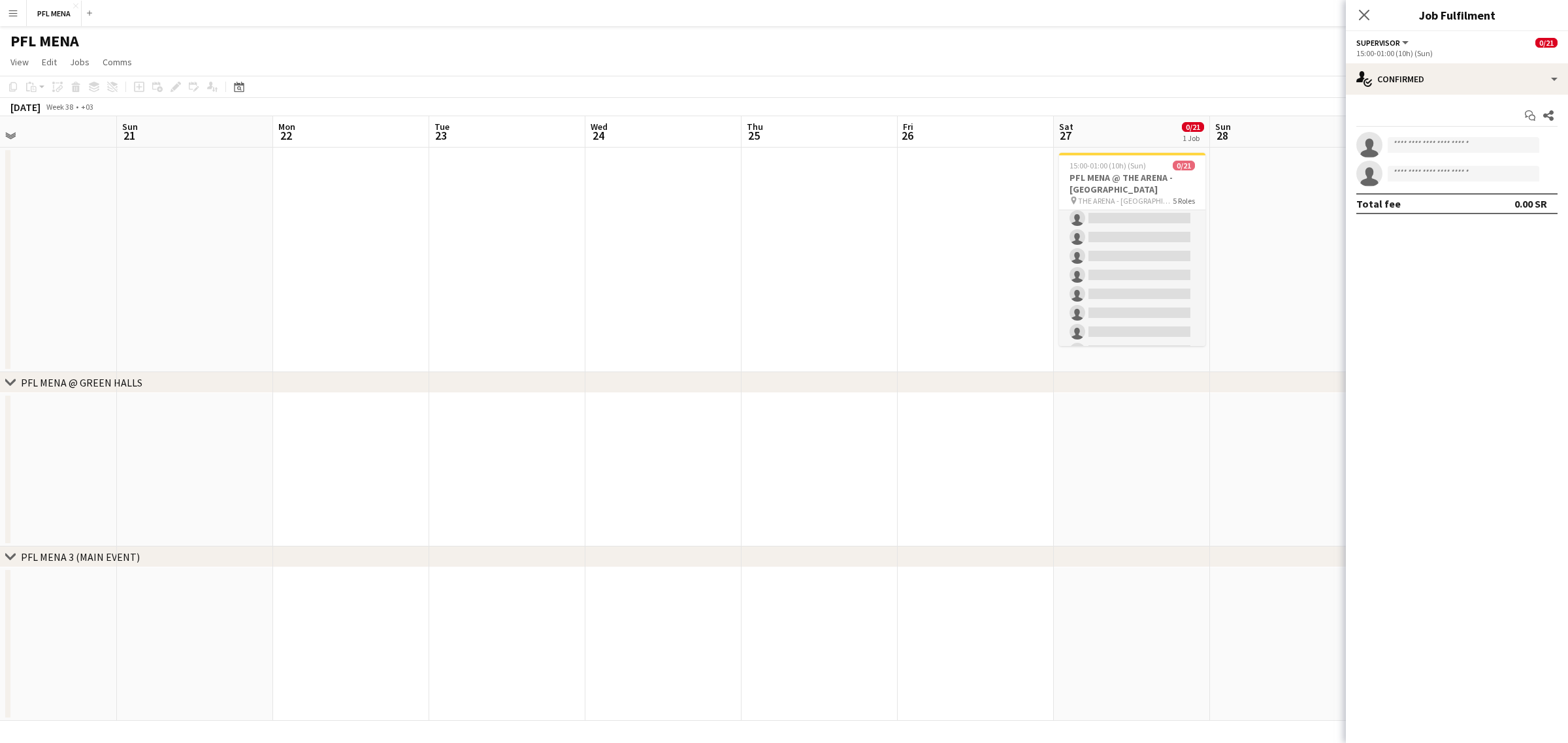
scroll to position [0, 0]
click at [1111, 220] on app-card-role "THA Manager 0/1 15:00-15:30 (30m) single-neutral-actions" at bounding box center [1131, 232] width 146 height 44
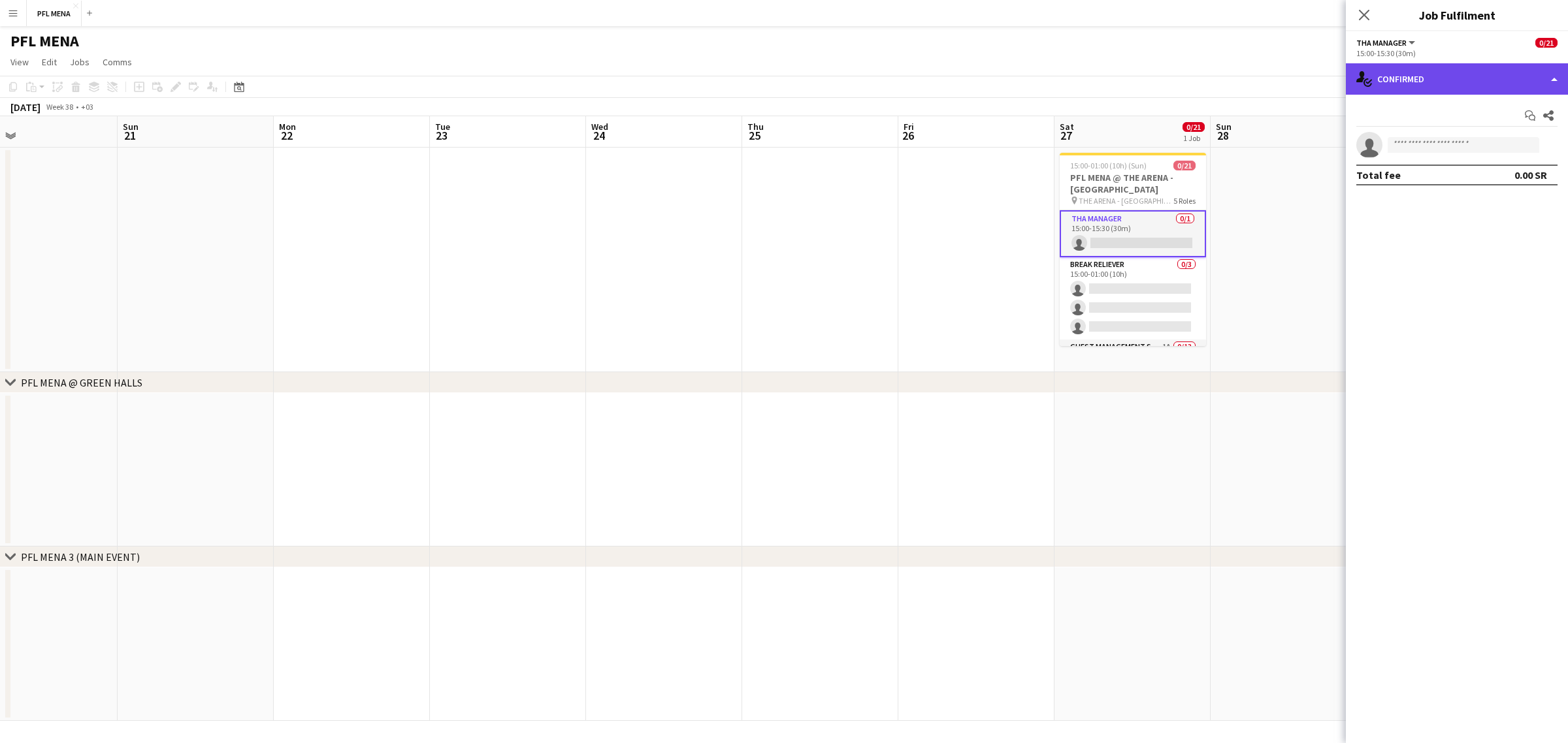
click at [1468, 72] on div "single-neutral-actions-check-2 Confirmed" at bounding box center [1456, 79] width 222 height 31
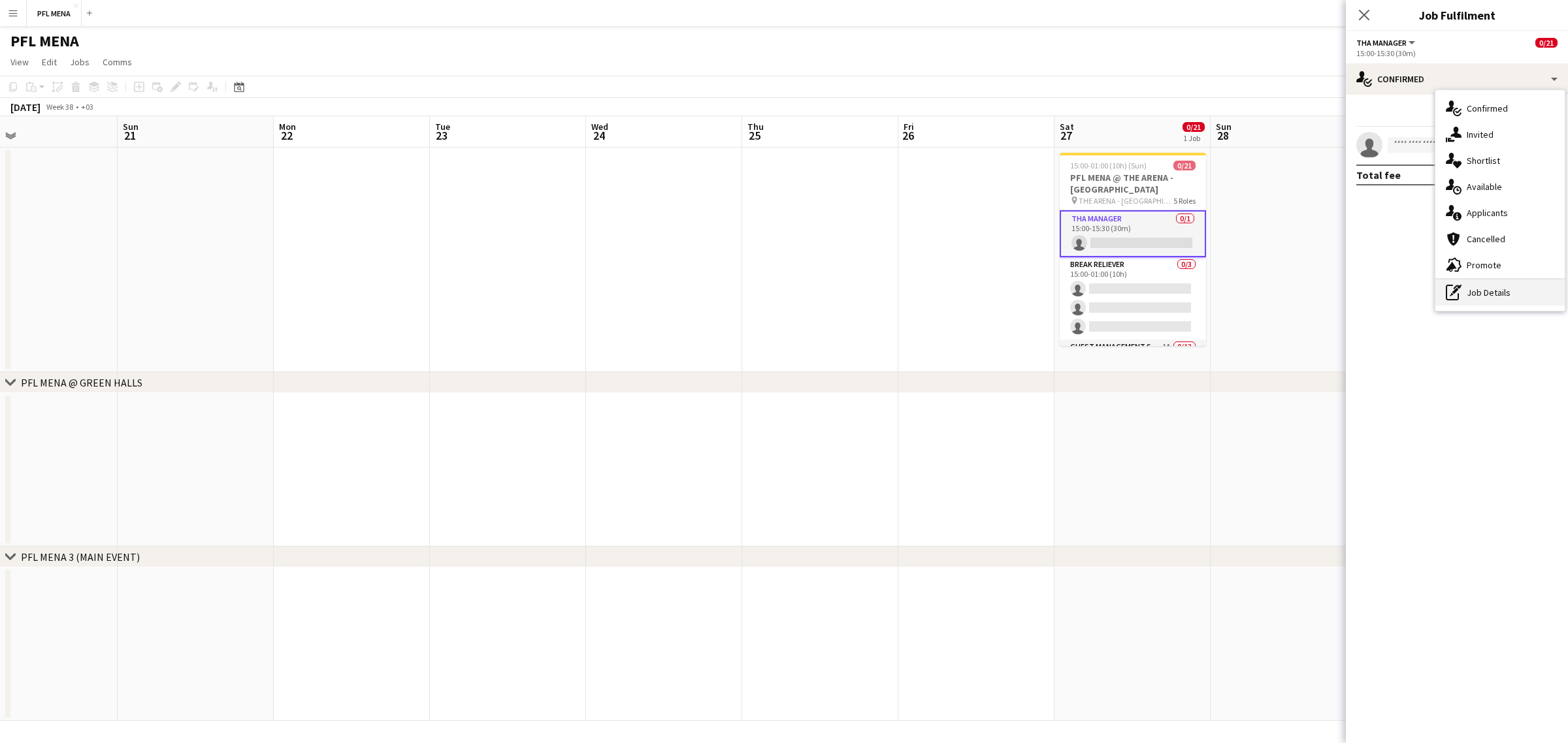
click at [1488, 285] on div "pen-write Job Details" at bounding box center [1500, 292] width 129 height 26
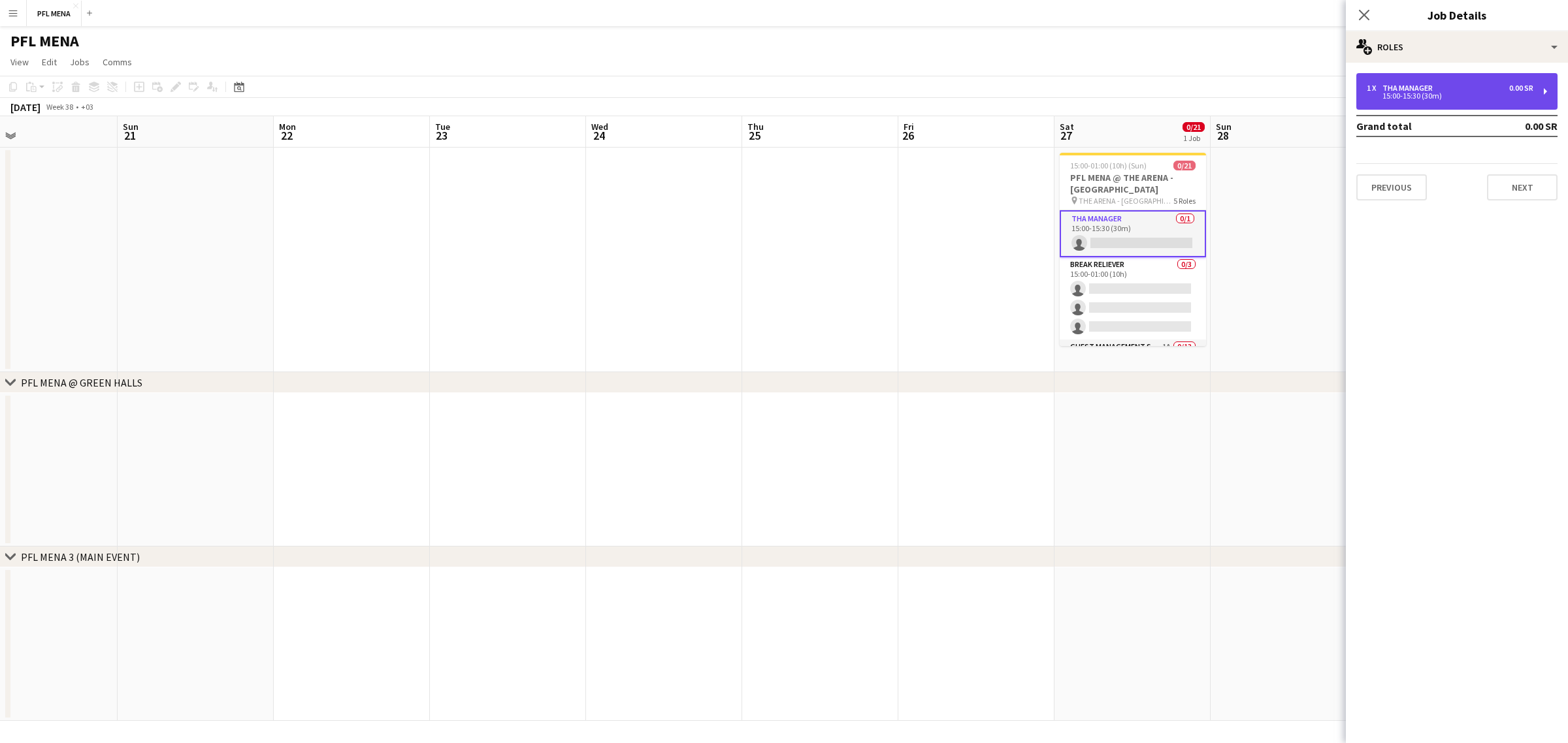
click at [1422, 88] on div "THA Manager" at bounding box center [1410, 88] width 56 height 9
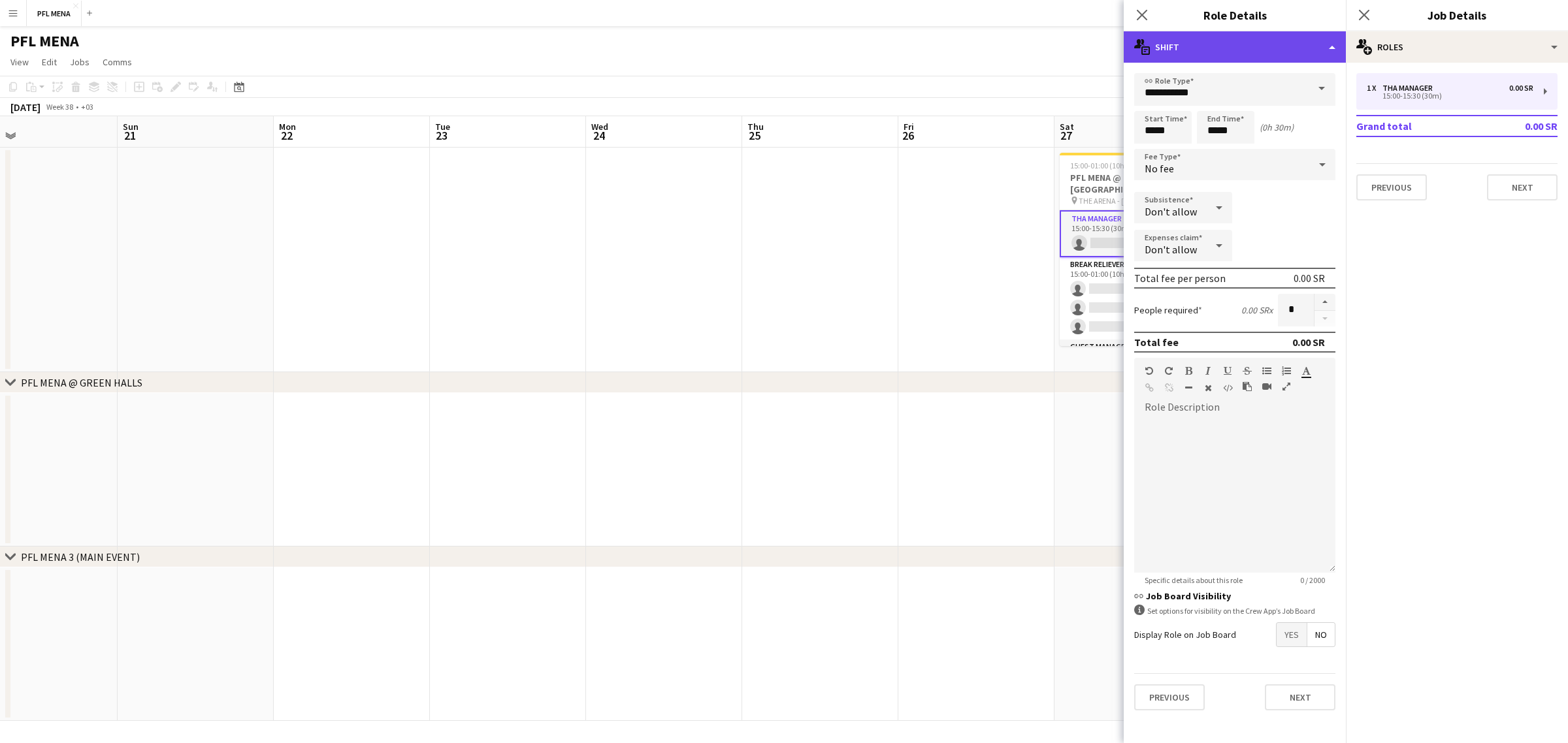
click at [1307, 58] on div "multiple-actions-text Shift" at bounding box center [1234, 47] width 222 height 31
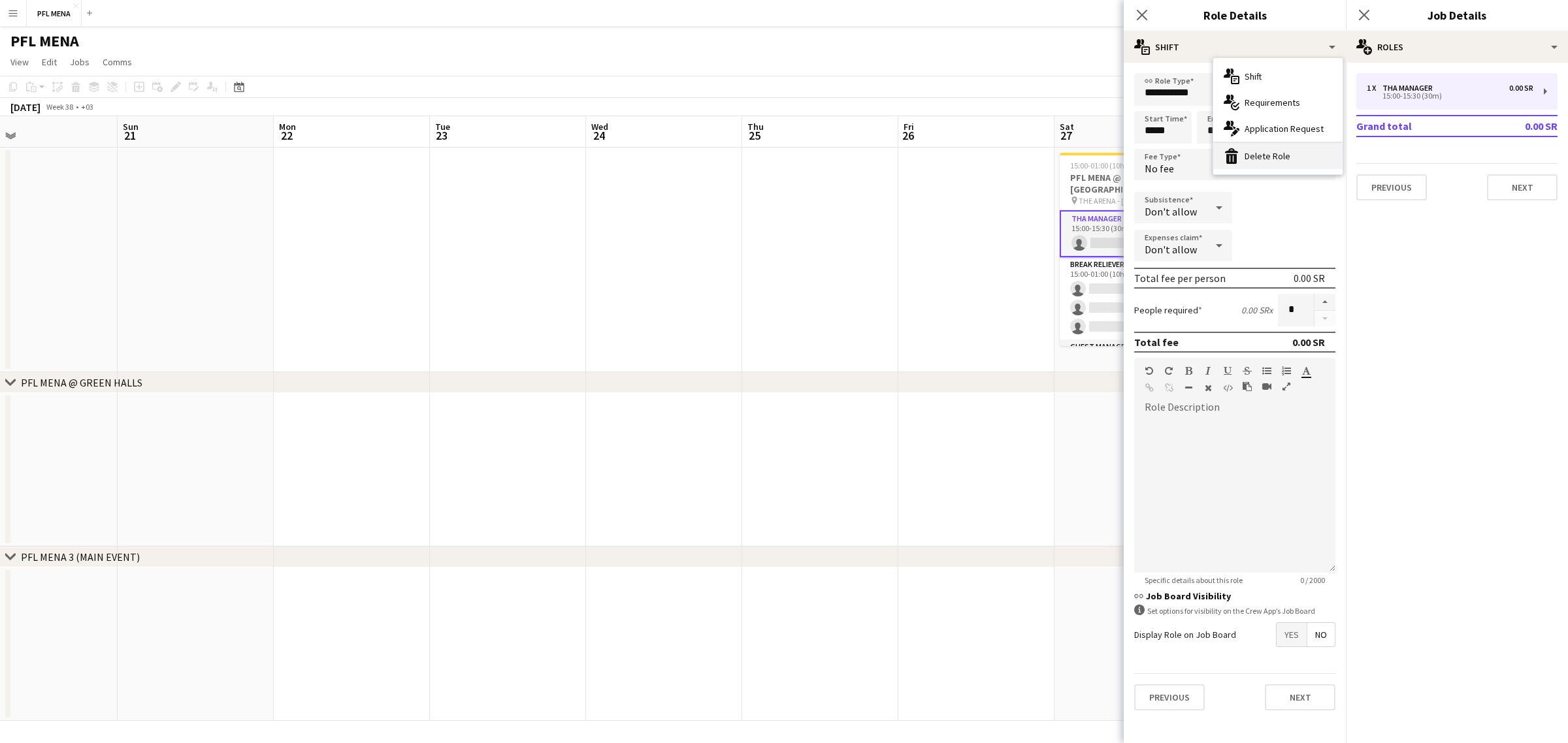
click at [1282, 148] on div "bin-2 Delete Role" at bounding box center [1278, 156] width 129 height 26
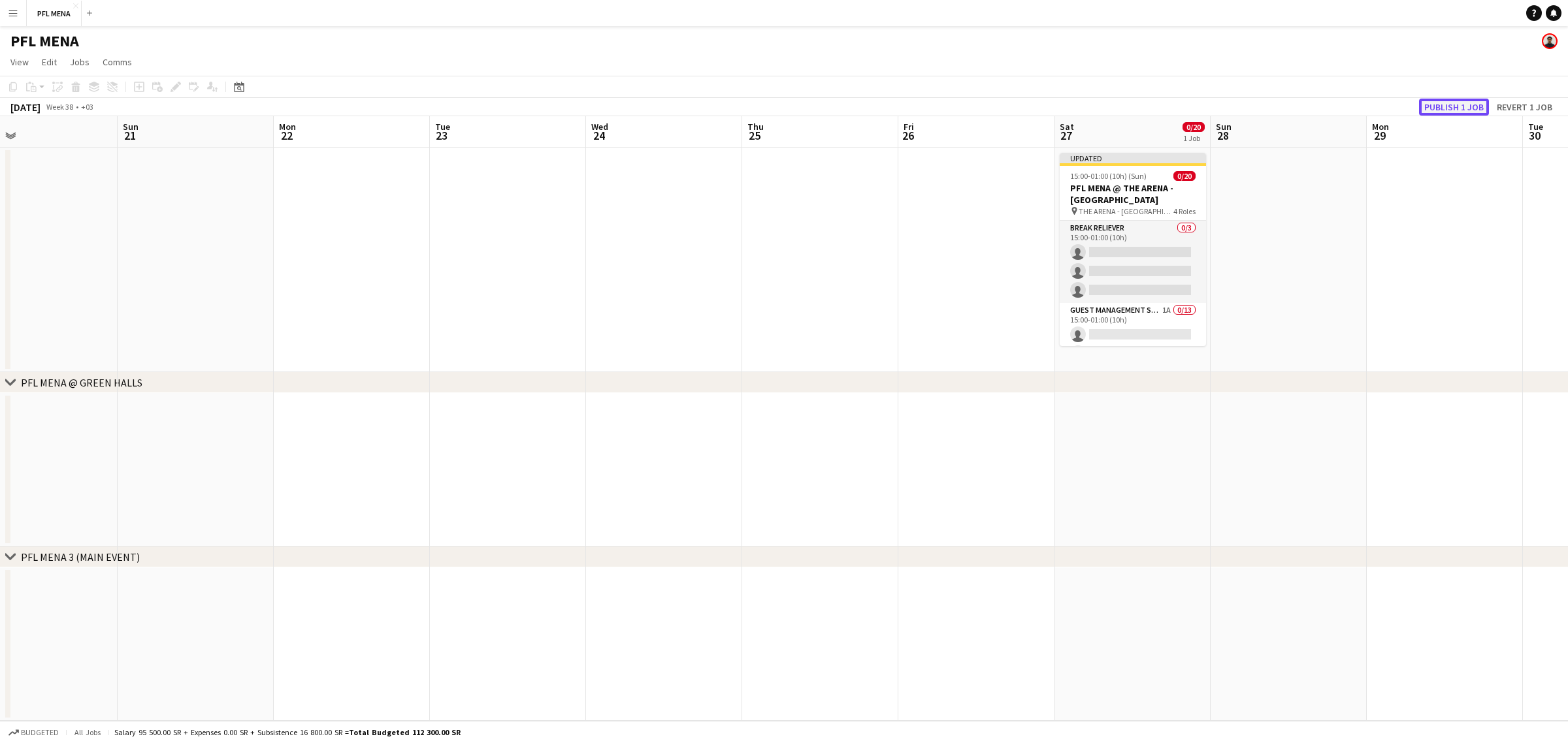
click at [1442, 108] on button "Publish 1 job" at bounding box center [1454, 107] width 70 height 17
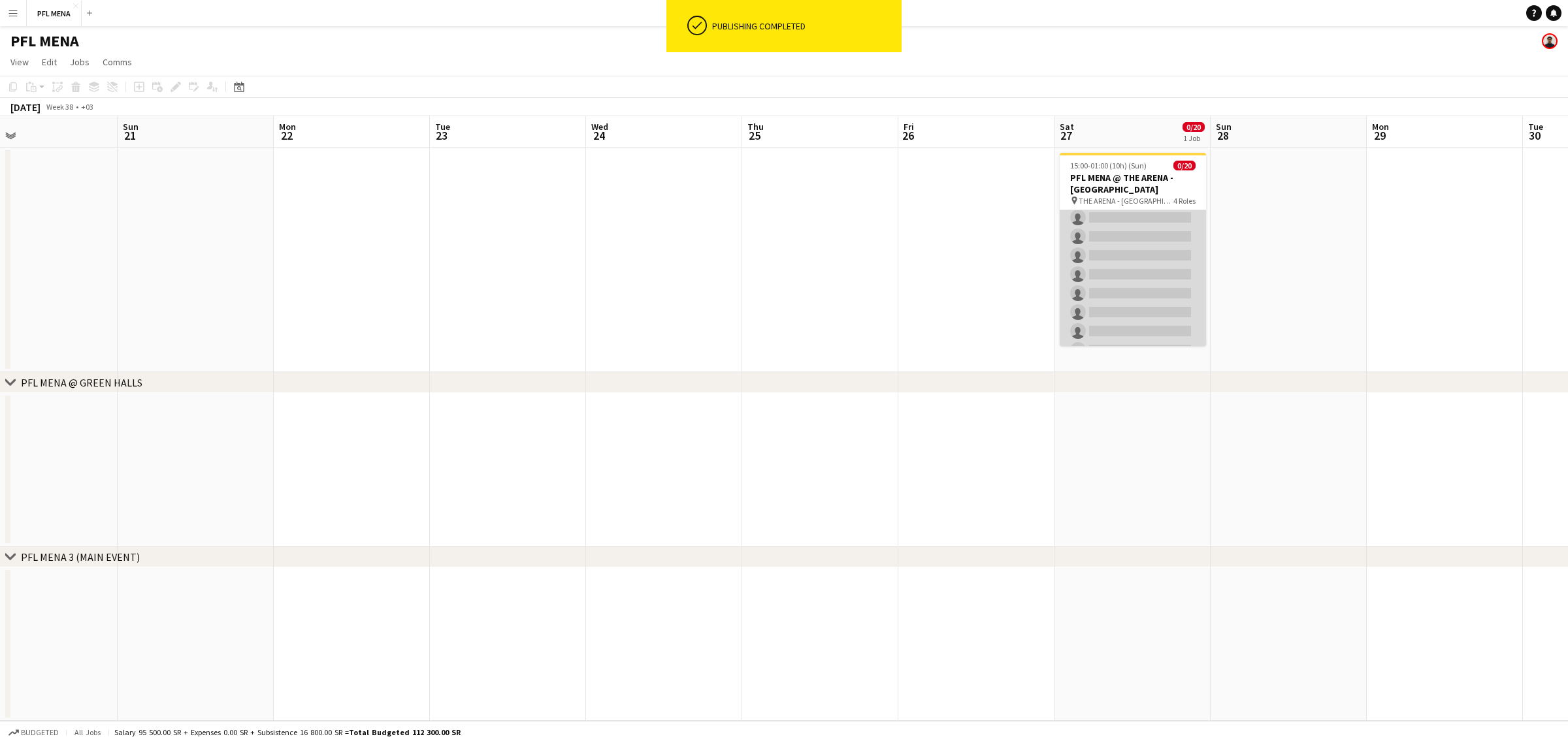
scroll to position [0, 0]
click at [1148, 324] on app-card-role "Guest Management Staff 1A 0/13 15:00-01:00 (10h) single-neutral-actions single-…" at bounding box center [1132, 428] width 146 height 272
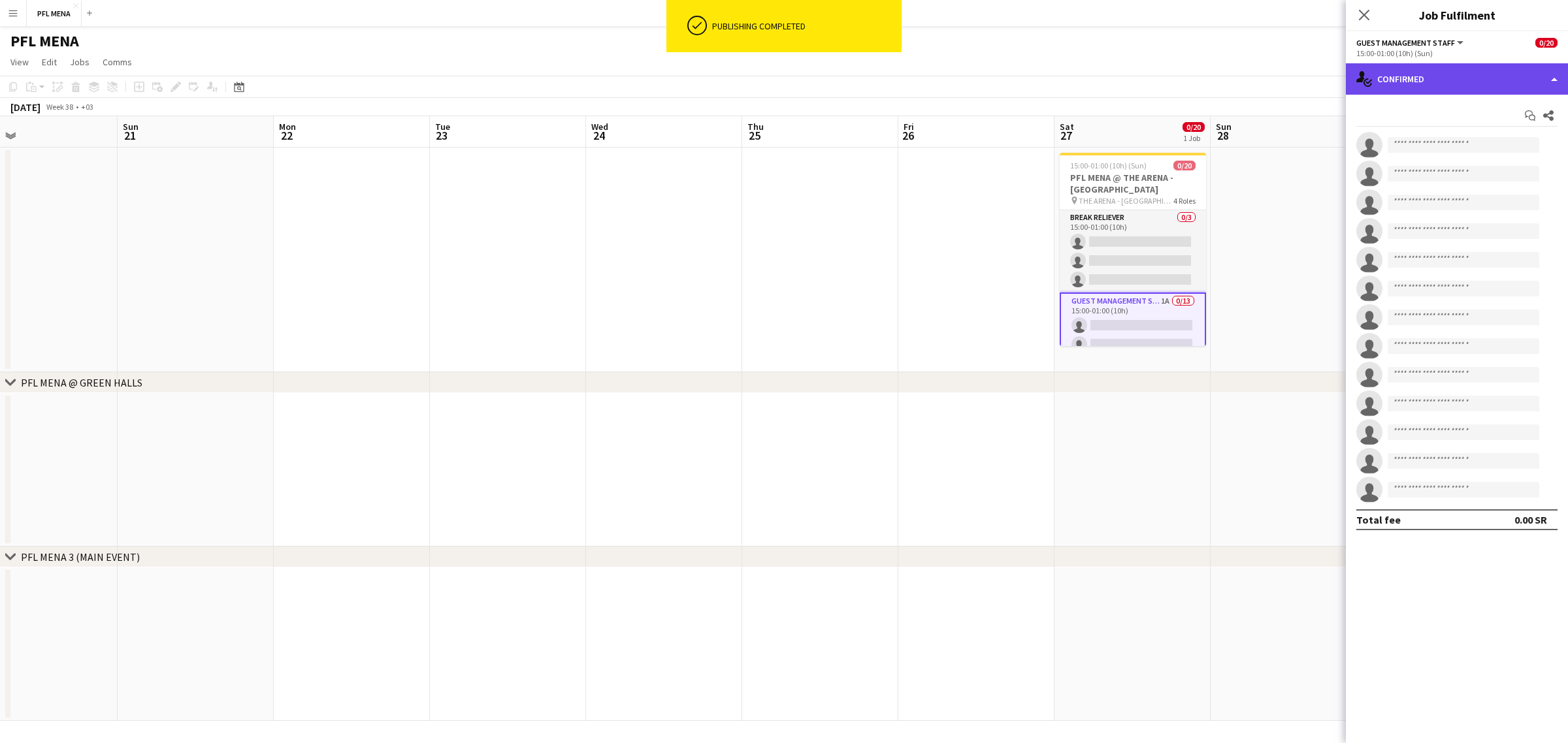
click at [1470, 73] on div "single-neutral-actions-check-2 Confirmed" at bounding box center [1456, 79] width 222 height 31
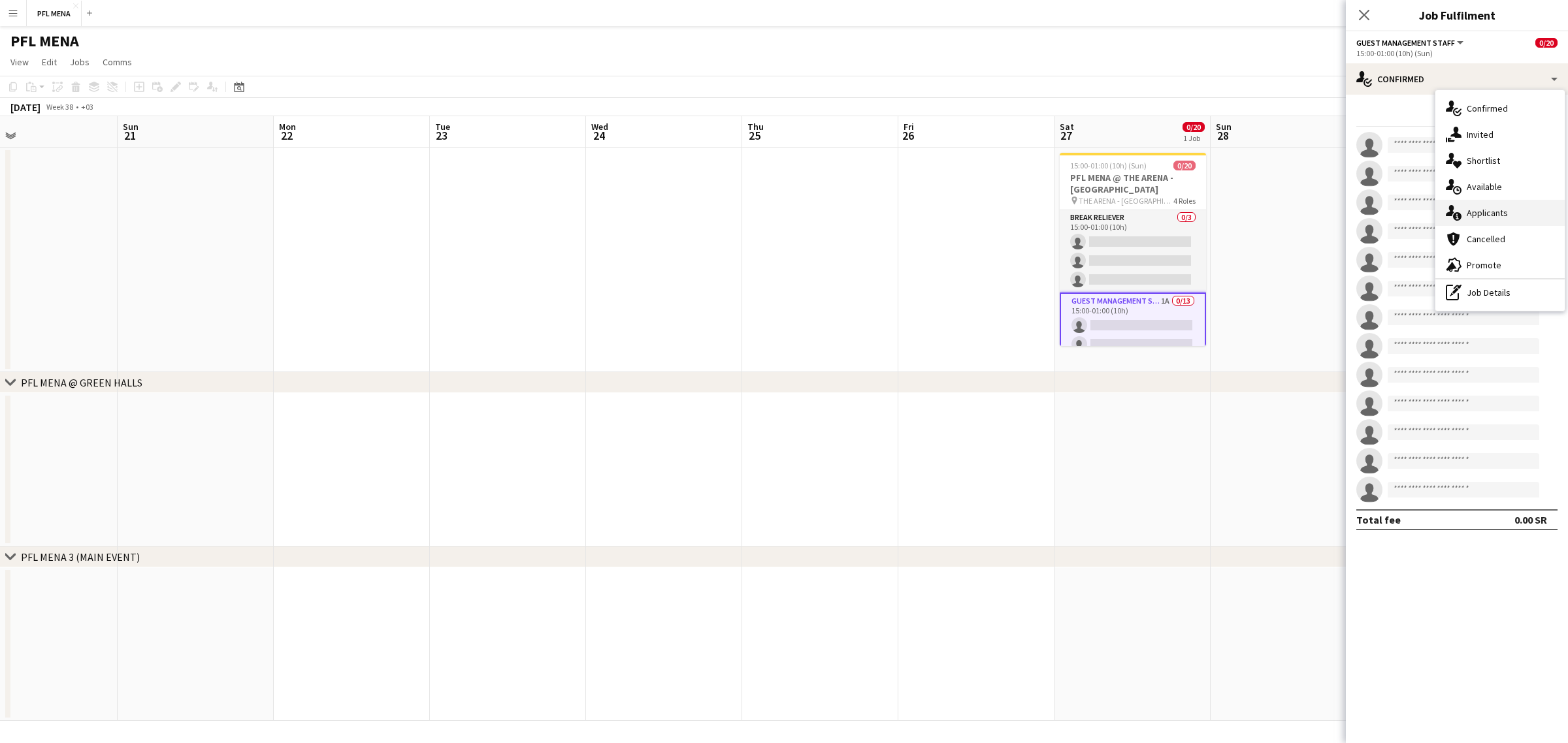
click at [1505, 209] on span "Applicants" at bounding box center [1487, 213] width 41 height 12
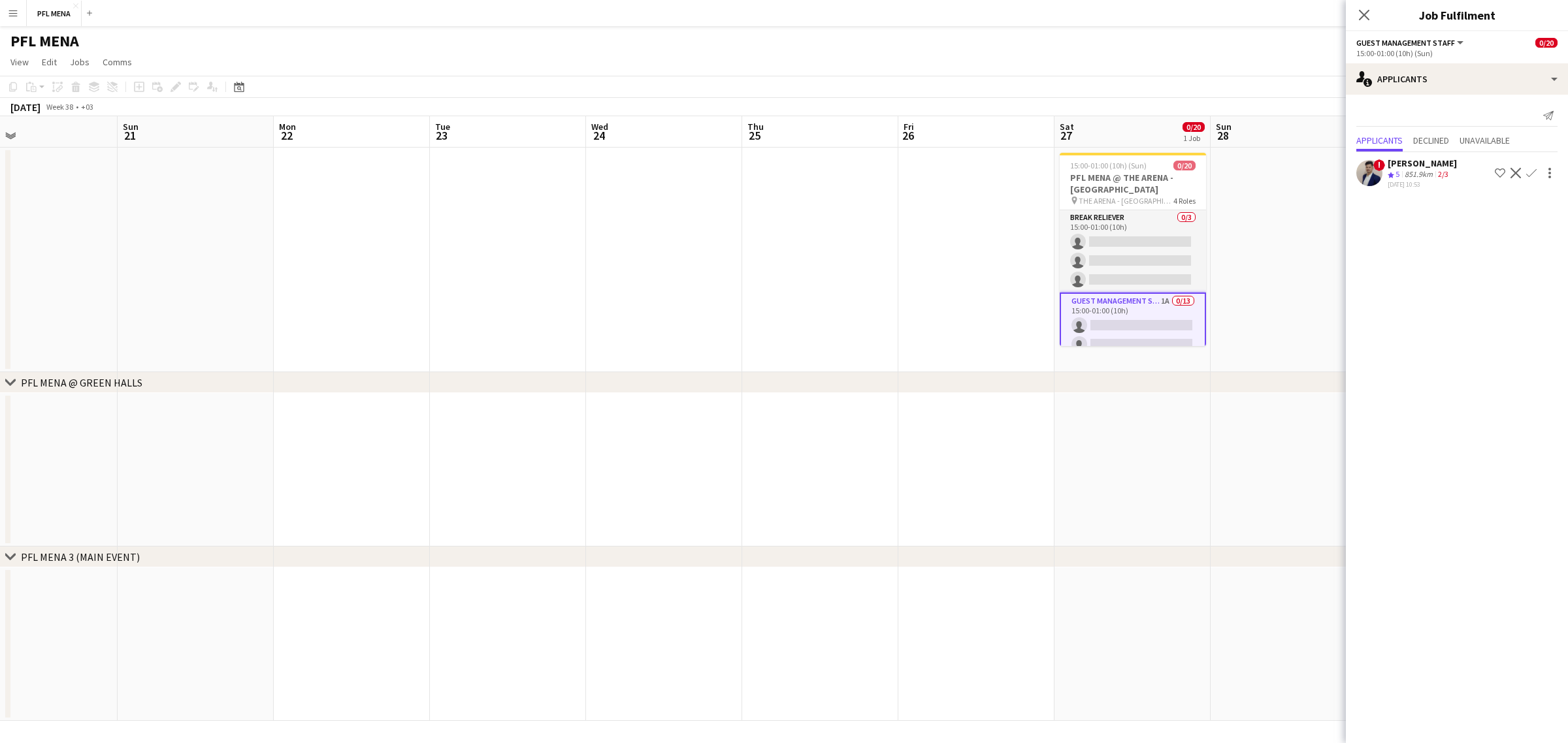
click at [1418, 169] on div "851.9km" at bounding box center [1418, 175] width 33 height 11
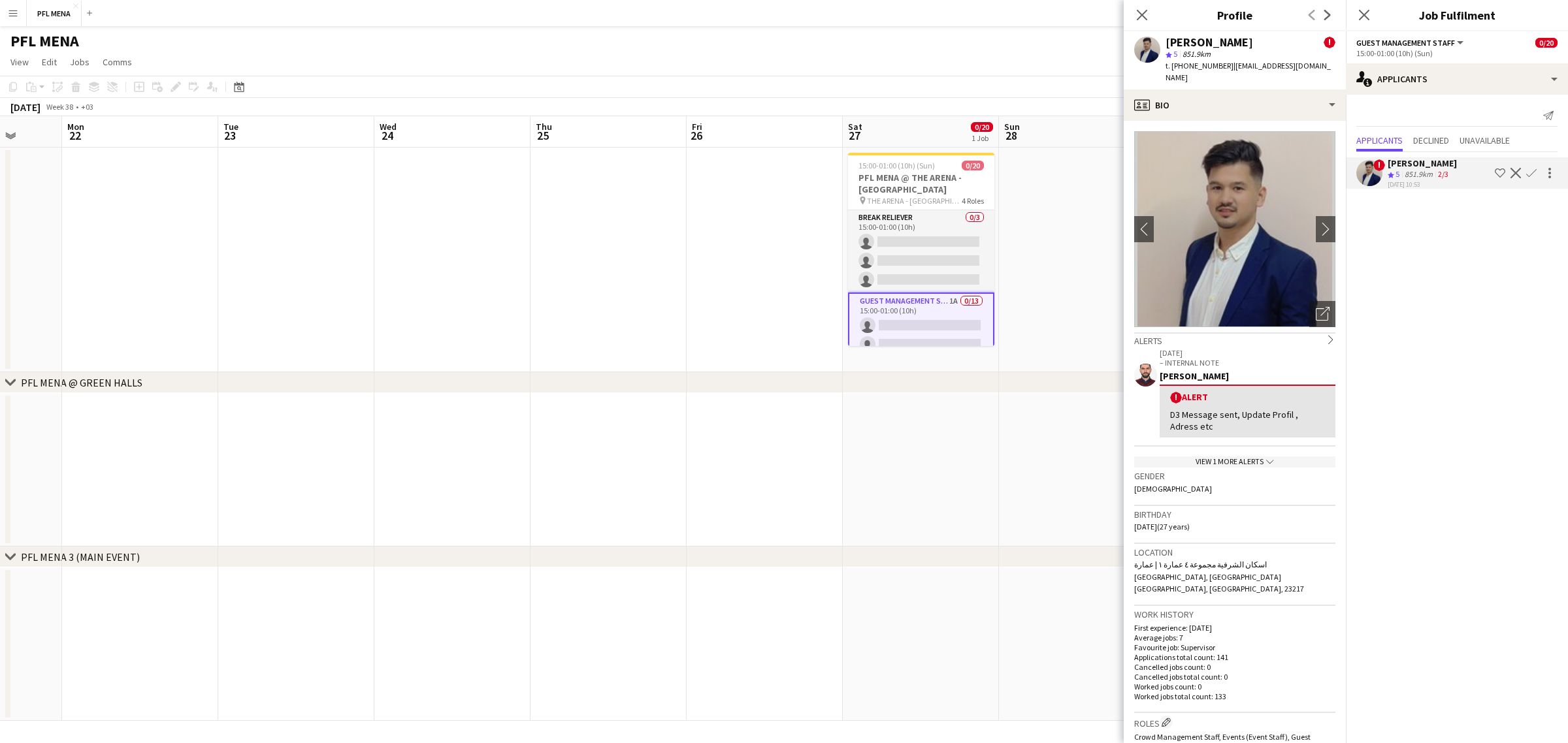
scroll to position [0, 424]
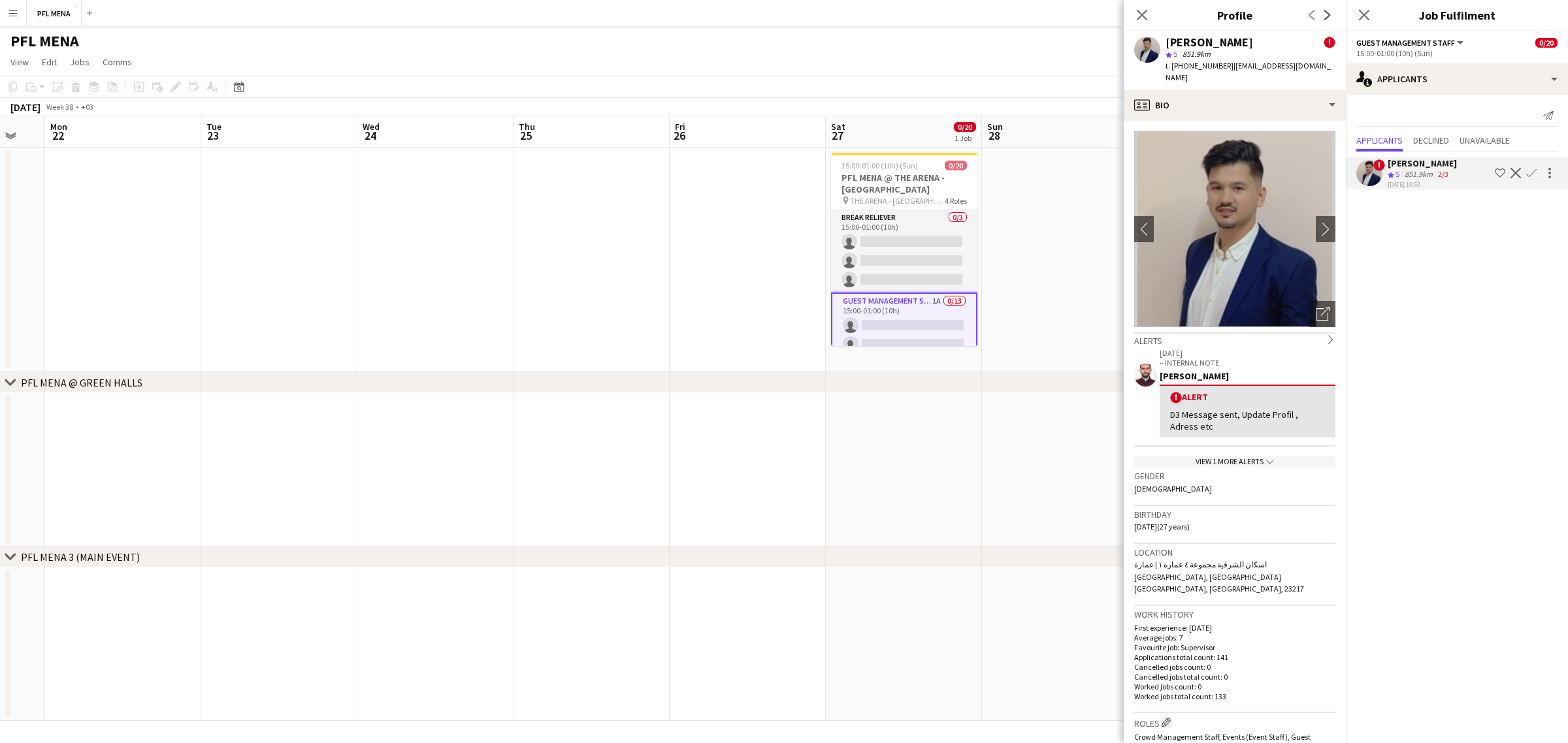
drag, startPoint x: 964, startPoint y: 266, endPoint x: 735, endPoint y: 258, distance: 229.1
click at [735, 258] on app-calendar-viewport "Fri 19 Sat 20 Sun 21 Mon 22 Tue 23 Wed 24 Thu 25 Fri 26 Sat 27 0/20 1 Job Sun 2…" at bounding box center [784, 419] width 1568 height 605
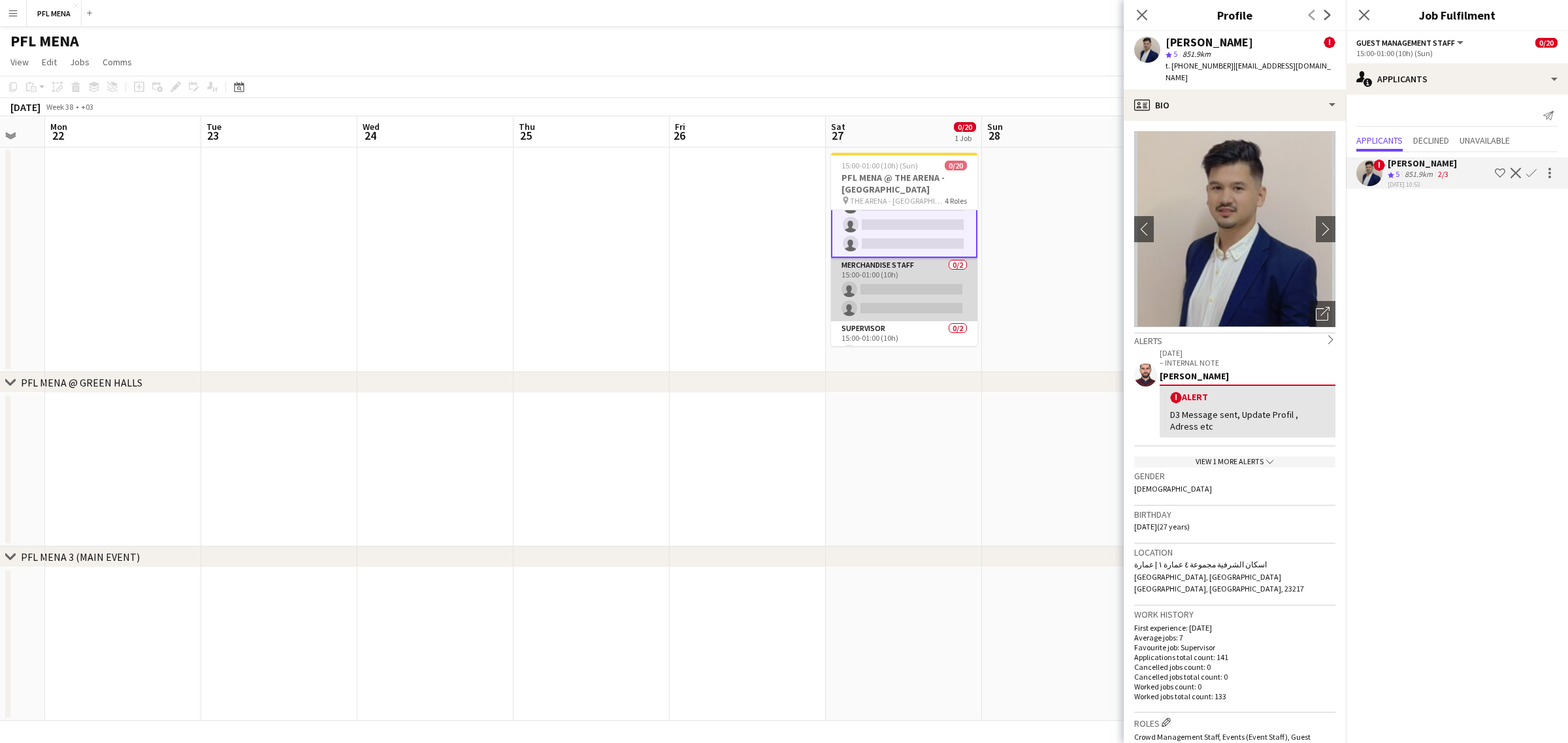
scroll to position [347, 0]
click at [903, 325] on app-card-role "Supervisor 0/2 15:00-01:00 (10h) single-neutral-actions single-neutral-actions" at bounding box center [904, 315] width 146 height 63
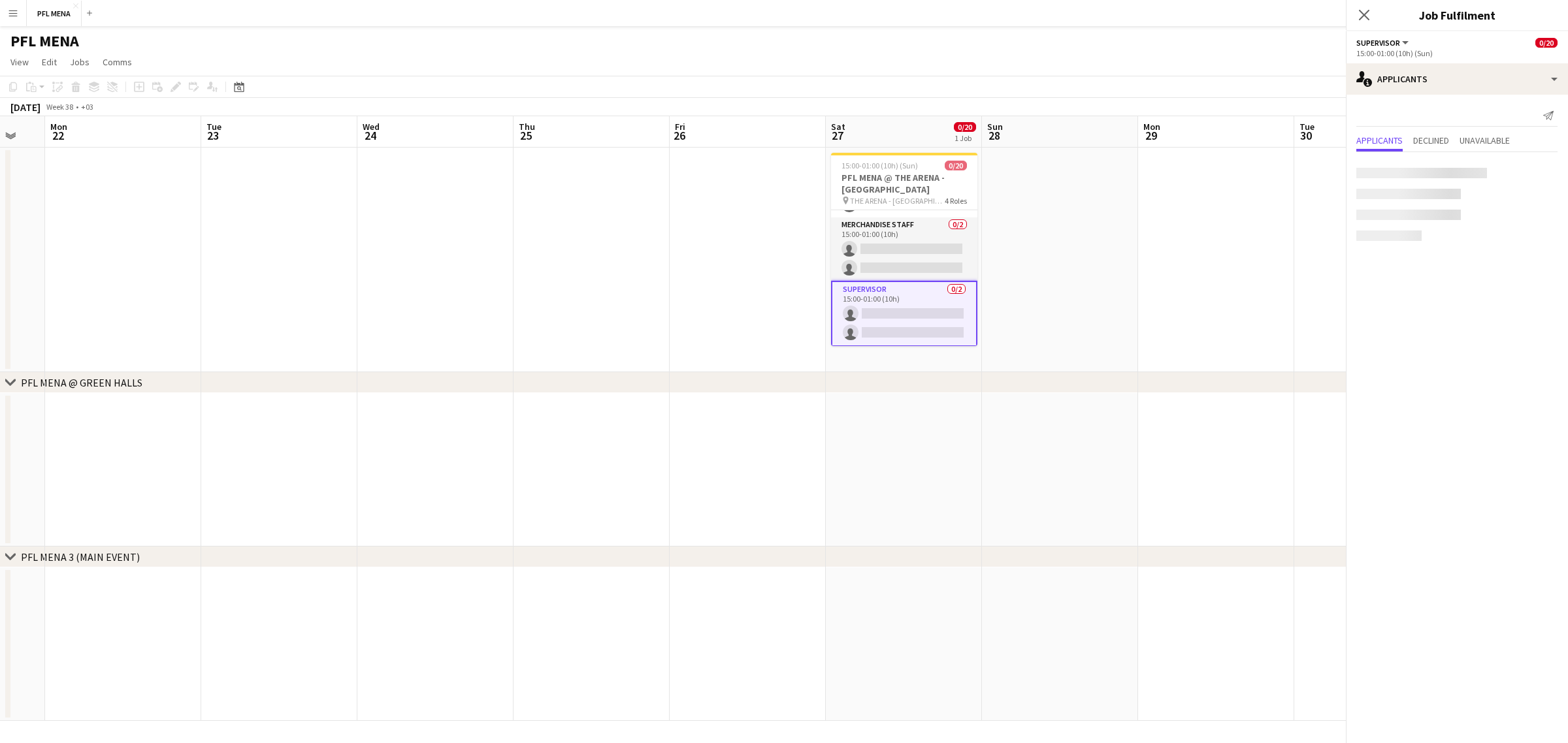
scroll to position [346, 0]
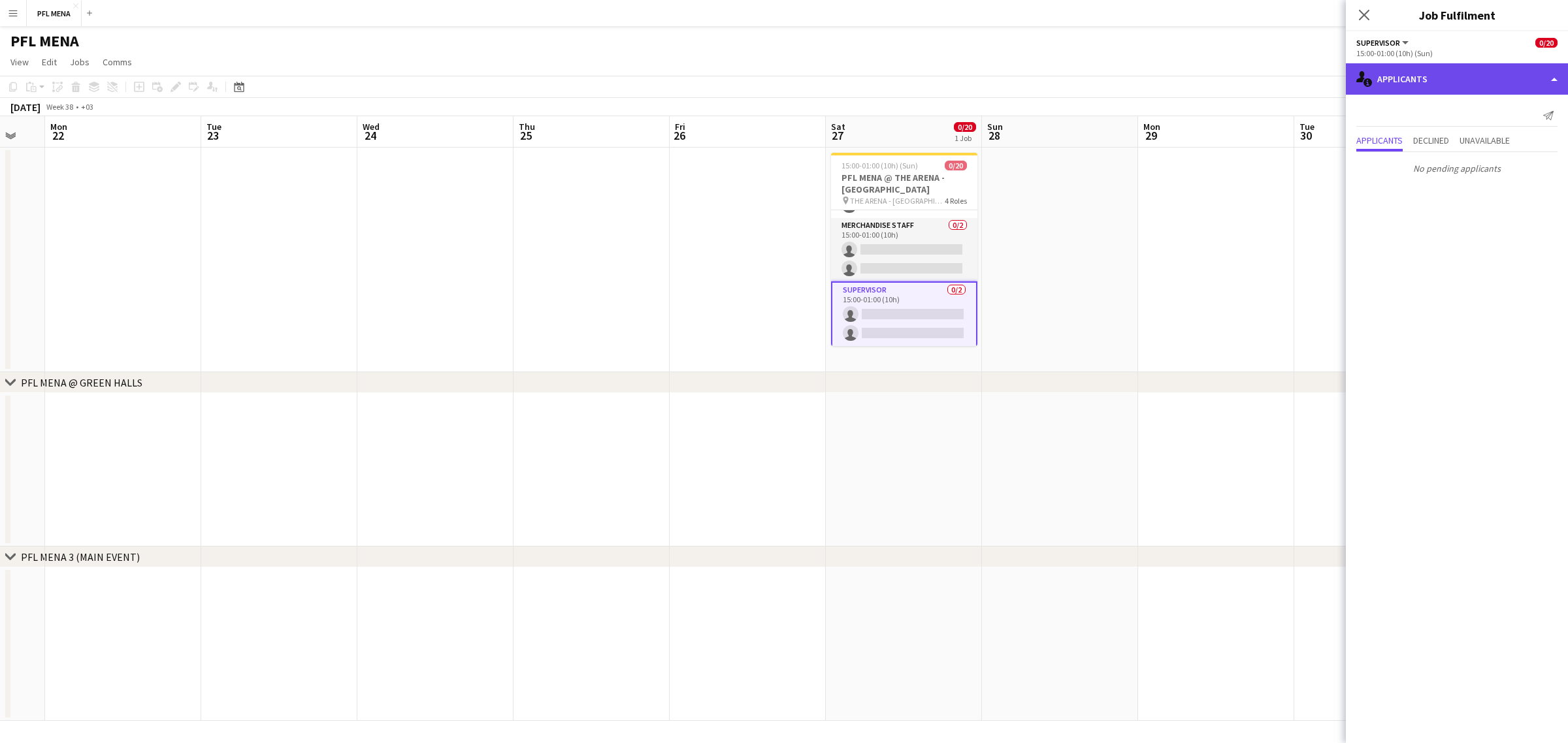
click at [1447, 82] on div "single-neutral-actions-information Applicants" at bounding box center [1456, 79] width 222 height 31
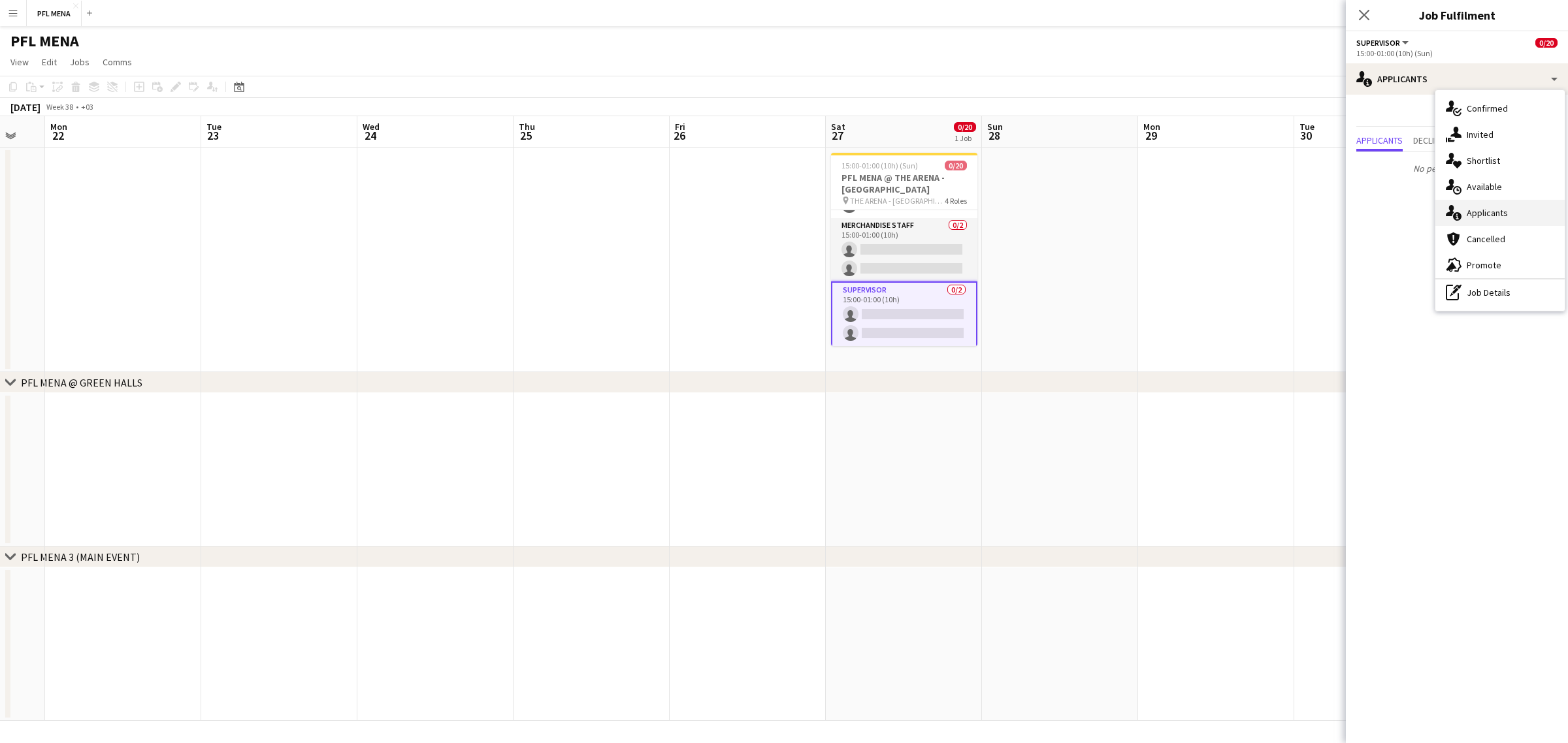
click at [1502, 215] on span "Applicants" at bounding box center [1487, 213] width 41 height 12
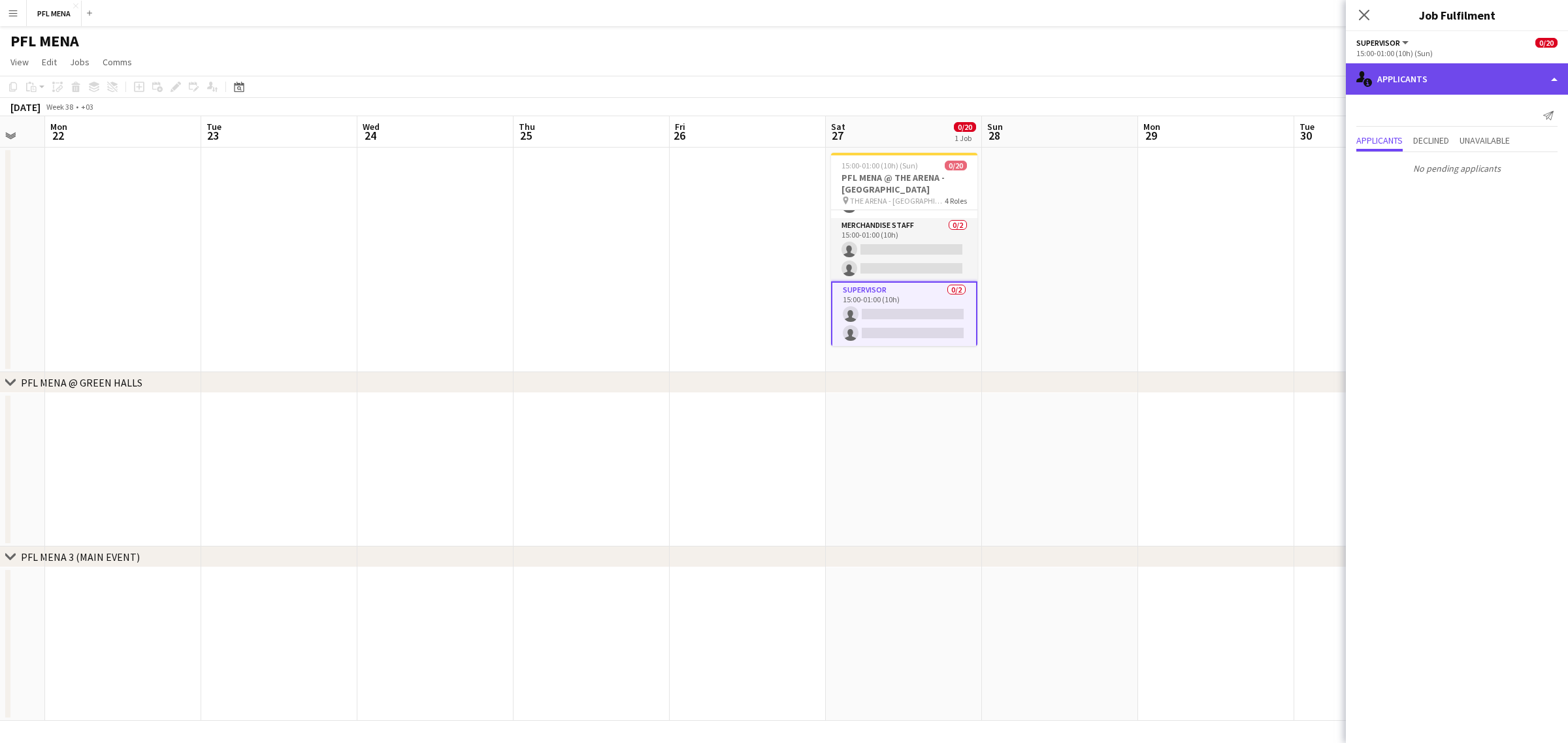
click at [1465, 80] on div "single-neutral-actions-information Applicants" at bounding box center [1456, 79] width 222 height 31
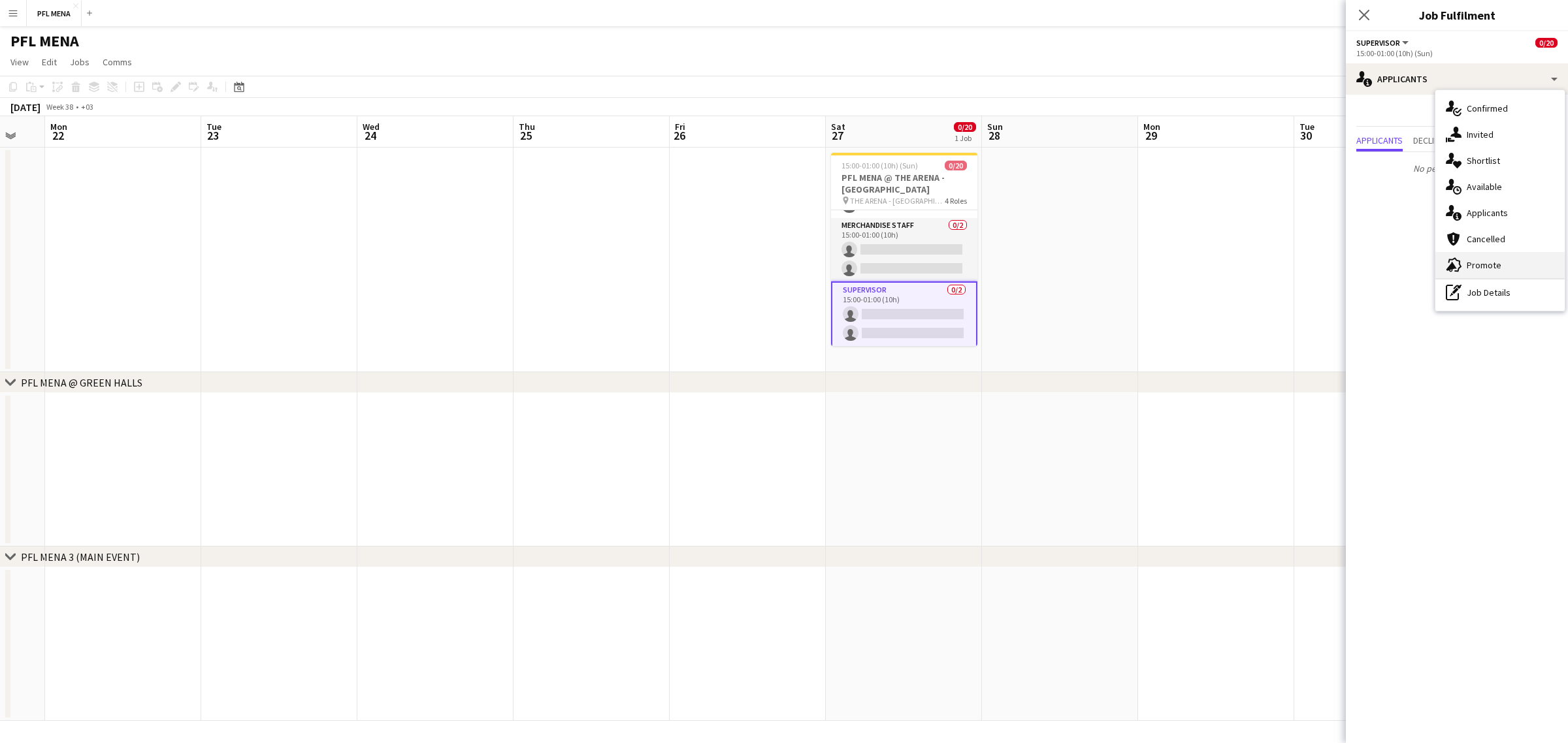
click at [1494, 269] on span "Promote" at bounding box center [1484, 264] width 35 height 12
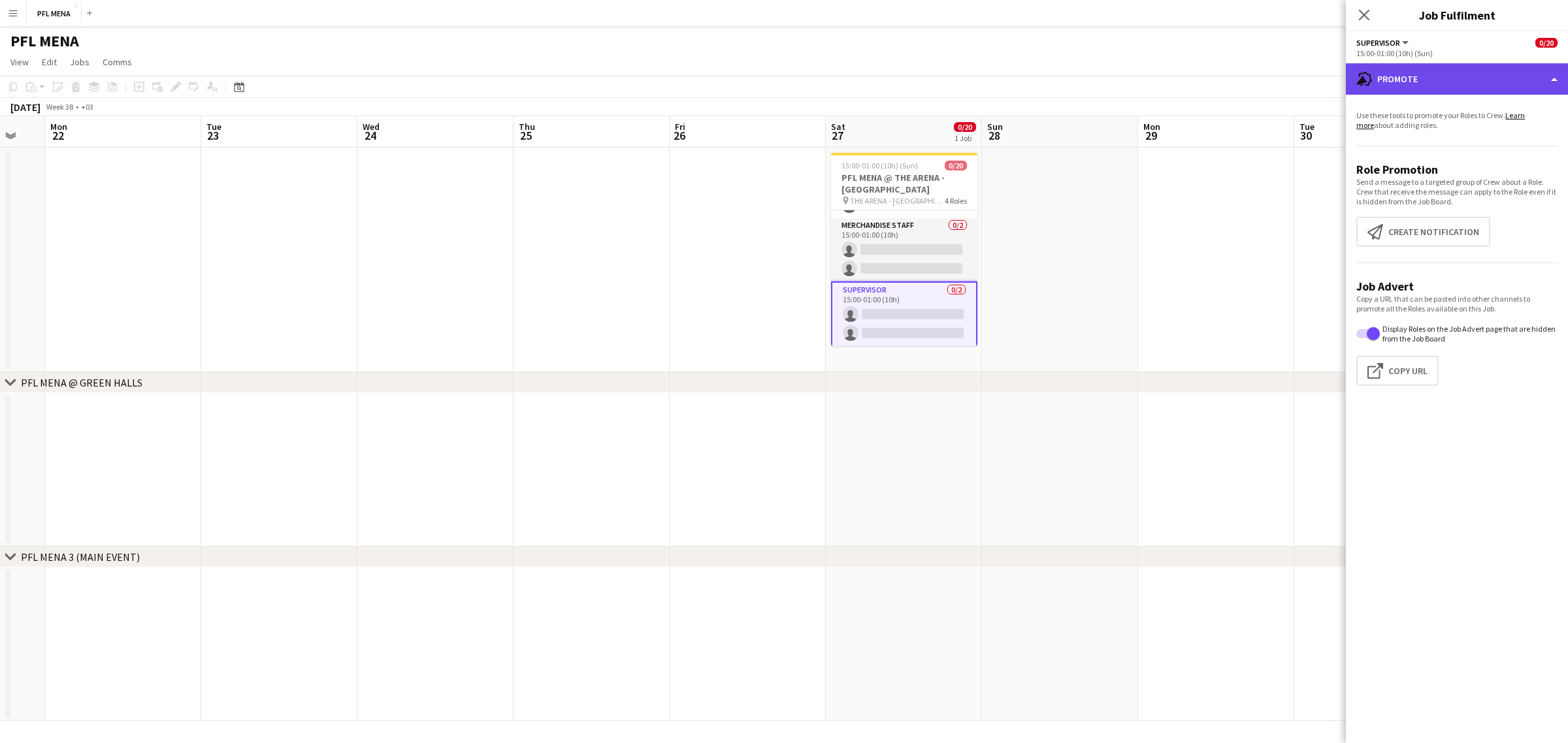
click at [1495, 89] on div "advertising-megaphone Promote" at bounding box center [1456, 79] width 222 height 31
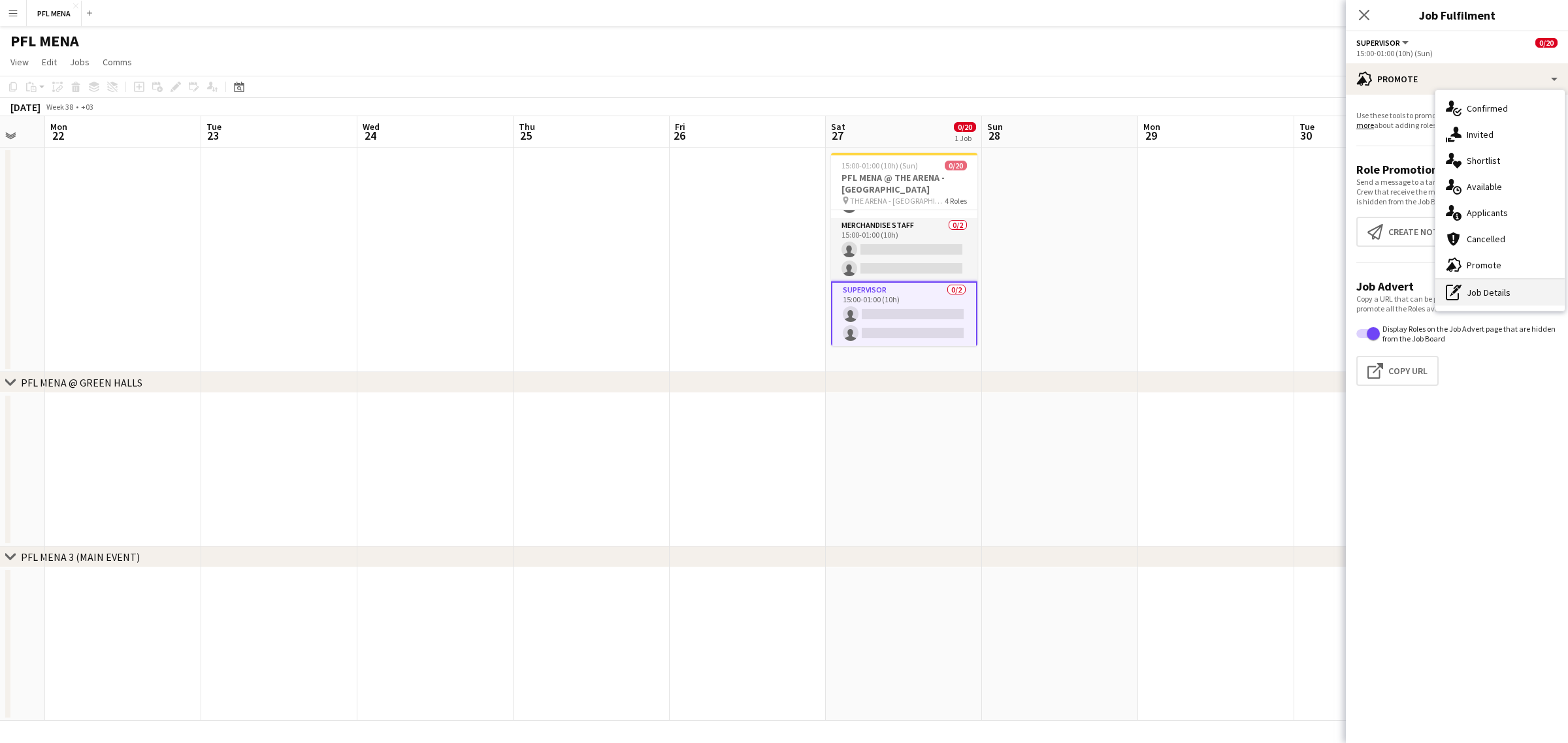
click at [1501, 294] on div "pen-write Job Details" at bounding box center [1500, 292] width 129 height 26
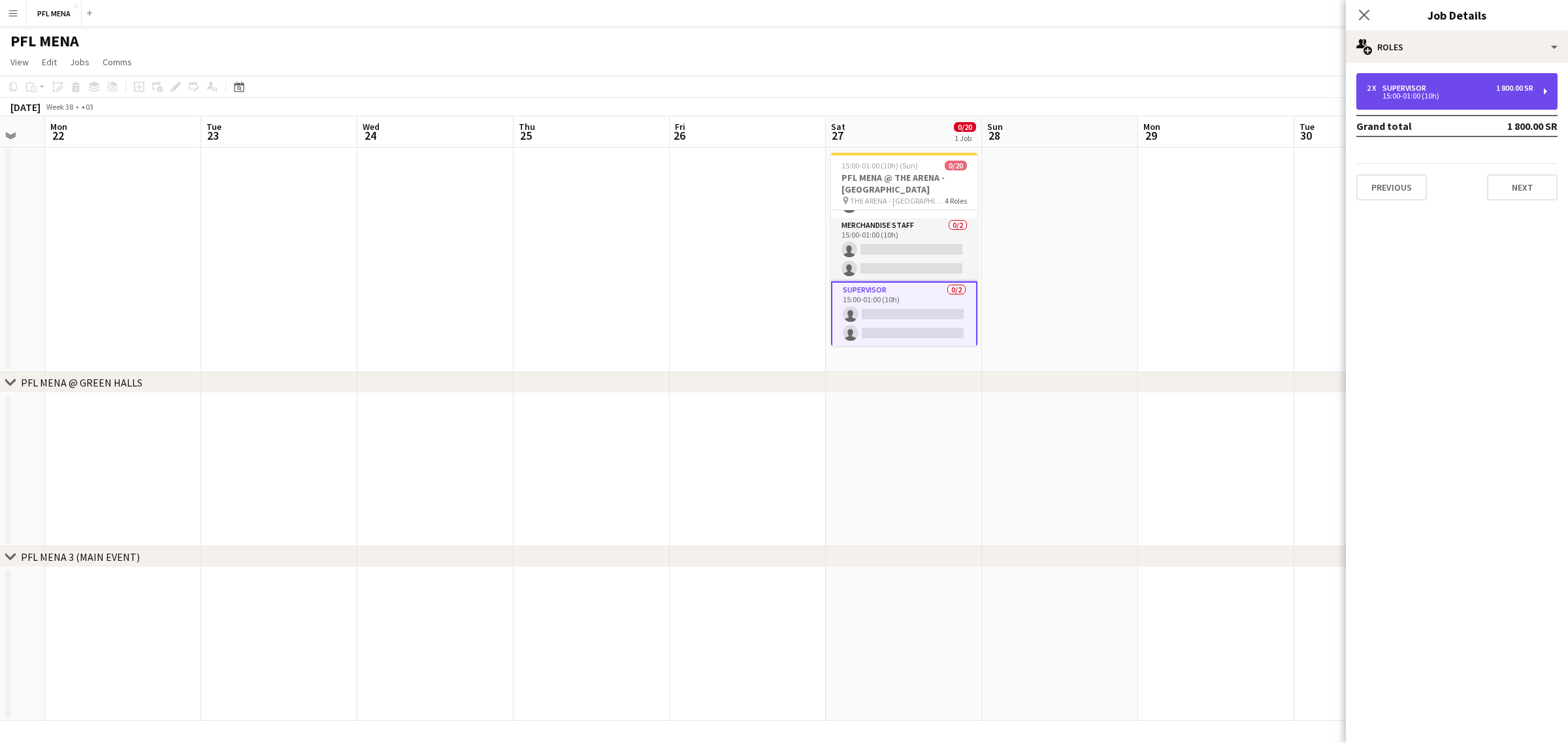
click at [1457, 92] on div "15:00-01:00 (10h)" at bounding box center [1450, 96] width 167 height 7
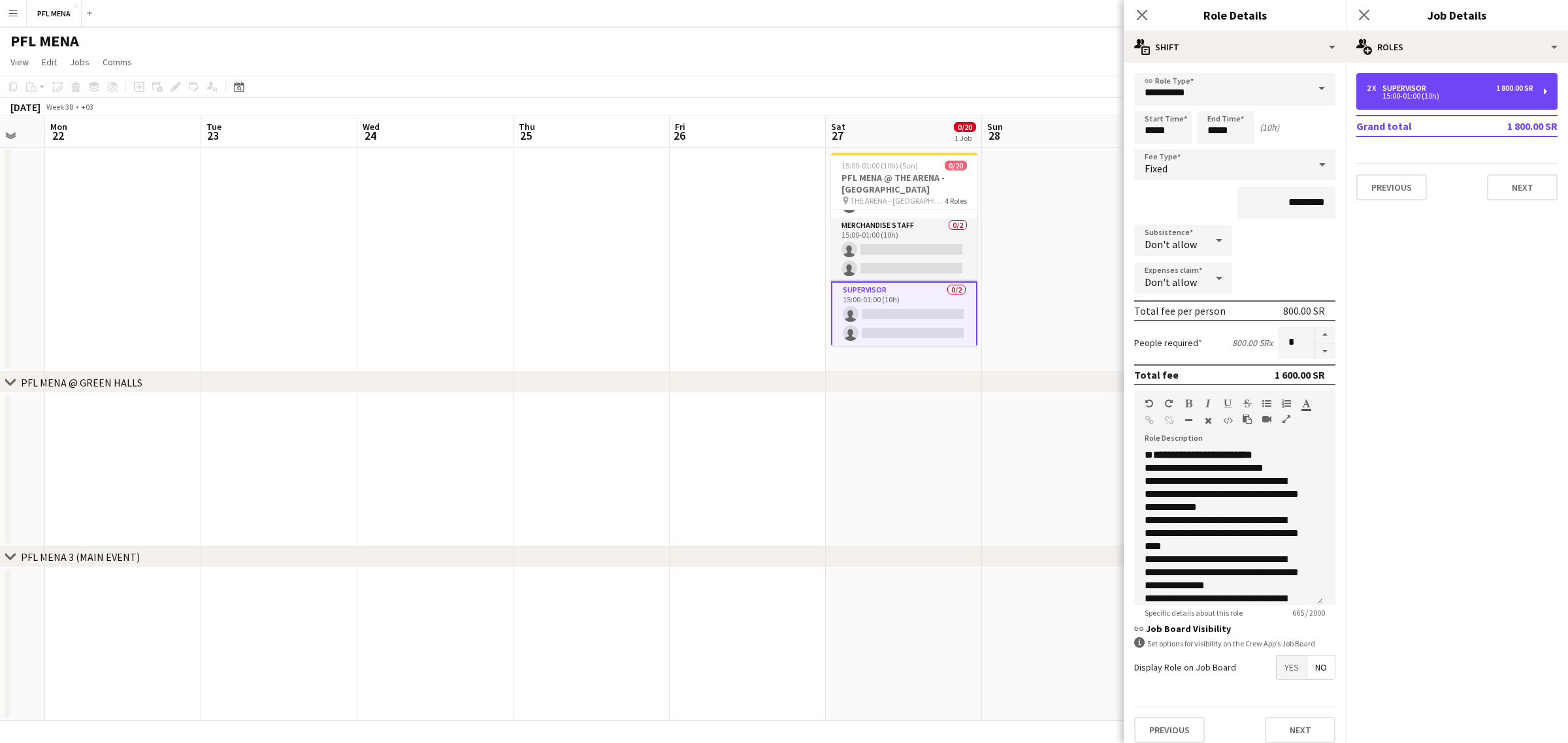
scroll to position [347, 0]
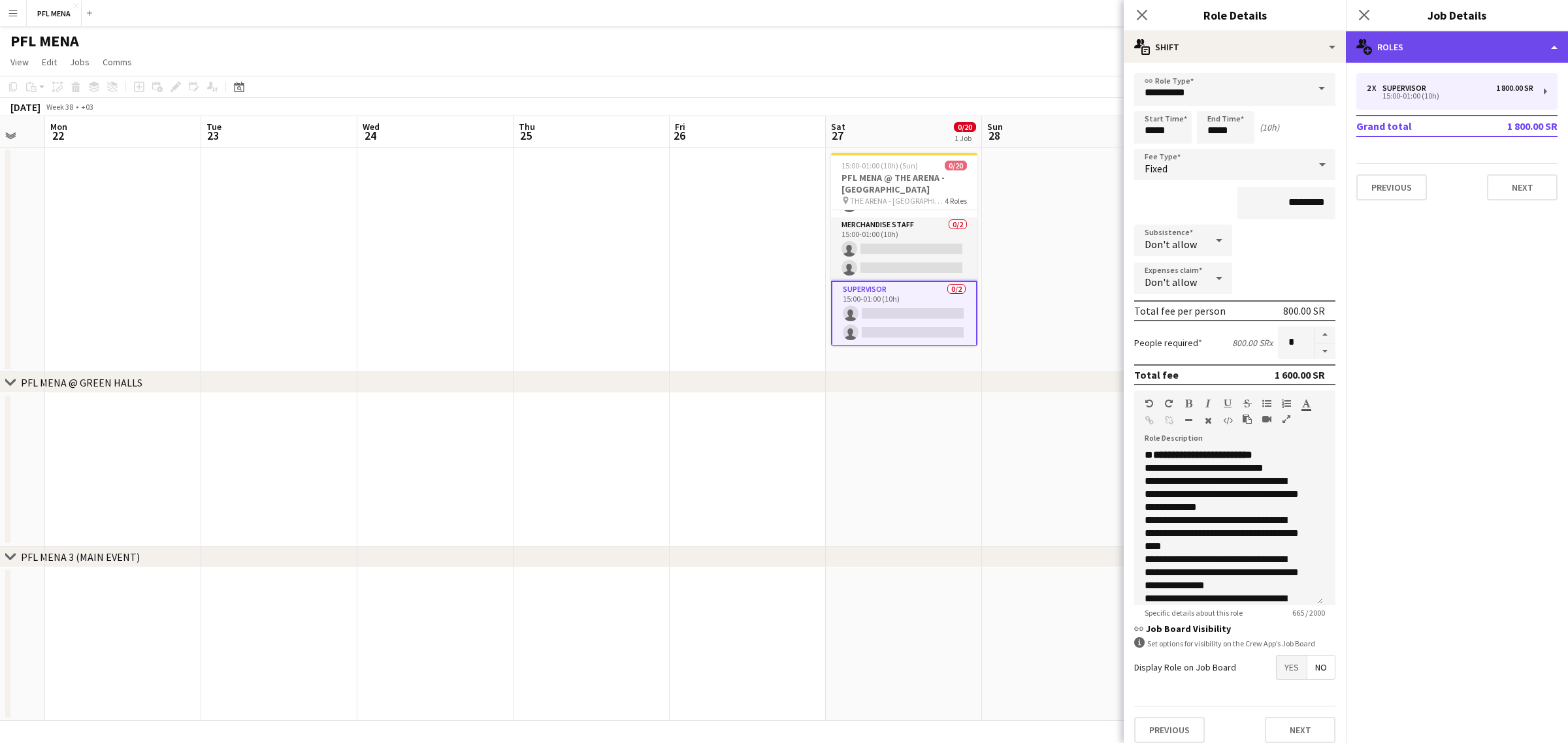
click at [1438, 58] on div "multiple-users-add Roles" at bounding box center [1456, 47] width 222 height 31
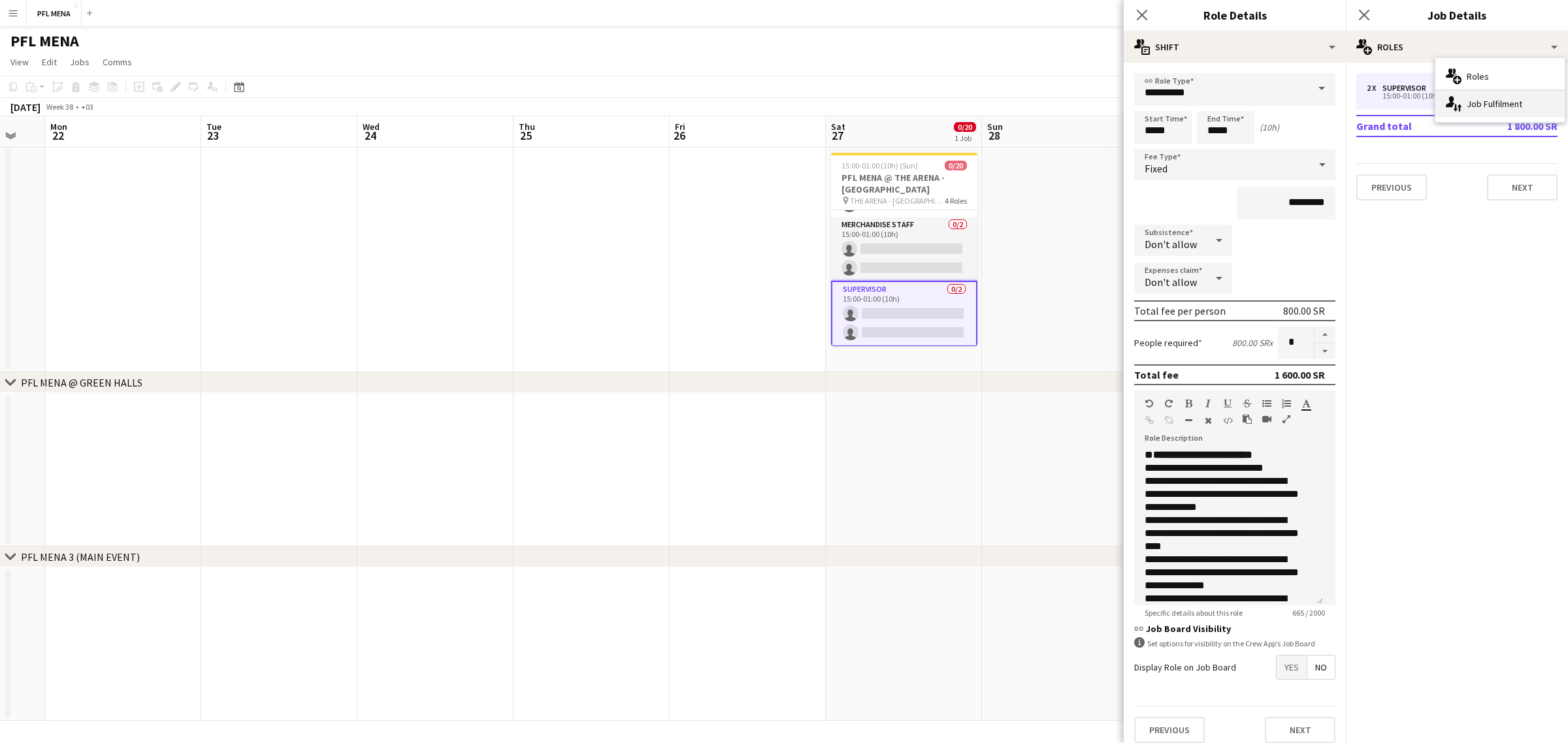
click at [1481, 96] on div "single-neutral-actions-up-down Job Fulfilment" at bounding box center [1500, 104] width 129 height 26
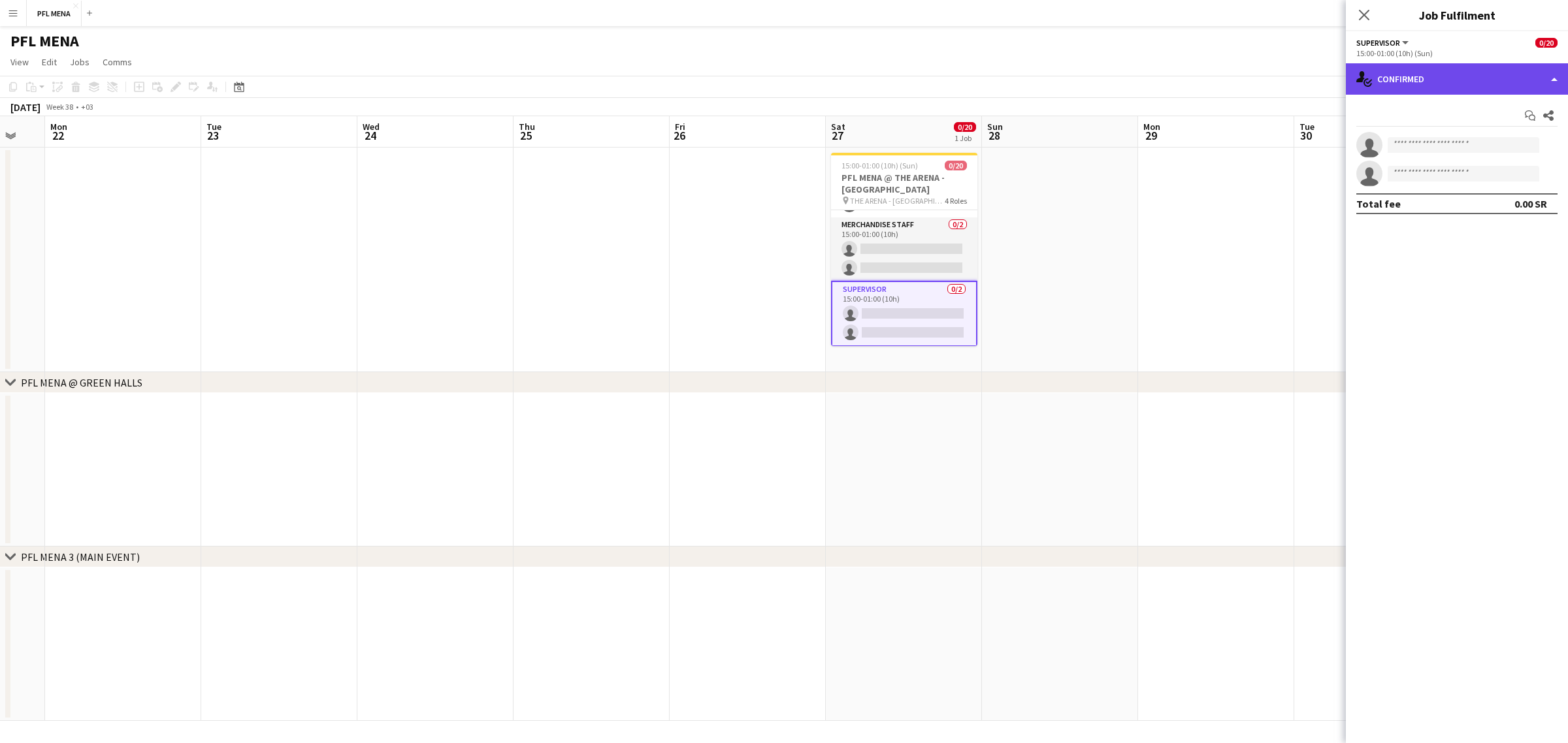
click at [1483, 63] on div "single-neutral-actions-check-2 Confirmed" at bounding box center [1456, 79] width 222 height 31
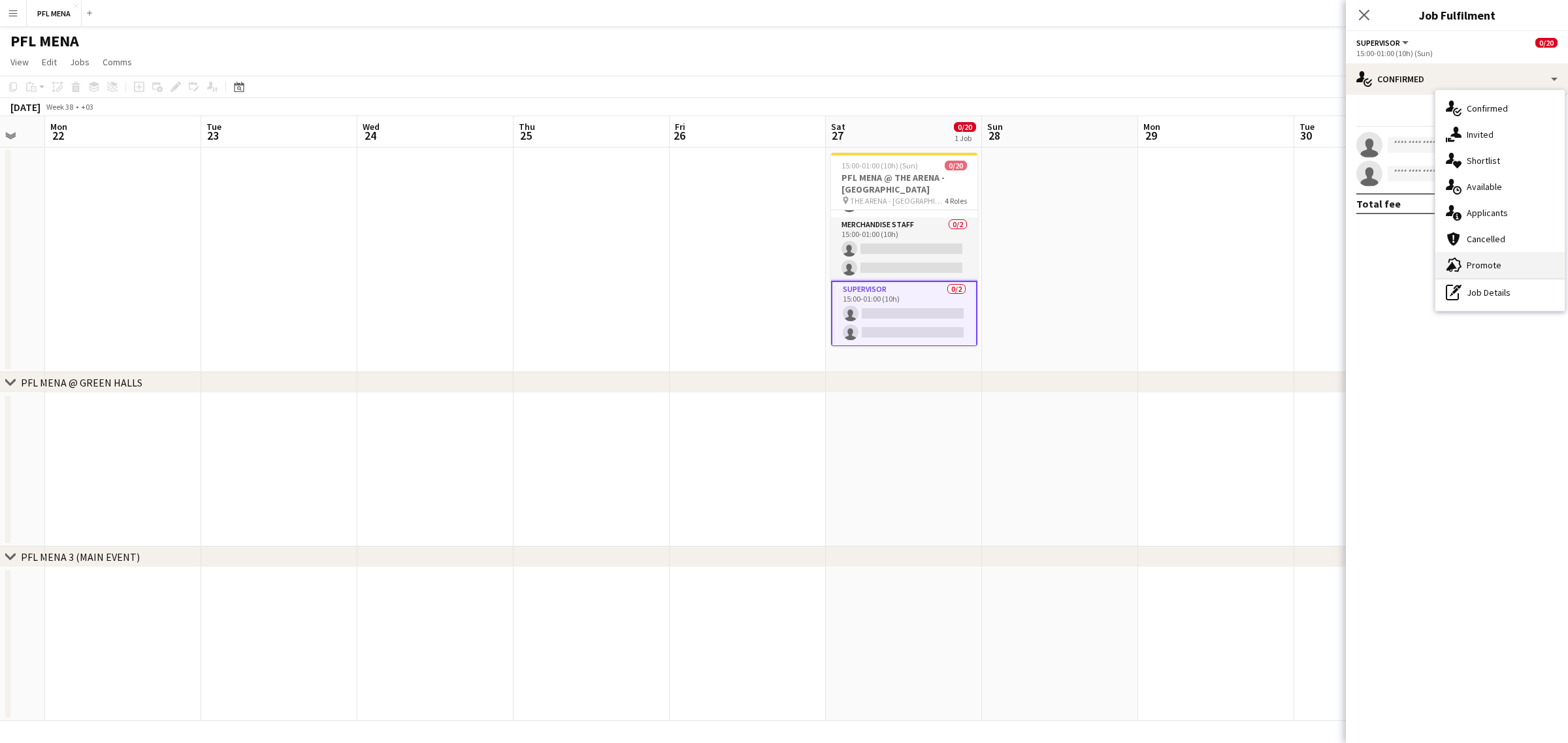
click at [1501, 260] on div "advertising-megaphone Promote" at bounding box center [1500, 265] width 129 height 26
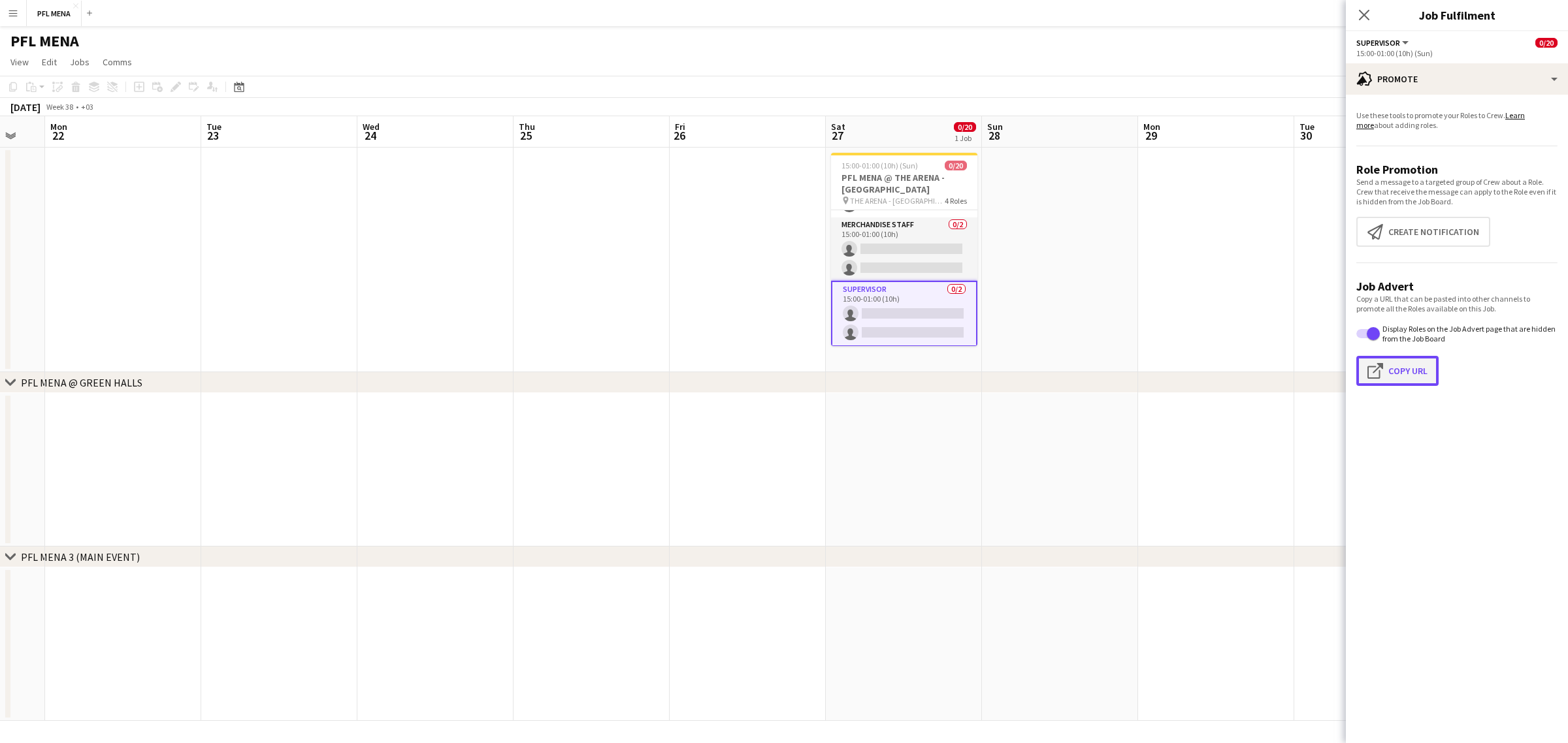
click at [1415, 358] on button "Click to copy URL Copy Url" at bounding box center [1397, 371] width 82 height 30
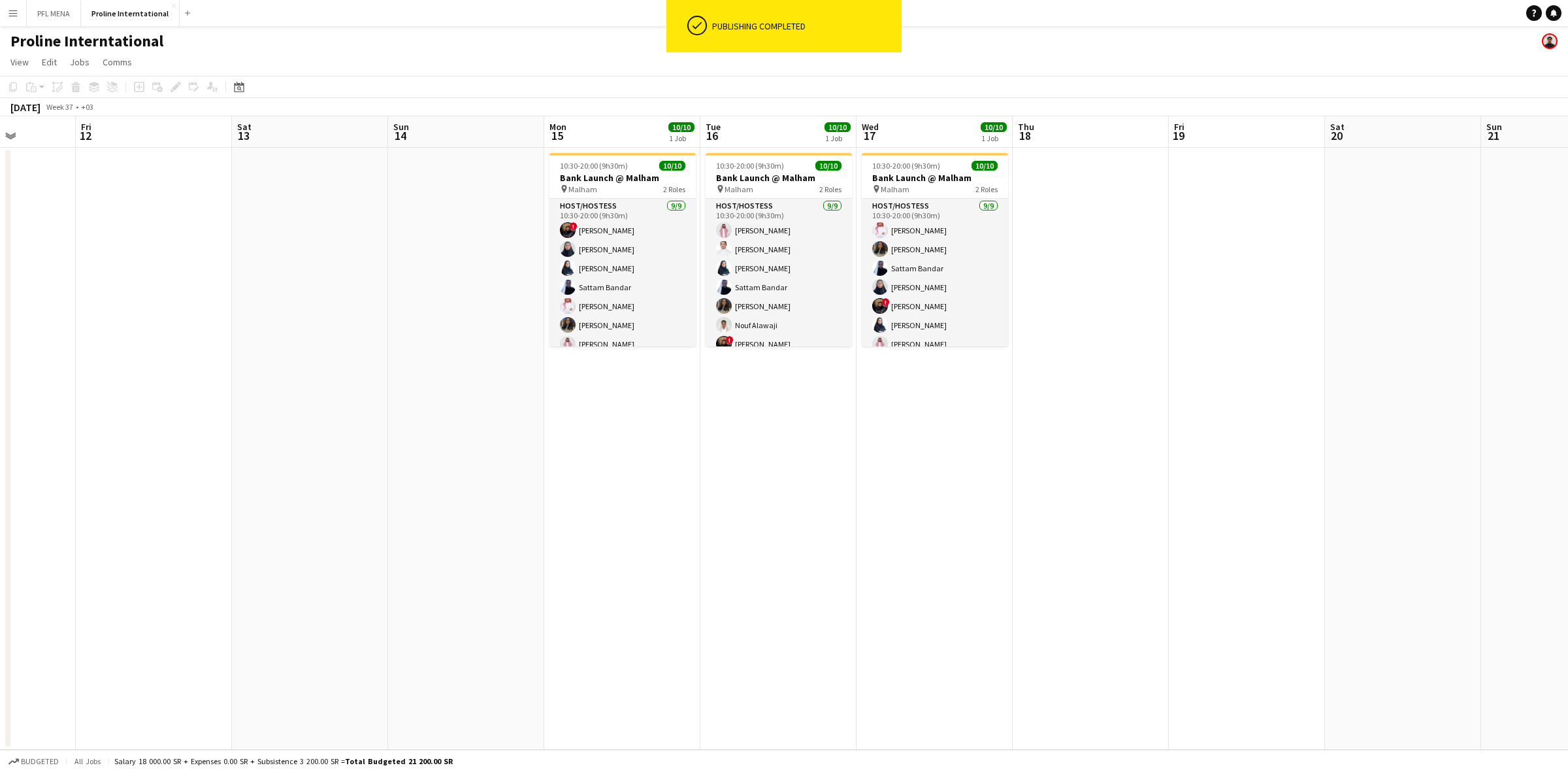
scroll to position [0, 373]
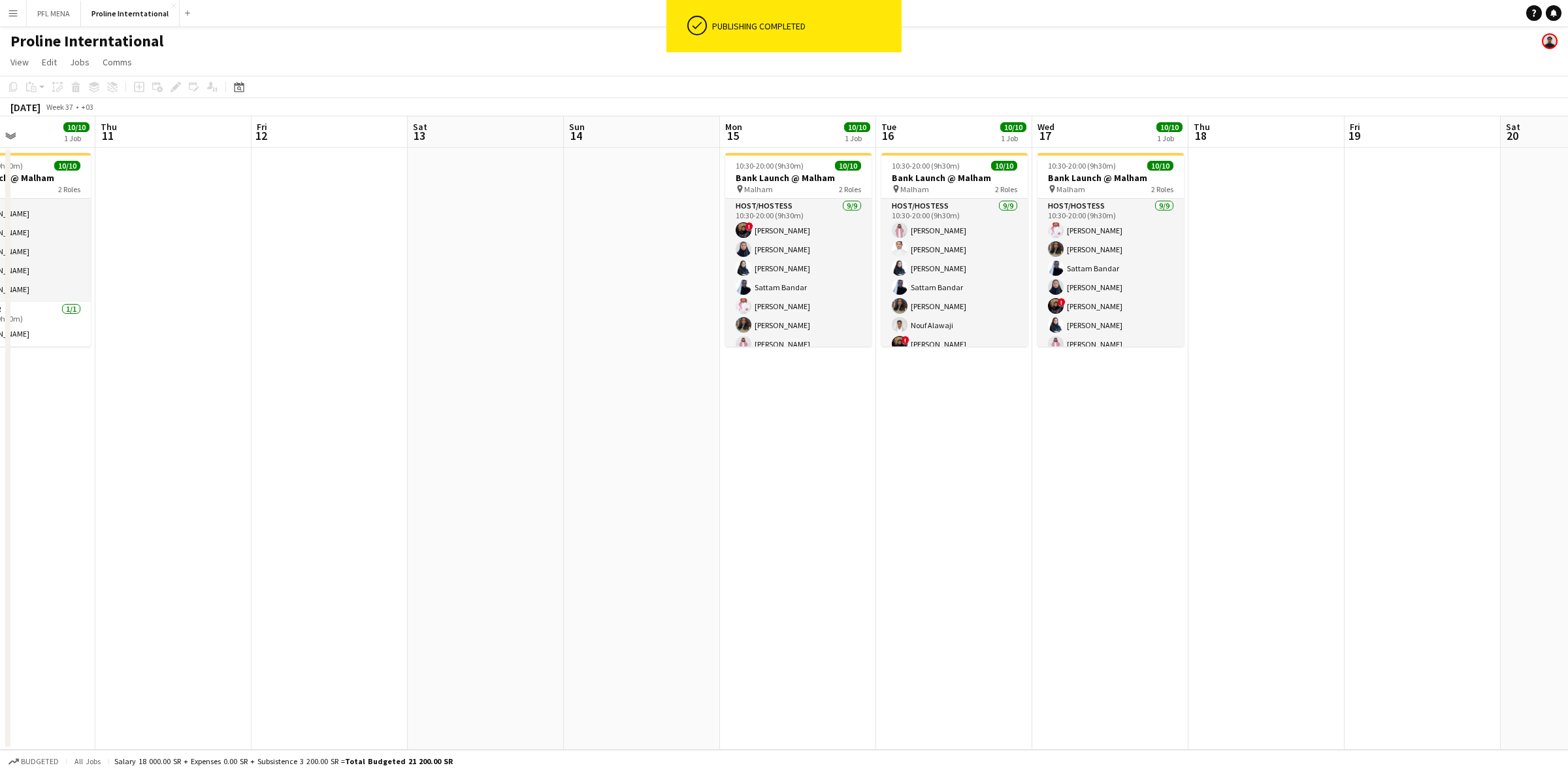
drag, startPoint x: 953, startPoint y: 229, endPoint x: 578, endPoint y: 212, distance: 375.4
click at [578, 212] on app-calendar-viewport "Mon 8 Tue 9 Wed 10 10/10 1 Job Thu 11 Fri 12 Sat 13 Sun 14 Mon 15 10/10 1 Job T…" at bounding box center [784, 433] width 1568 height 633
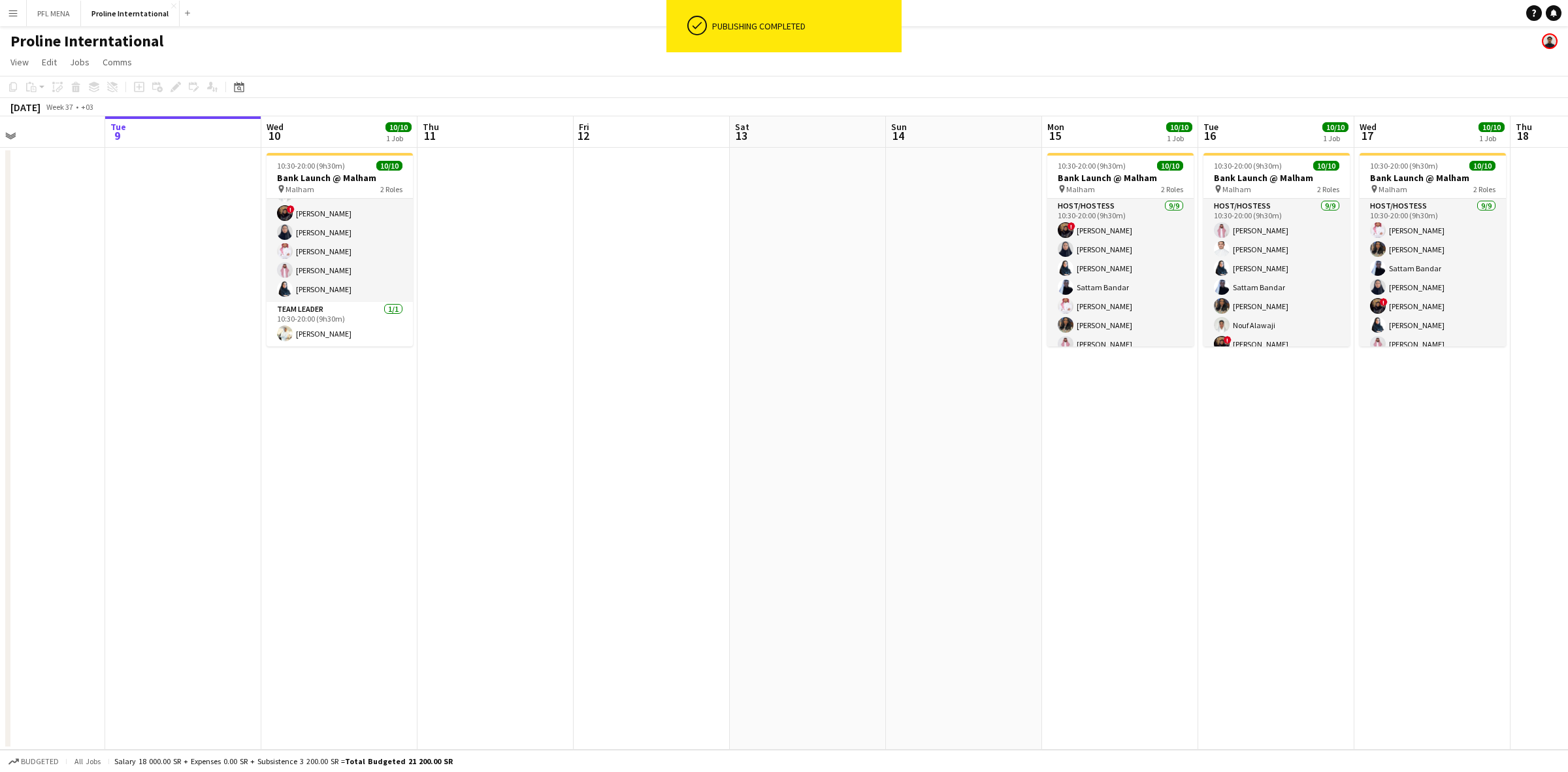
scroll to position [0, 330]
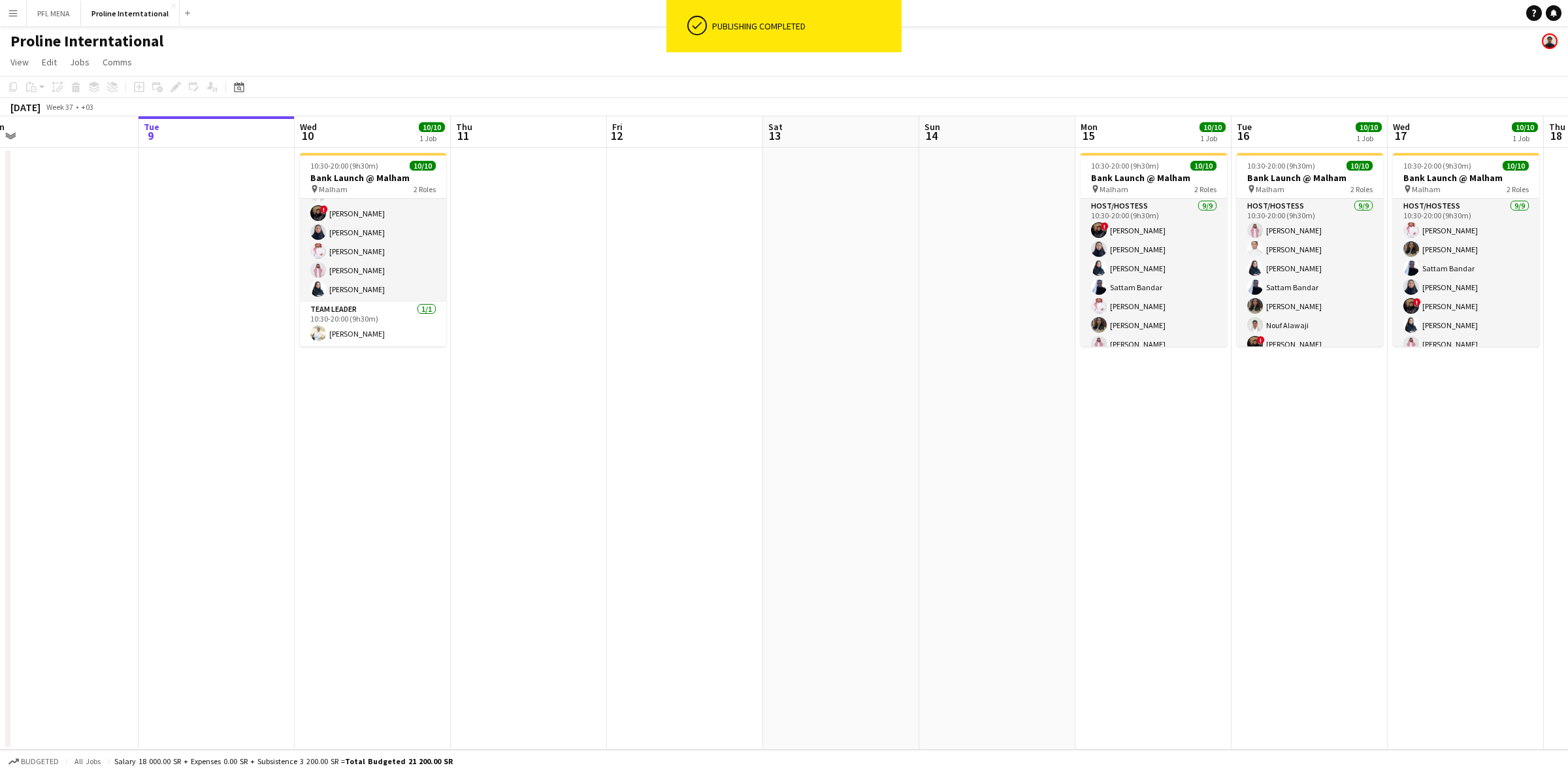
drag, startPoint x: 580, startPoint y: 230, endPoint x: 723, endPoint y: 258, distance: 145.7
click at [723, 258] on app-calendar-viewport "Sat 6 Sun 7 Mon 8 Tue 9 Wed 10 10/10 1 Job Thu 11 Fri 12 Sat 13 Sun 14 Mon 15 1…" at bounding box center [784, 433] width 1568 height 633
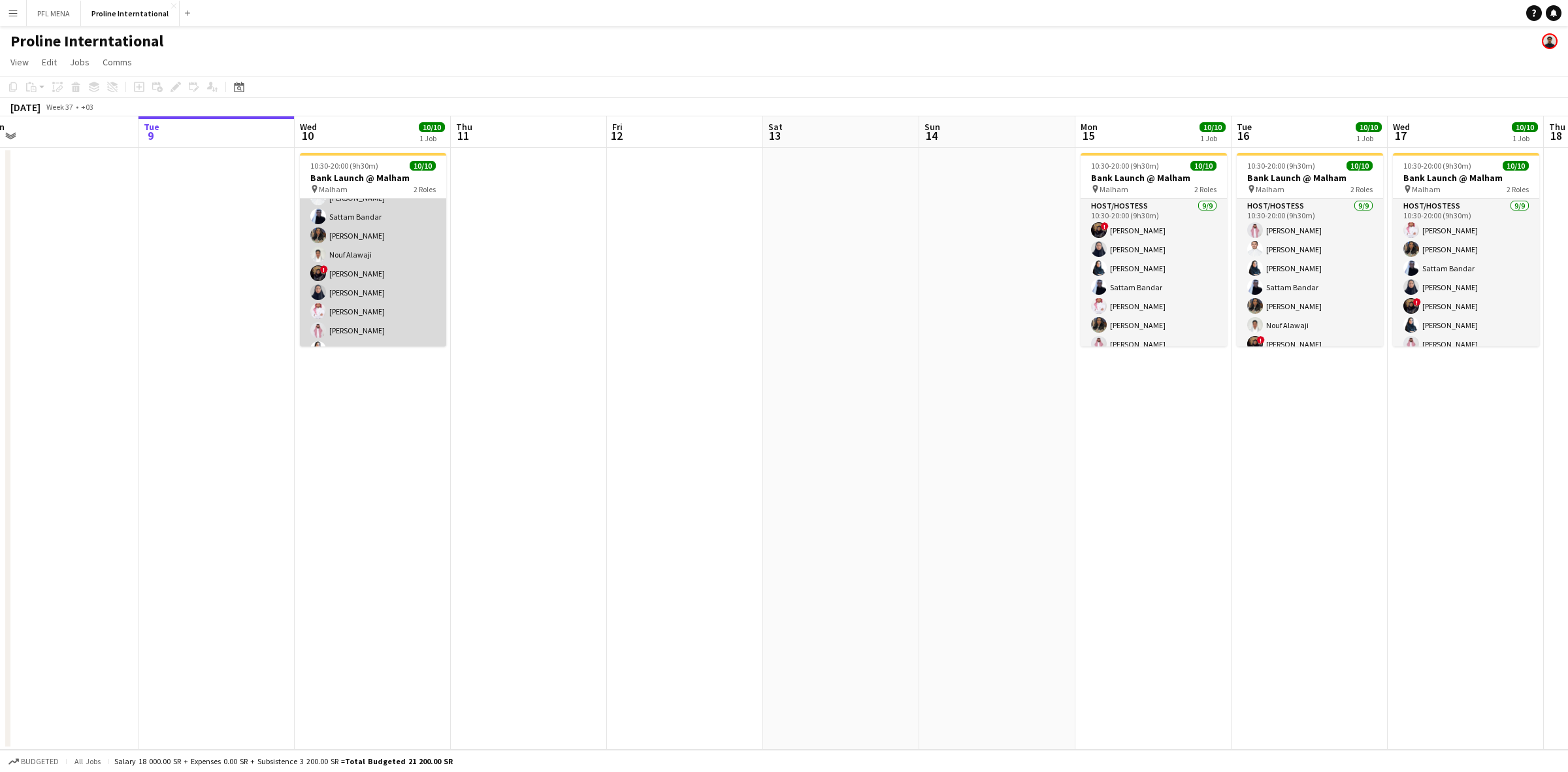
scroll to position [0, 0]
click at [373, 207] on app-card-role "Host/Hostess 9/9 10:30-20:00 (9h30m) Majed Alshammari Sattam Bandar Shouq Tariq…" at bounding box center [373, 297] width 146 height 196
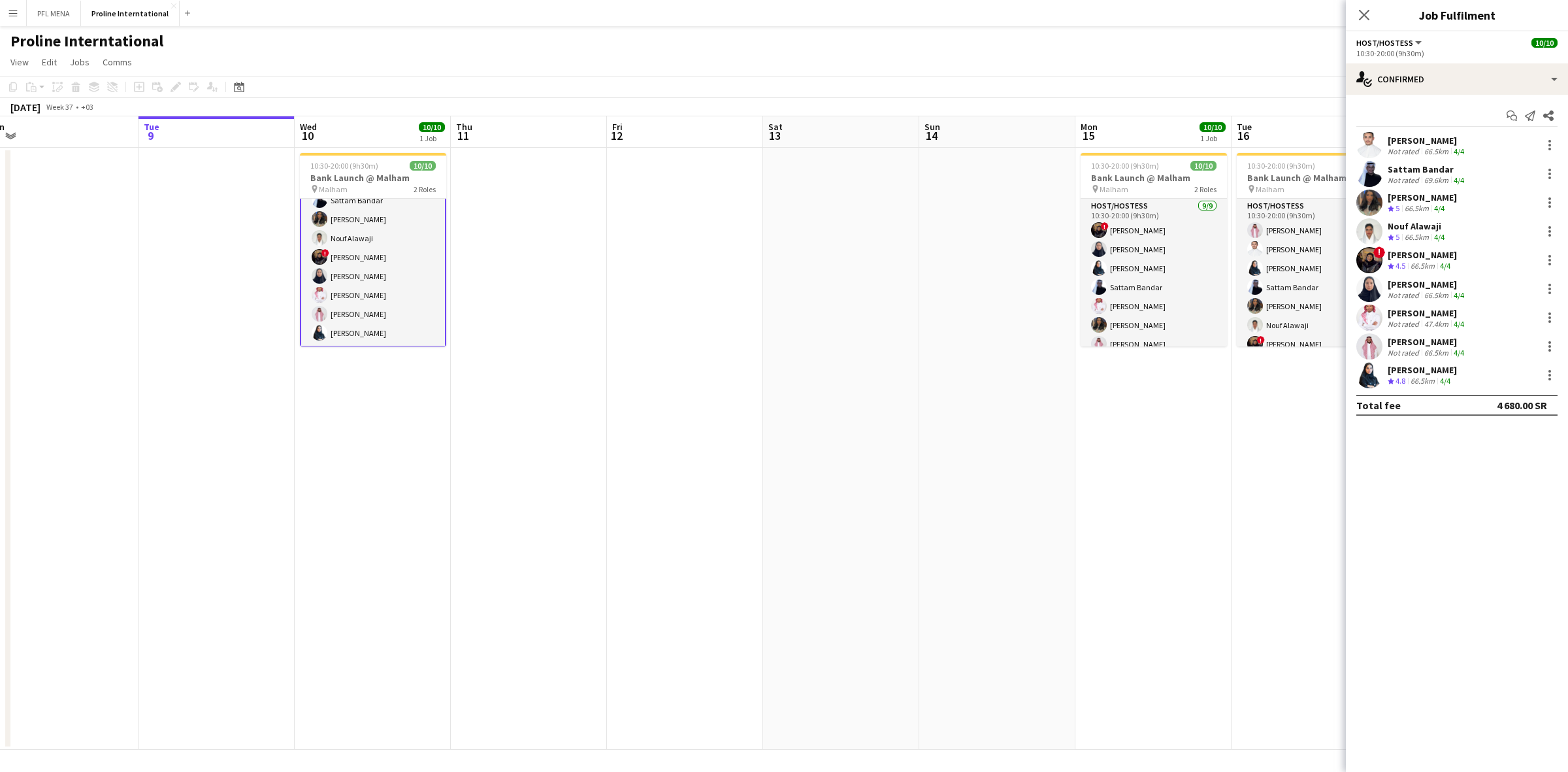
scroll to position [95, 0]
click at [361, 314] on app-card-role "Team Leader 1/1 10:30-20:00 (9h30m) Ibrahim Alaqeel" at bounding box center [373, 324] width 146 height 44
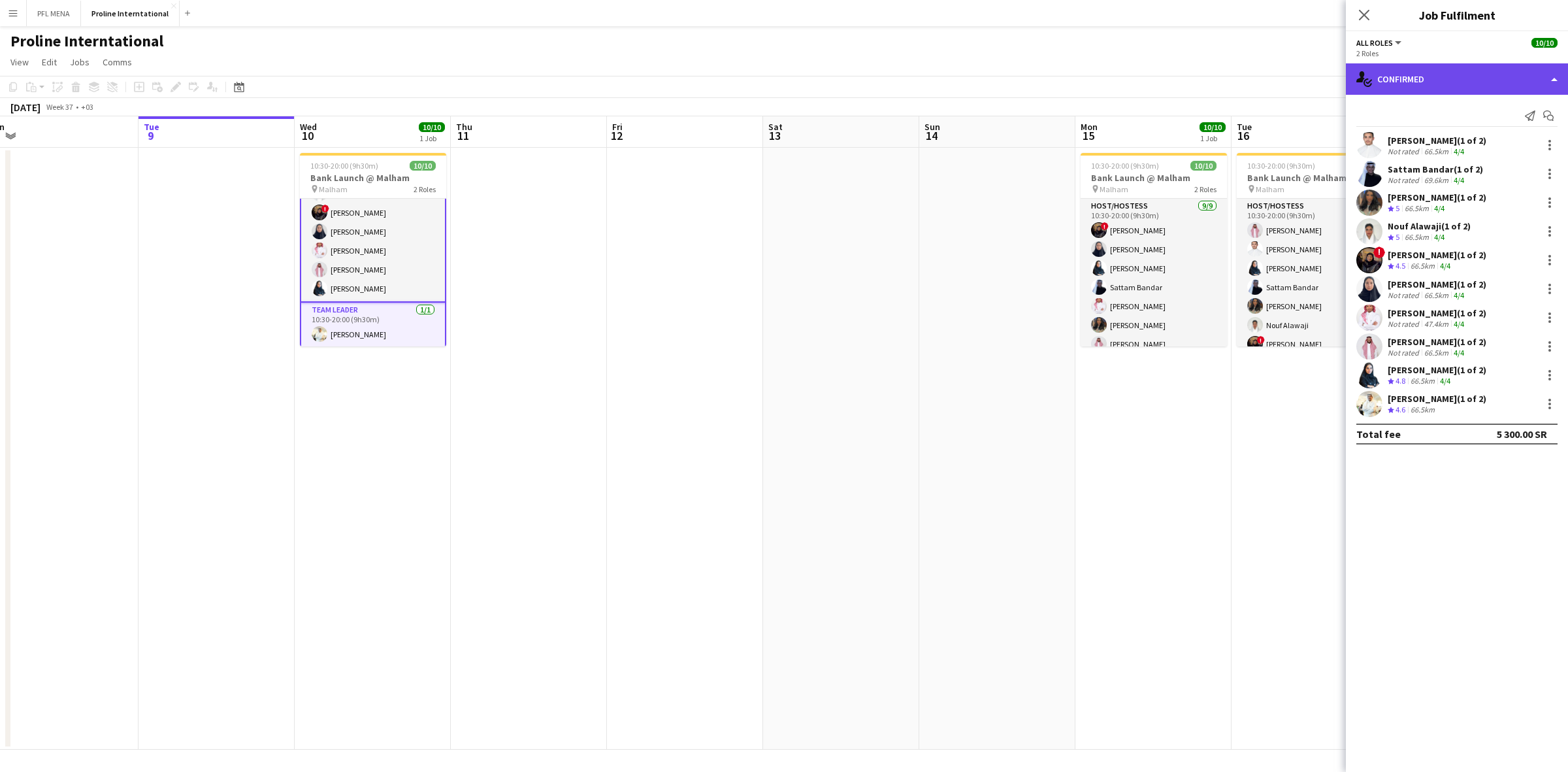
click at [1454, 85] on div "single-neutral-actions-check-2 Confirmed" at bounding box center [1456, 79] width 222 height 31
click at [1497, 139] on div "pen-write Job Details" at bounding box center [1500, 136] width 129 height 26
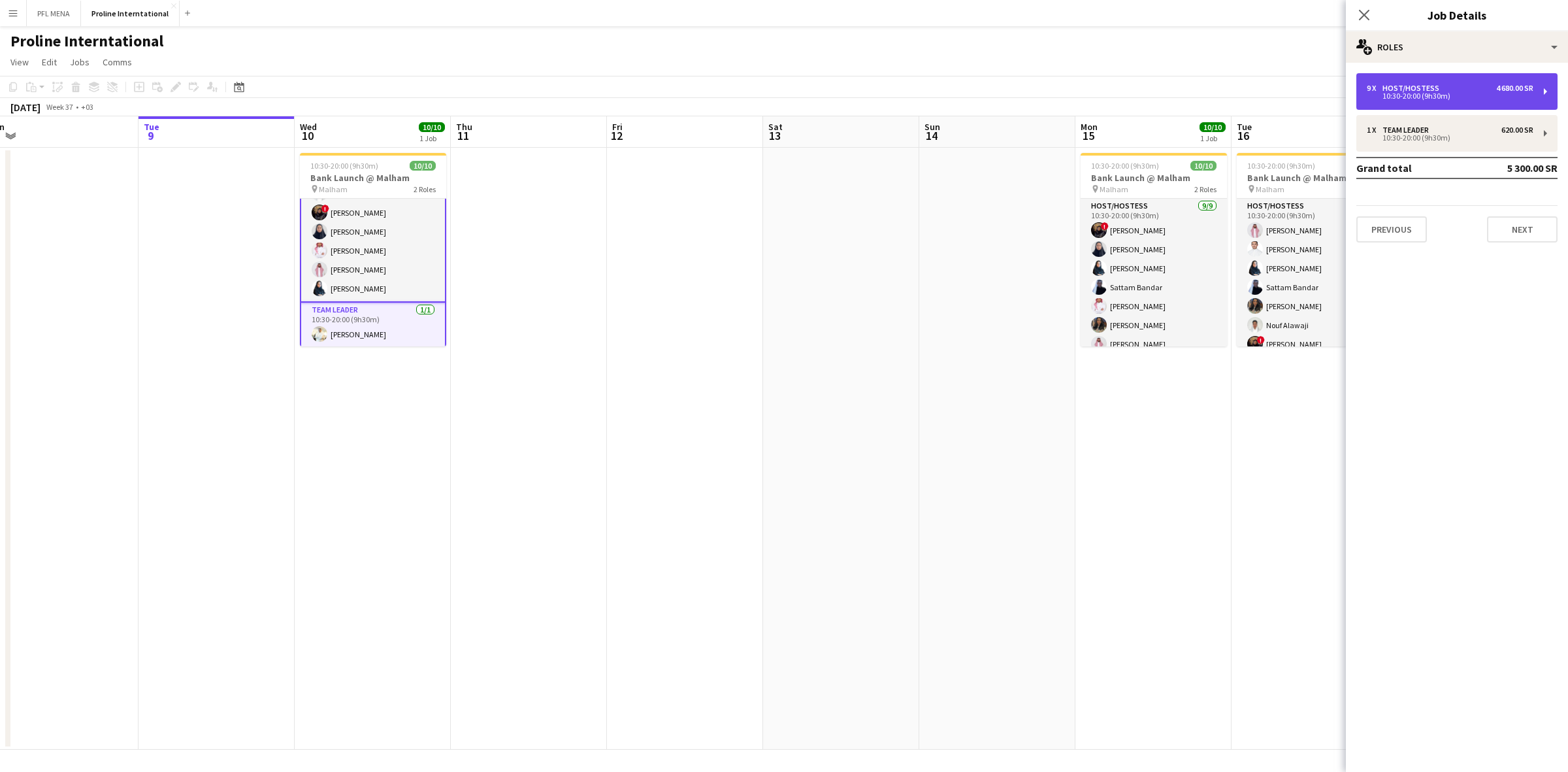
click at [1421, 93] on div "10:30-20:00 (9h30m)" at bounding box center [1450, 96] width 167 height 7
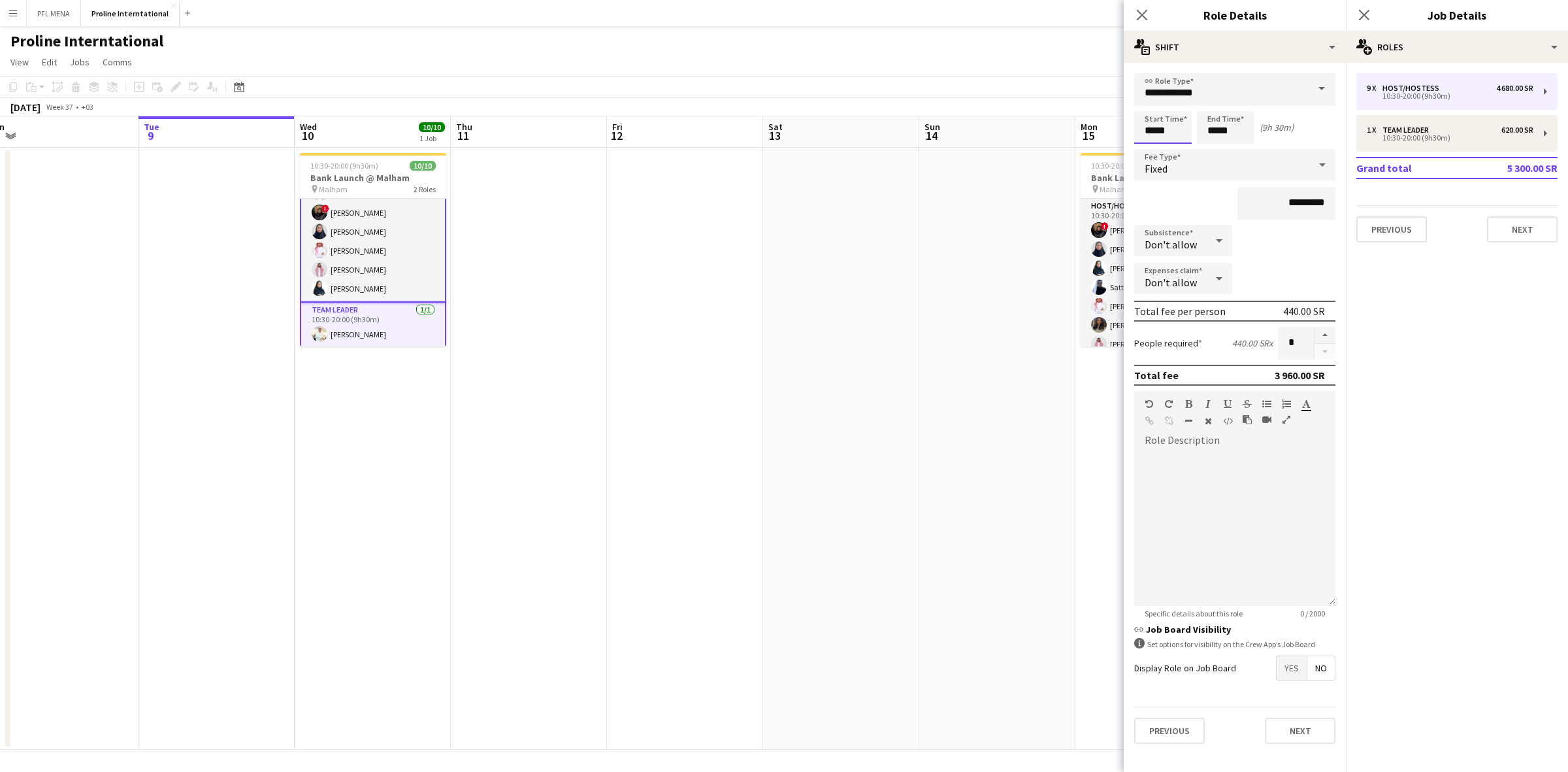
click at [1163, 129] on input "*****" at bounding box center [1163, 127] width 58 height 33
click at [1148, 149] on div at bounding box center [1150, 150] width 26 height 13
click at [1152, 99] on div at bounding box center [1150, 104] width 26 height 13
type input "*****"
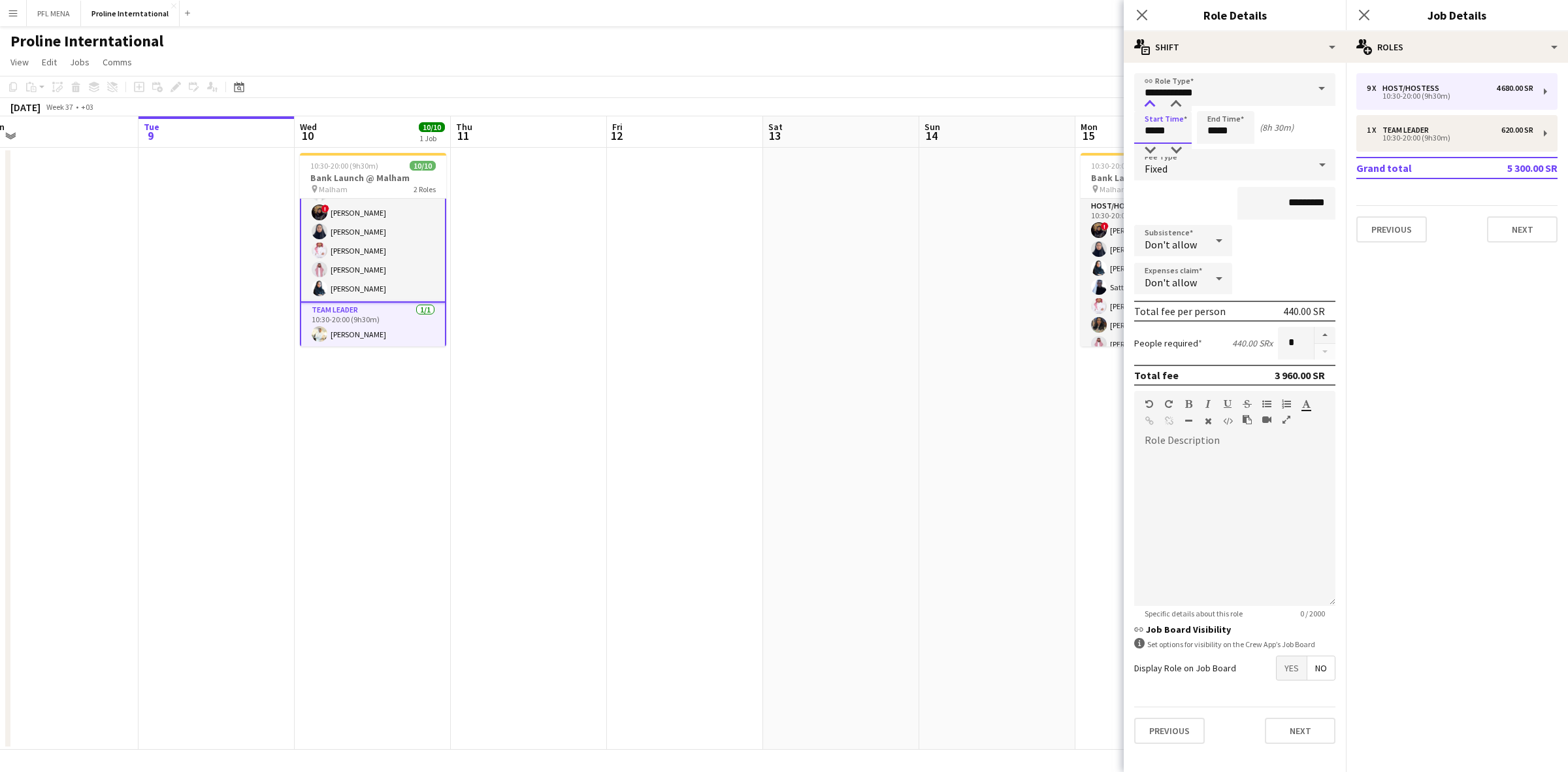
click at [1152, 99] on div at bounding box center [1150, 104] width 26 height 13
drag, startPoint x: 1215, startPoint y: 128, endPoint x: 1212, endPoint y: 137, distance: 9.5
click at [1215, 129] on input "*****" at bounding box center [1225, 127] width 58 height 33
click at [1212, 147] on div at bounding box center [1212, 150] width 26 height 13
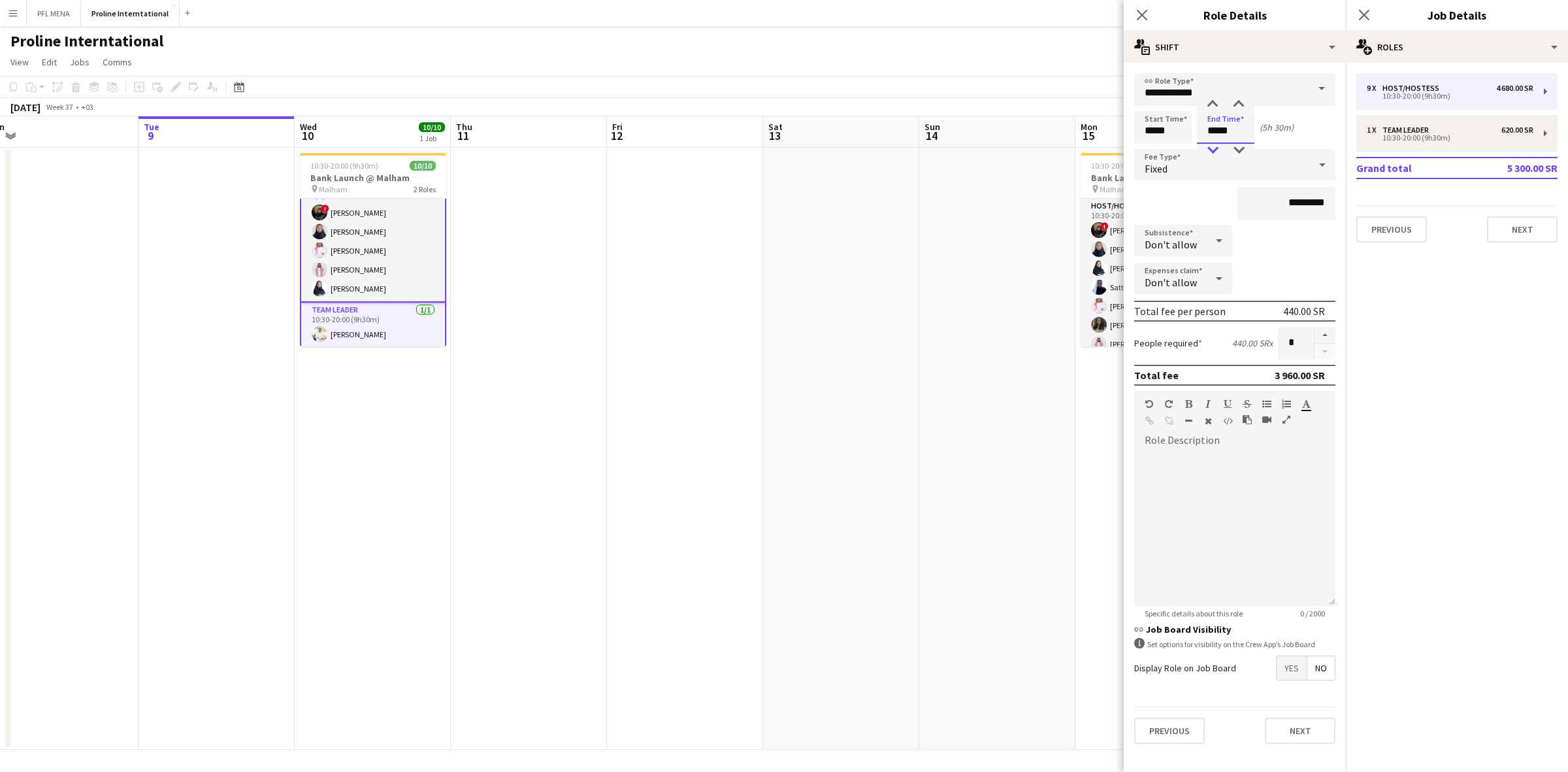
click at [1212, 147] on div at bounding box center [1212, 150] width 26 height 13
click at [1212, 103] on div at bounding box center [1212, 104] width 26 height 13
click at [1229, 102] on div at bounding box center [1238, 104] width 26 height 13
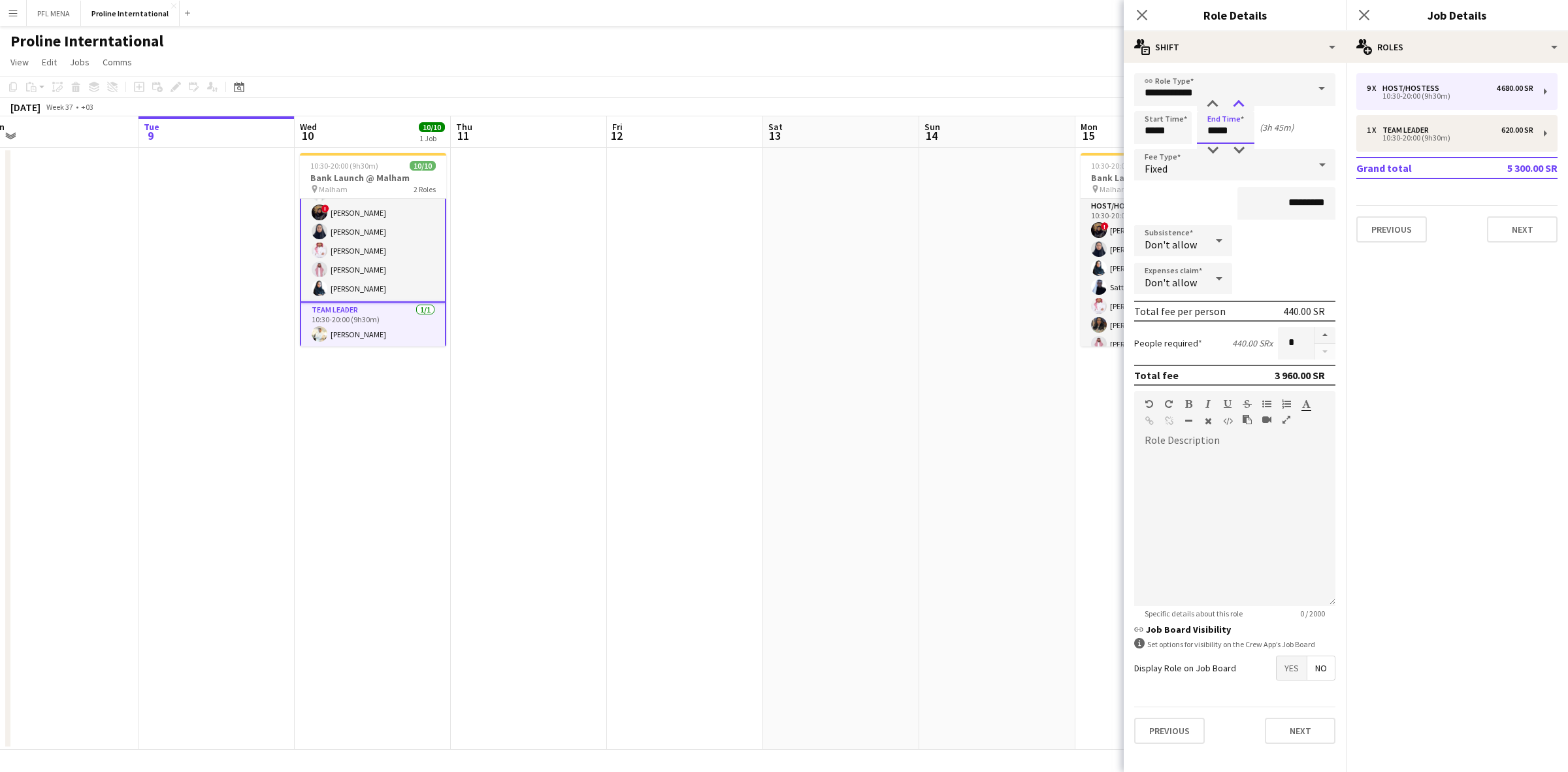
type input "*****"
click at [1235, 103] on div at bounding box center [1238, 104] width 26 height 13
click at [1289, 199] on input "*********" at bounding box center [1286, 203] width 98 height 33
type input "****"
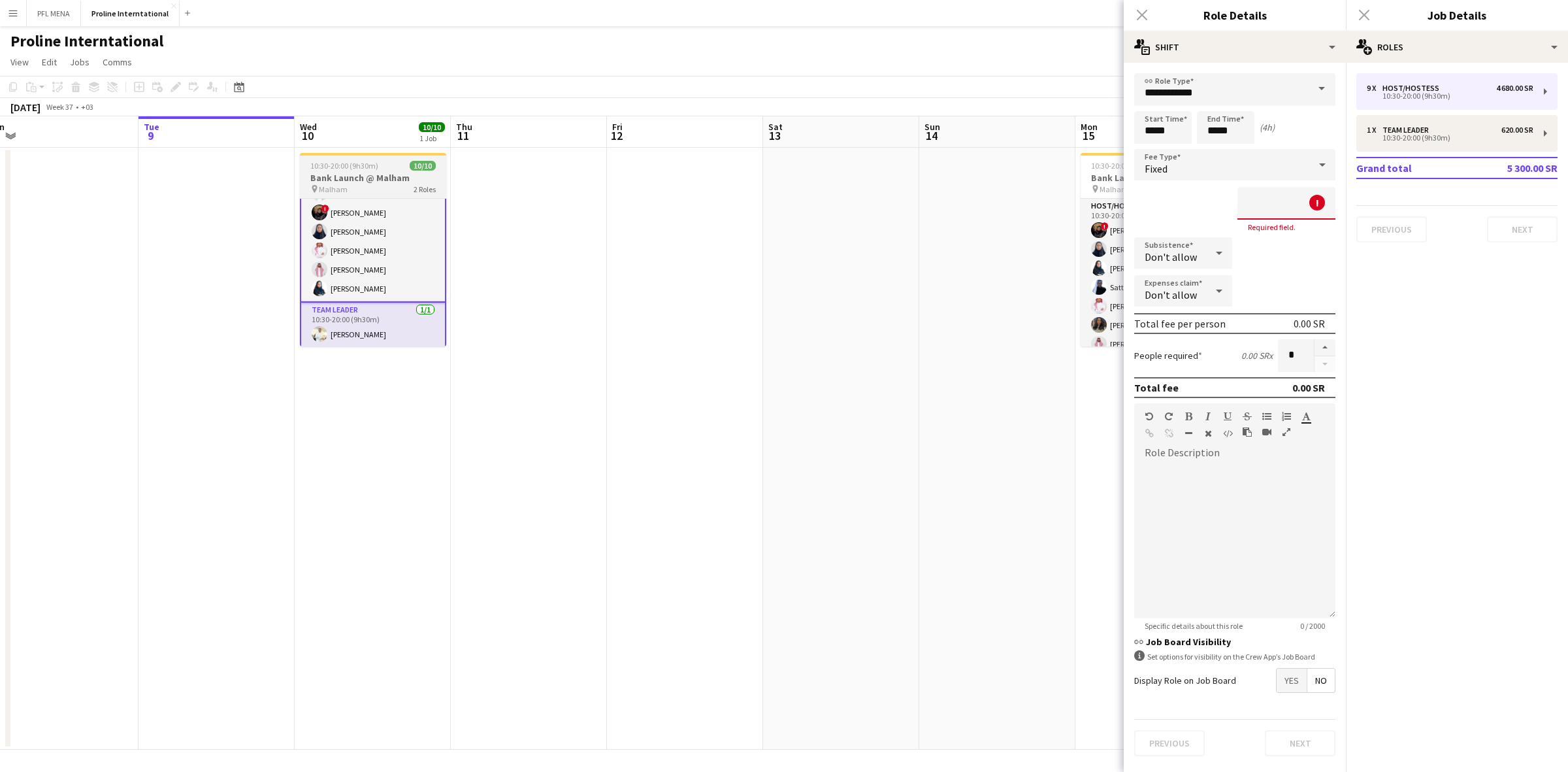
click at [341, 176] on h3 "Bank Launch @ Malham" at bounding box center [373, 178] width 146 height 12
click at [1282, 207] on input at bounding box center [1286, 203] width 98 height 33
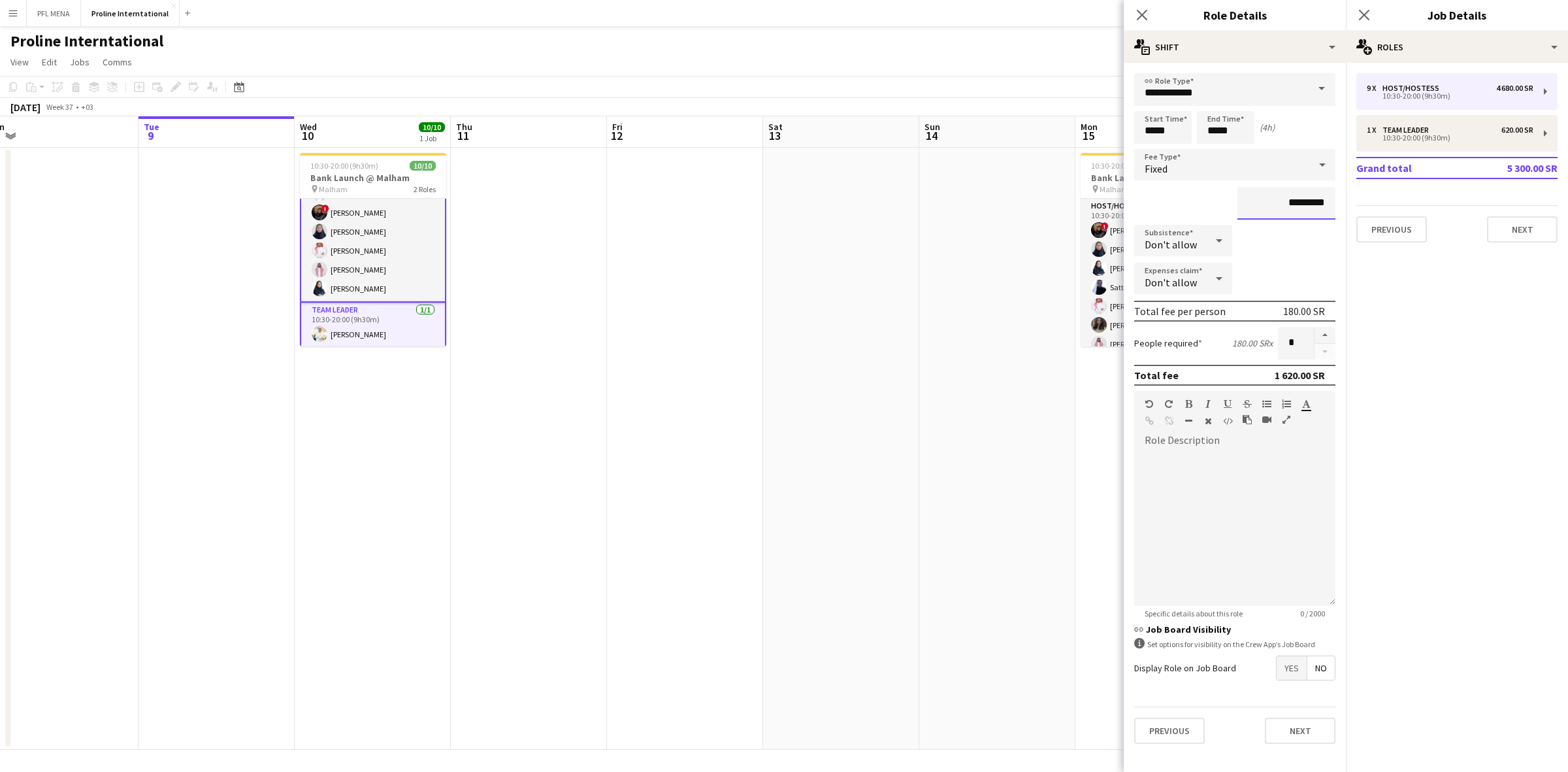
type input "*********"
click at [1196, 245] on div "Don't allow" at bounding box center [1170, 240] width 72 height 31
click at [1208, 278] on span "Allow" at bounding box center [1182, 275] width 77 height 12
click at [1291, 237] on input "********" at bounding box center [1286, 241] width 98 height 33
type input "*******"
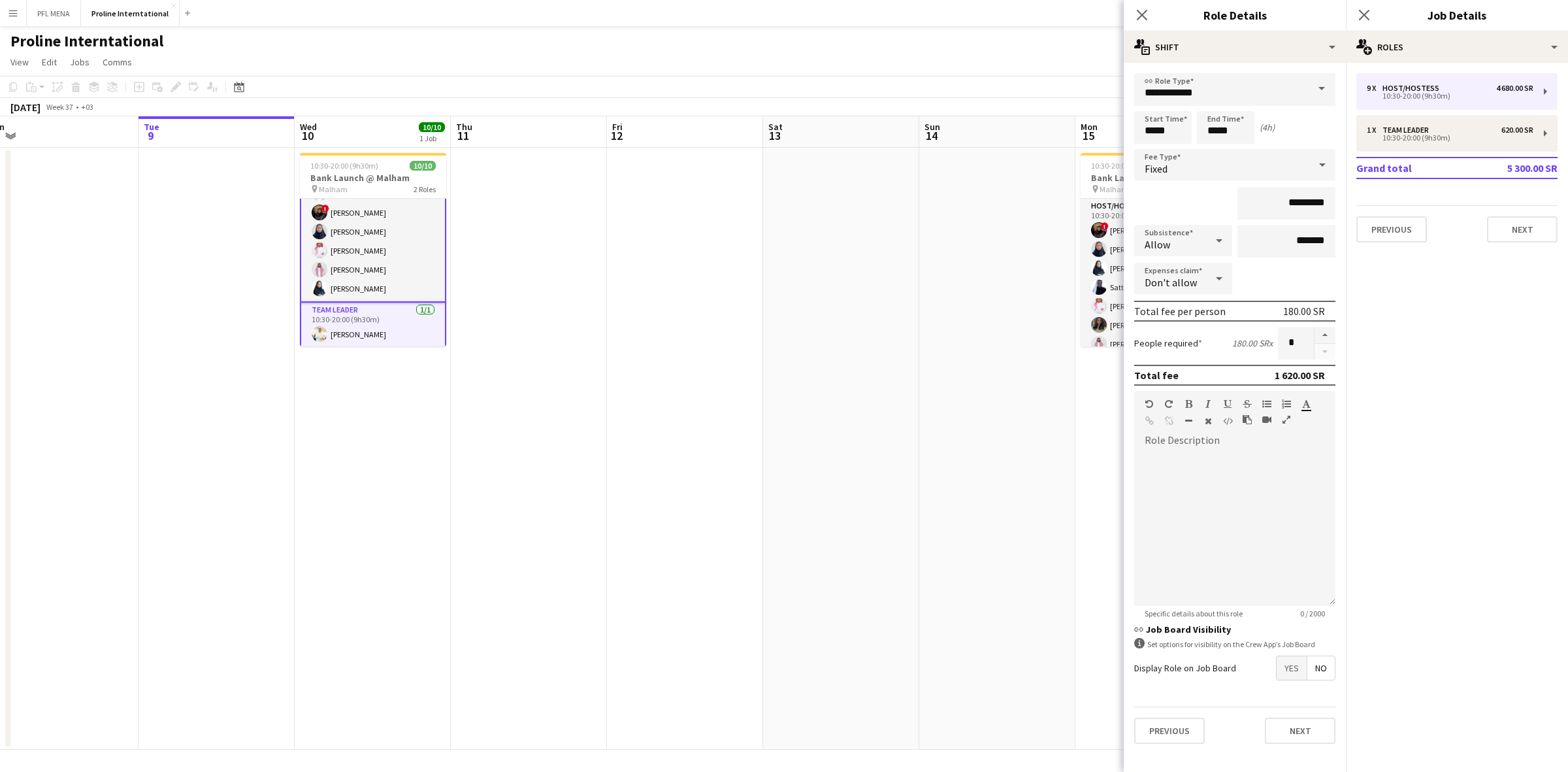
click at [1282, 284] on div "Expenses claim Don't allow" at bounding box center [1235, 279] width 201 height 33
click at [1419, 135] on div "10:30-20:00 (9h30m)" at bounding box center [1450, 138] width 167 height 7
type input "**********"
type input "*****"
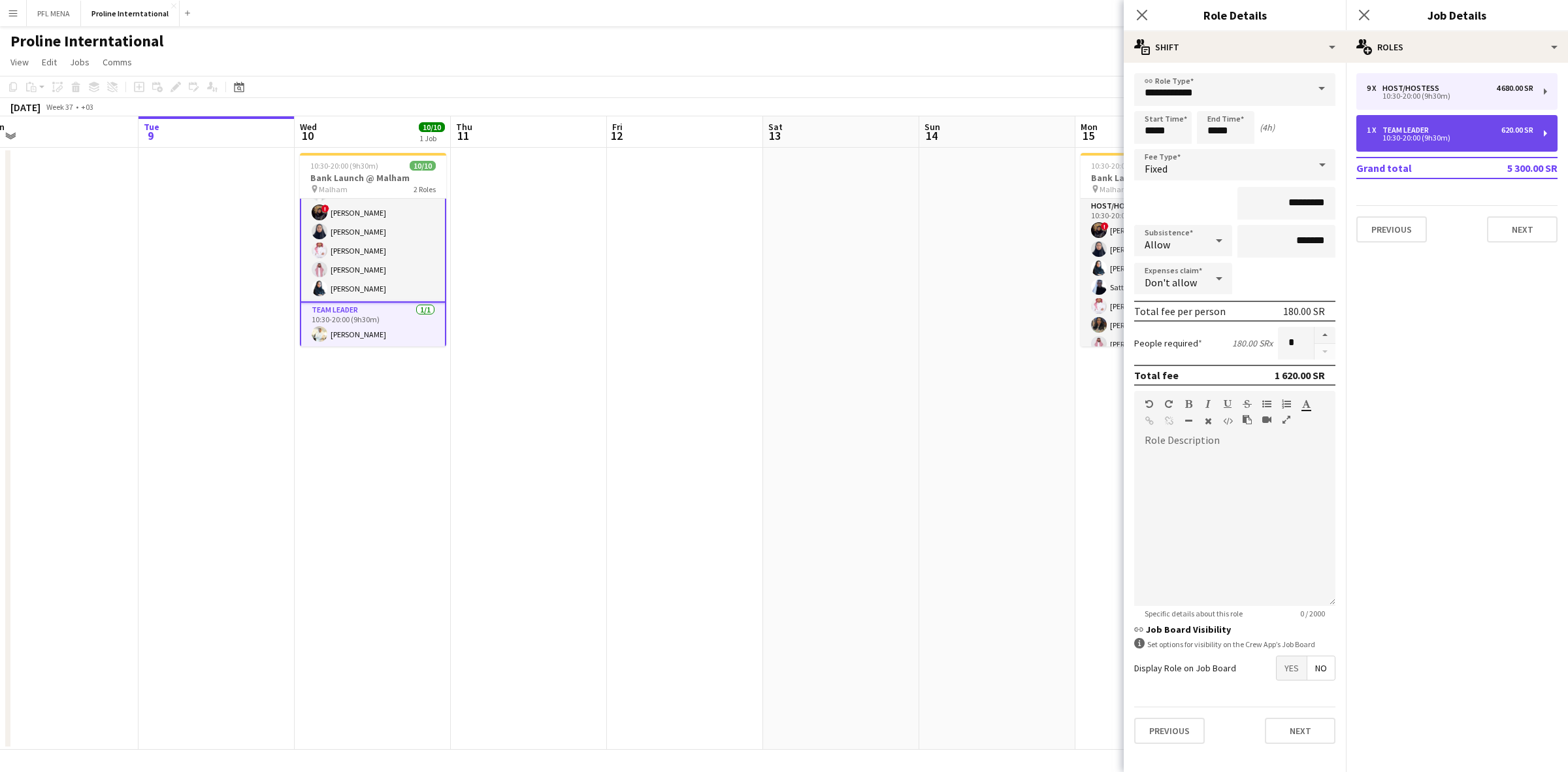
type input "*********"
type input "*"
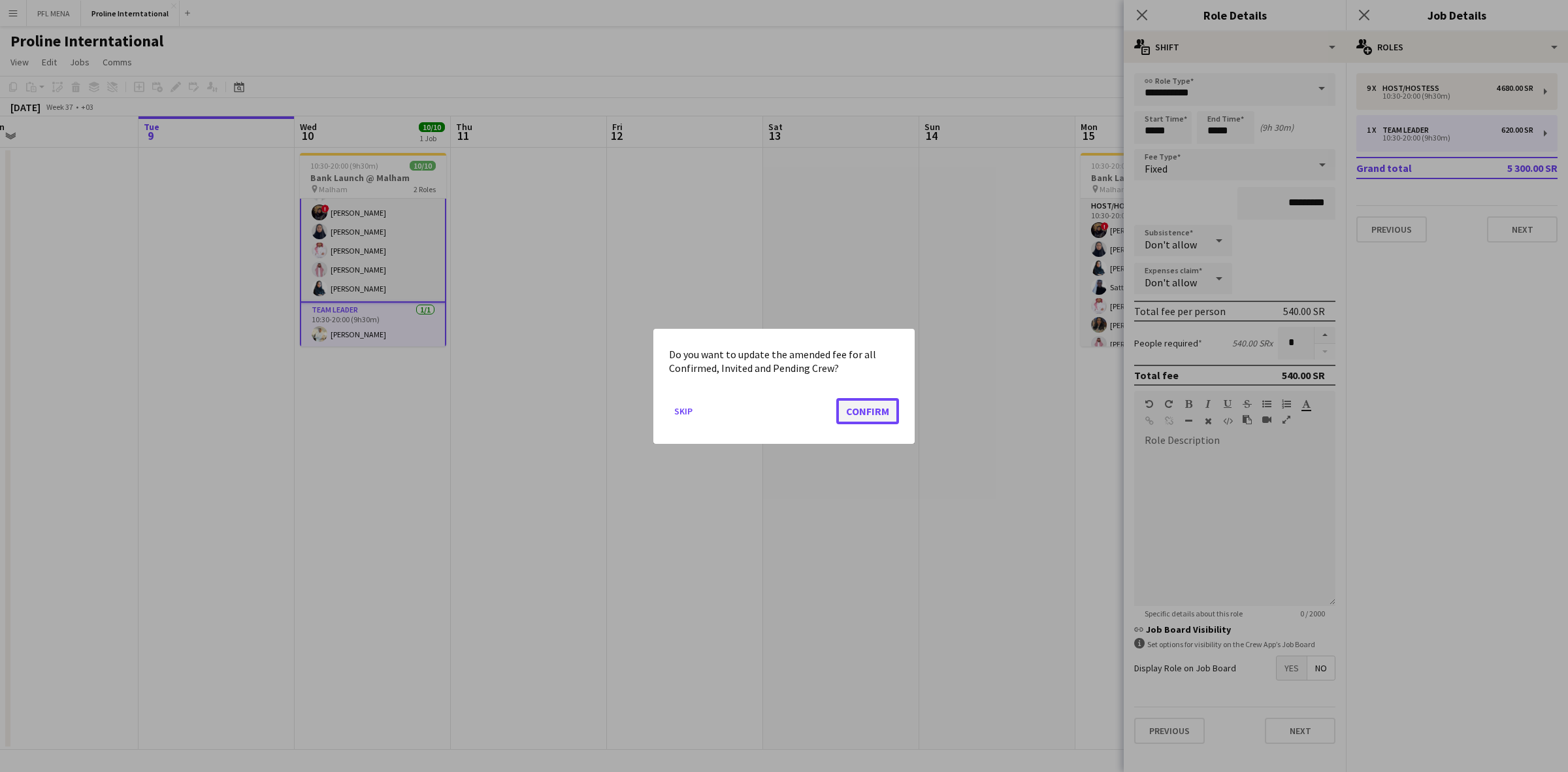
click at [873, 409] on button "Confirm" at bounding box center [868, 410] width 63 height 26
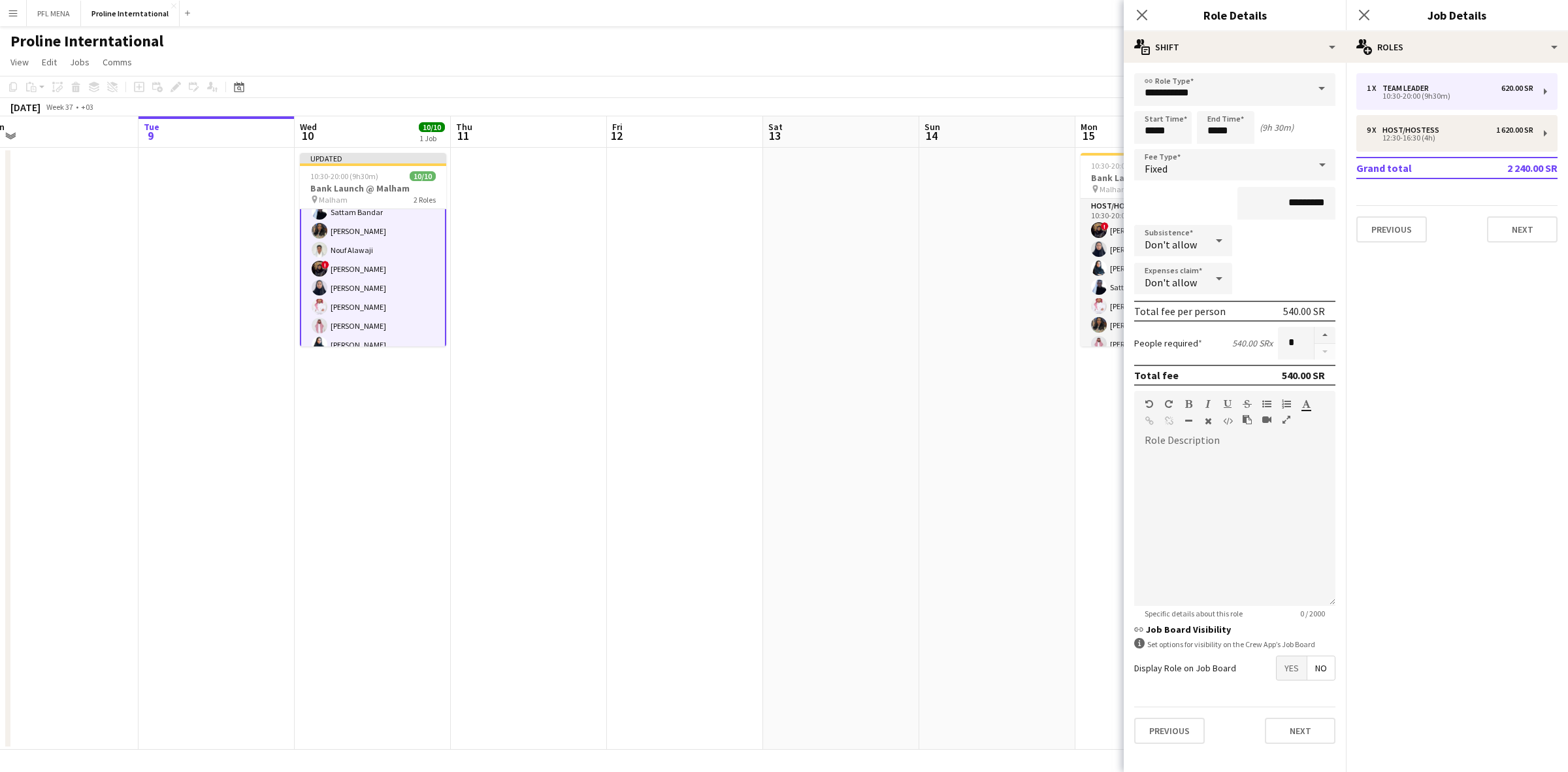
scroll to position [106, 0]
click at [1207, 239] on div at bounding box center [1218, 240] width 26 height 26
click at [386, 175] on div at bounding box center [784, 386] width 1568 height 772
click at [1365, 12] on icon "Close pop-in" at bounding box center [1363, 14] width 12 height 12
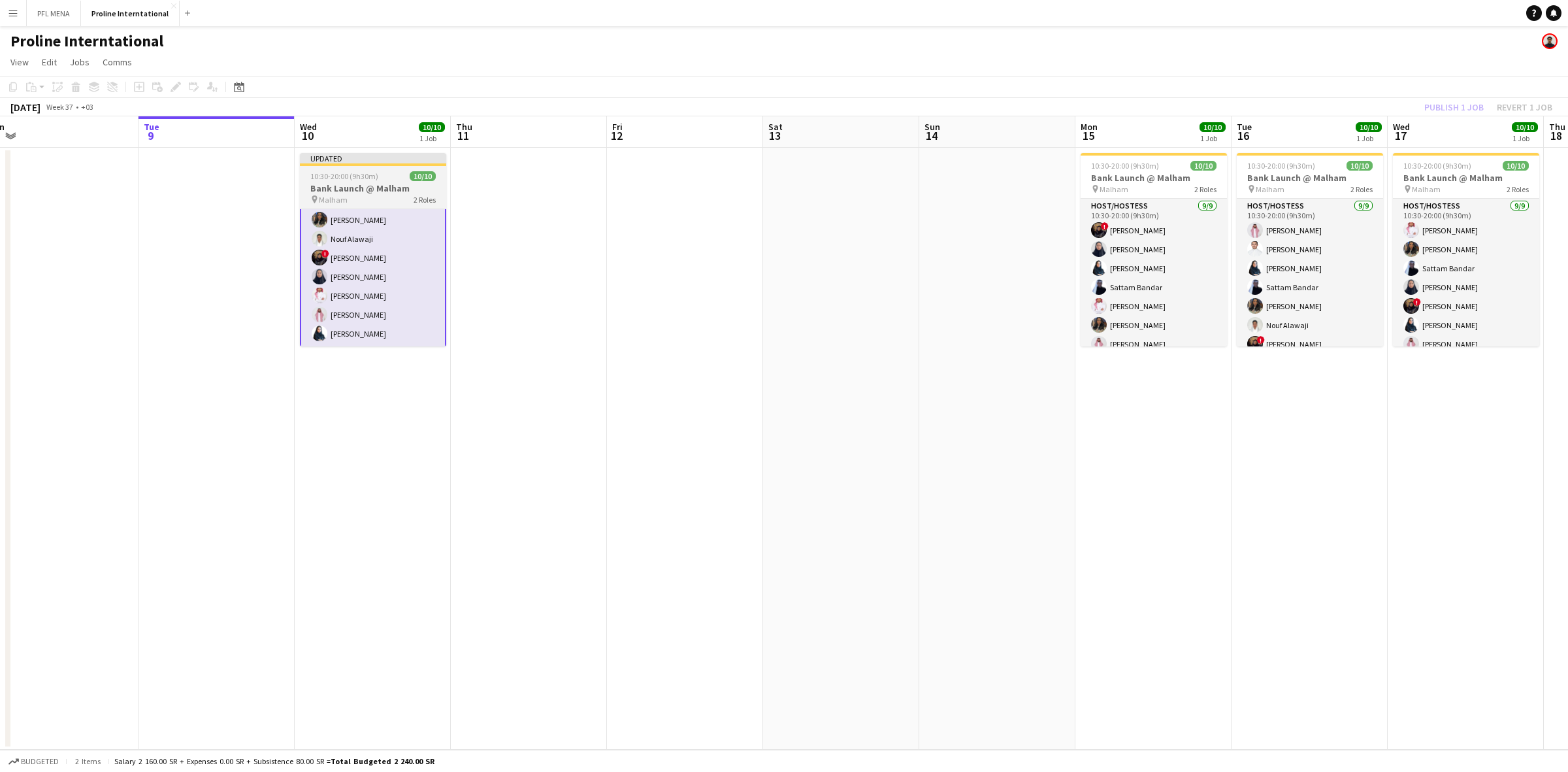
click at [436, 186] on h3 "Bank Launch @ Malham" at bounding box center [373, 188] width 146 height 12
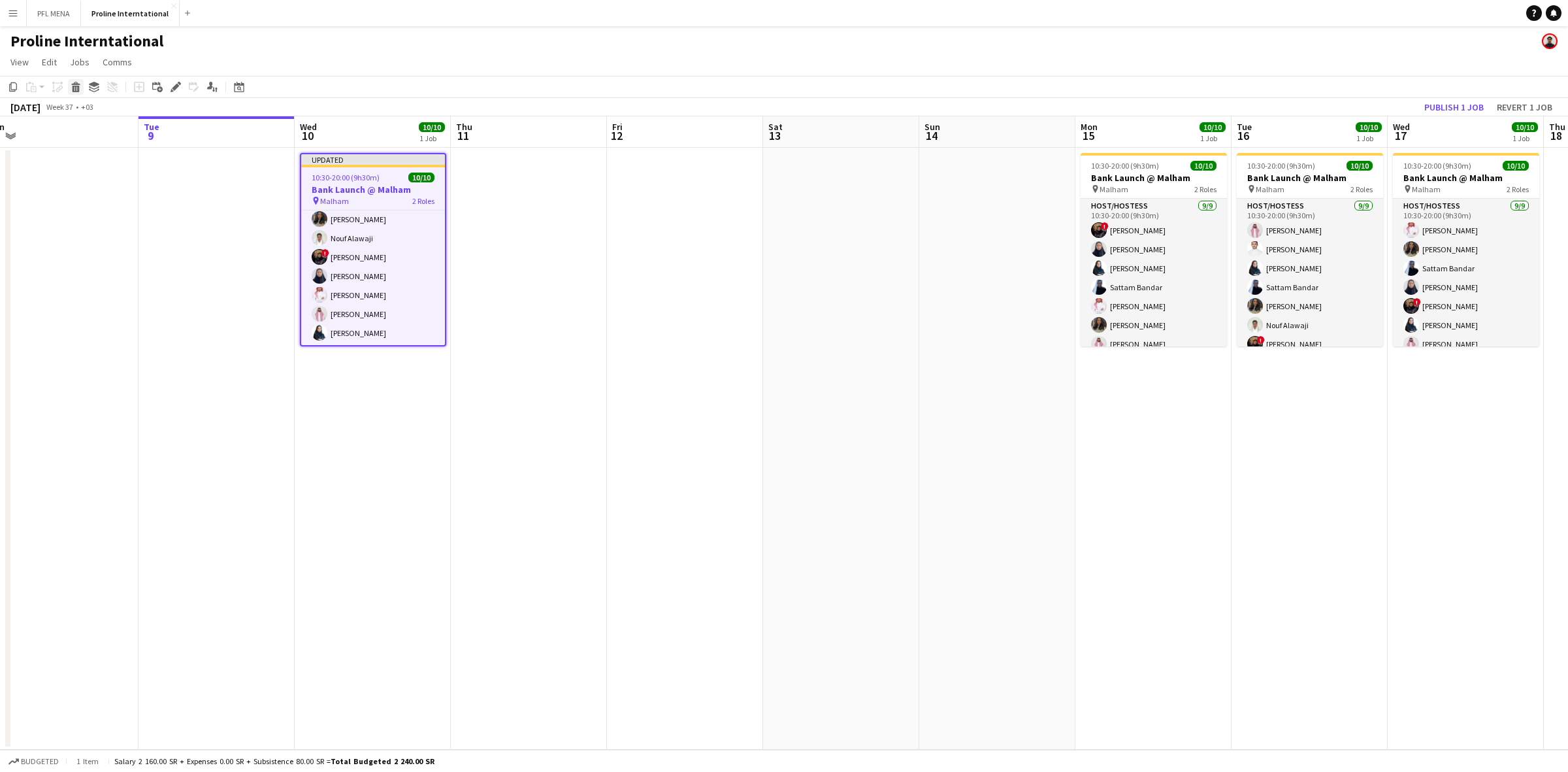
click at [69, 86] on div "Delete" at bounding box center [75, 86] width 16 height 16
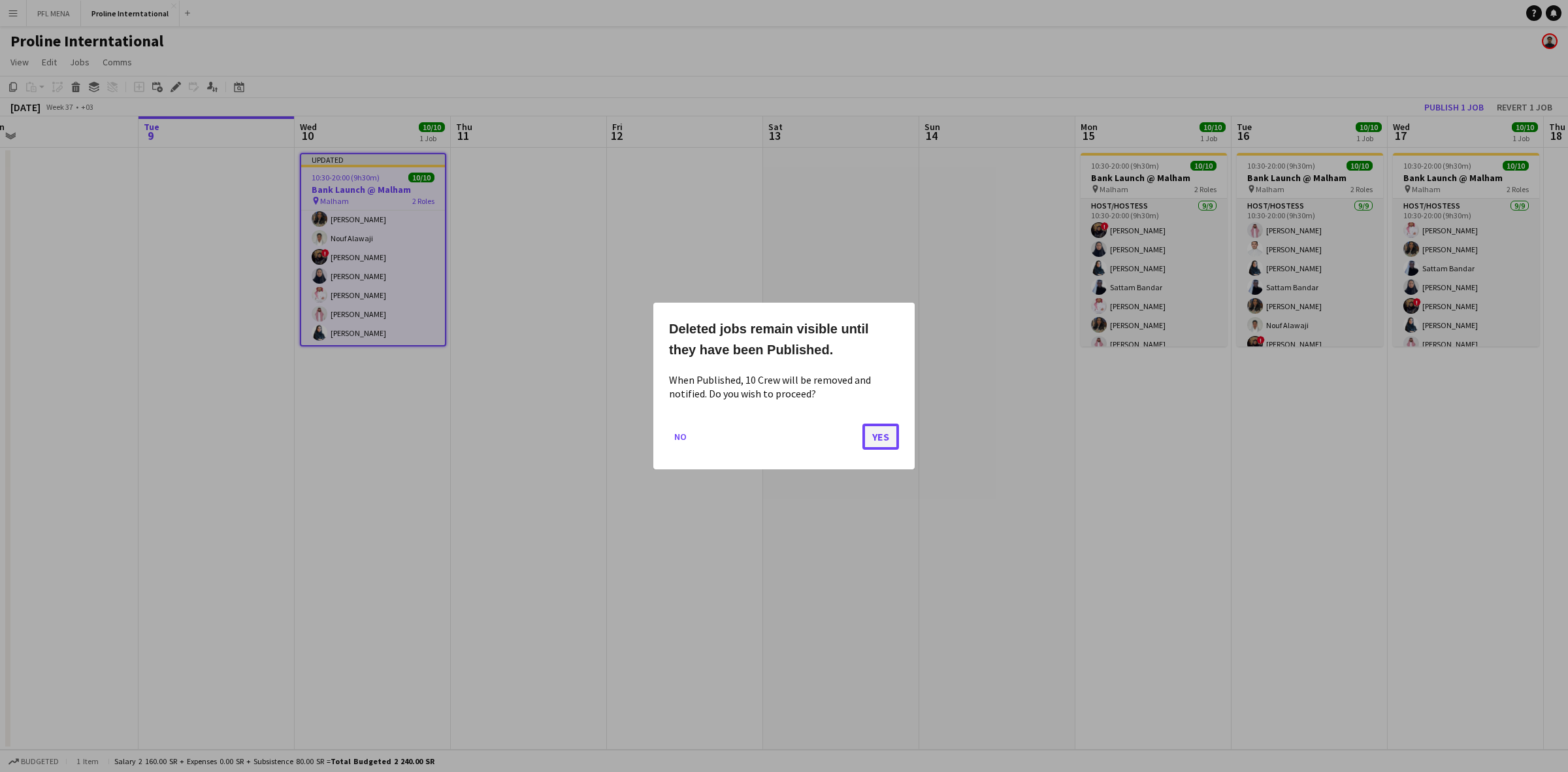
click at [890, 433] on button "Yes" at bounding box center [881, 437] width 37 height 26
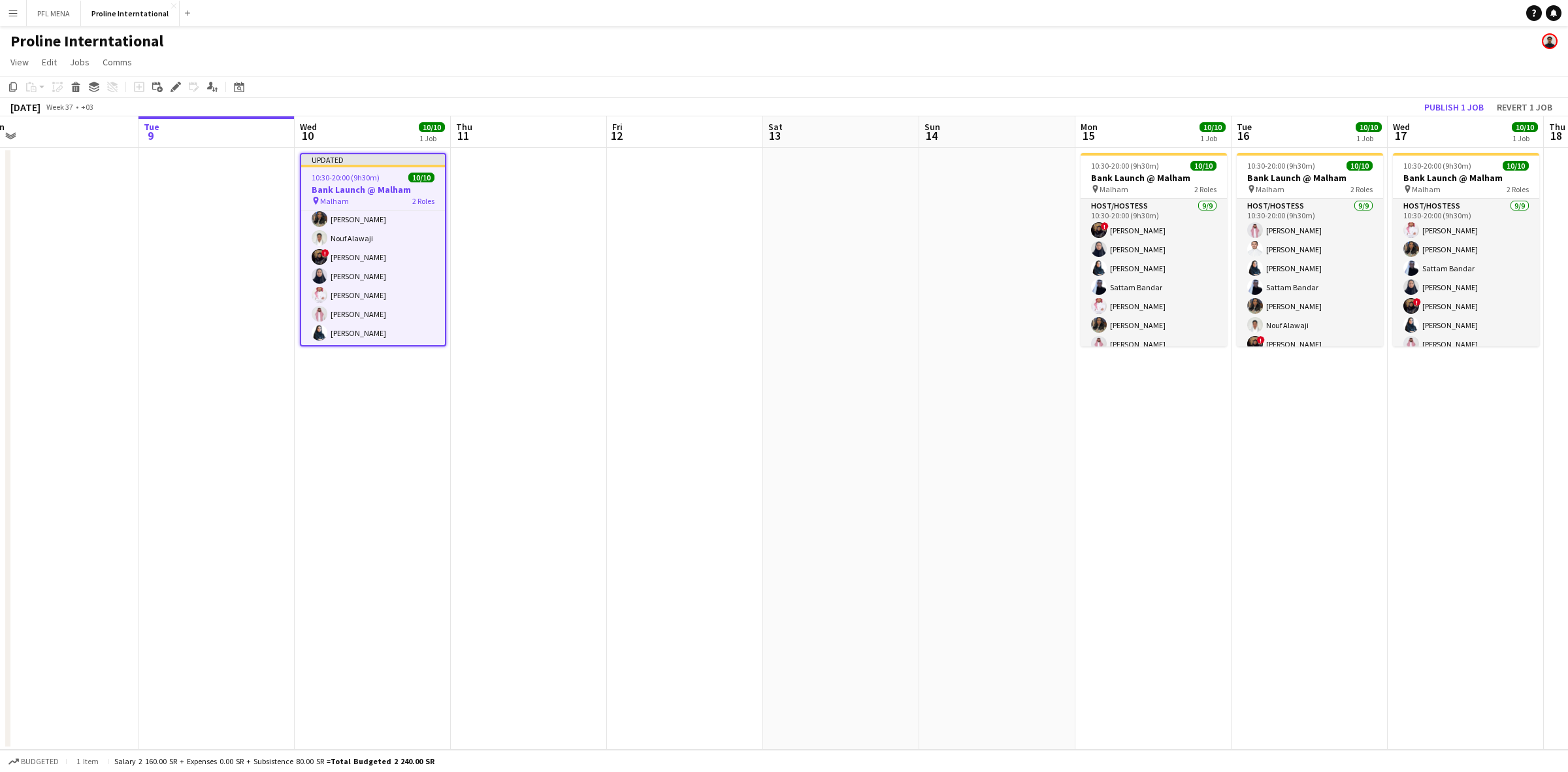
scroll to position [103, 0]
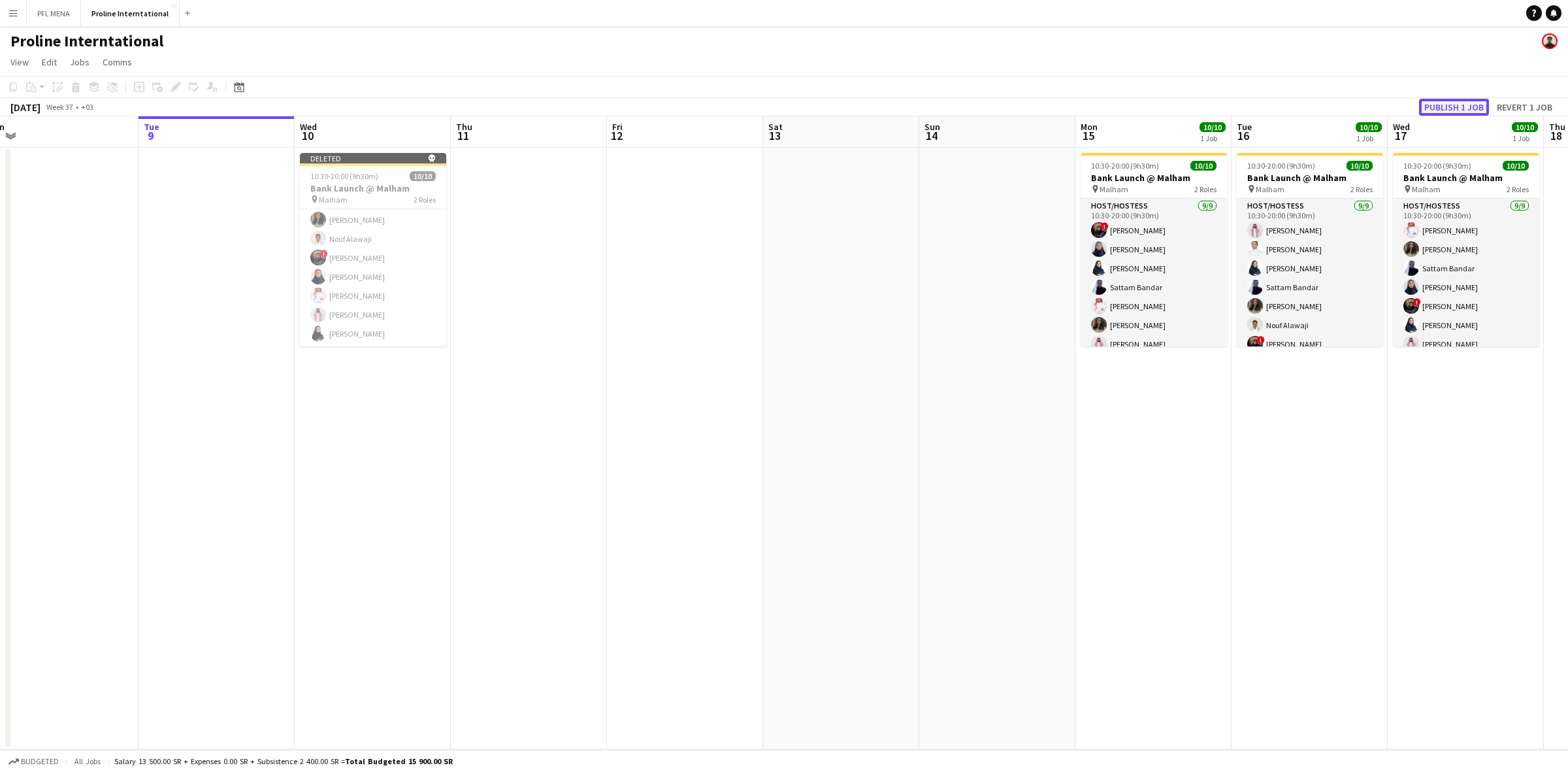
click at [1478, 105] on button "Publish 1 job" at bounding box center [1454, 107] width 70 height 17
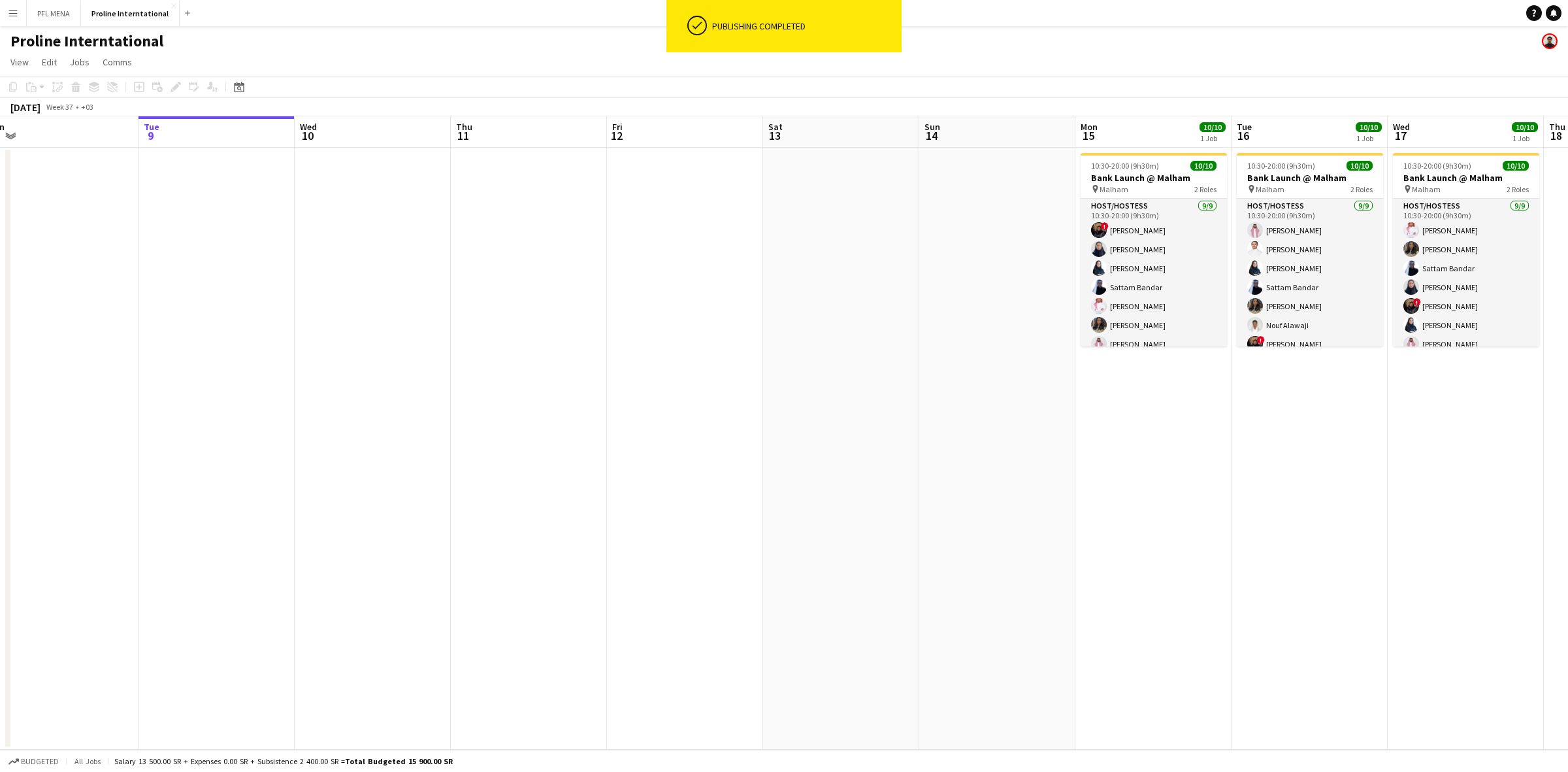
click at [420, 207] on app-date-cell at bounding box center [373, 448] width 156 height 602
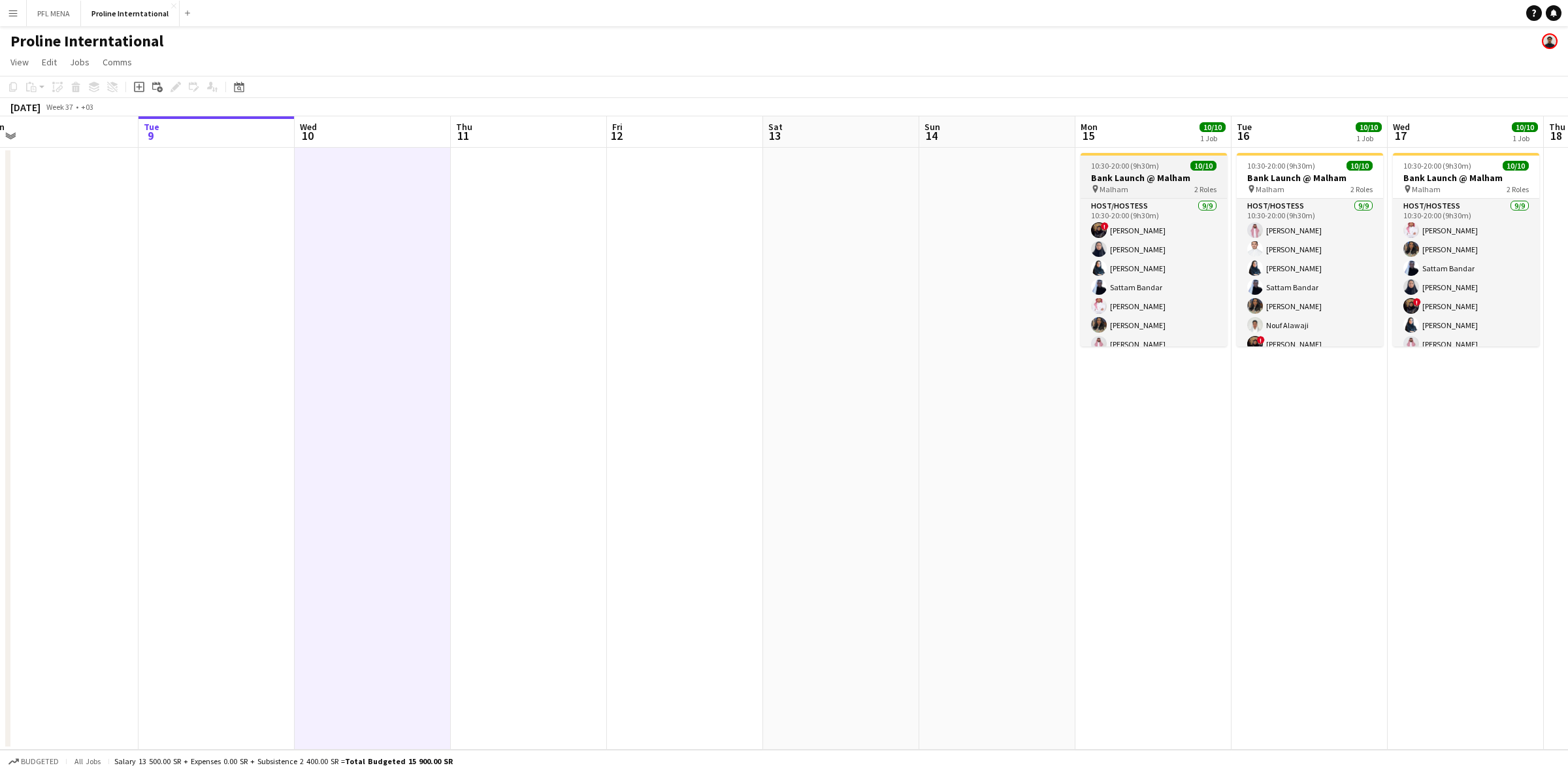
drag, startPoint x: 1137, startPoint y: 156, endPoint x: 1137, endPoint y: 163, distance: 7.0
click at [1137, 158] on app-job-card "10:30-20:00 (9h30m) 10/10 Bank Launch @ Malham pin Malham 2 Roles Host/Hostess …" at bounding box center [1153, 250] width 146 height 193
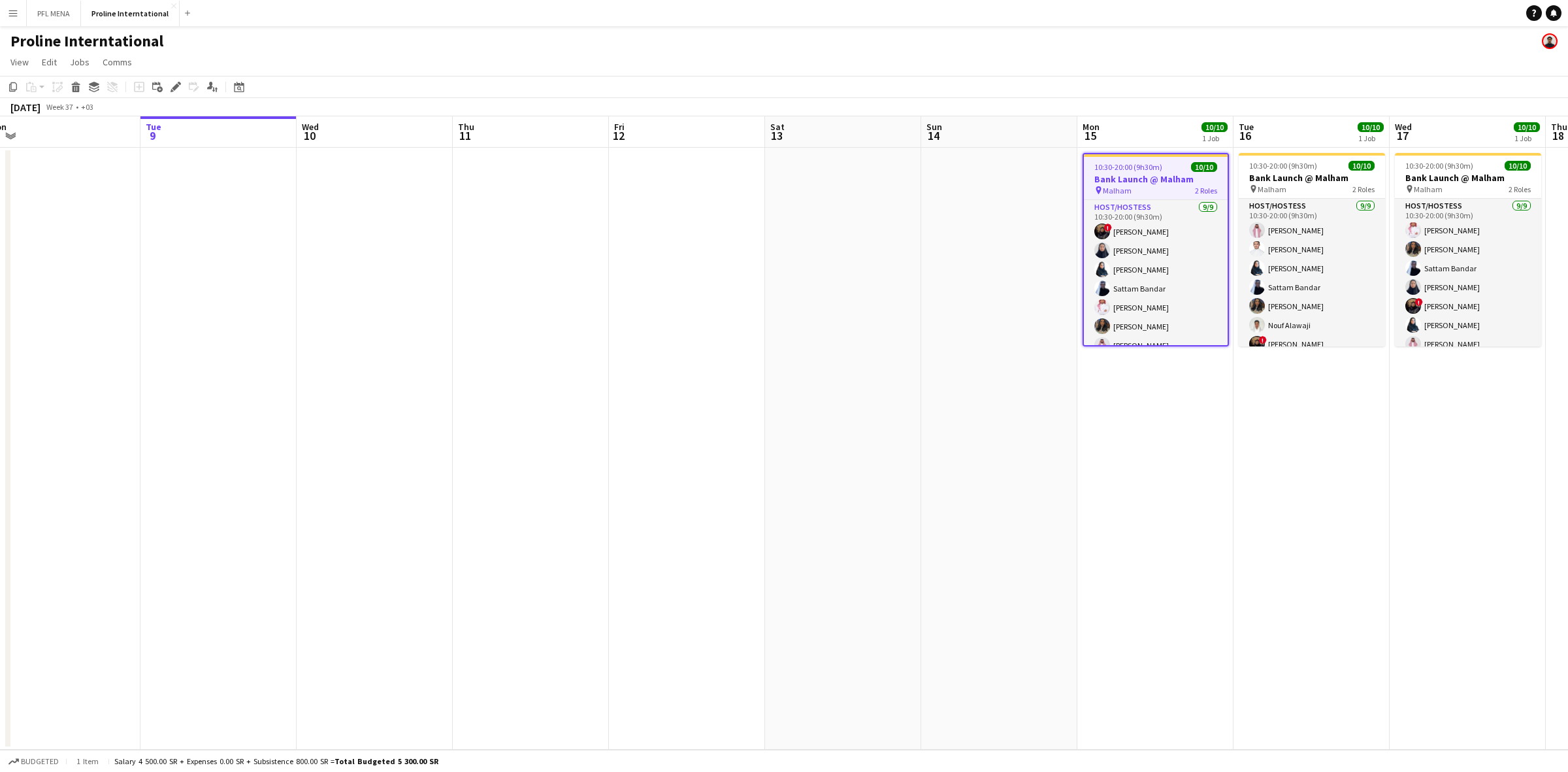
click at [1140, 169] on span "10:30-20:00 (9h30m)" at bounding box center [1128, 167] width 68 height 10
click at [1141, 169] on span "10:30-20:00 (9h30m)" at bounding box center [1127, 165] width 68 height 10
click at [333, 164] on app-date-cell at bounding box center [375, 448] width 156 height 602
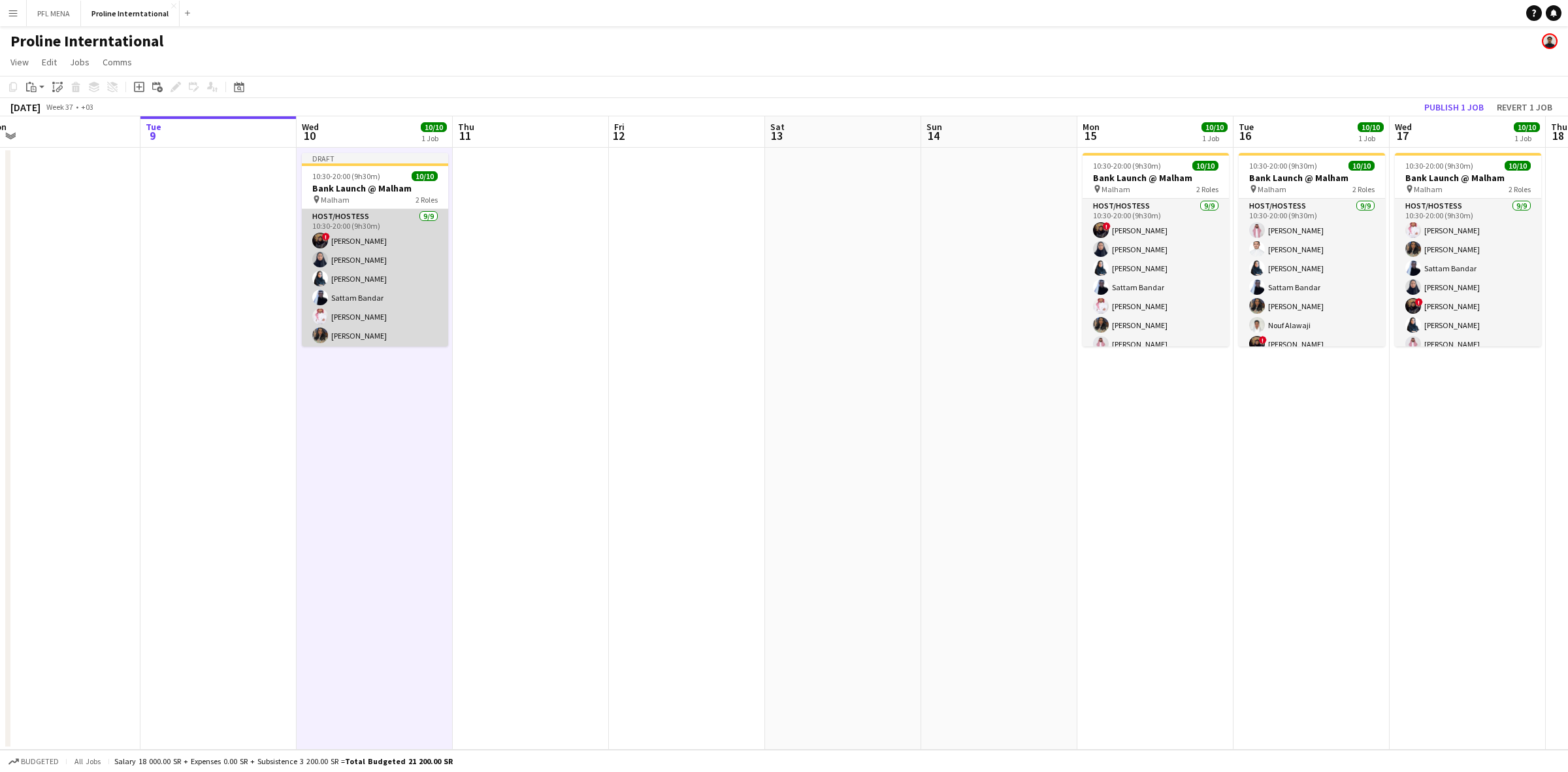
click at [379, 223] on app-card-role "Host/Hostess 9/9 10:30-20:00 (9h30m) ! Ghada Albarrak Albandari Sharaf Rina Ala…" at bounding box center [375, 307] width 146 height 196
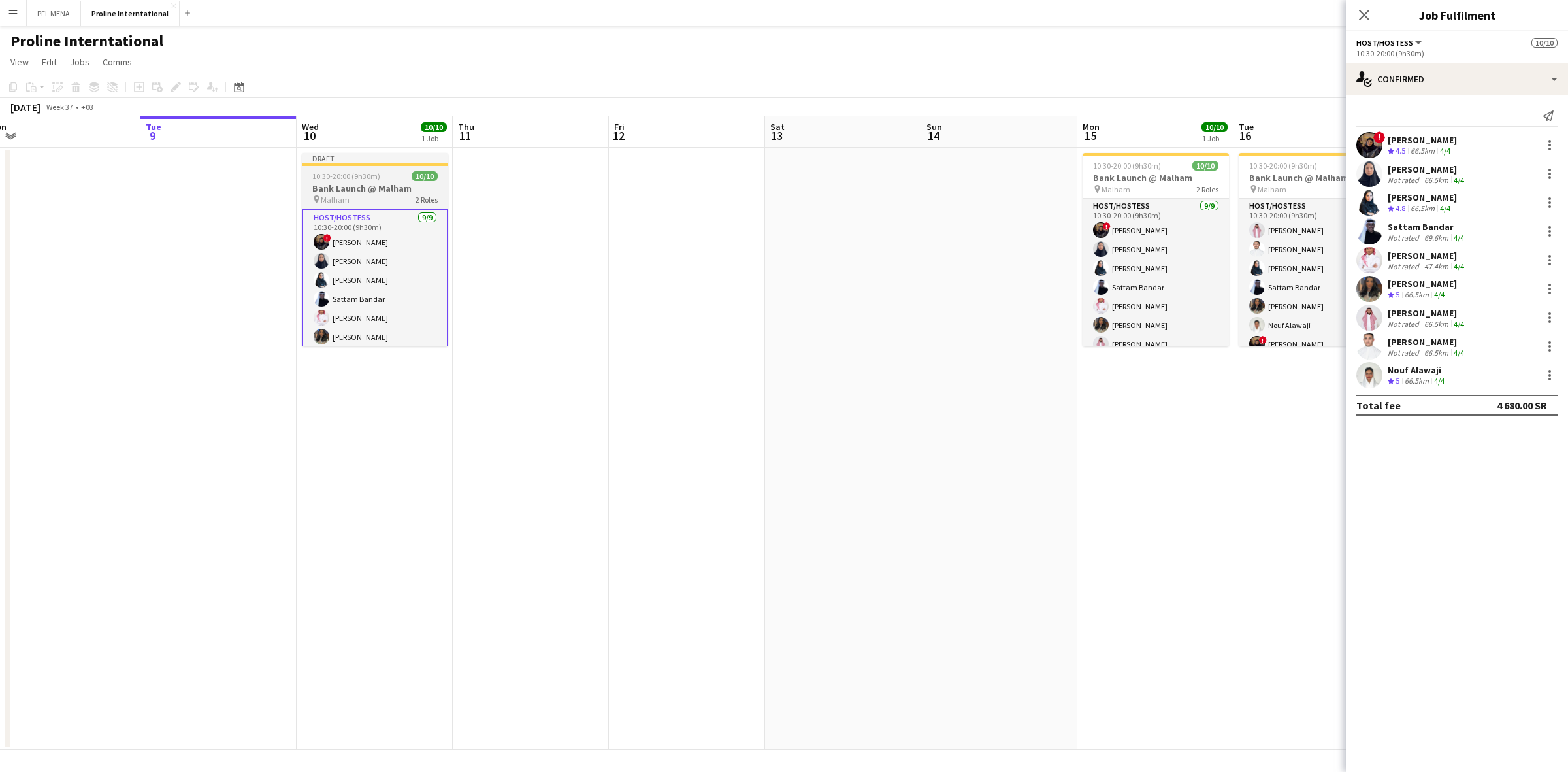
click at [348, 185] on h3 "Bank Launch @ Malham" at bounding box center [375, 188] width 146 height 12
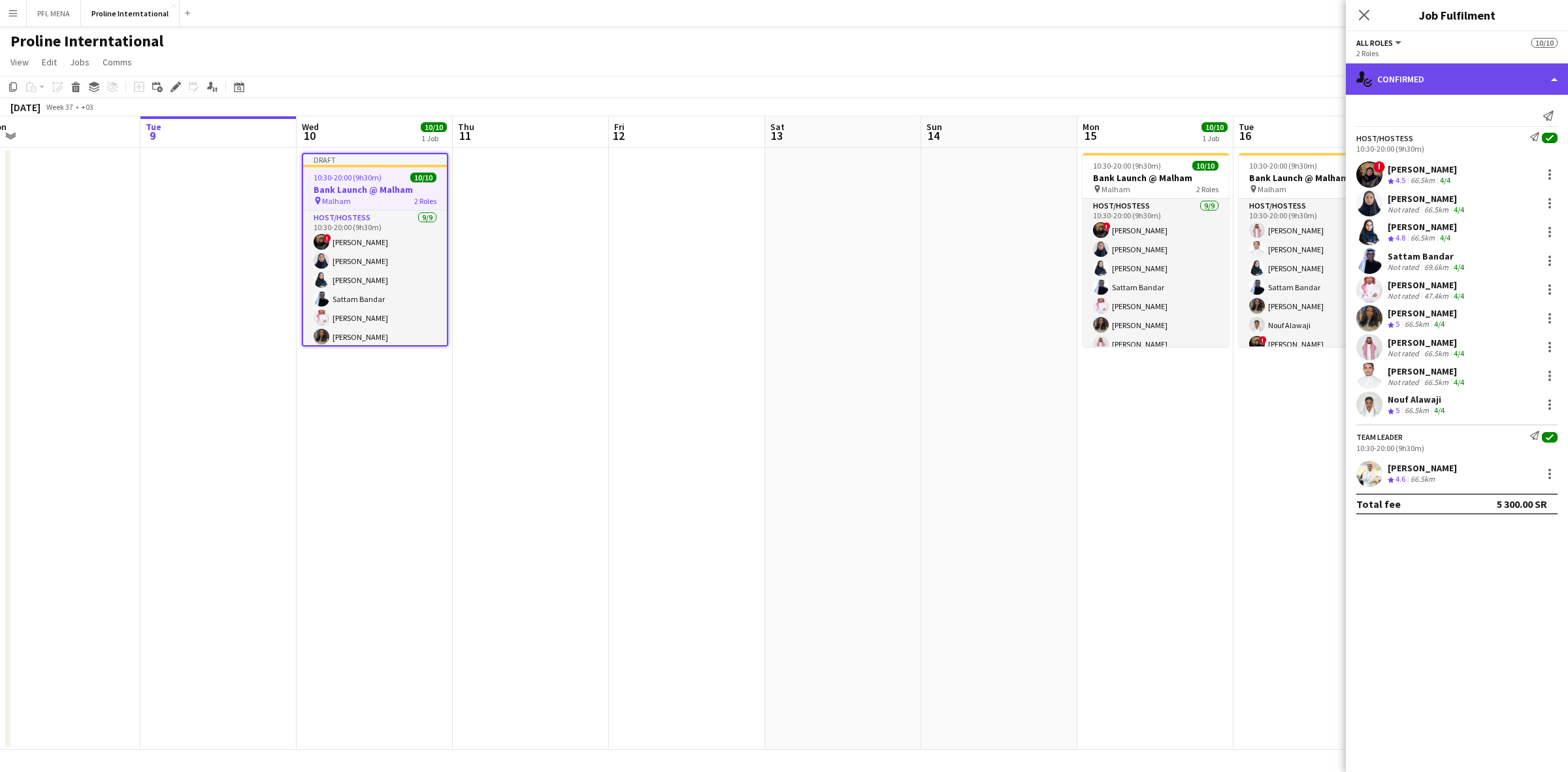
drag, startPoint x: 1401, startPoint y: 75, endPoint x: 1402, endPoint y: 82, distance: 7.1
click at [1401, 76] on div "single-neutral-actions-check-2 Confirmed" at bounding box center [1456, 79] width 222 height 31
click at [1473, 135] on div "pen-write Job Details" at bounding box center [1500, 136] width 129 height 26
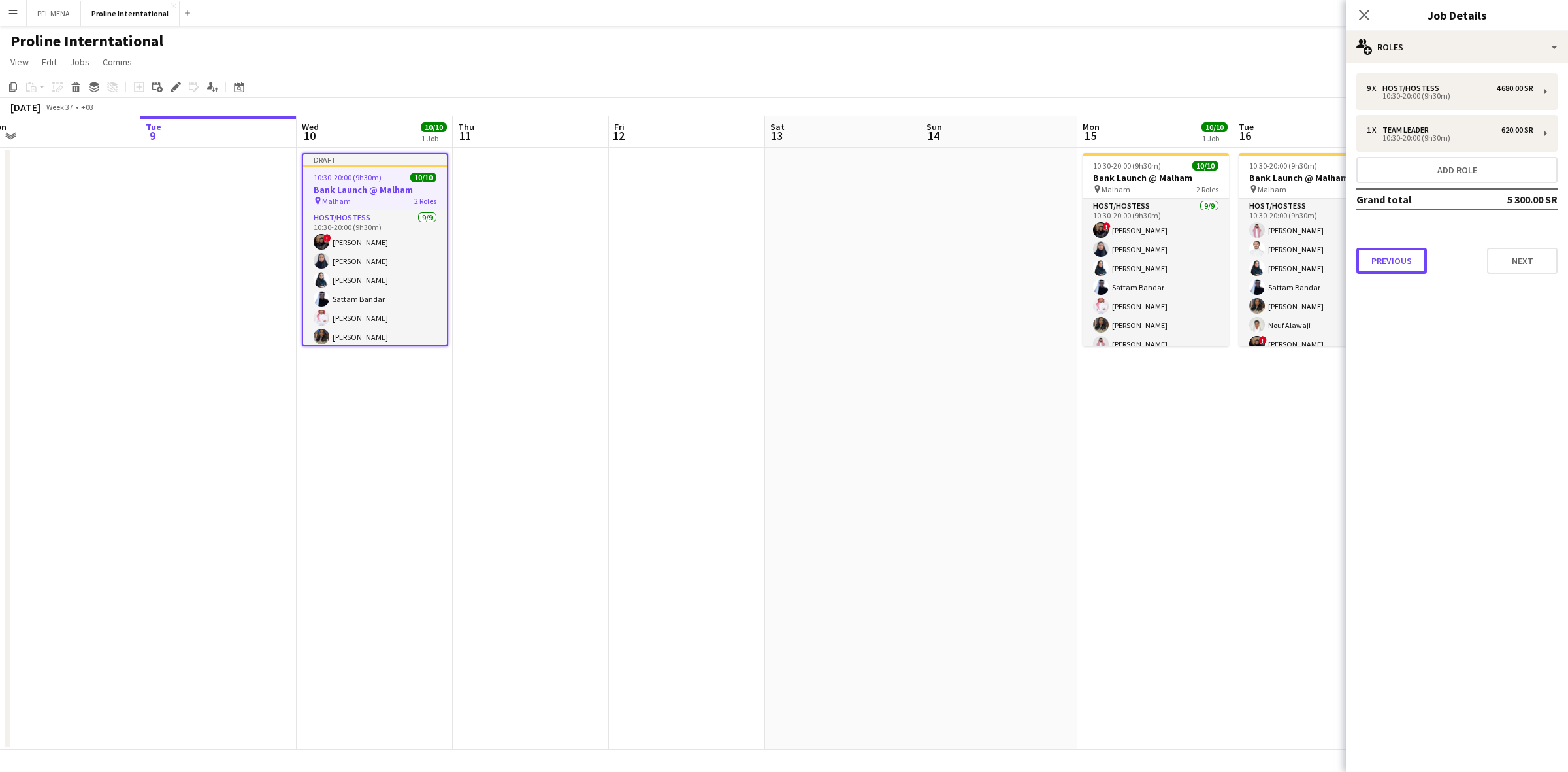
click at [1393, 248] on button "Previous" at bounding box center [1391, 261] width 71 height 26
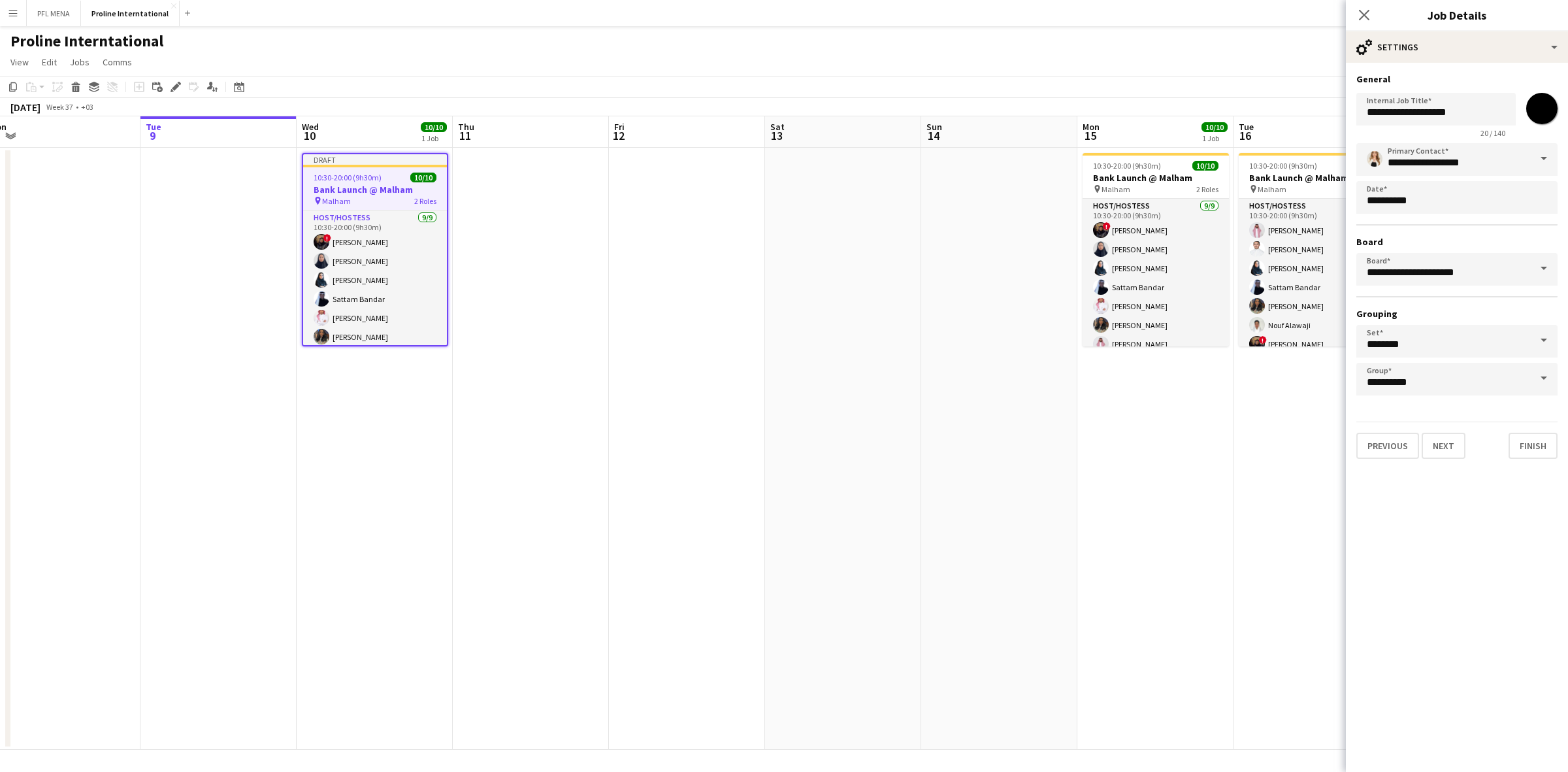
click at [1535, 161] on span at bounding box center [1544, 158] width 27 height 31
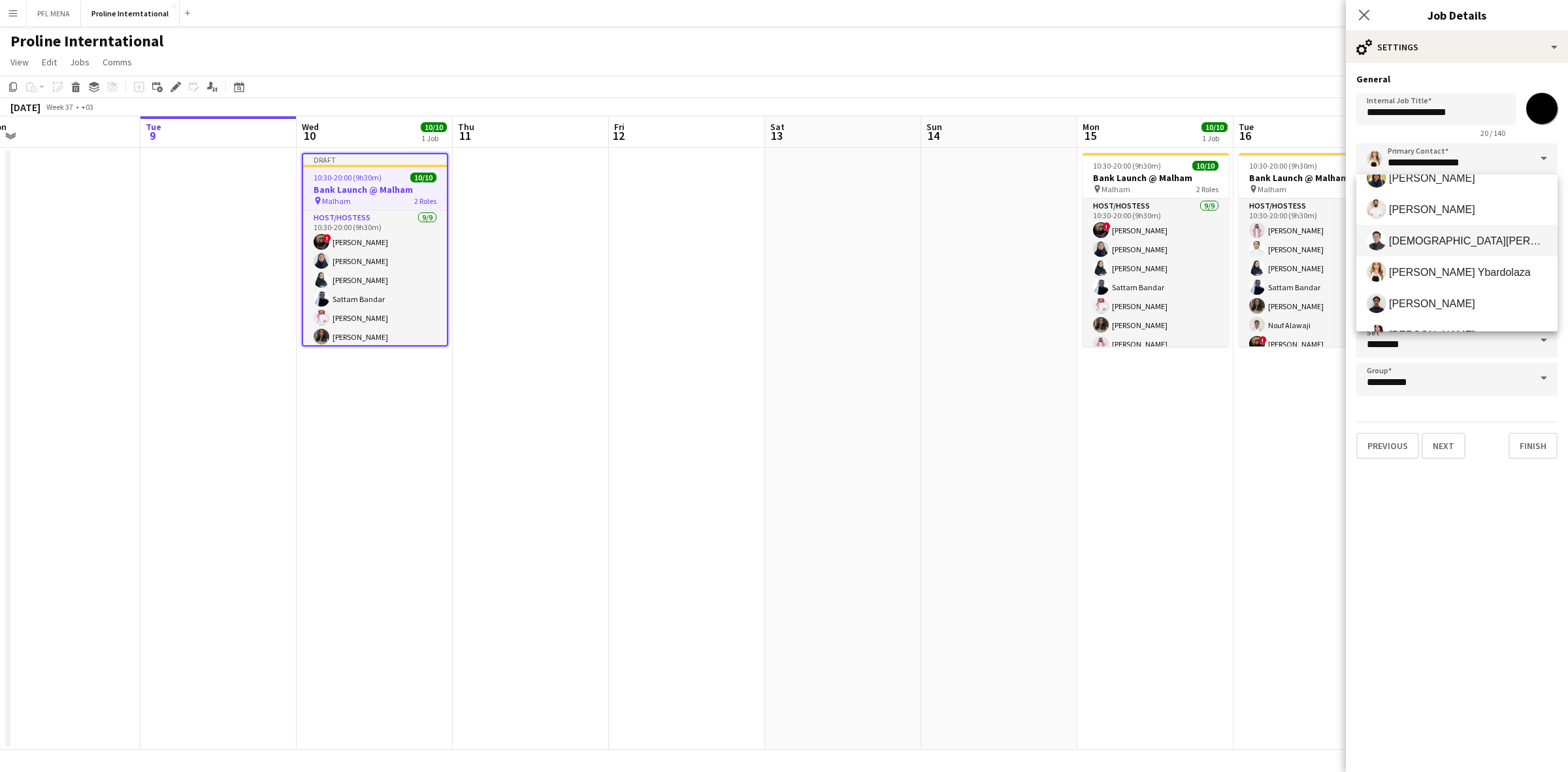
scroll to position [367, 0]
click at [1437, 265] on span "Kenan Tesfaselase" at bounding box center [1431, 267] width 86 height 12
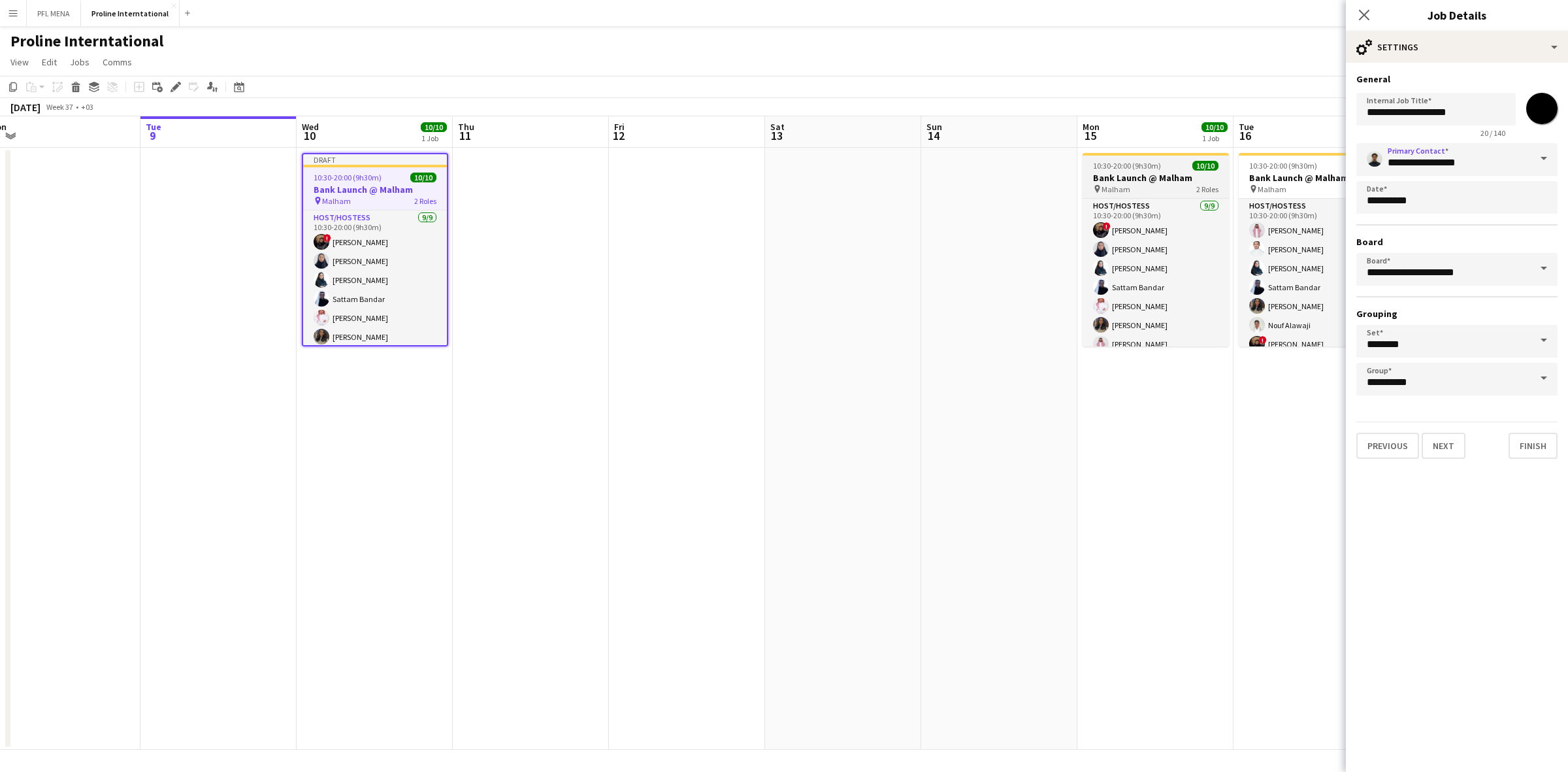
click at [1192, 165] on span "10/10" at bounding box center [1205, 165] width 26 height 10
type input "**********"
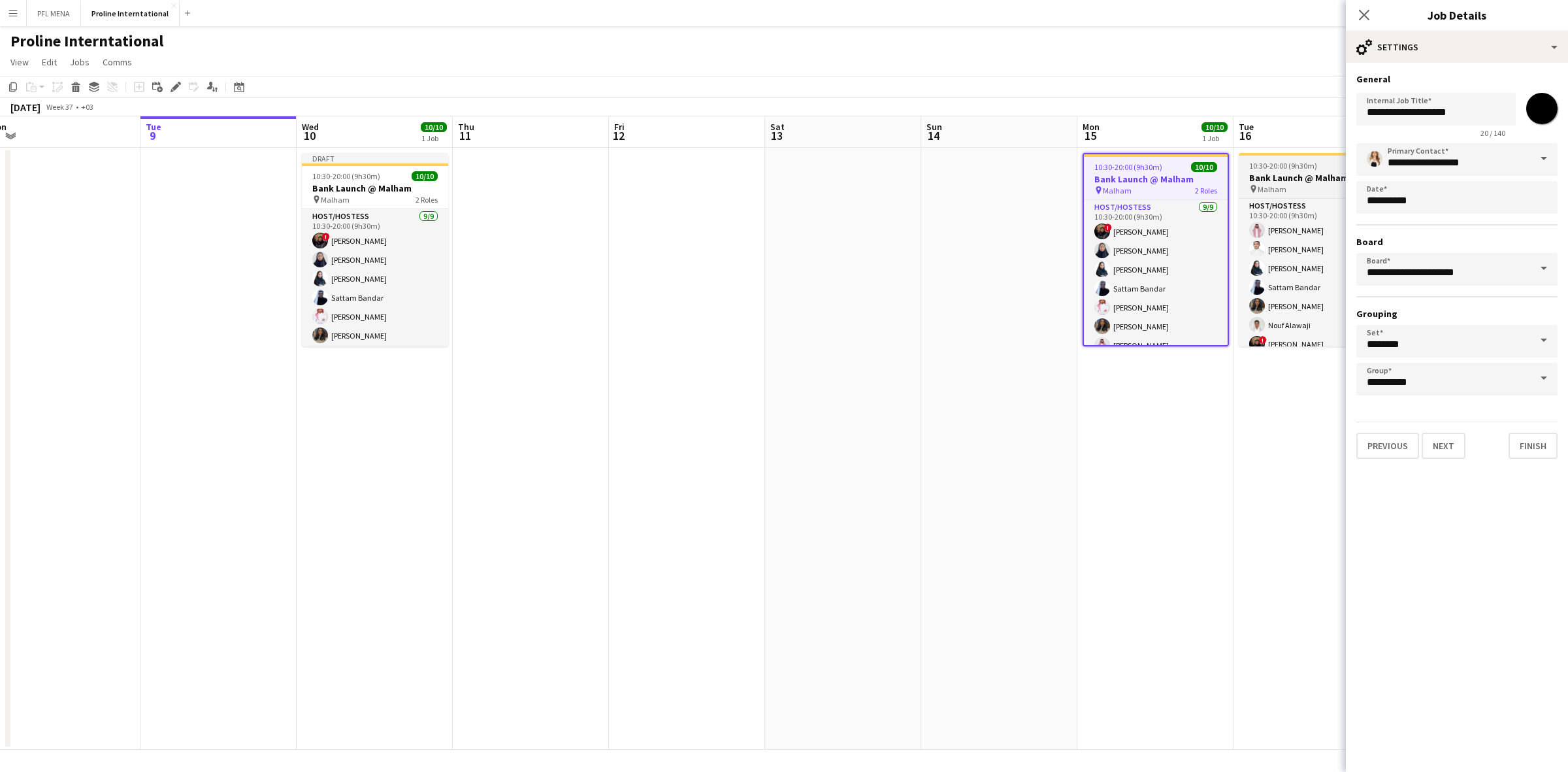
click at [1331, 172] on h3 "Bank Launch @ Malham" at bounding box center [1311, 178] width 146 height 12
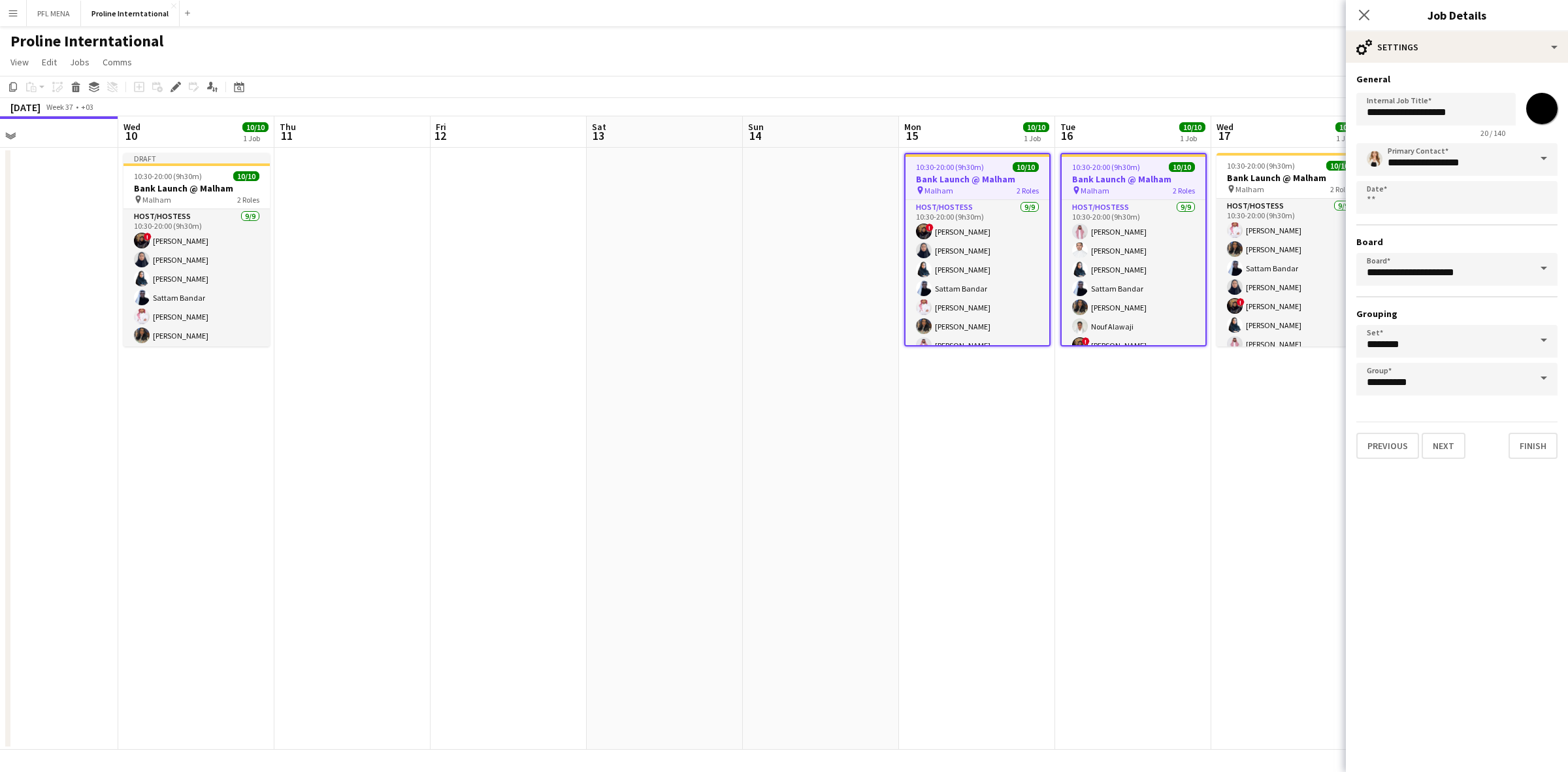
scroll to position [0, 513]
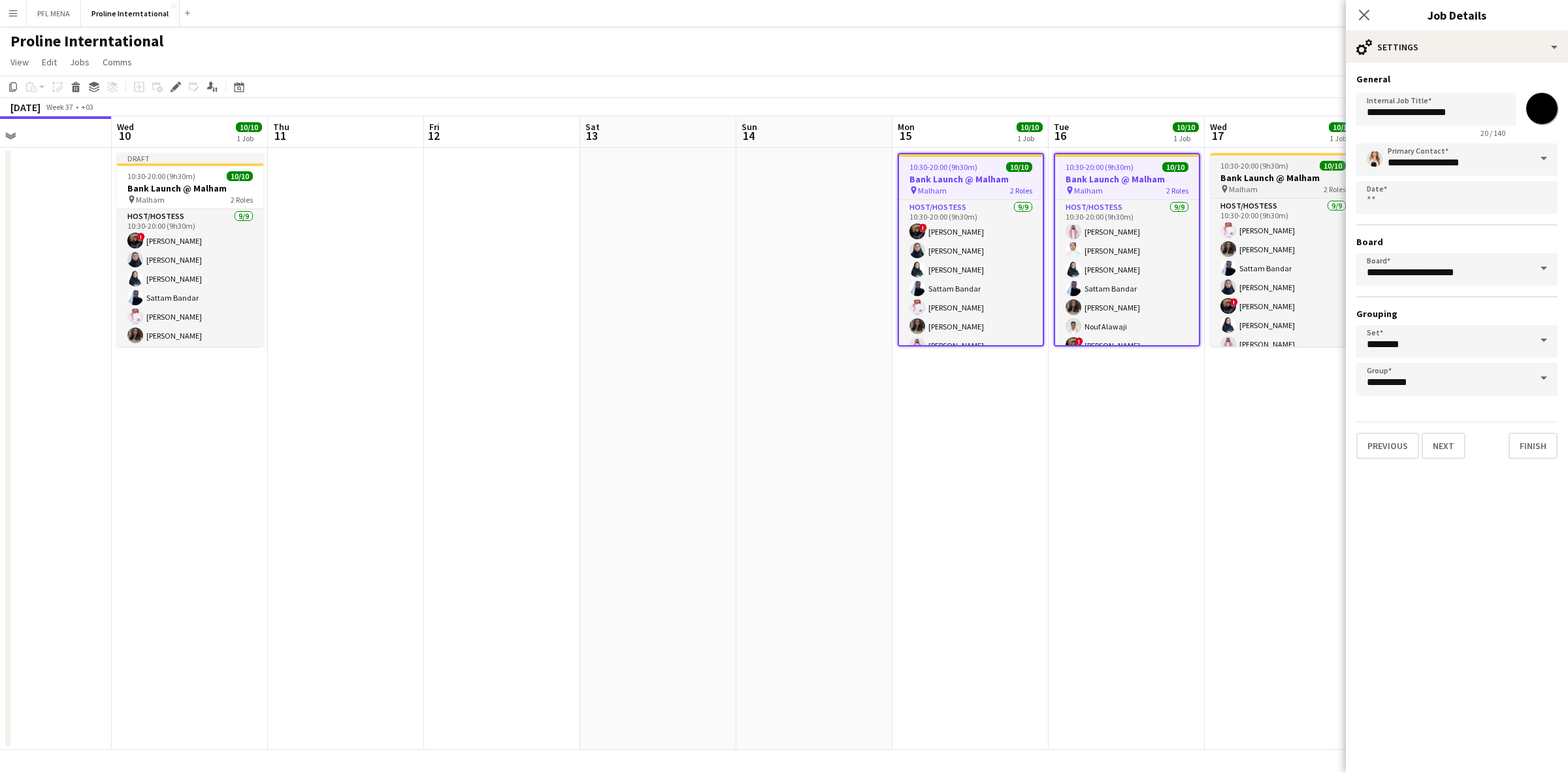
click at [1274, 178] on h3 "Bank Launch @ Malham" at bounding box center [1282, 178] width 146 height 12
click at [1546, 158] on span at bounding box center [1544, 158] width 27 height 31
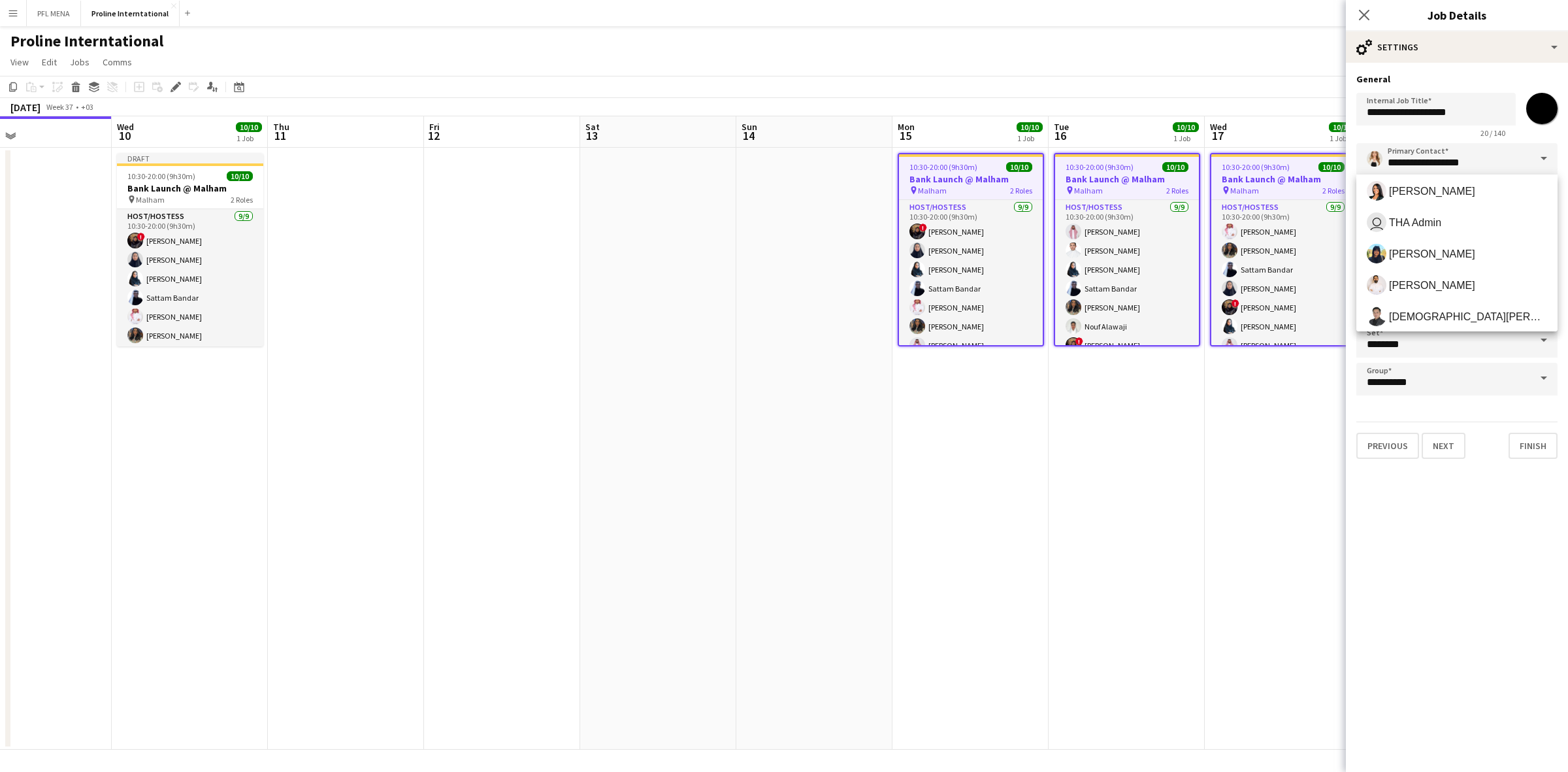
scroll to position [449, 0]
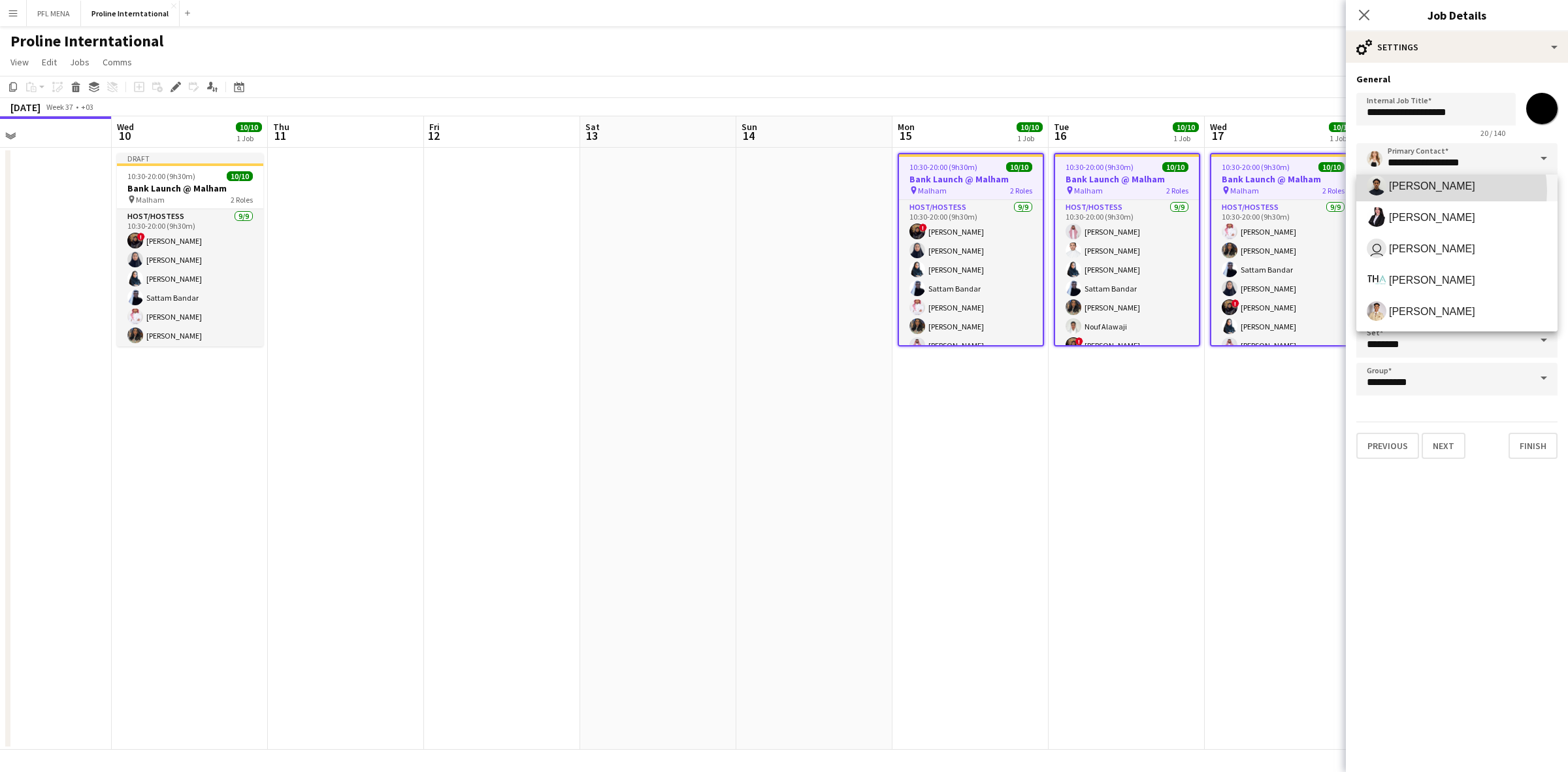
click at [1434, 190] on span "Kenan Tesfaselase" at bounding box center [1431, 186] width 86 height 12
type input "**********"
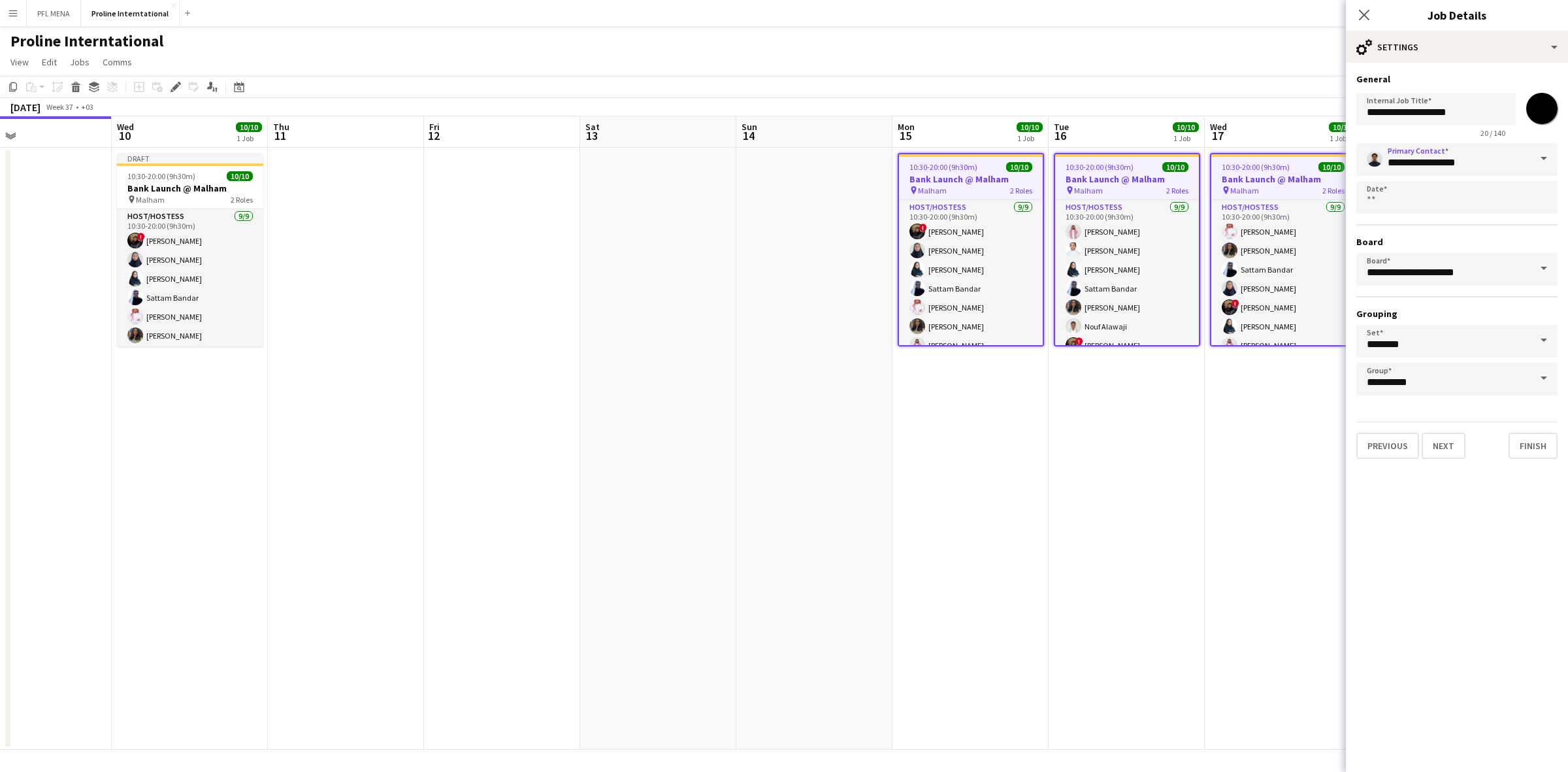
click at [757, 209] on app-date-cell at bounding box center [815, 448] width 156 height 602
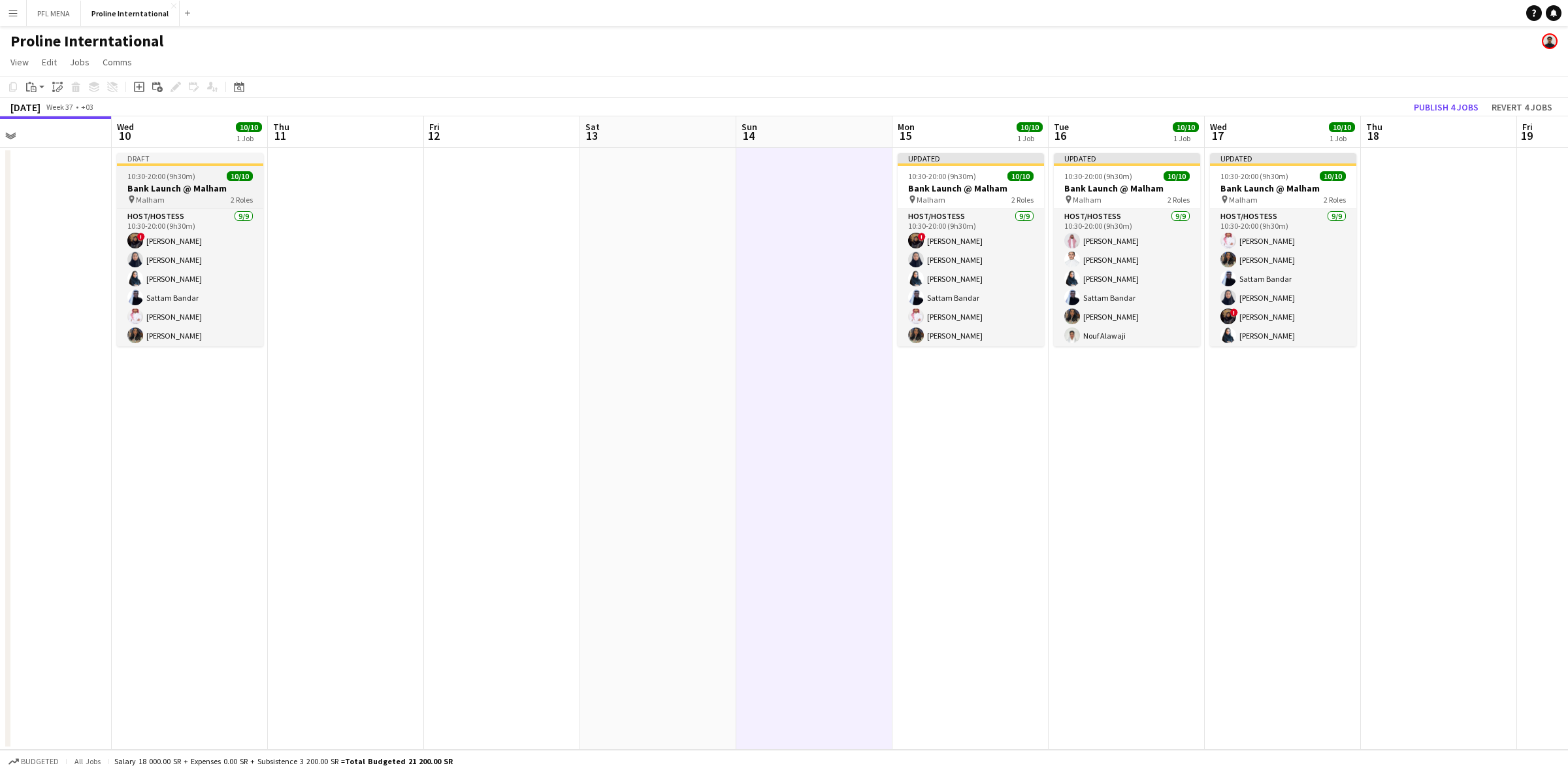
click at [178, 188] on h3 "Bank Launch @ Malham" at bounding box center [190, 188] width 146 height 12
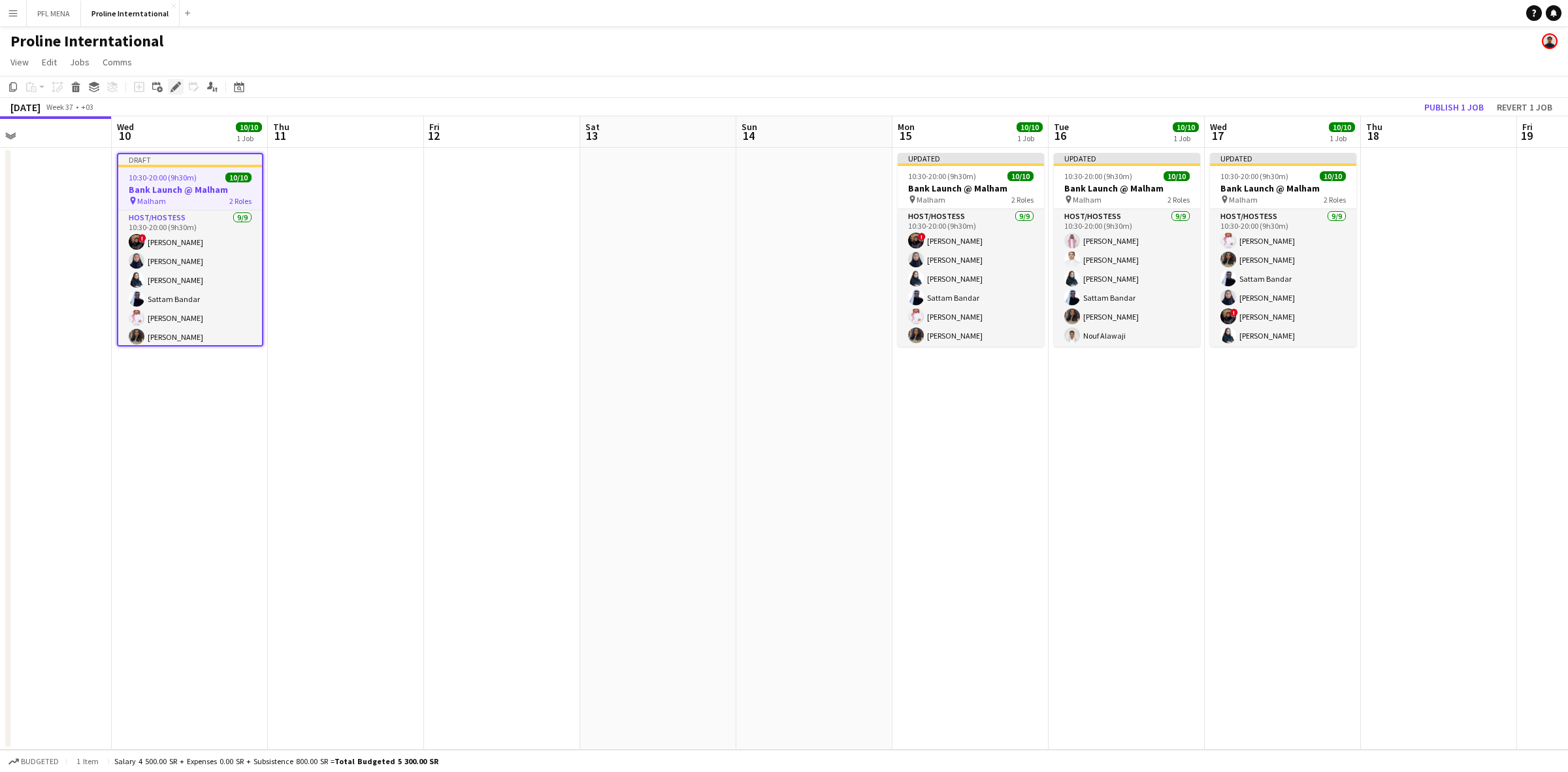
click at [178, 86] on icon "Edit" at bounding box center [175, 86] width 10 height 10
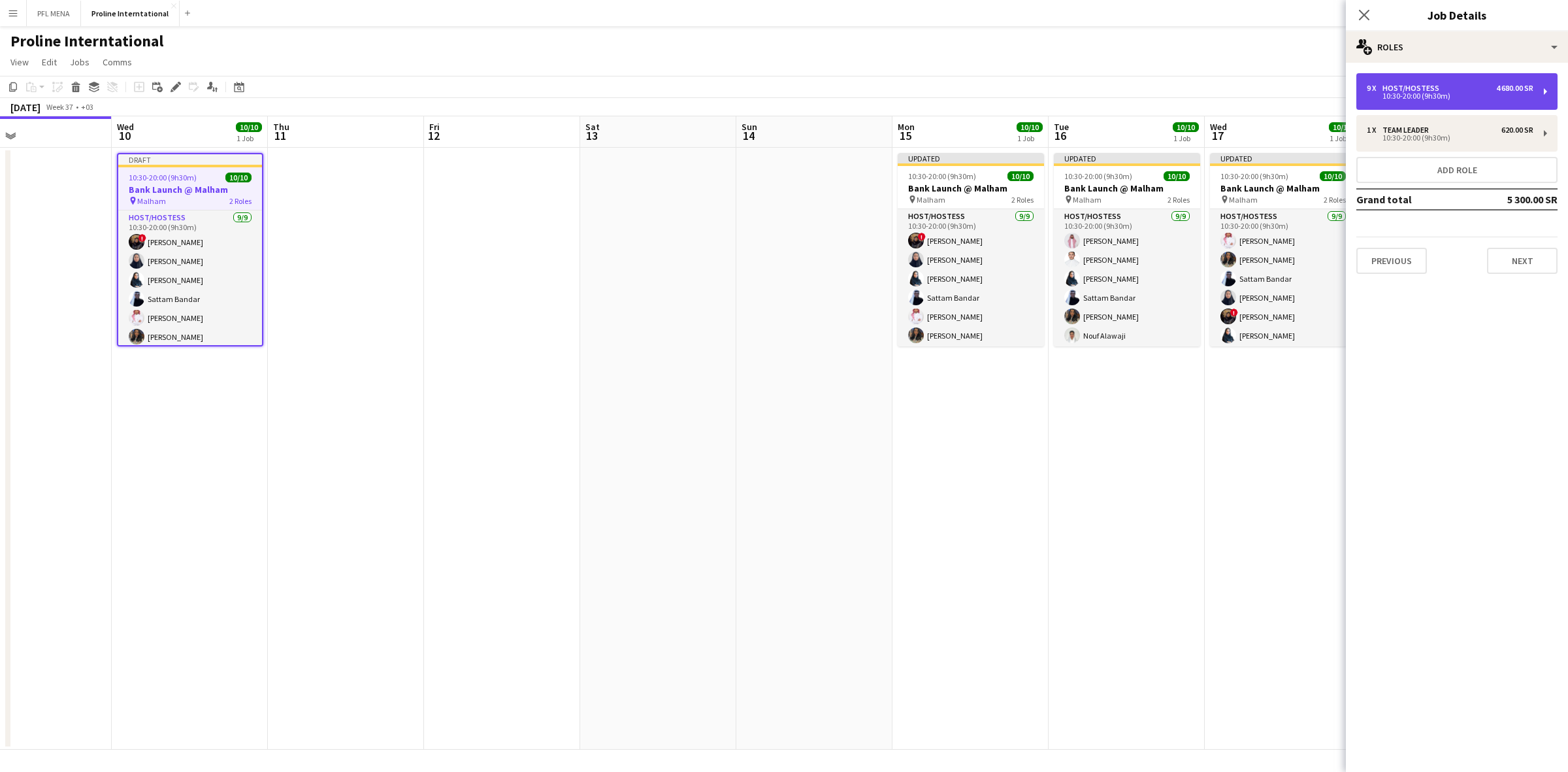
click at [1449, 103] on div "9 x Host/Hostess 4 680.00 SR 10:30-20:00 (9h30m)" at bounding box center [1456, 92] width 201 height 37
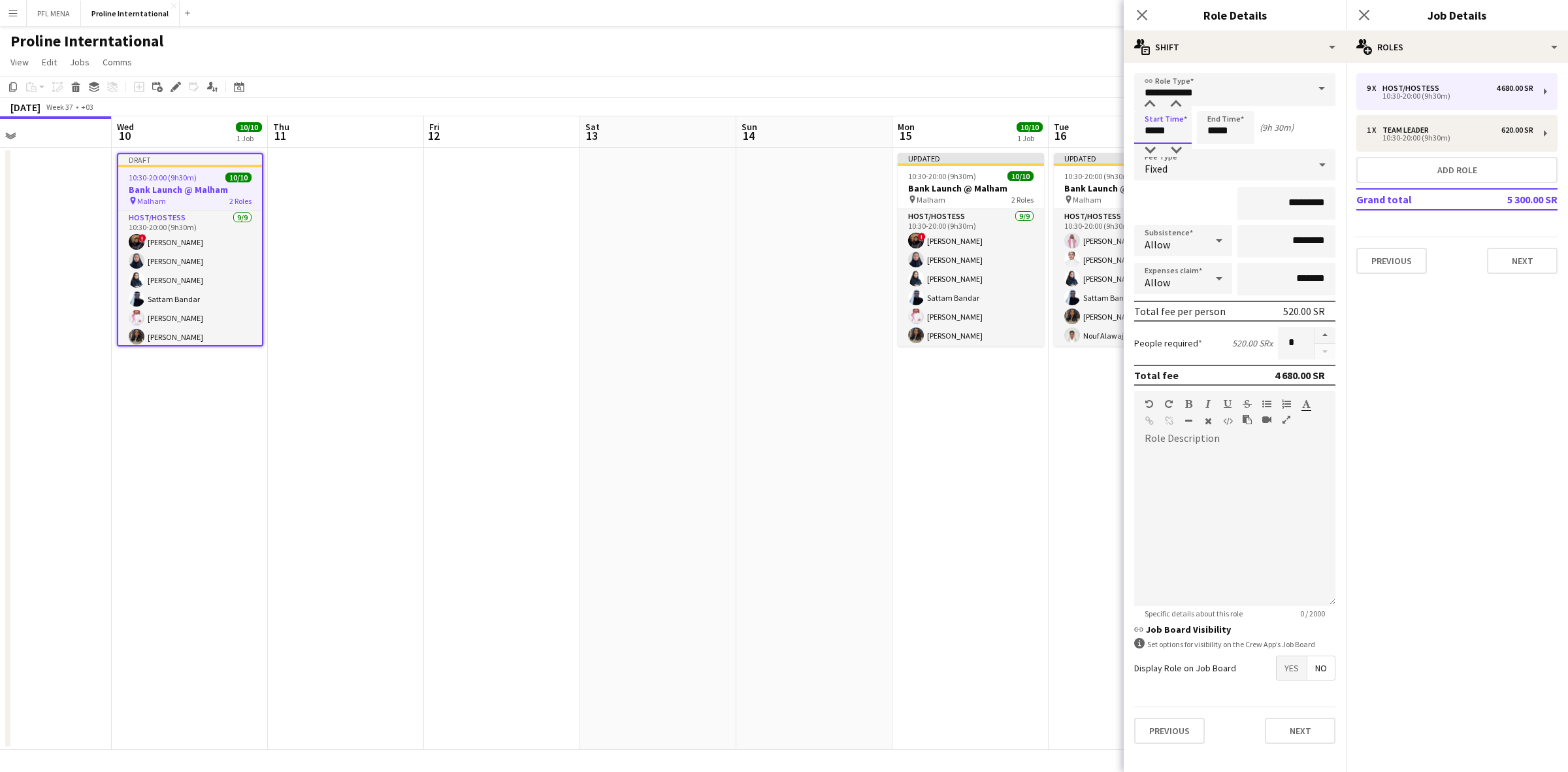
click at [1165, 128] on input "*****" at bounding box center [1163, 127] width 58 height 33
click at [1152, 107] on div at bounding box center [1150, 104] width 26 height 13
type input "*****"
click at [1152, 107] on div at bounding box center [1150, 104] width 26 height 13
click at [1220, 126] on input "*****" at bounding box center [1225, 127] width 58 height 33
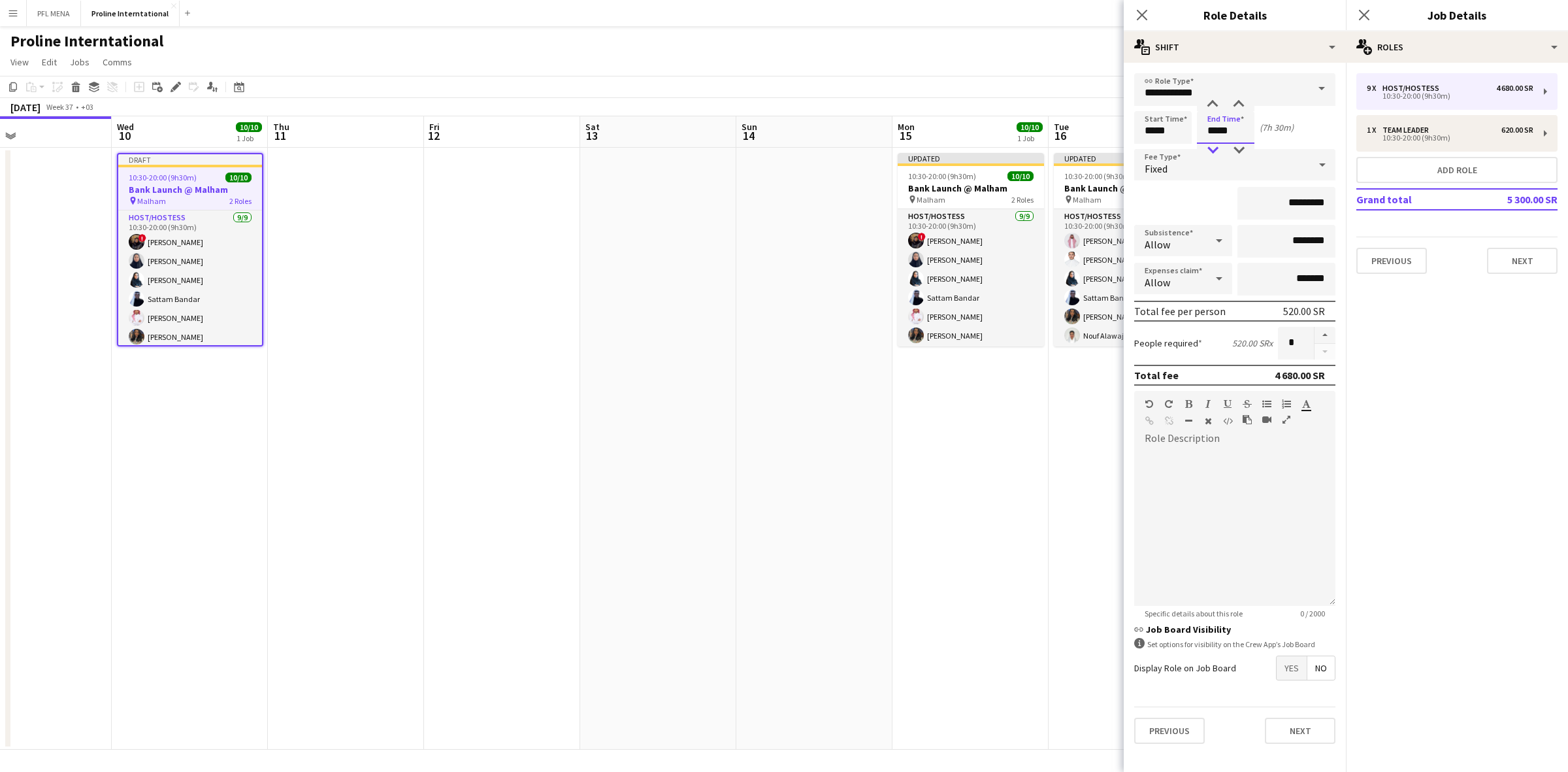
click at [1215, 156] on div at bounding box center [1212, 150] width 26 height 13
click at [1215, 155] on div at bounding box center [1212, 150] width 26 height 13
click at [1216, 150] on div at bounding box center [1212, 150] width 26 height 13
click at [1238, 144] on div at bounding box center [1238, 150] width 26 height 13
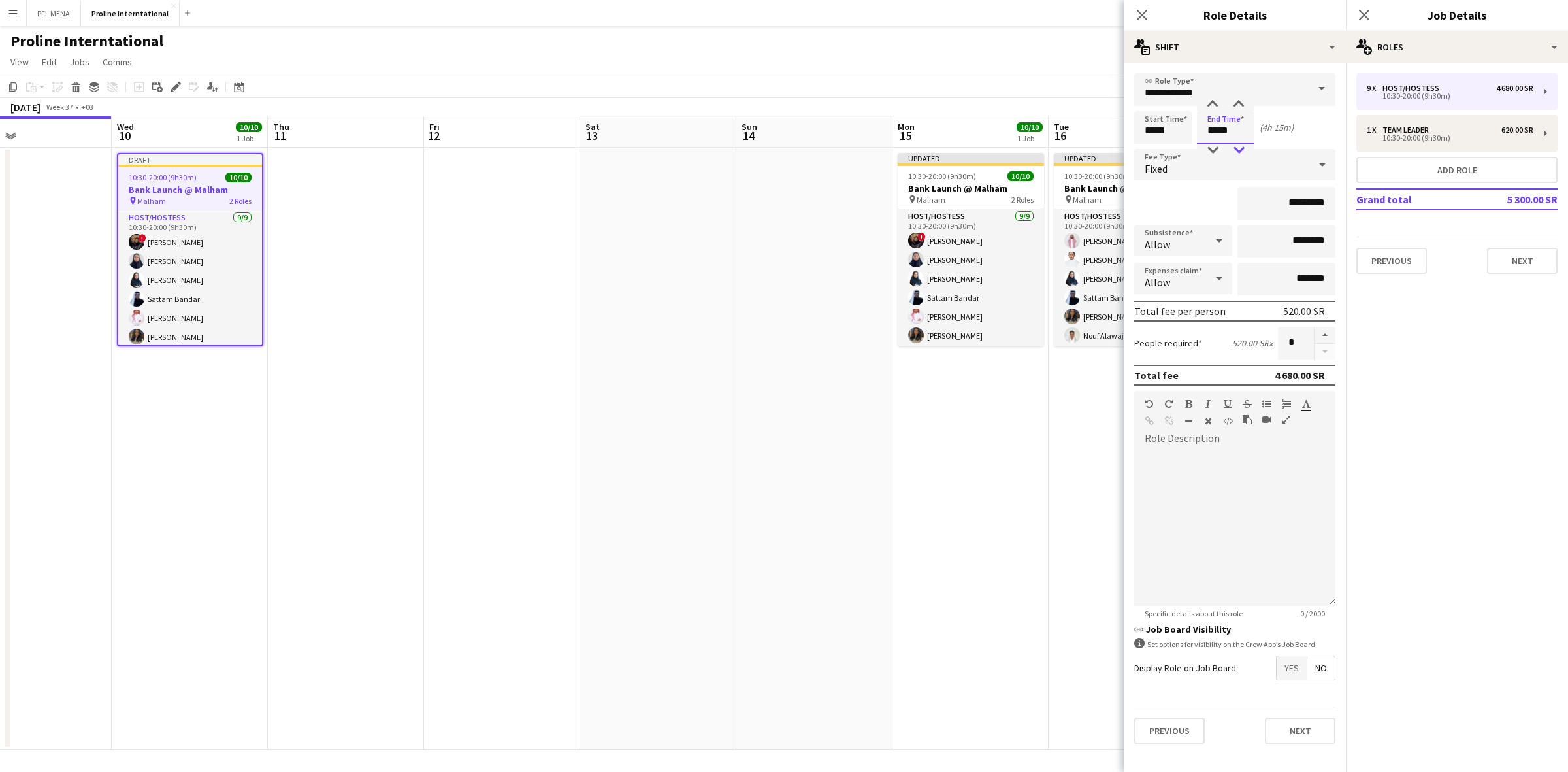
type input "*****"
click at [1238, 144] on div at bounding box center [1238, 150] width 26 height 13
click at [1295, 203] on input "*********" at bounding box center [1286, 203] width 98 height 33
type input "****"
type input "*********"
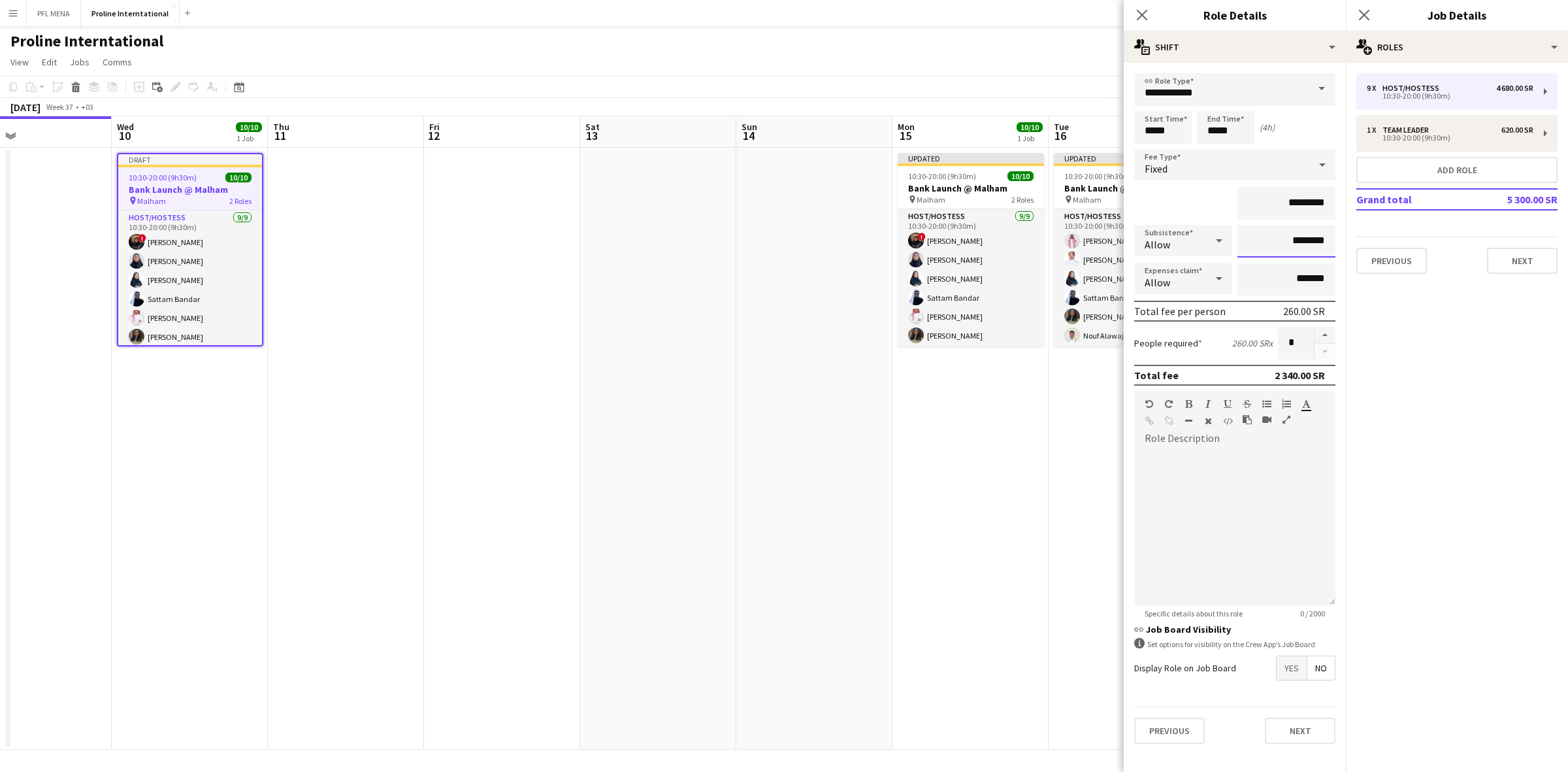
click at [1291, 239] on input "********" at bounding box center [1286, 241] width 98 height 33
type input "*******"
click at [1216, 242] on icon at bounding box center [1218, 240] width 16 height 26
click at [1180, 306] on span "Don't allow" at bounding box center [1182, 308] width 77 height 12
click at [1425, 317] on mat-expansion-panel "pencil3 General details 9 x Host/Hostess 4 680.00 SR 10:30-20:00 (9h30m) 1 x Te…" at bounding box center [1456, 417] width 222 height 709
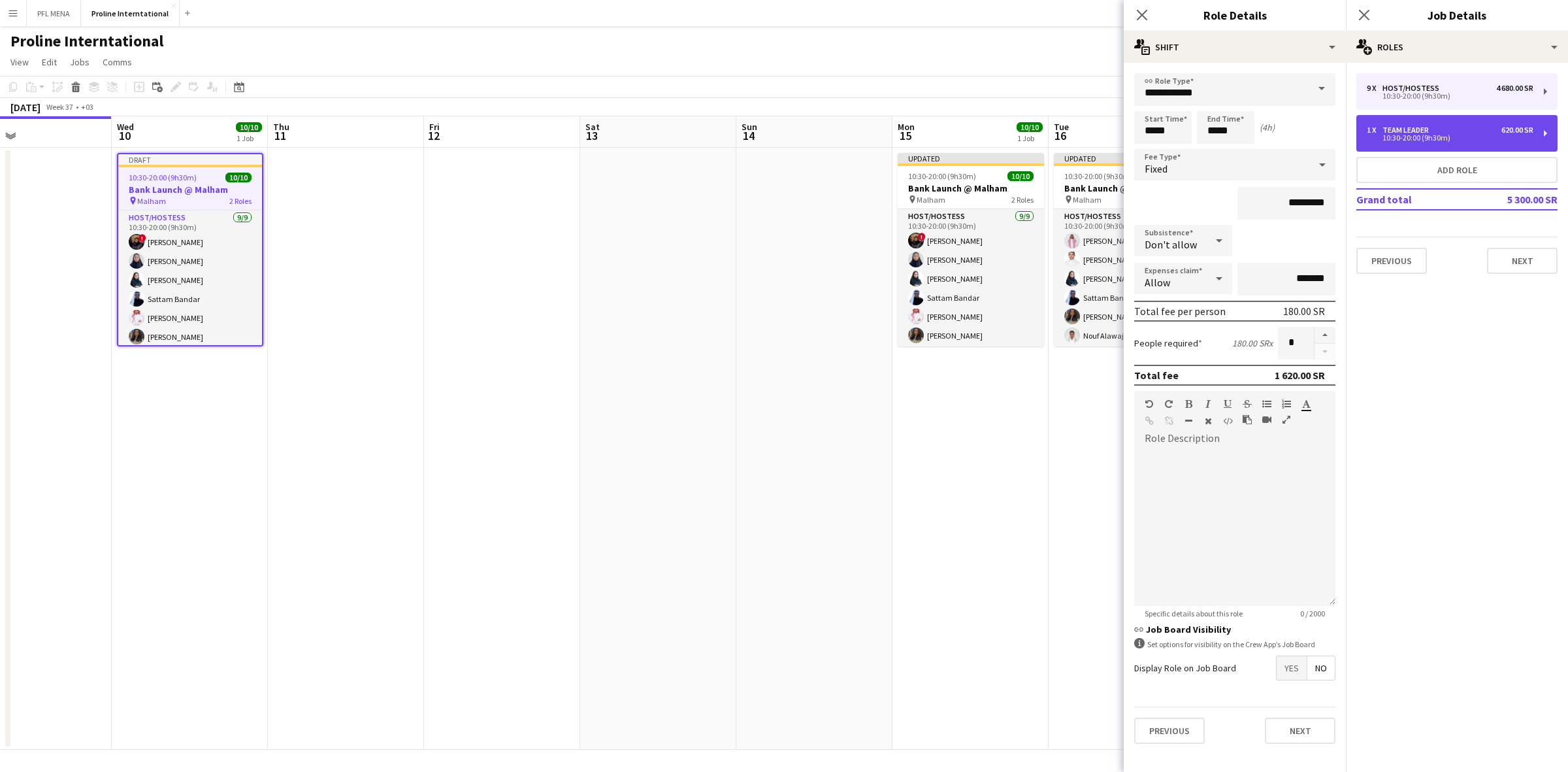
click at [1408, 148] on div "1 x Team Leader 620.00 SR 10:30-20:00 (9h30m)" at bounding box center [1456, 133] width 201 height 37
type input "**********"
type input "*****"
type input "*********"
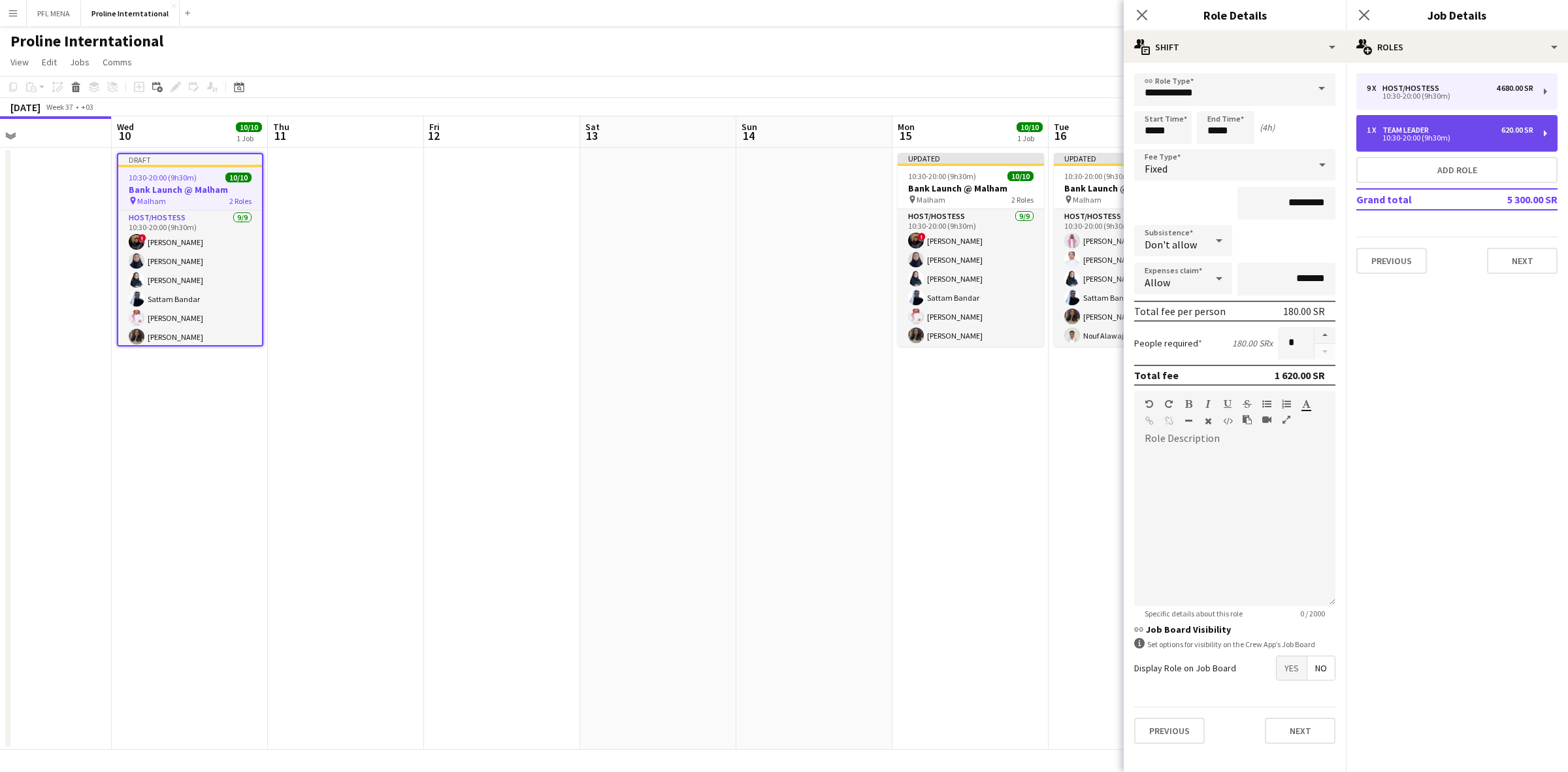
type input "*"
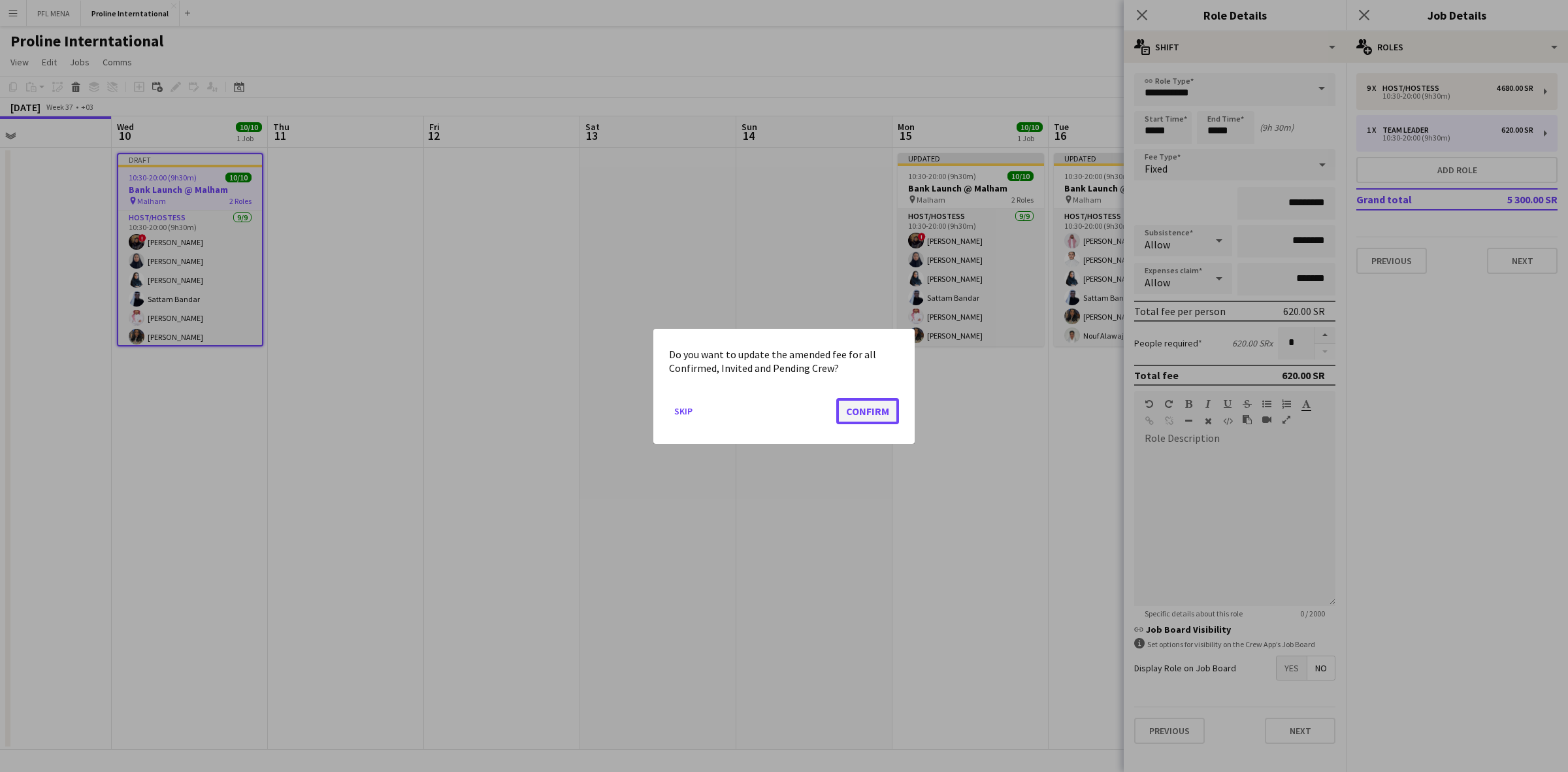
click at [872, 408] on button "Confirm" at bounding box center [868, 410] width 63 height 26
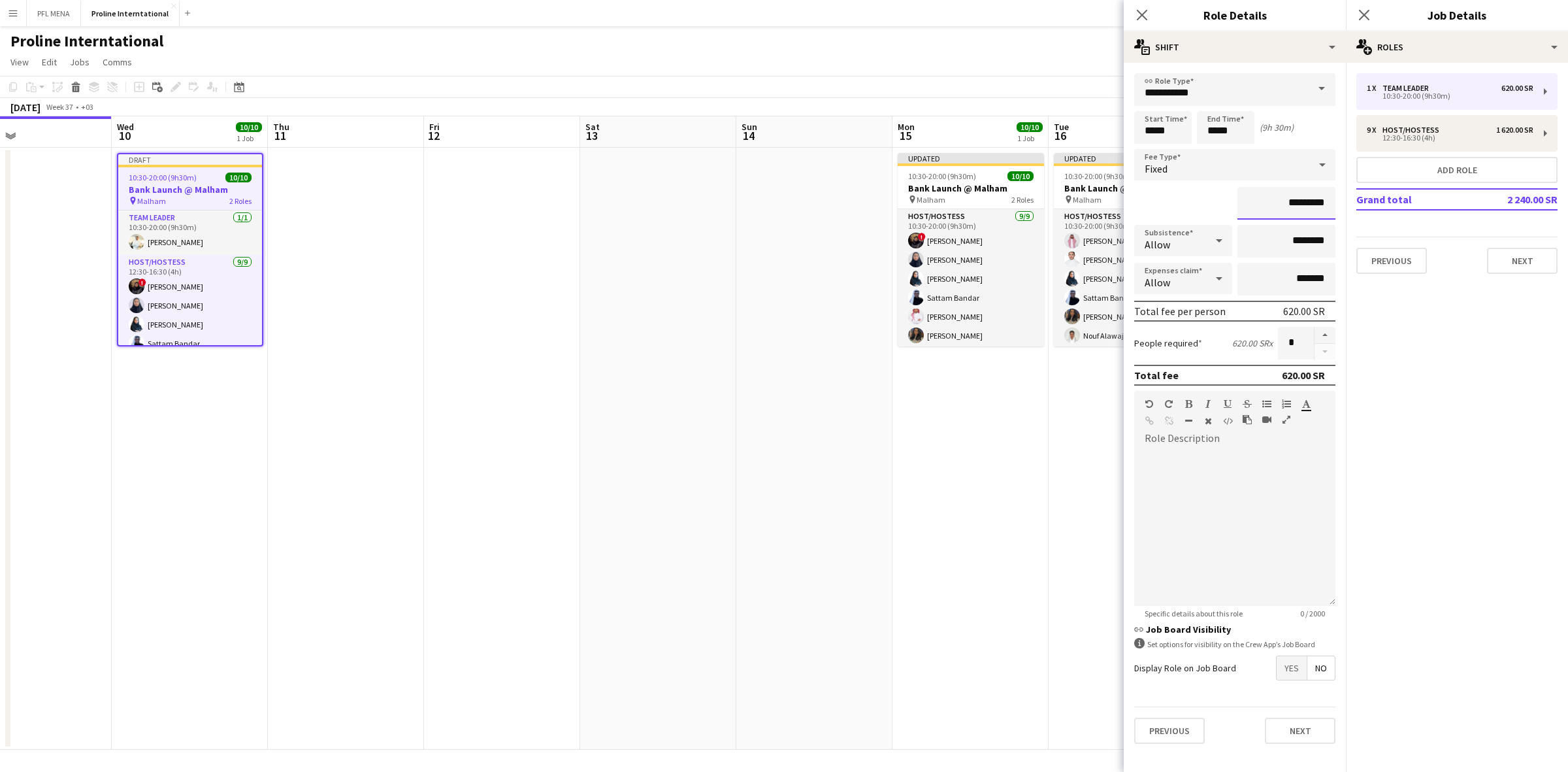
click at [1291, 199] on input "*********" at bounding box center [1286, 203] width 98 height 33
type input "****"
type input "*********"
click at [1292, 236] on input "********" at bounding box center [1286, 241] width 98 height 33
type input "*******"
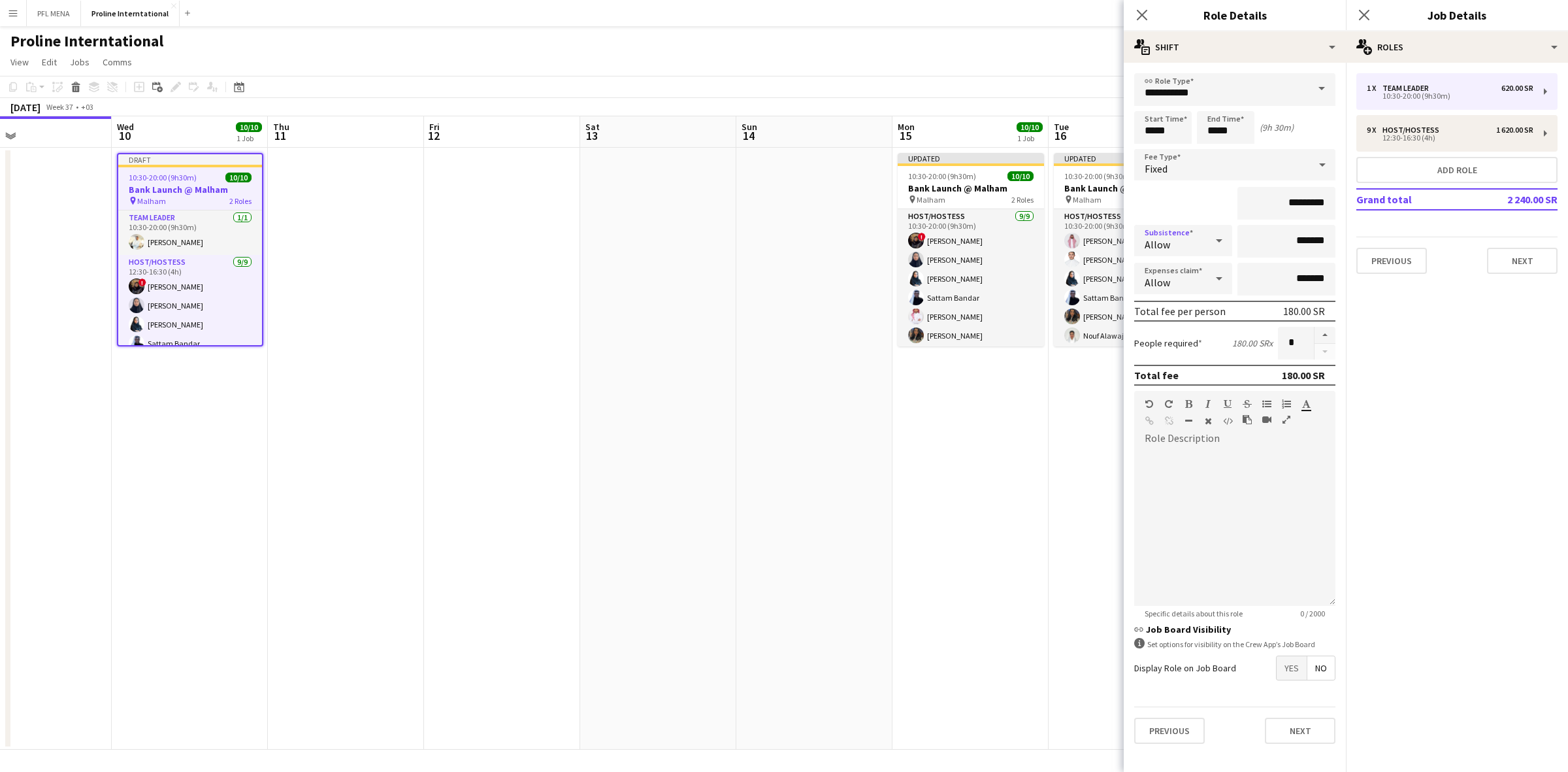
click at [1180, 244] on div "Allow" at bounding box center [1170, 240] width 72 height 31
click at [1189, 307] on span "Don't allow" at bounding box center [1182, 308] width 77 height 12
click at [1291, 727] on button "Next" at bounding box center [1300, 731] width 71 height 26
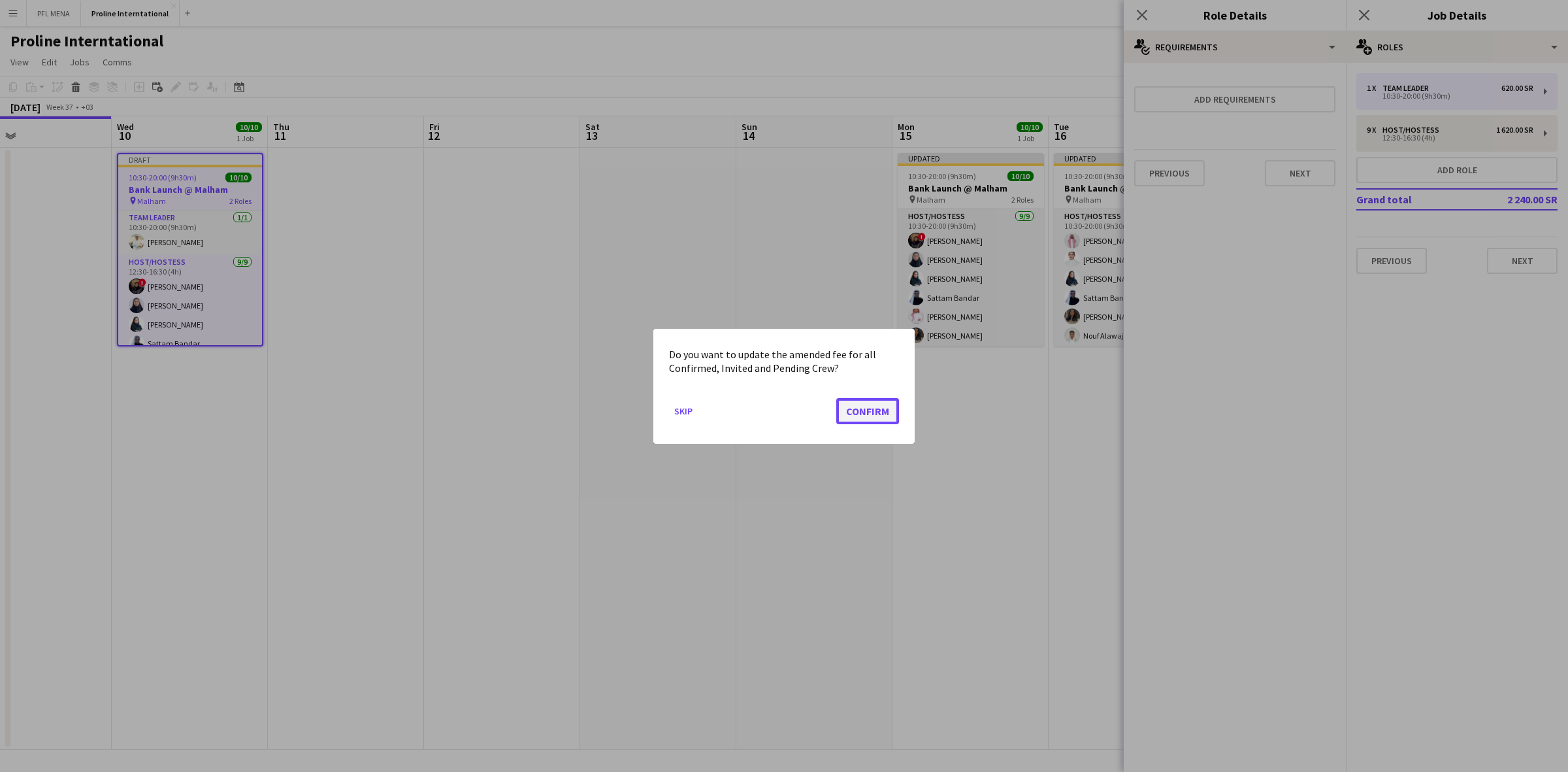
click at [881, 405] on button "Confirm" at bounding box center [868, 410] width 63 height 26
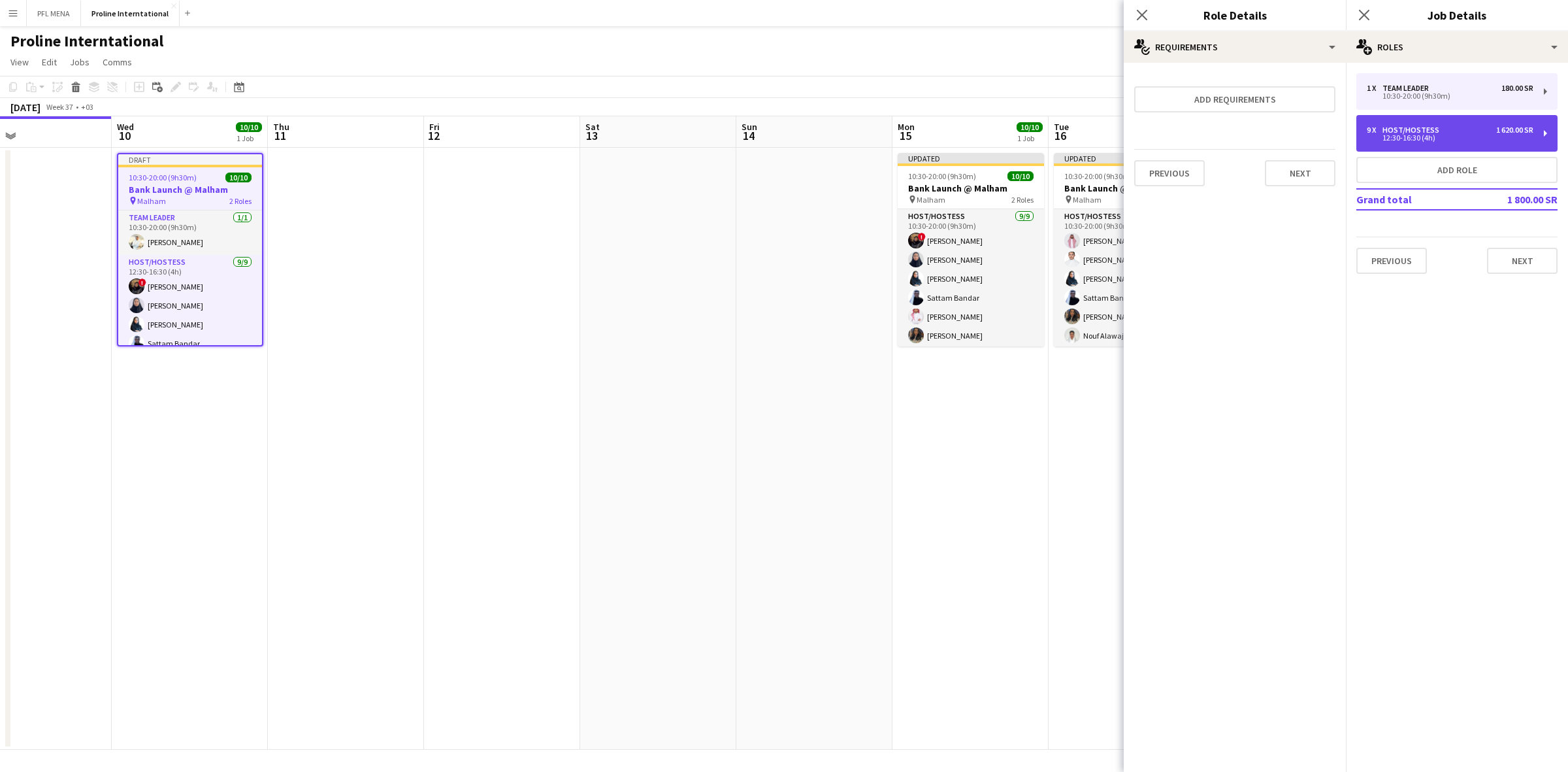
click at [1473, 125] on div "9 x Host/Hostess 1 620.00 SR" at bounding box center [1450, 129] width 167 height 9
type input "**********"
type input "*****"
type input "*"
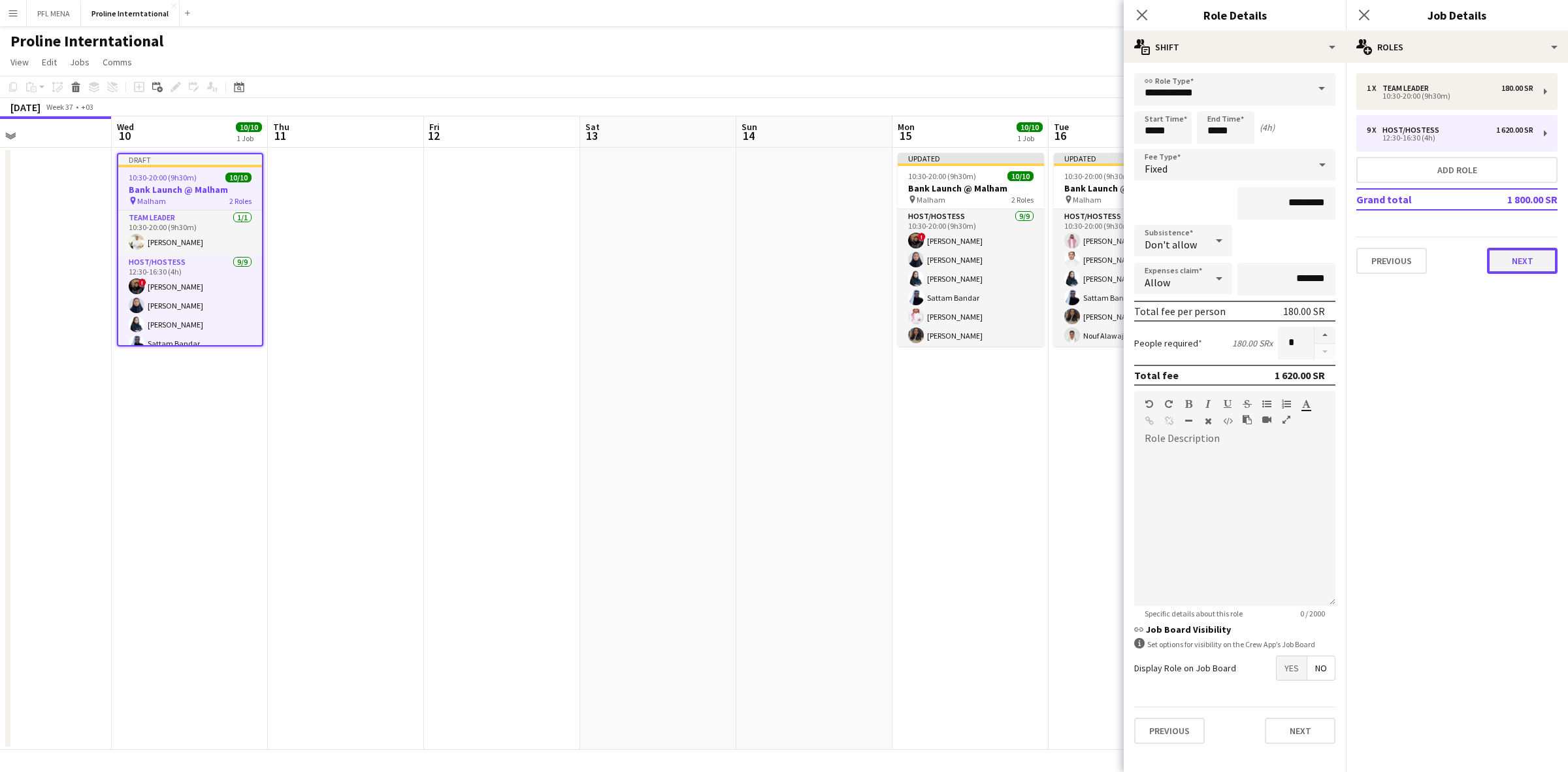
click at [1518, 259] on button "Next" at bounding box center [1522, 261] width 71 height 26
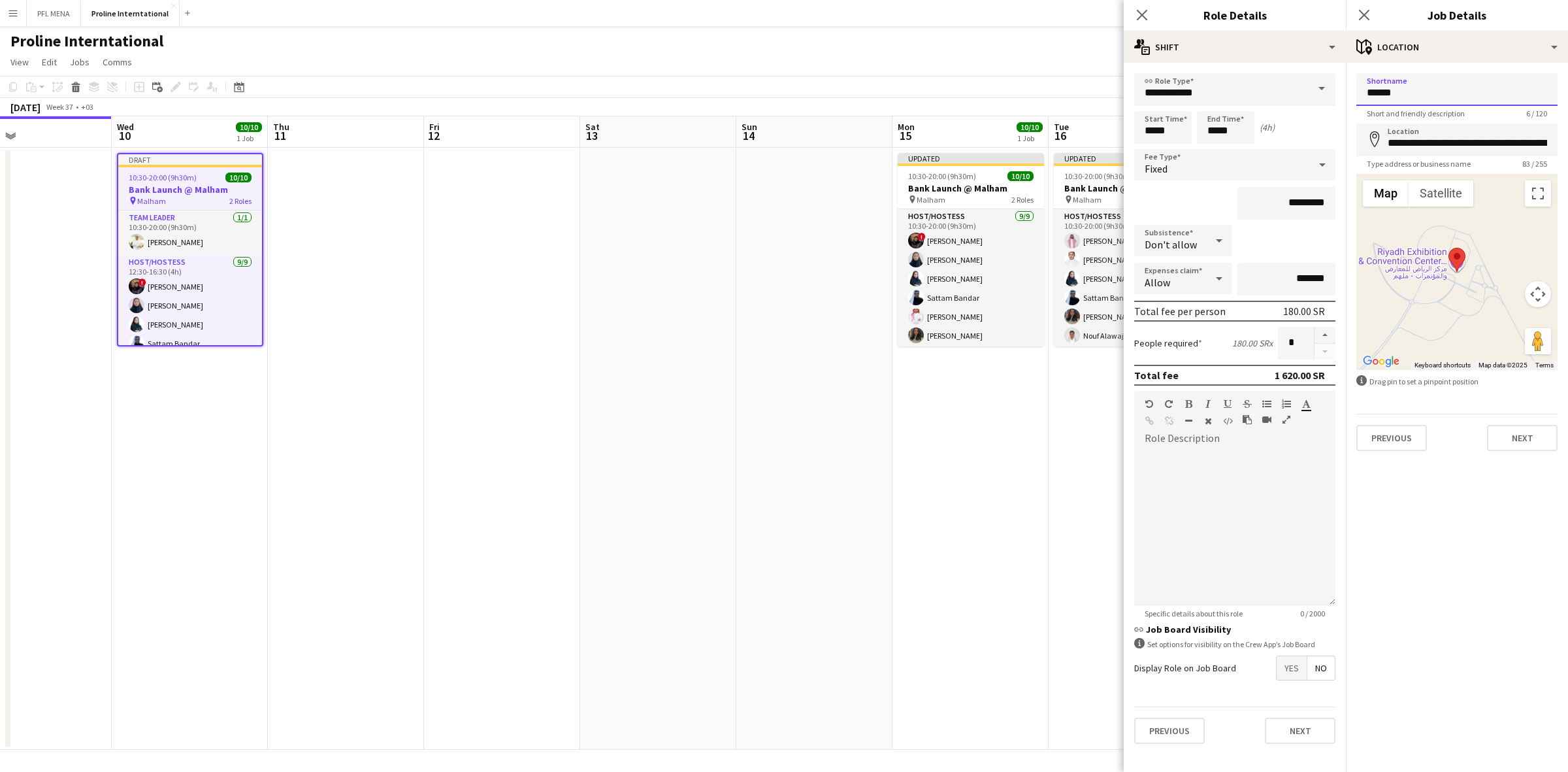
drag, startPoint x: 1416, startPoint y: 90, endPoint x: 1290, endPoint y: 90, distance: 126.0
click at [1290, 90] on body "Menu Boards Boards Boards All jobs Status Workforce Workforce My Workforce Recr…" at bounding box center [784, 386] width 1568 height 772
type input "*"
type input "**********"
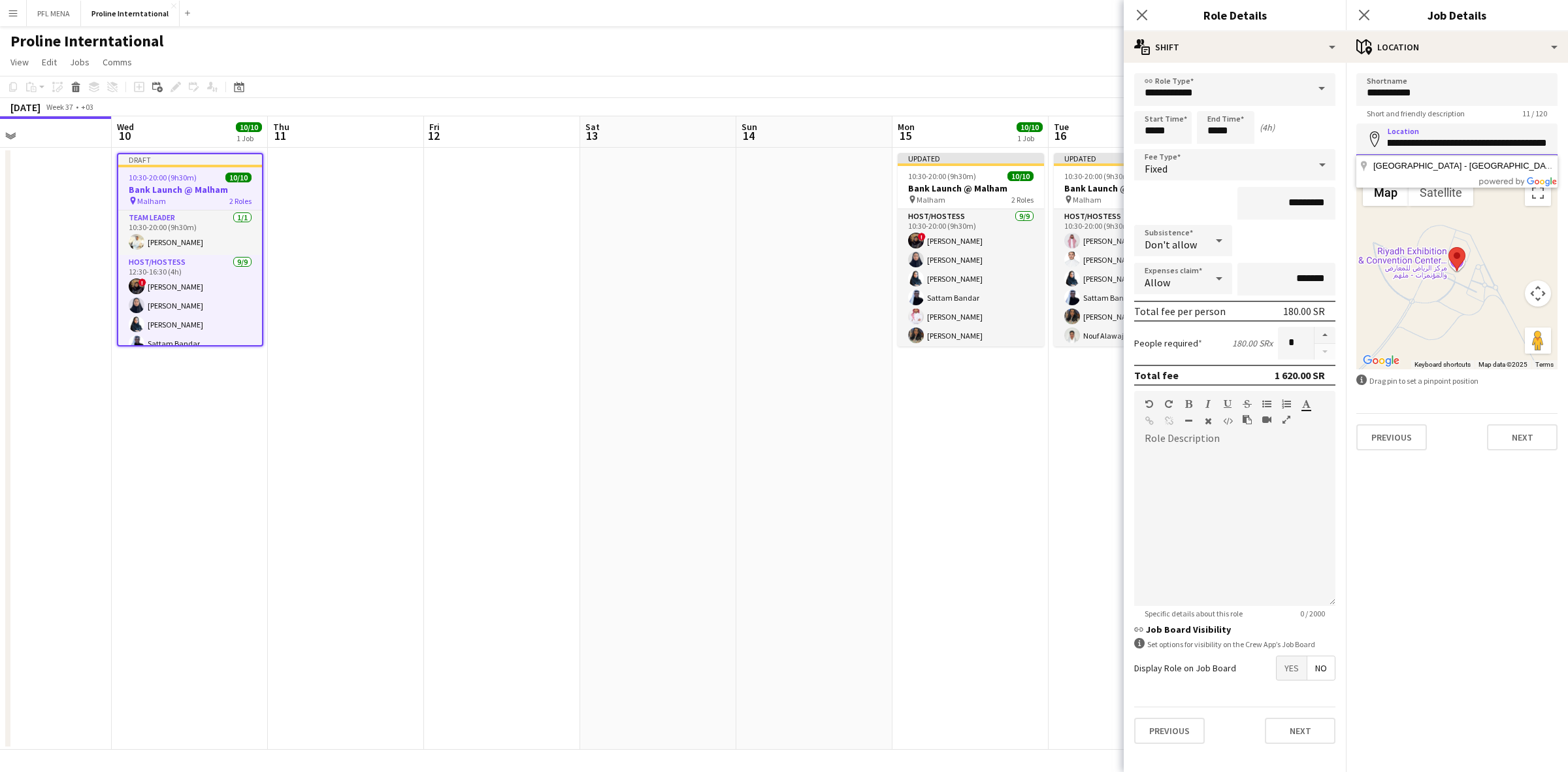
drag, startPoint x: 1386, startPoint y: 141, endPoint x: 1595, endPoint y: 144, distance: 209.0
click at [1567, 144] on html "Menu Boards Boards Boards All jobs Status Workforce Workforce My Workforce Recr…" at bounding box center [784, 386] width 1568 height 772
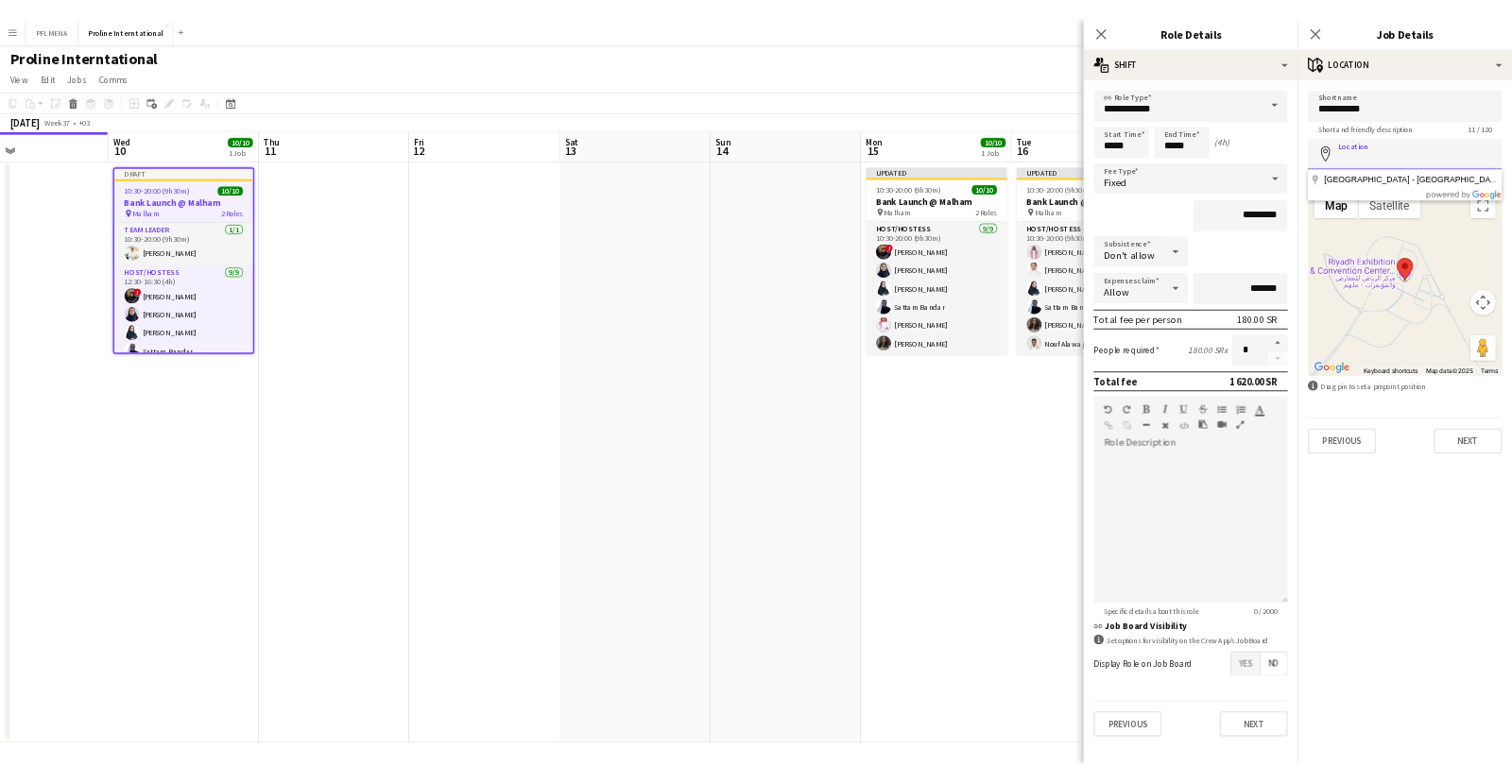
scroll to position [0, 0]
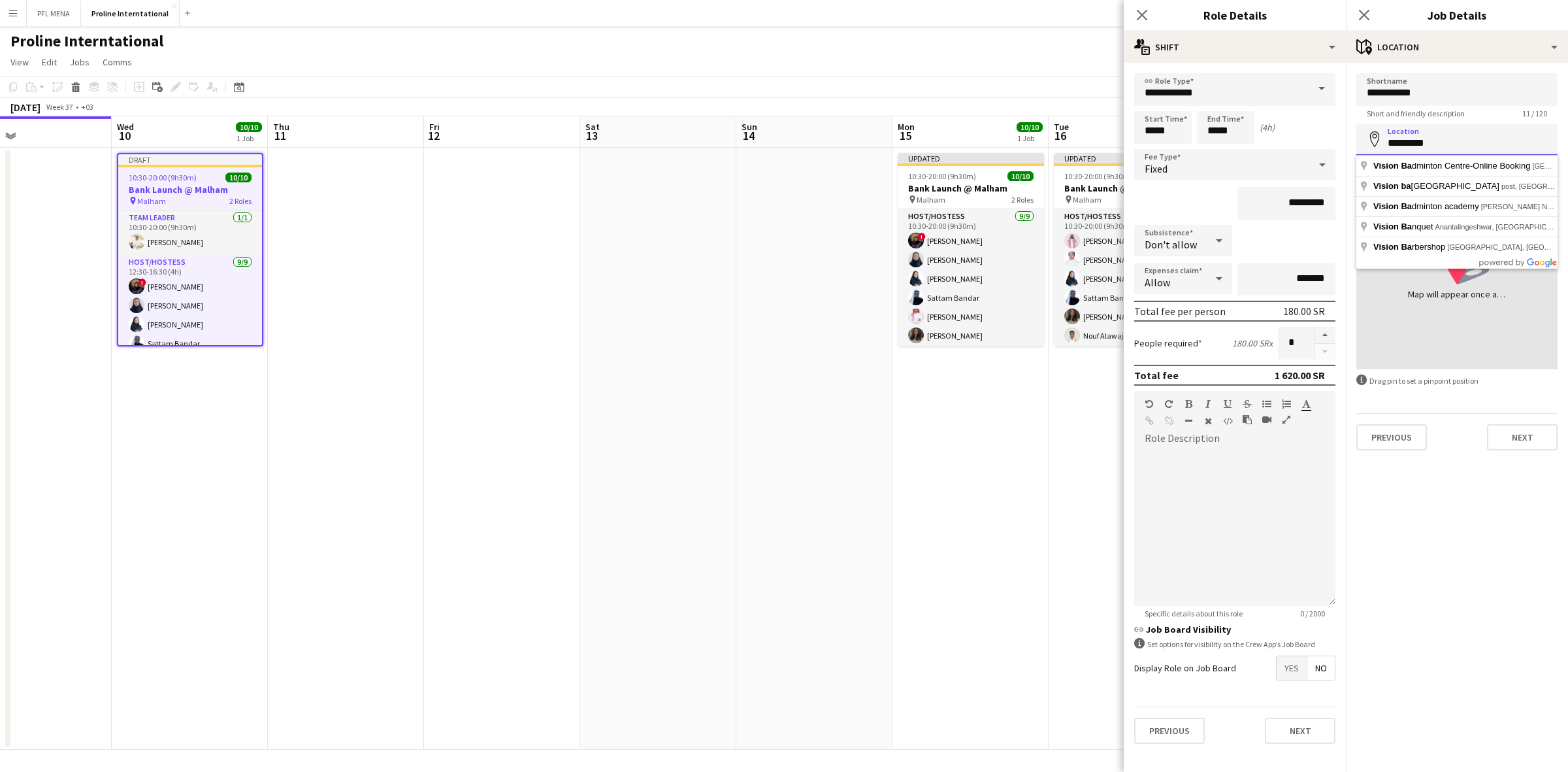
type input "*********"
click at [1428, 90] on input "**********" at bounding box center [1456, 90] width 201 height 33
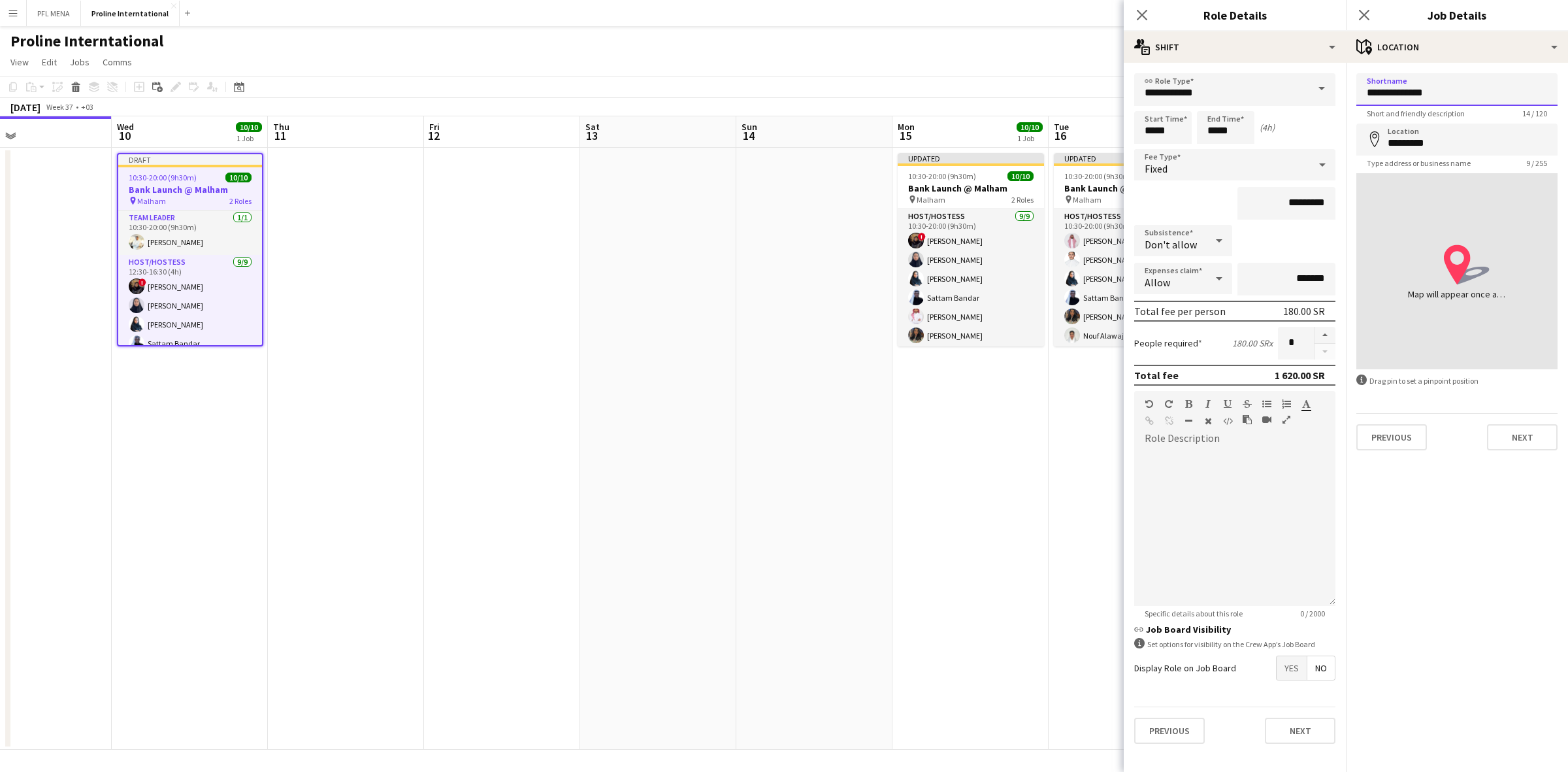
type input "**********"
click at [1438, 139] on input "*********" at bounding box center [1456, 139] width 201 height 32
click at [1422, 141] on input "**********" at bounding box center [1456, 139] width 201 height 32
click at [1469, 141] on input "**********" at bounding box center [1456, 139] width 201 height 32
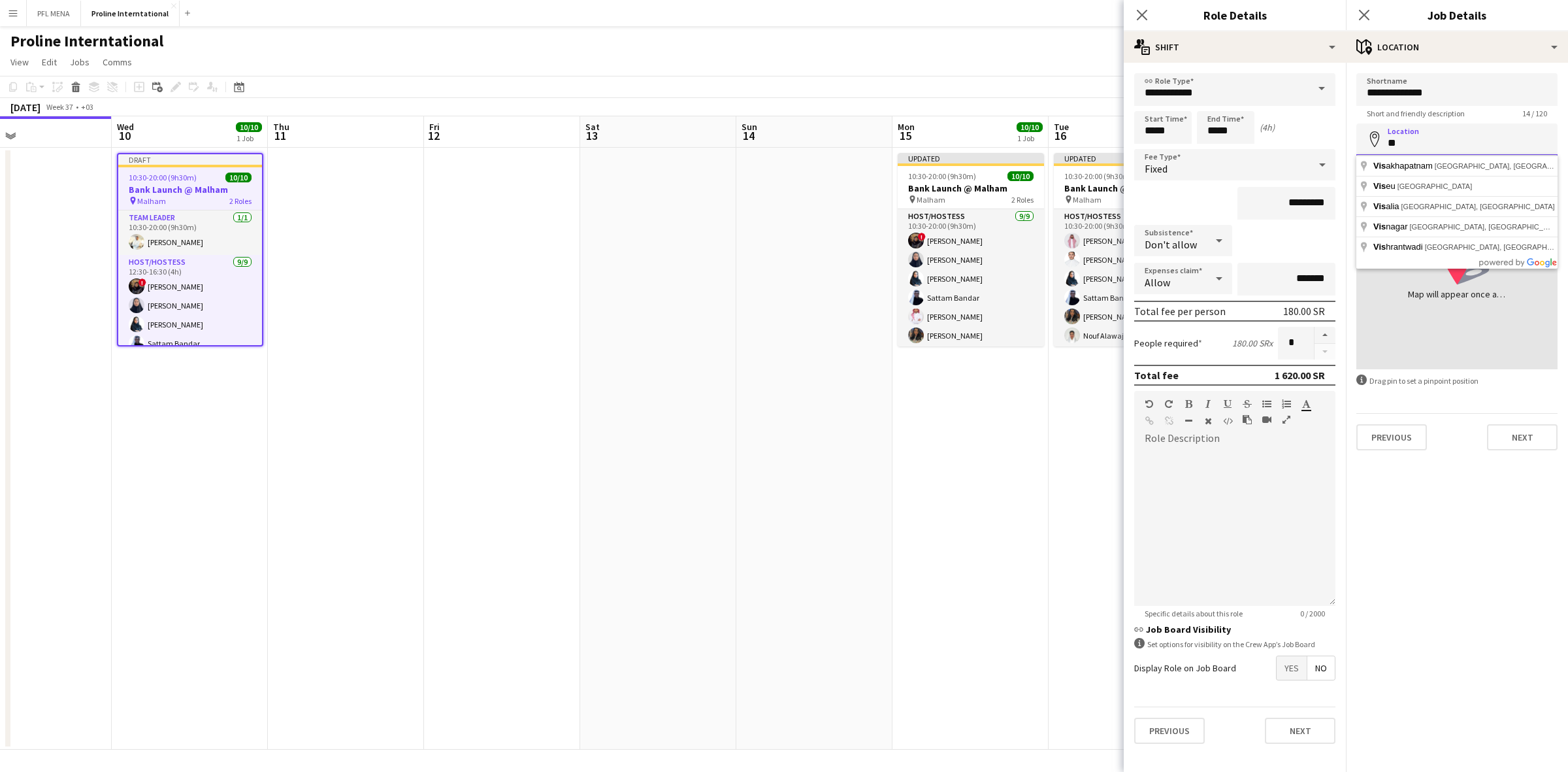
type input "*"
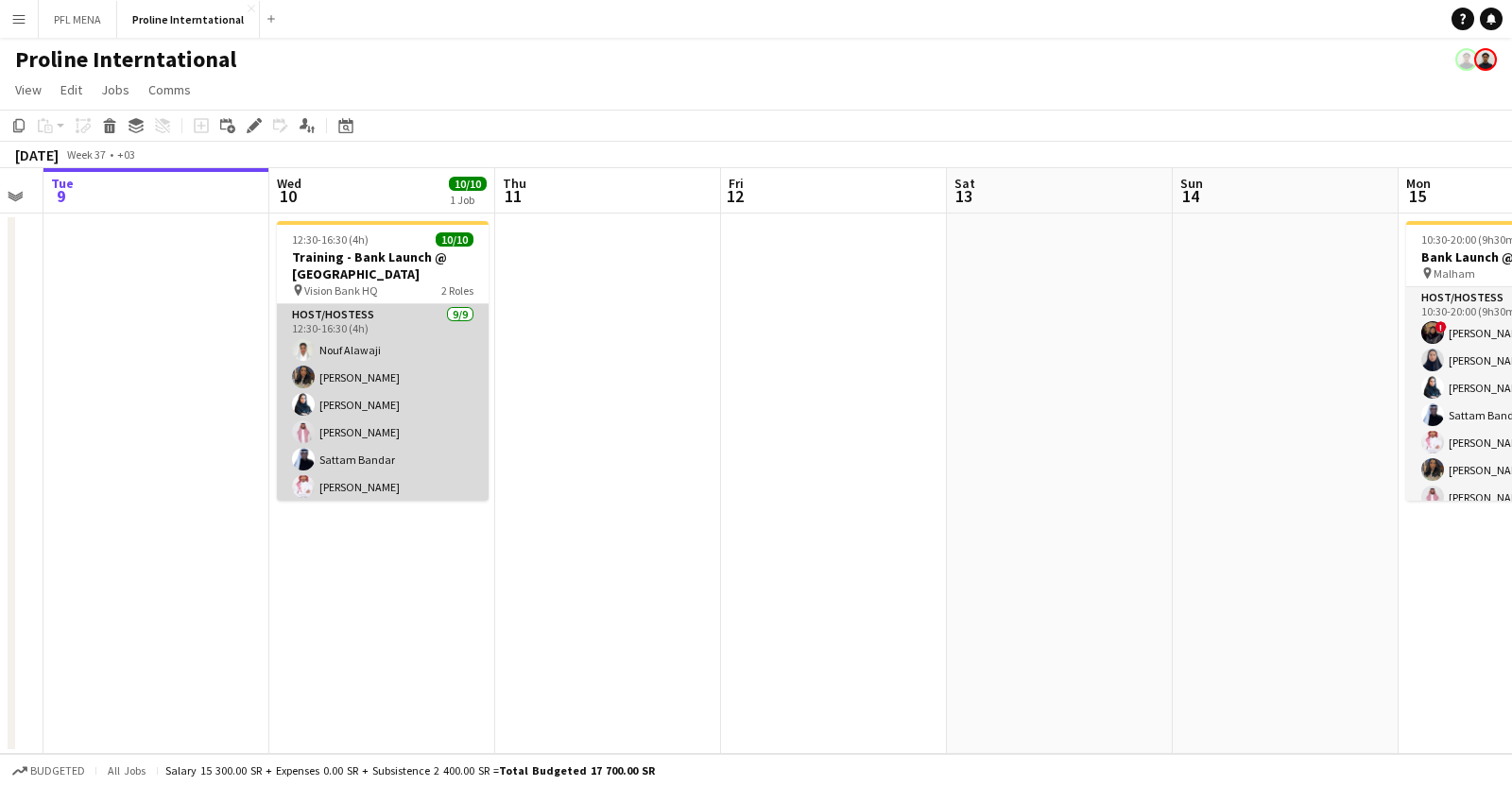
scroll to position [151, 0]
